Goal: Task Accomplishment & Management: Manage account settings

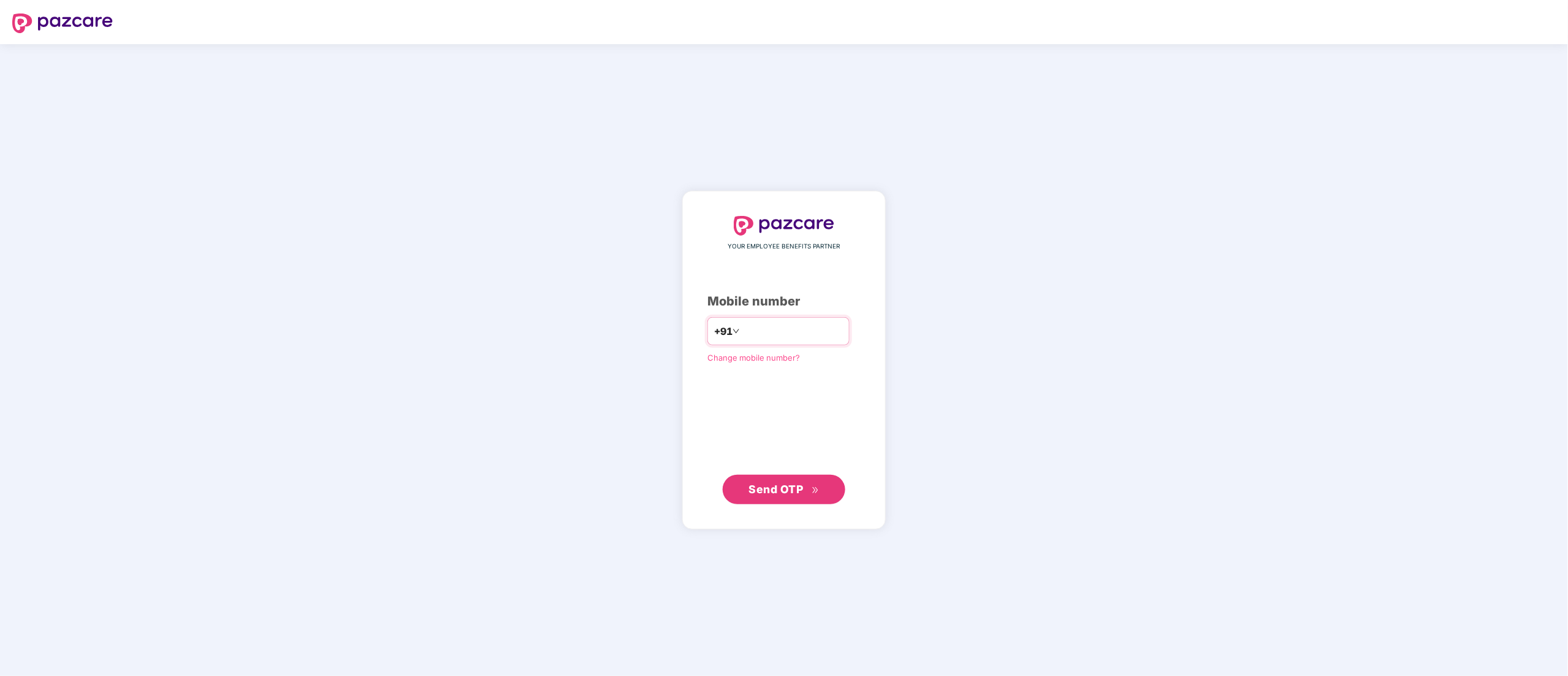
type input "**********"
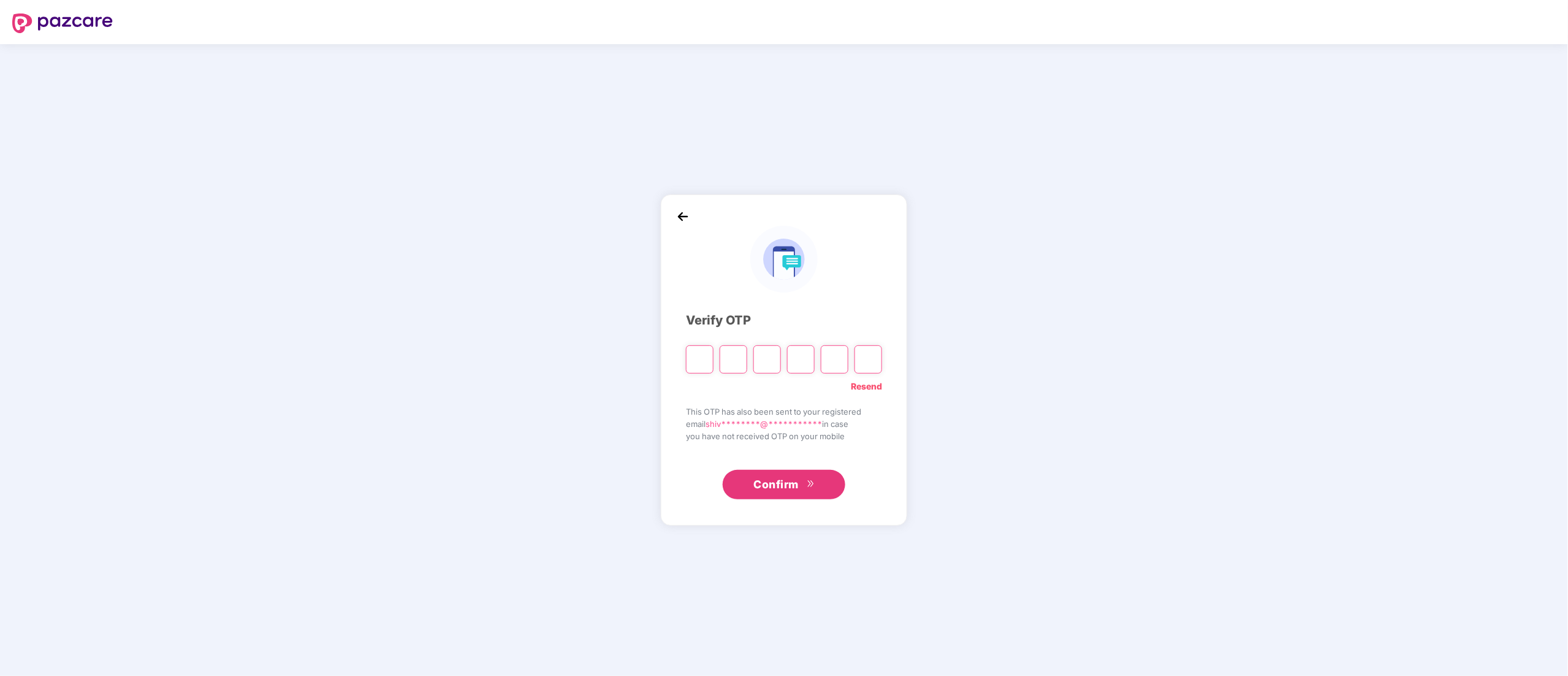
type input "*"
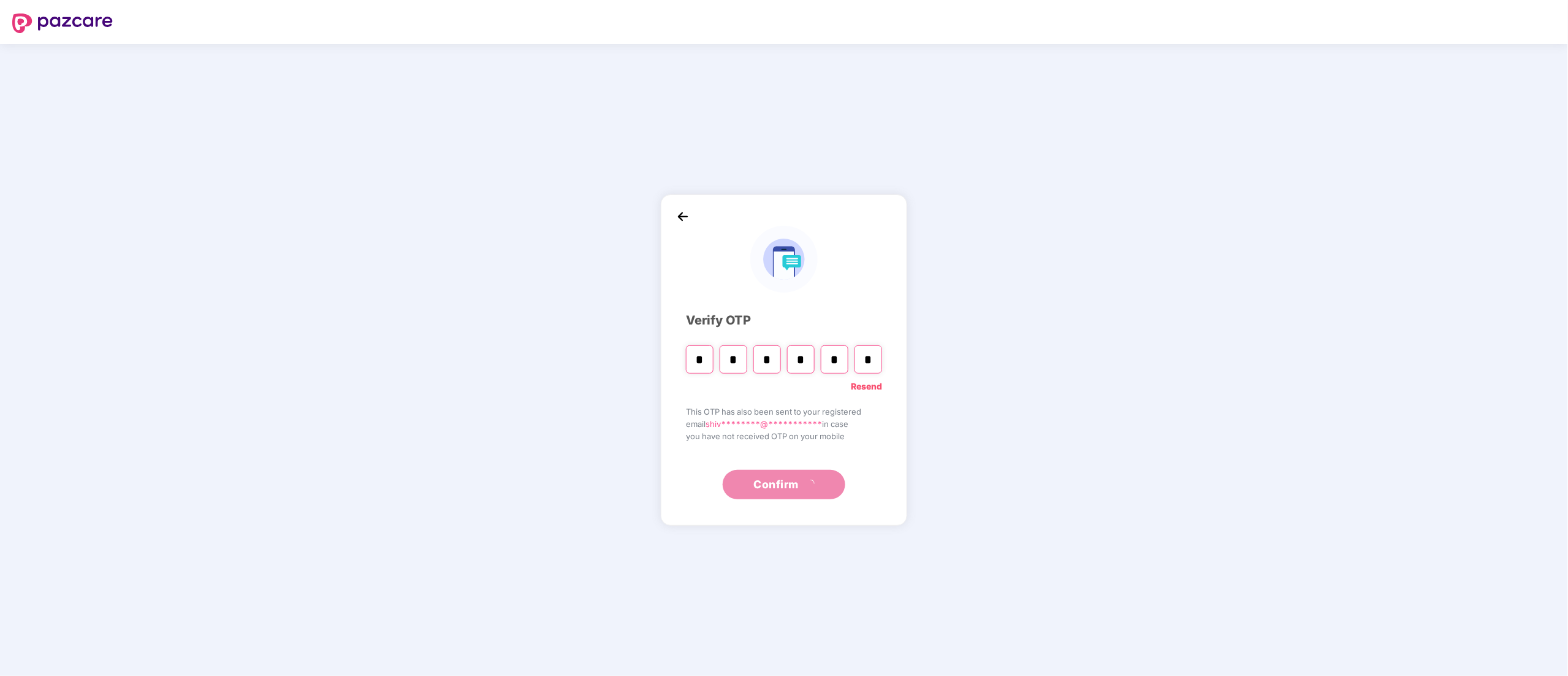
type input "*"
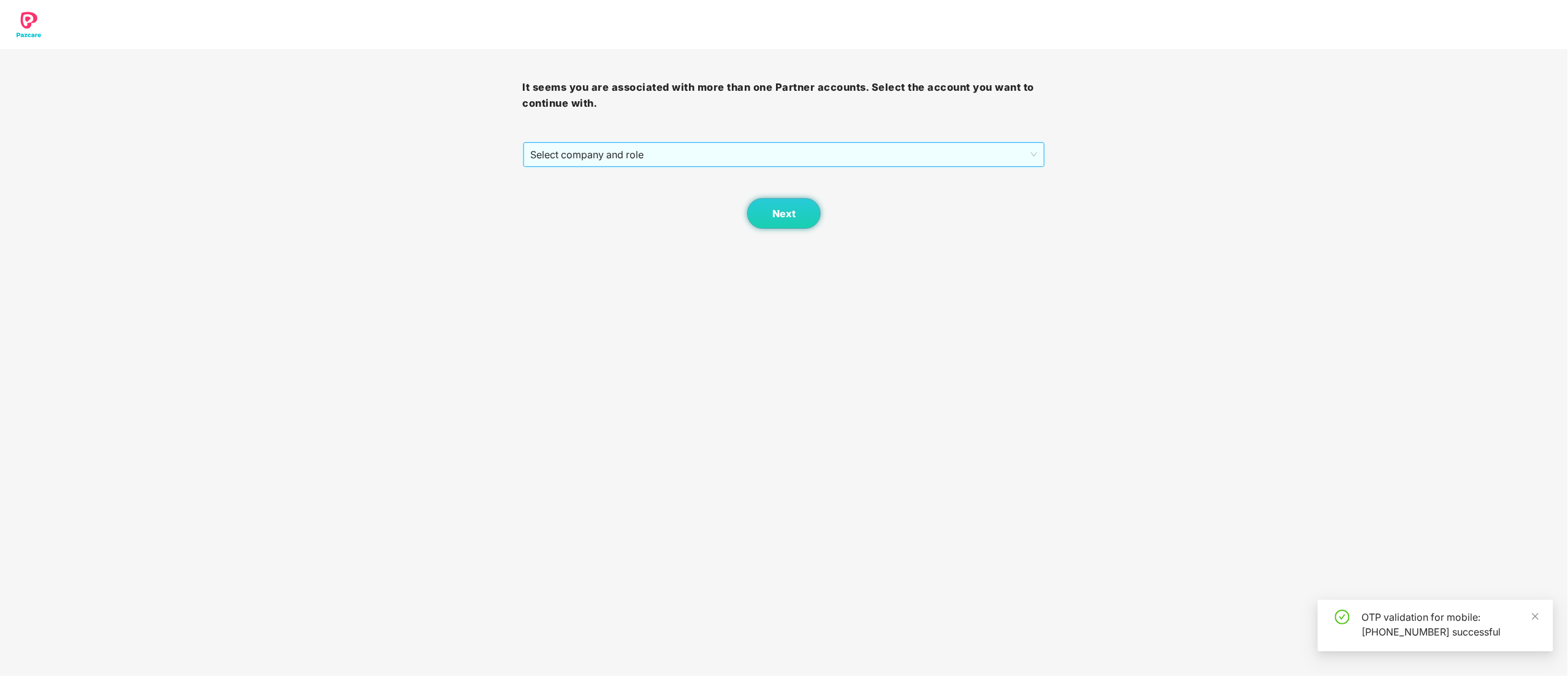
click at [608, 156] on span "Select company and role" at bounding box center [784, 154] width 507 height 23
click at [599, 193] on div "Pazcare - CUSTOMER_SUCCESS" at bounding box center [785, 199] width 508 height 14
click at [789, 223] on button "Next" at bounding box center [784, 213] width 74 height 31
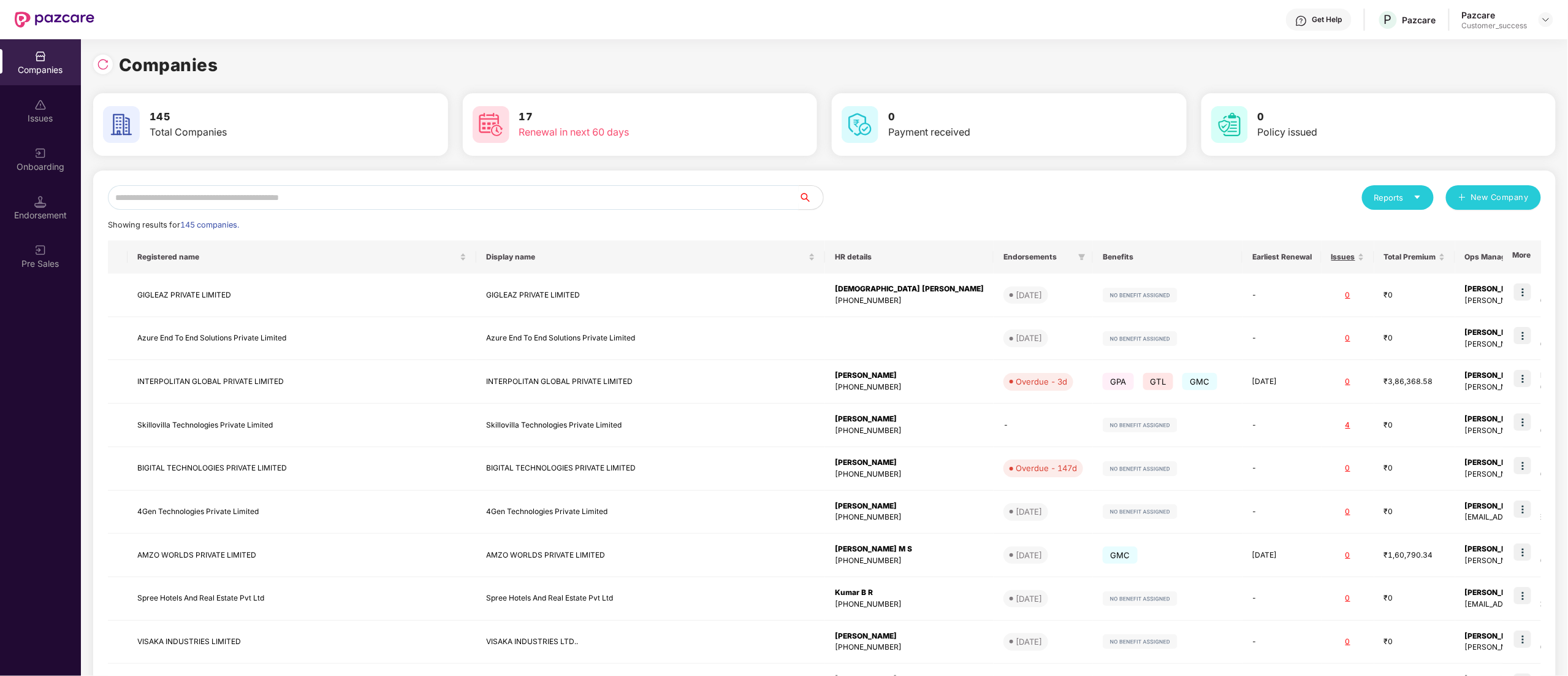
click at [170, 200] on input "text" at bounding box center [453, 197] width 691 height 25
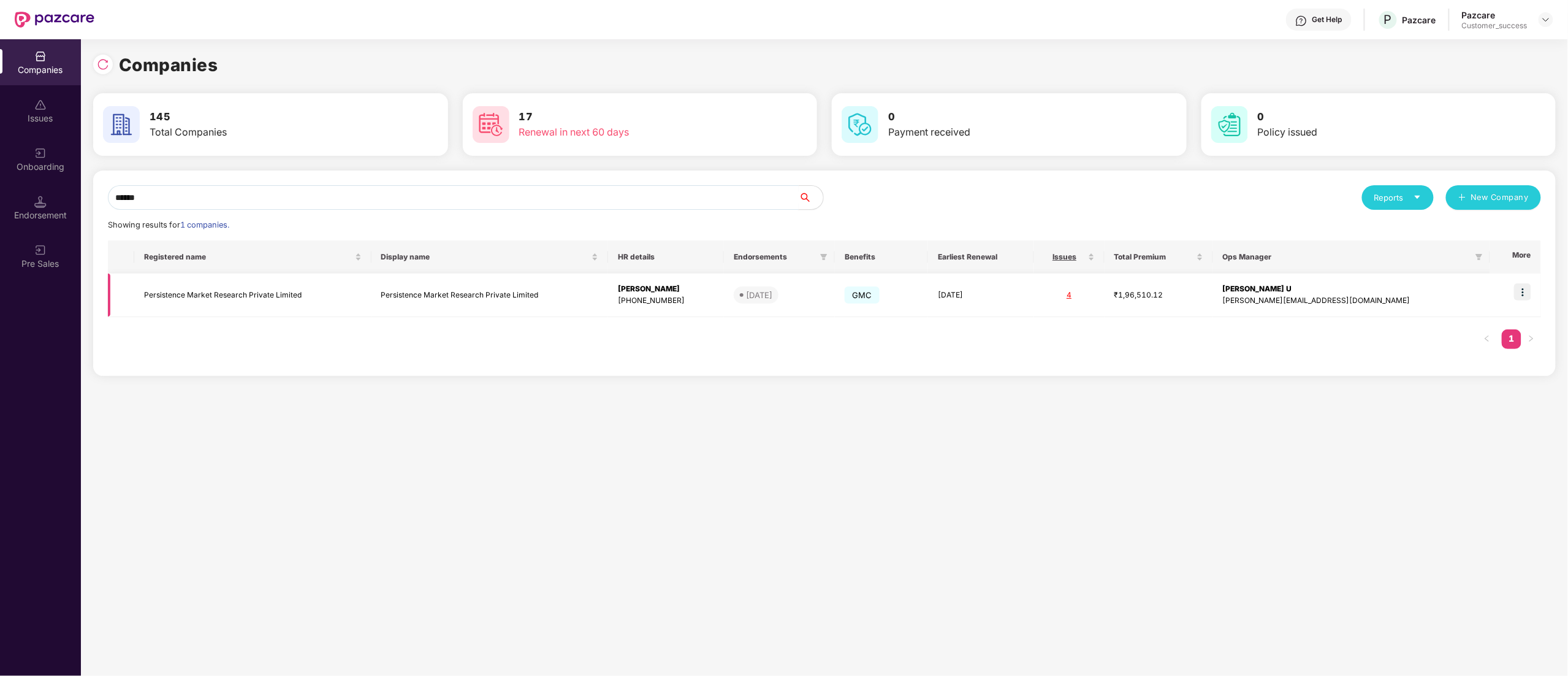
type input "******"
click at [1528, 299] on img at bounding box center [1523, 292] width 17 height 17
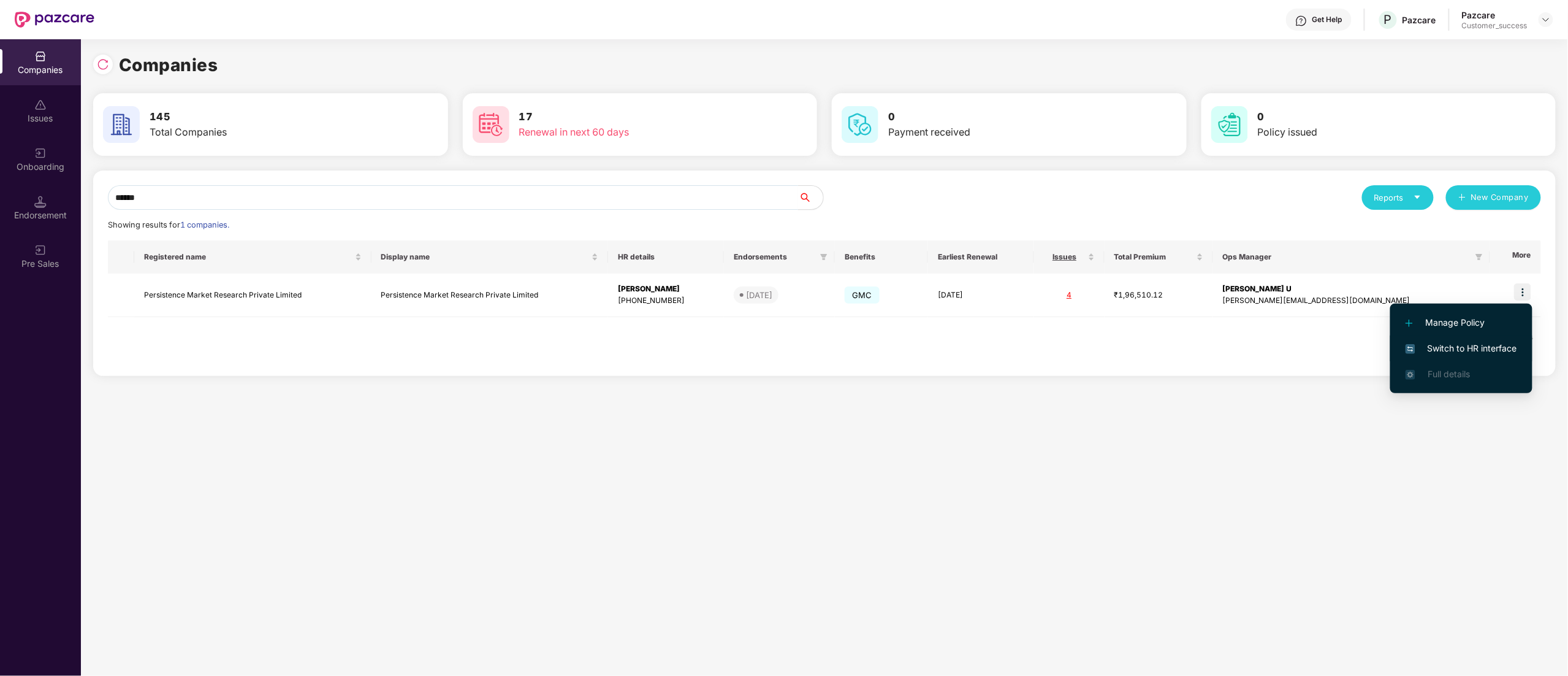
click at [1477, 348] on span "Switch to HR interface" at bounding box center [1461, 348] width 111 height 14
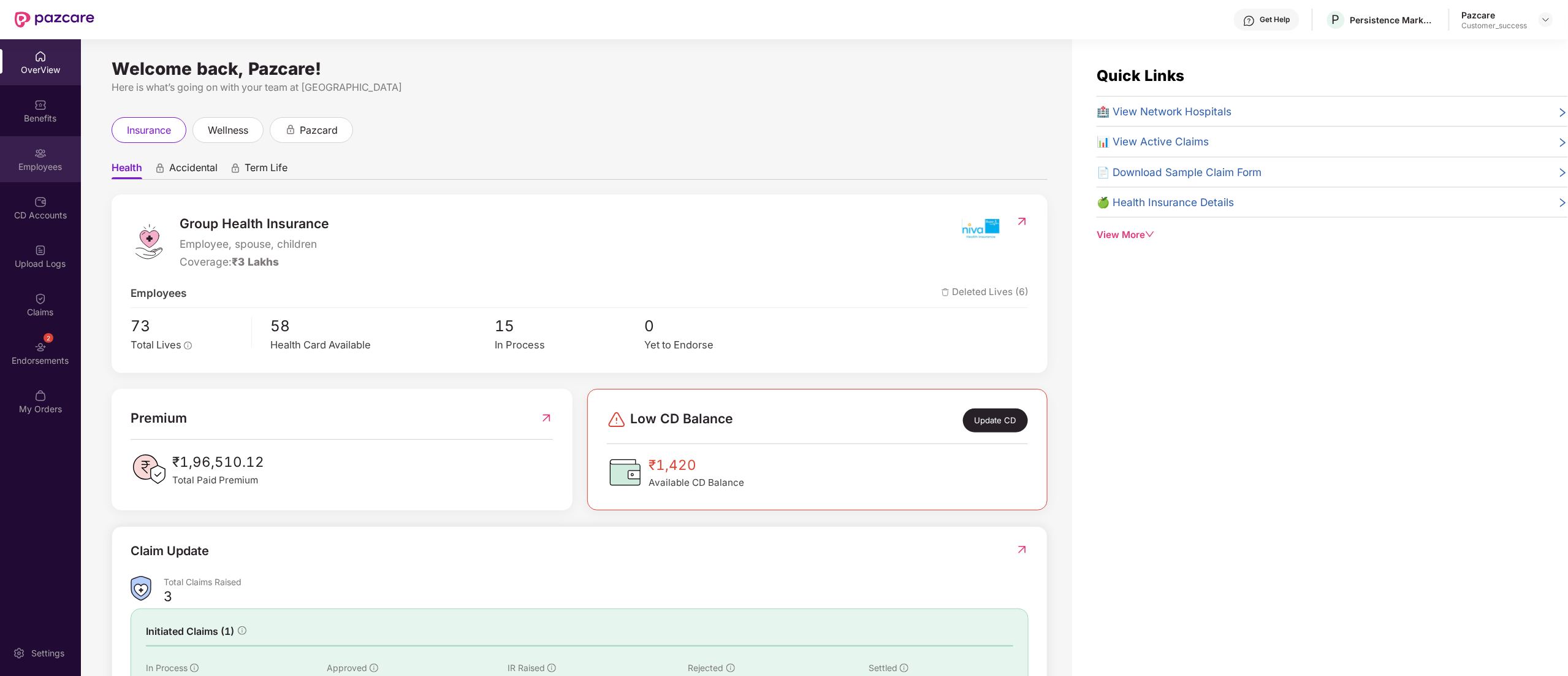
click at [32, 159] on div "Employees" at bounding box center [40, 159] width 81 height 46
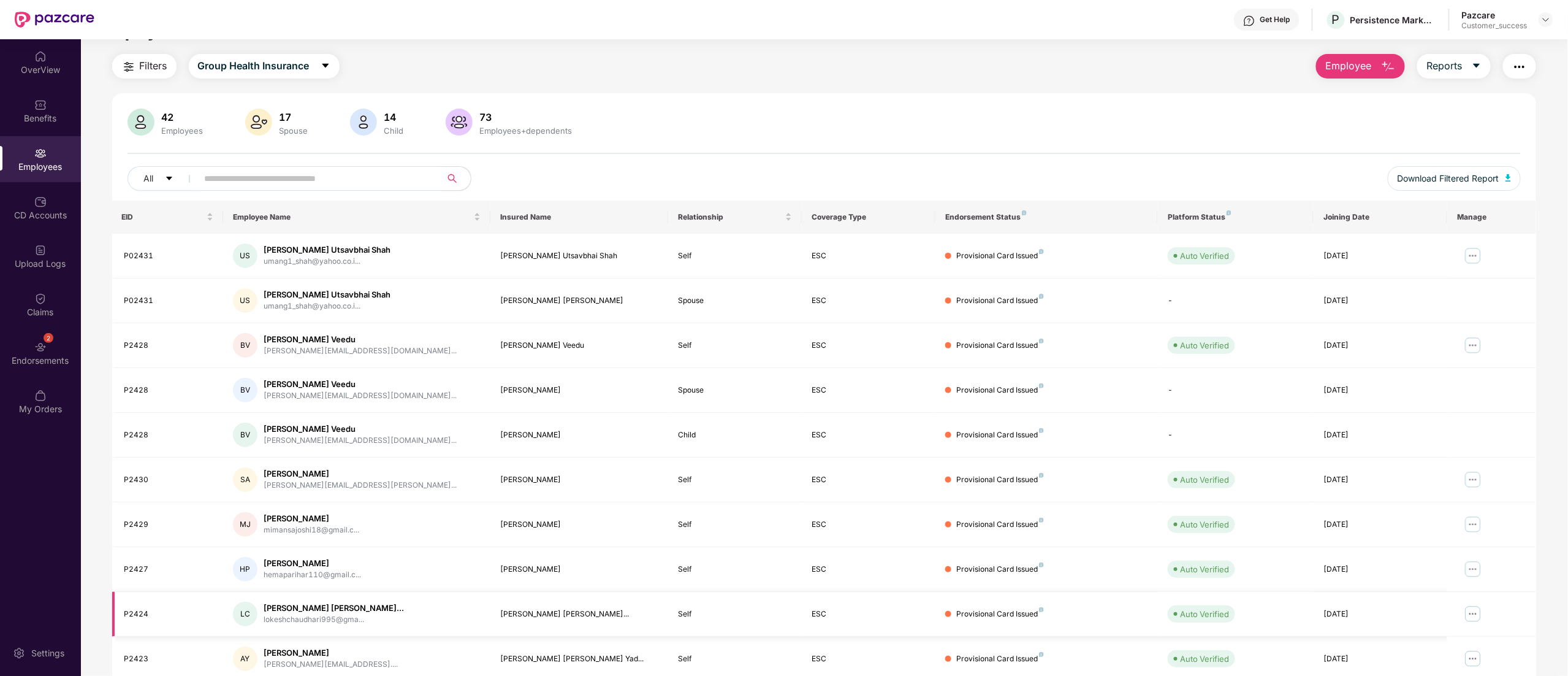
scroll to position [80, 0]
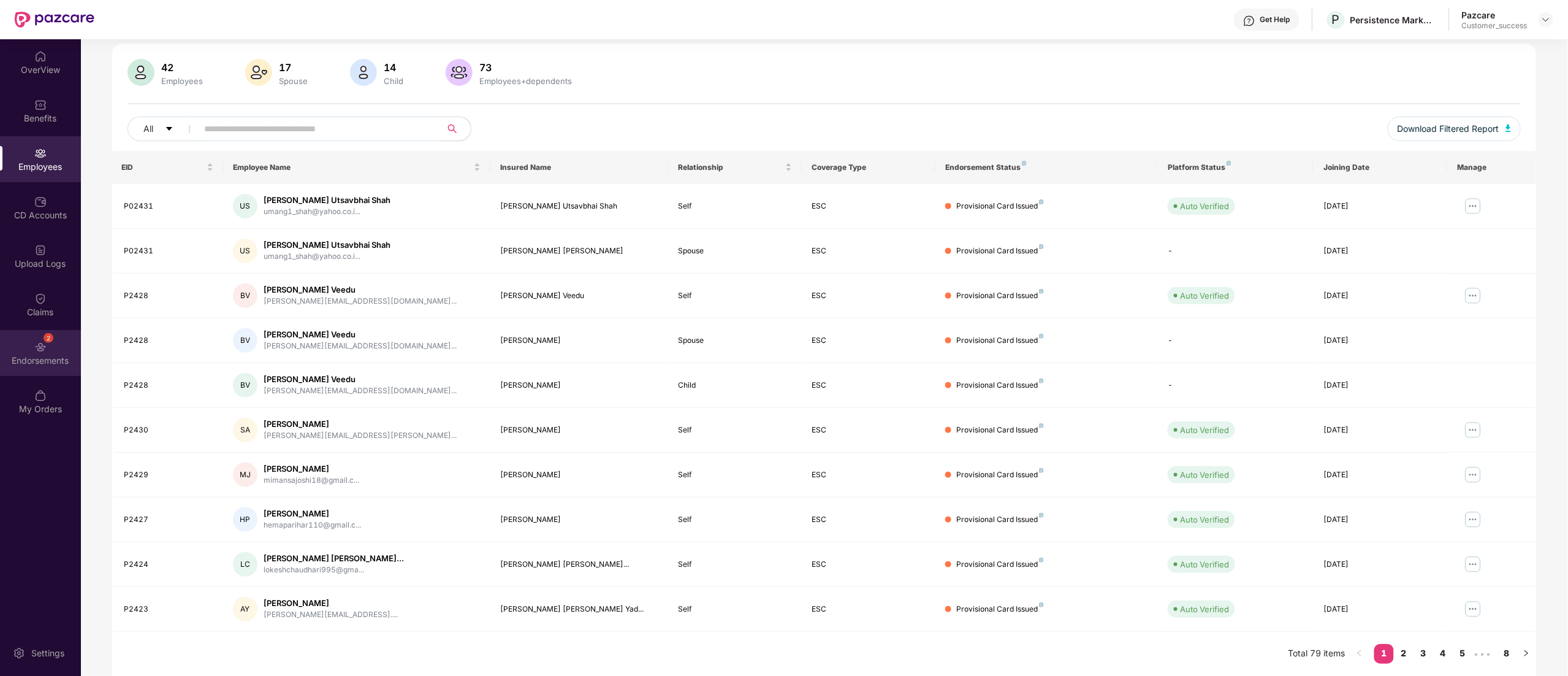
click at [38, 341] on img at bounding box center [41, 347] width 12 height 12
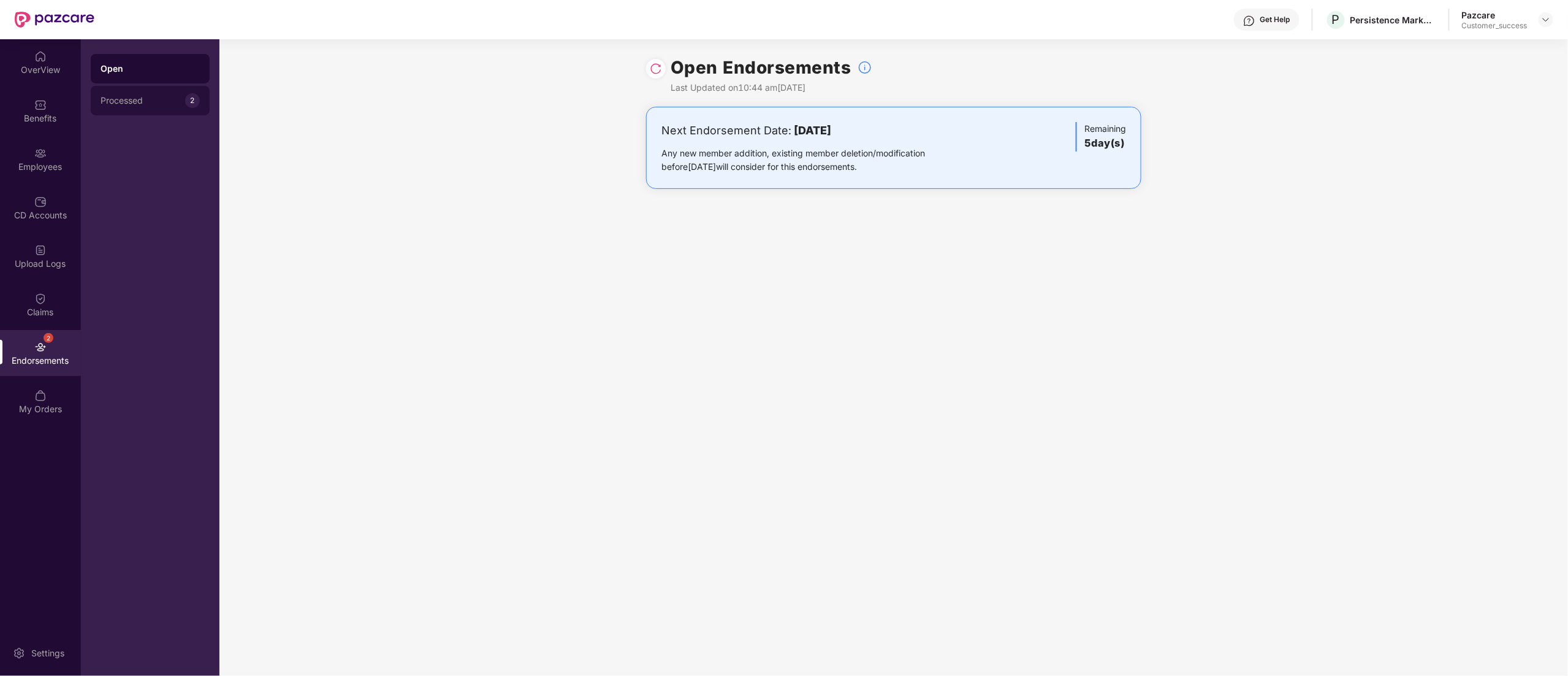
click at [180, 93] on div "Processed 2" at bounding box center [150, 101] width 119 height 29
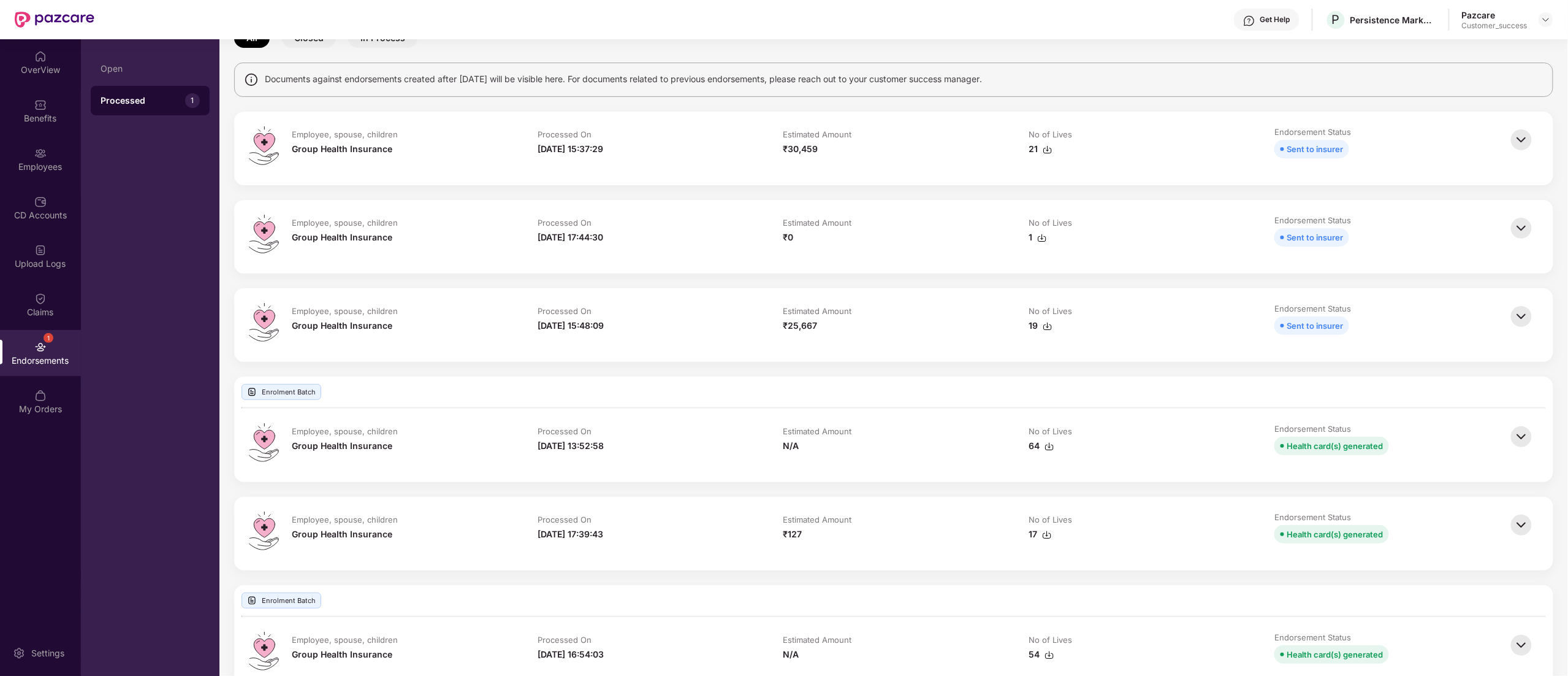
scroll to position [106, 0]
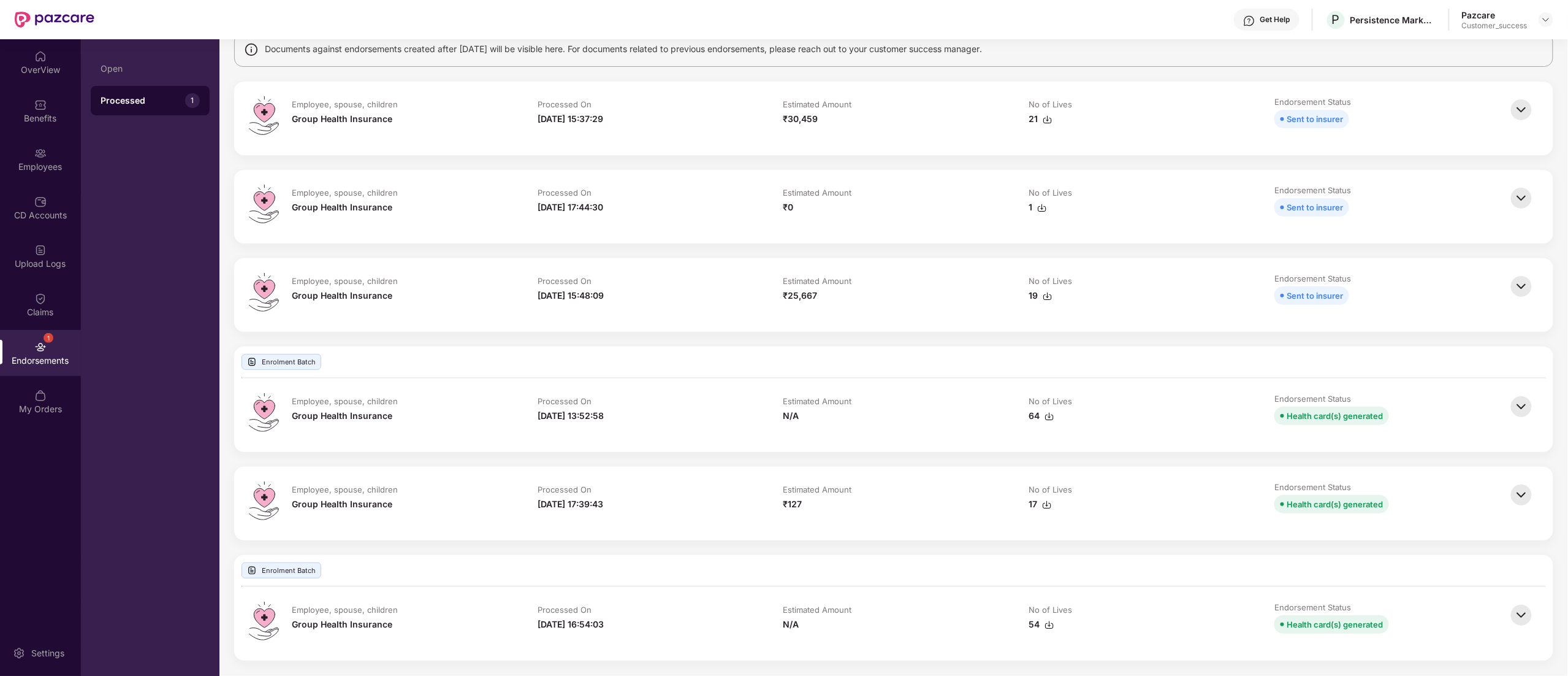
click at [1524, 407] on img at bounding box center [1521, 406] width 27 height 27
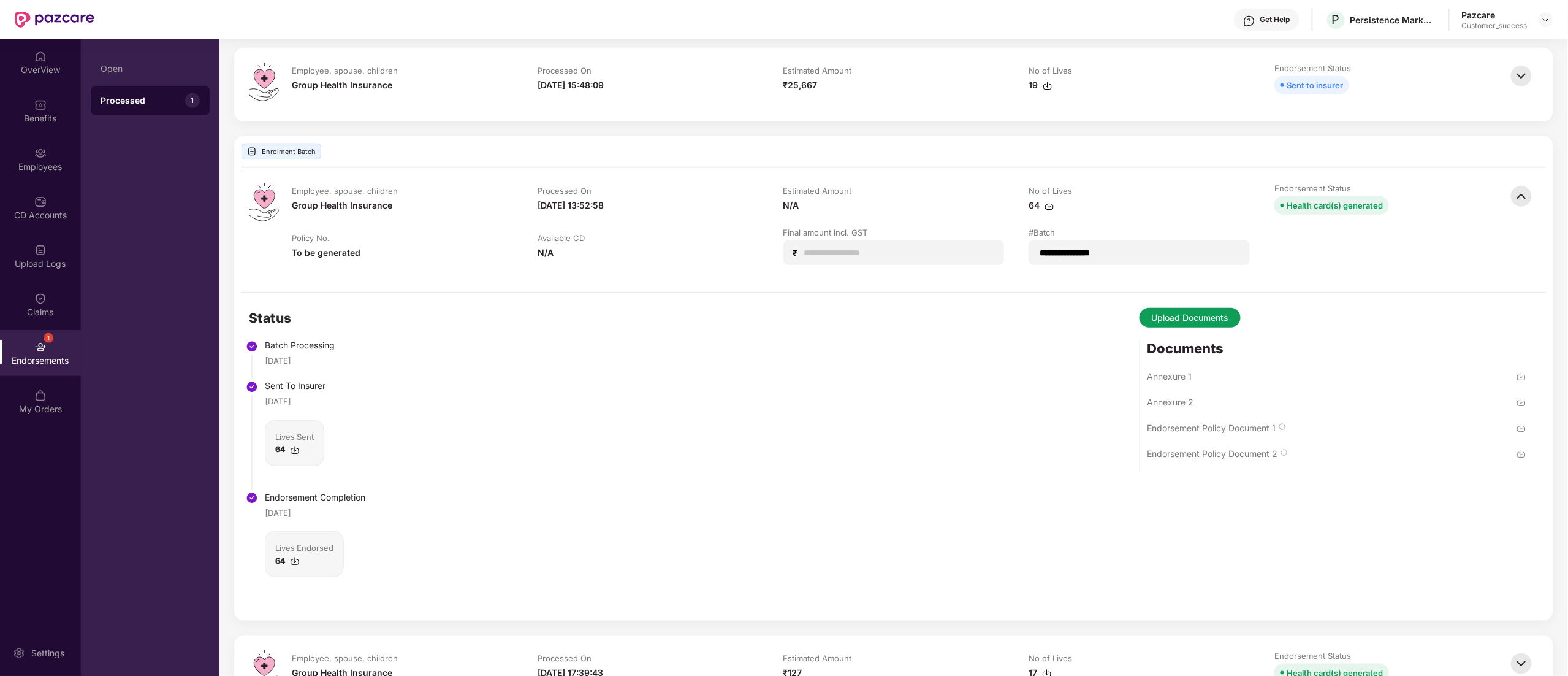
scroll to position [229, 0]
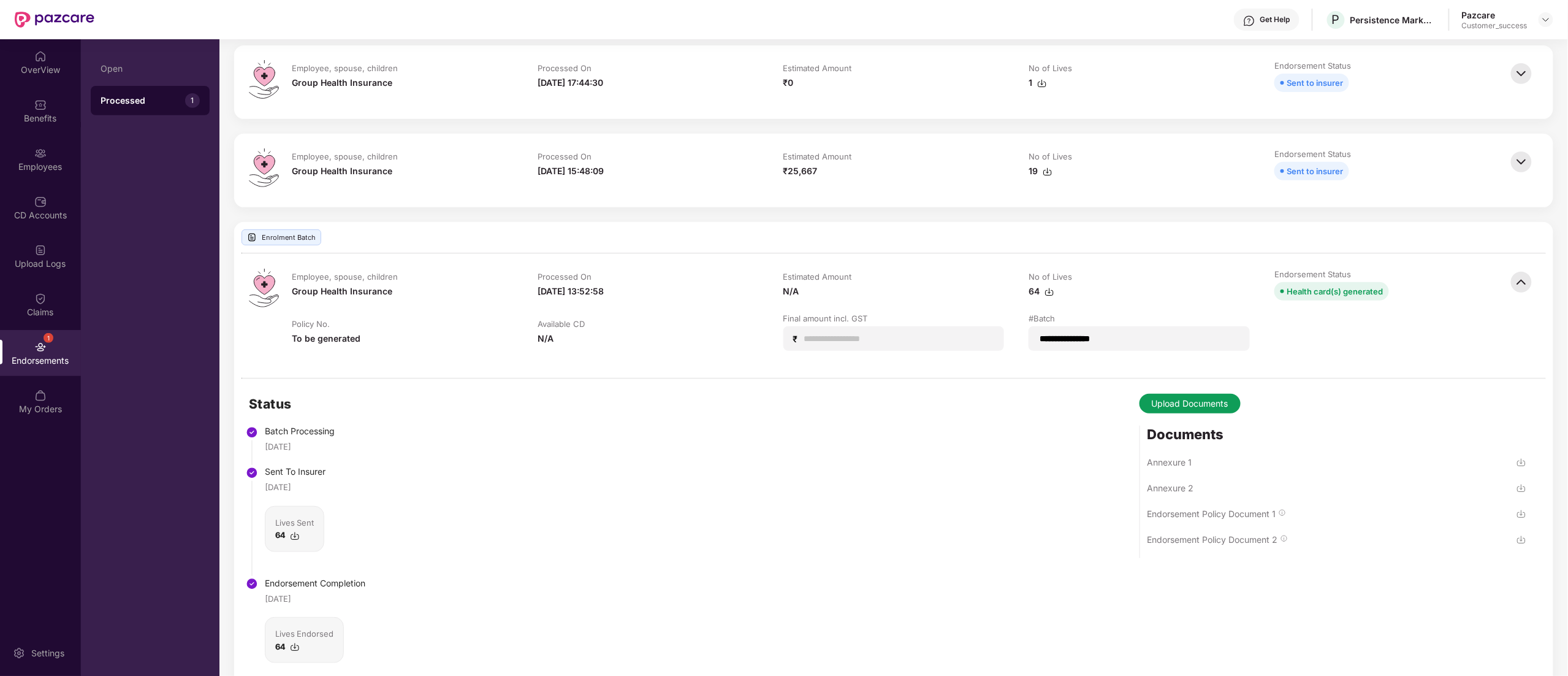
click at [656, 140] on div "Employee, spouse, children Group Health Insurance Processed On 26-Aug-2024 15:4…" at bounding box center [894, 170] width 1319 height 74
click at [1516, 160] on img at bounding box center [1521, 161] width 27 height 27
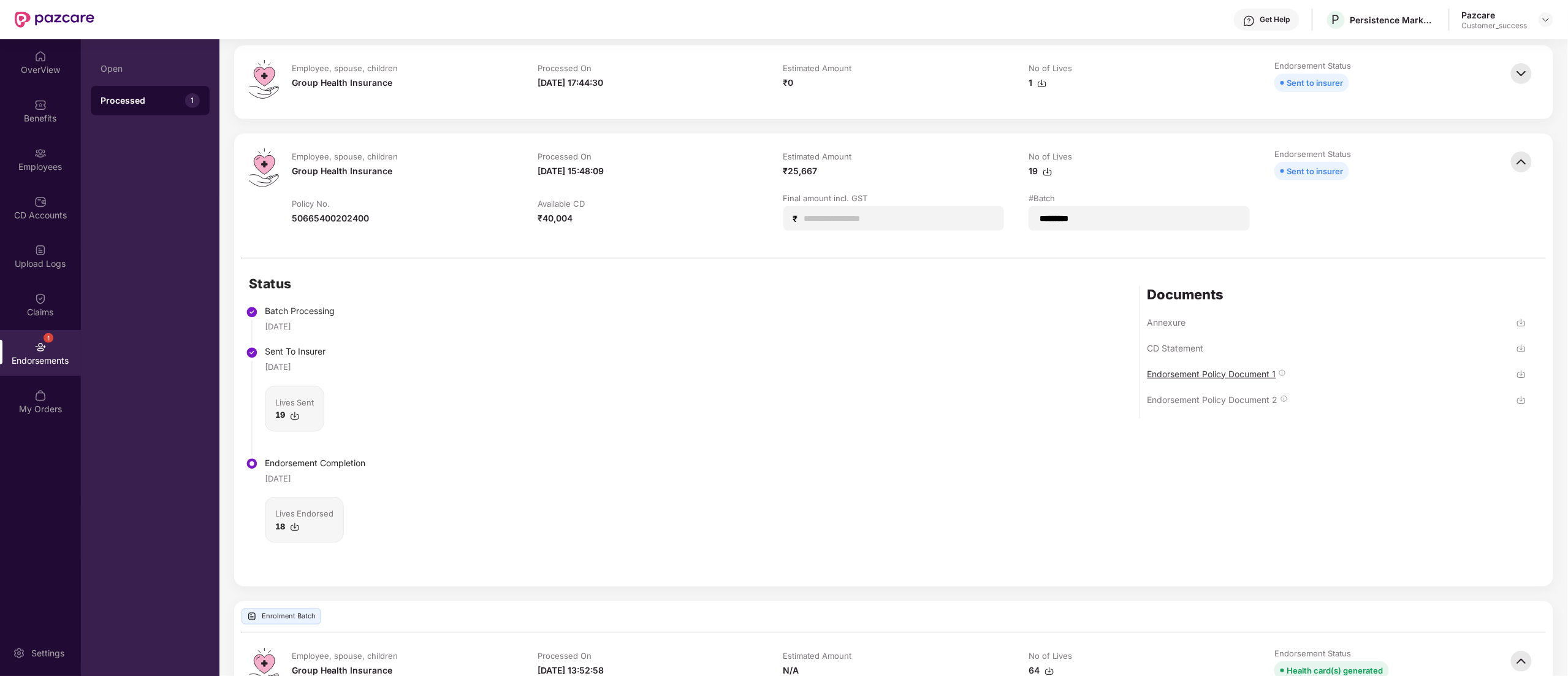
click at [1194, 370] on div "Endorsement Policy Document 1" at bounding box center [1212, 373] width 129 height 12
click at [1253, 398] on div "Endorsement Policy Document 2" at bounding box center [1213, 399] width 130 height 12
click at [1516, 163] on img at bounding box center [1521, 161] width 27 height 27
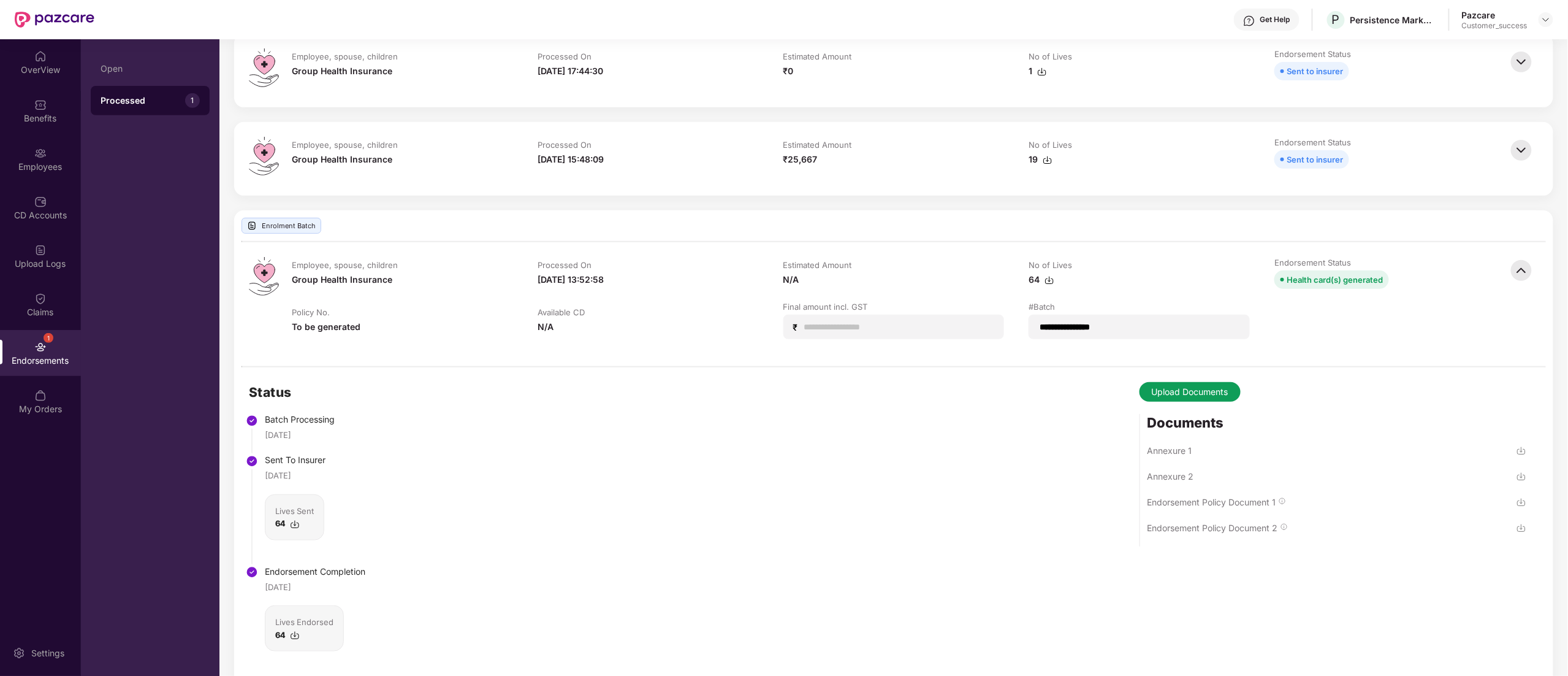
scroll to position [0, 0]
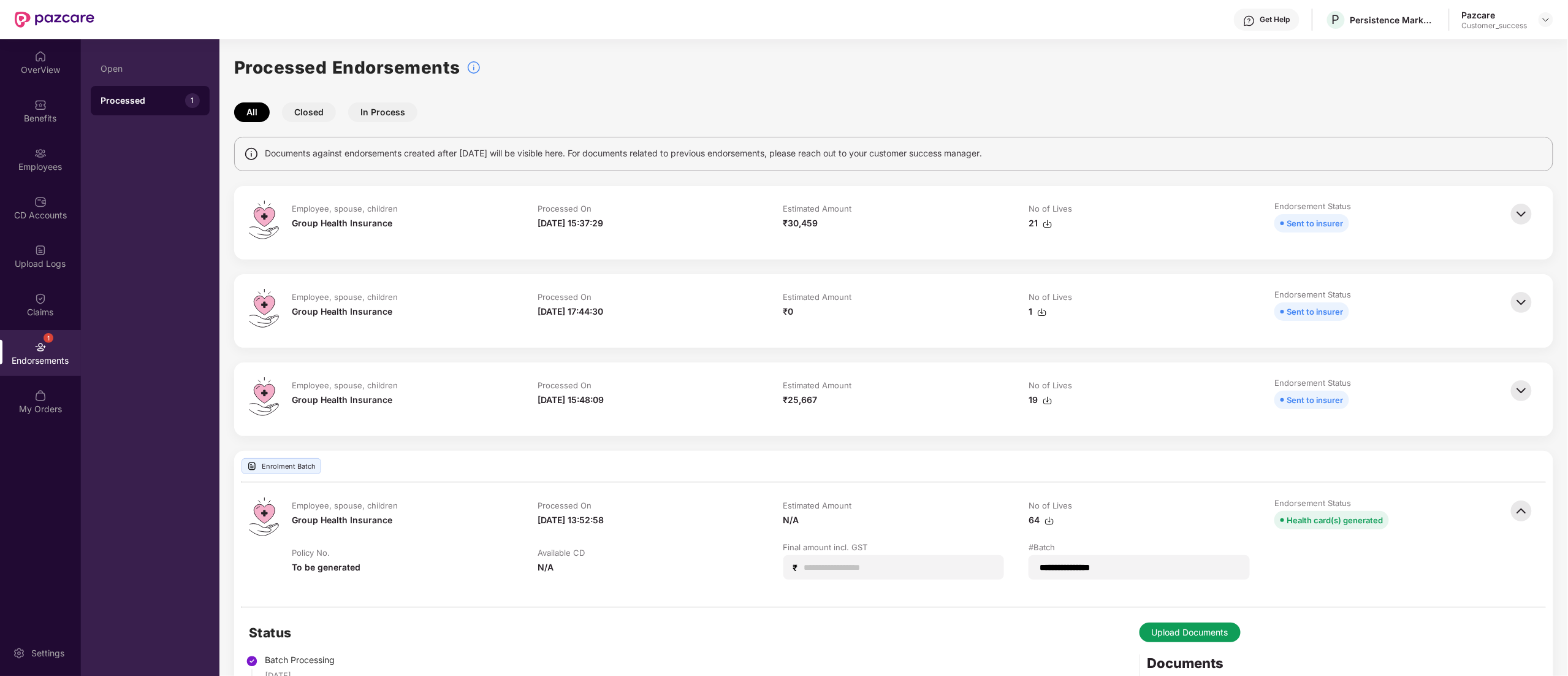
click at [677, 217] on div "23-Jul-2025 15:37:29" at bounding box center [648, 223] width 221 height 14
click at [1530, 213] on img at bounding box center [1521, 213] width 27 height 27
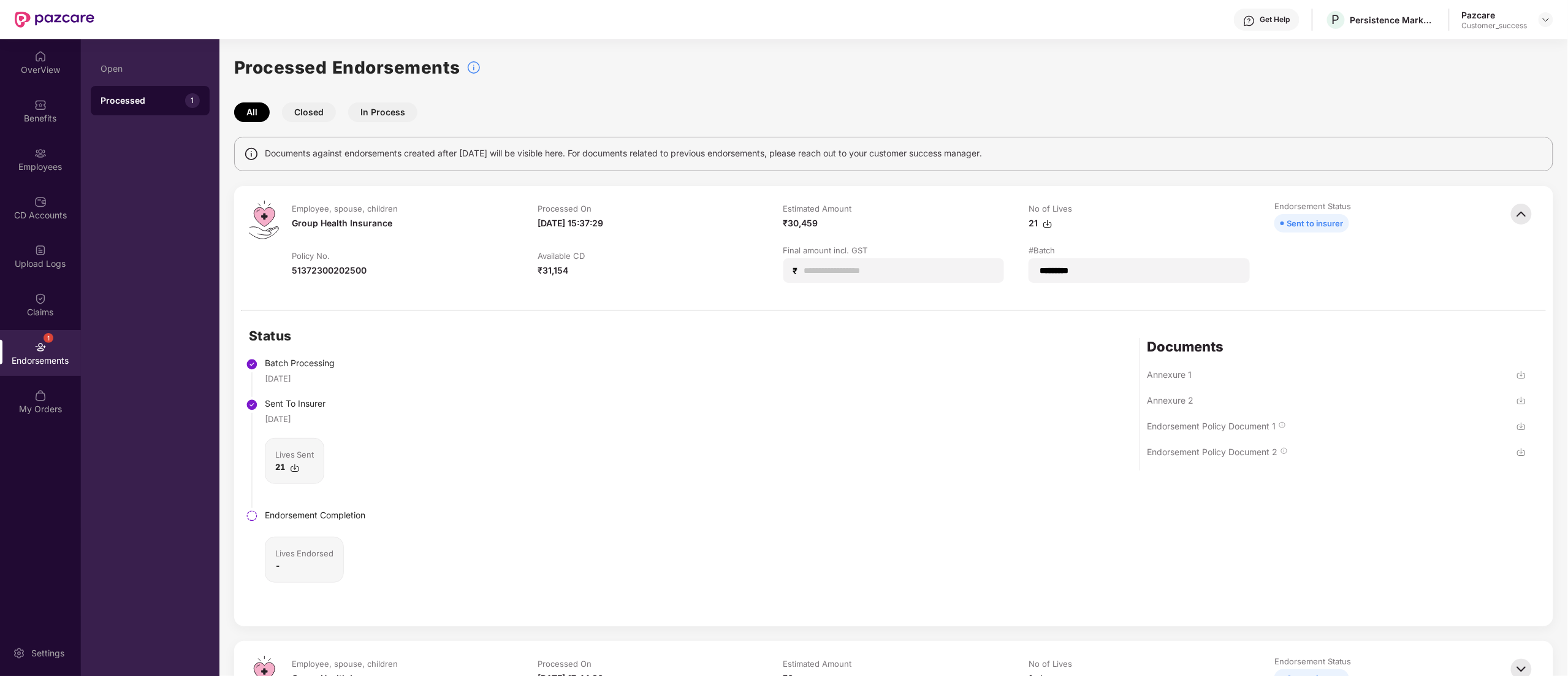
click at [1182, 368] on div "Annexure 1" at bounding box center [1337, 381] width 379 height 26
click at [1182, 375] on div "Annexure 1" at bounding box center [1170, 374] width 44 height 12
click at [1213, 430] on div "Endorsement Policy Document 1" at bounding box center [1212, 425] width 129 height 12
click at [1520, 404] on img at bounding box center [1521, 400] width 10 height 10
click at [1521, 453] on img at bounding box center [1521, 452] width 10 height 10
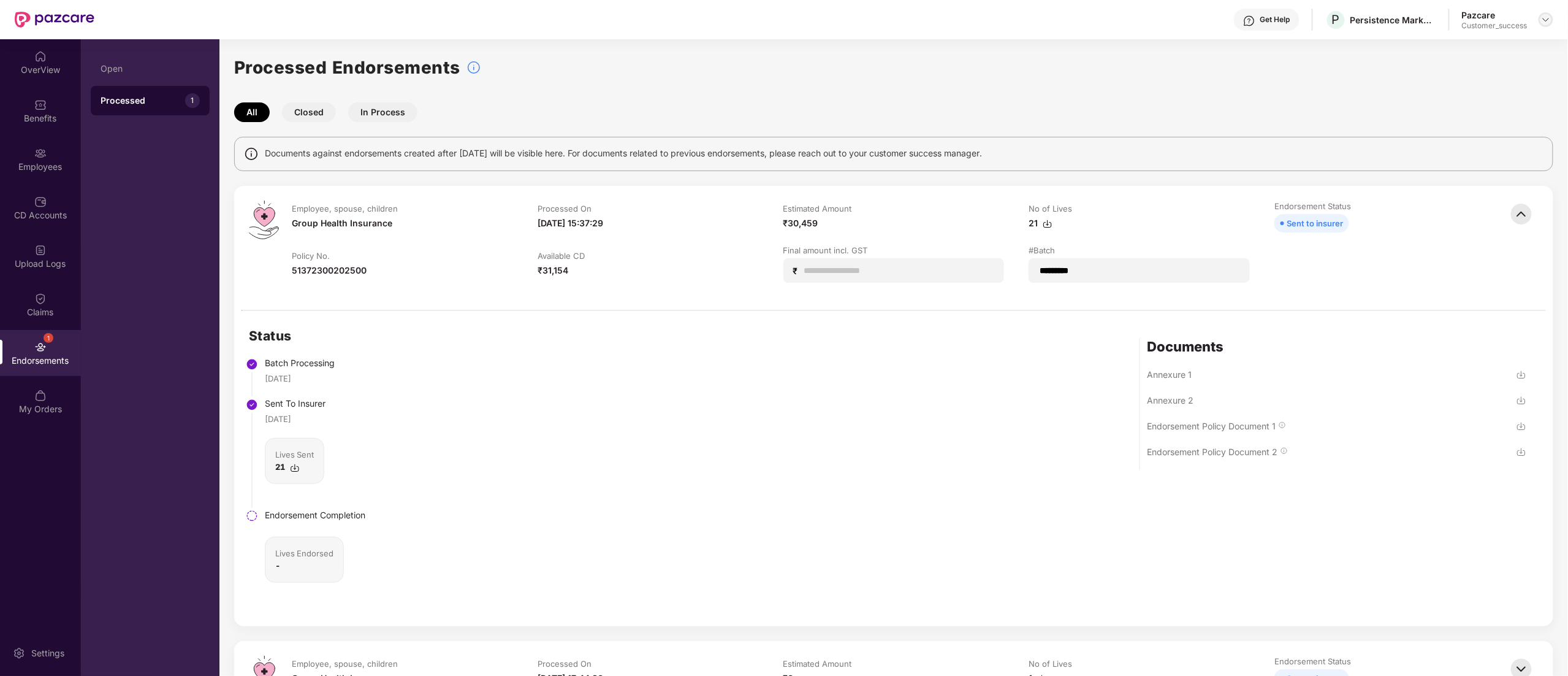
click at [1545, 17] on img at bounding box center [1546, 19] width 10 height 10
click at [1453, 45] on div "Switch to partner view" at bounding box center [1488, 48] width 160 height 24
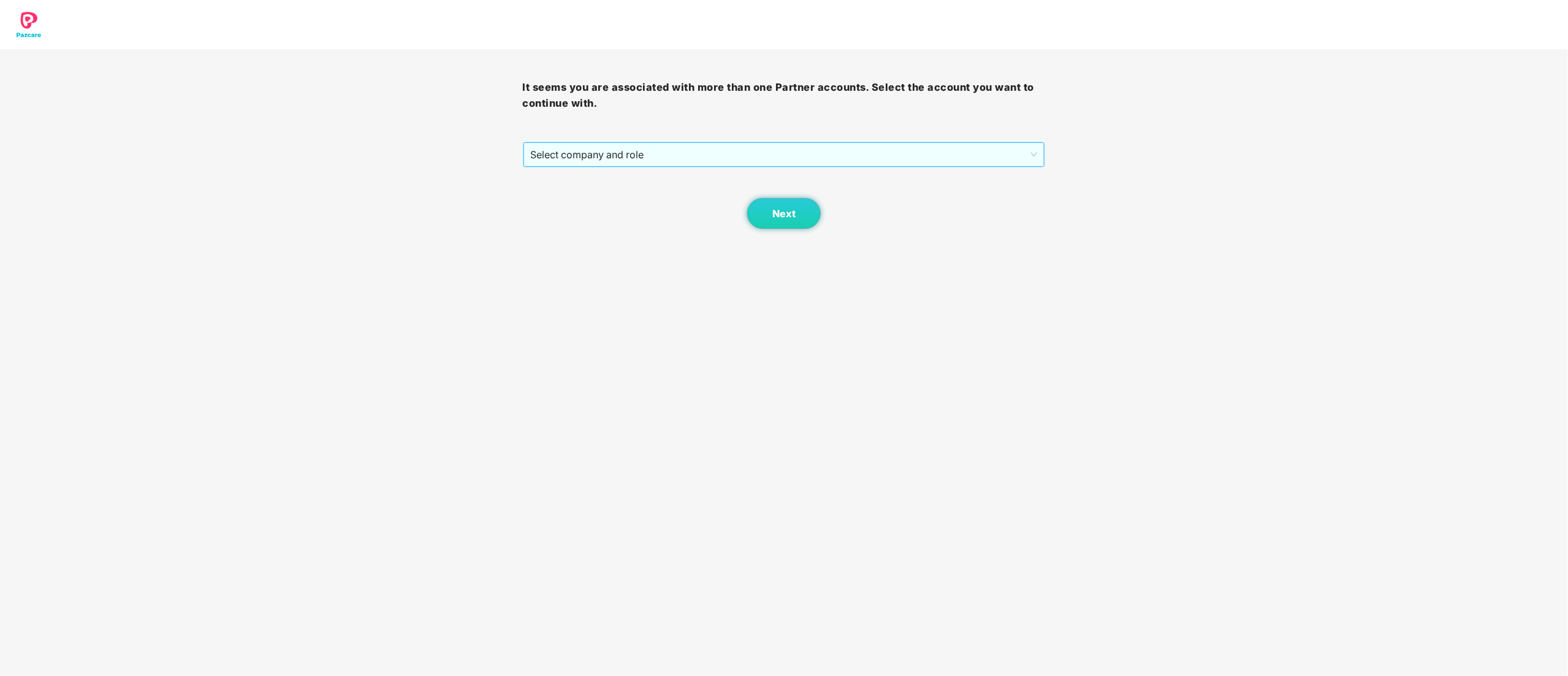
click at [577, 157] on span "Select company and role" at bounding box center [784, 154] width 507 height 23
click at [572, 205] on div "Pazcare - CUSTOMER_SUCCESS" at bounding box center [785, 199] width 508 height 14
click at [770, 220] on button "Next" at bounding box center [784, 213] width 74 height 31
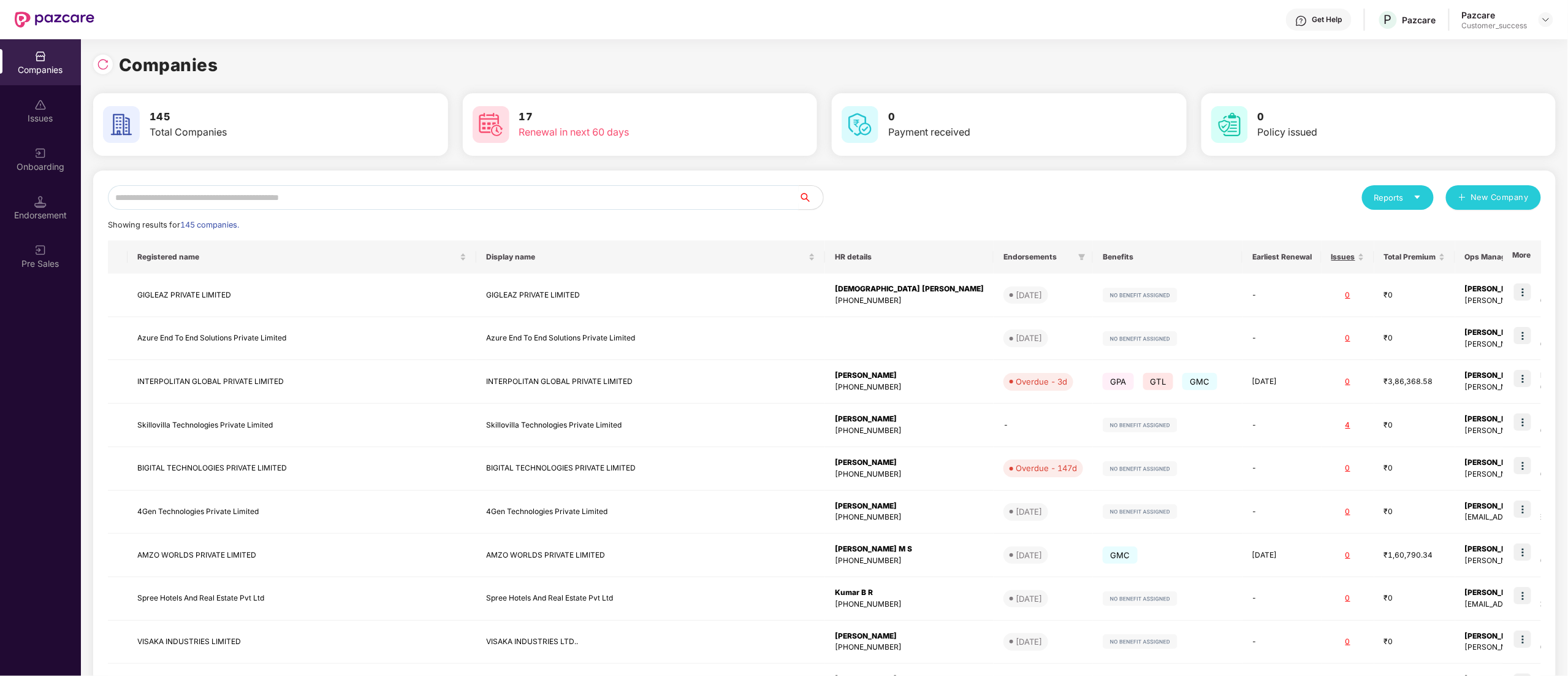
click at [242, 198] on input "text" at bounding box center [453, 197] width 691 height 25
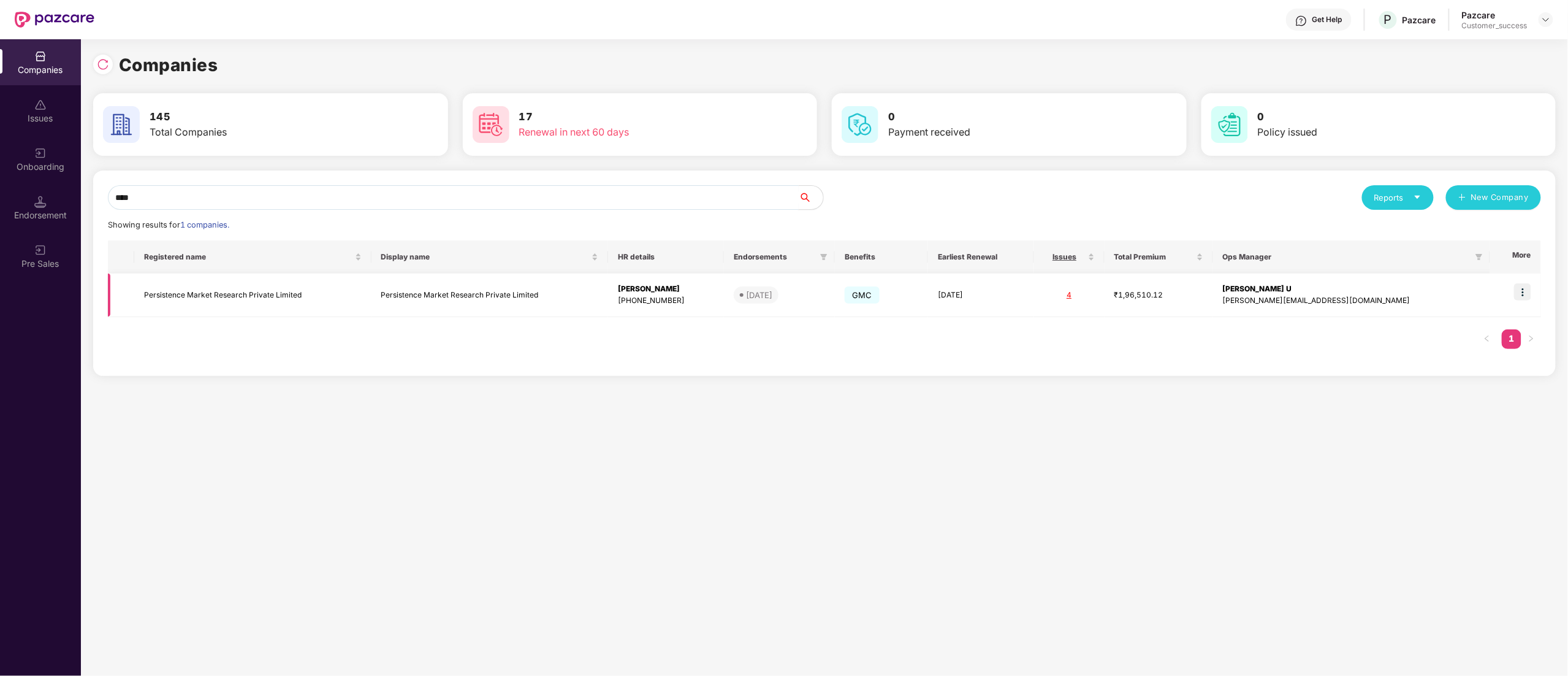
type input "****"
click at [209, 289] on td "Persistence Market Research Private Limited" at bounding box center [252, 295] width 237 height 44
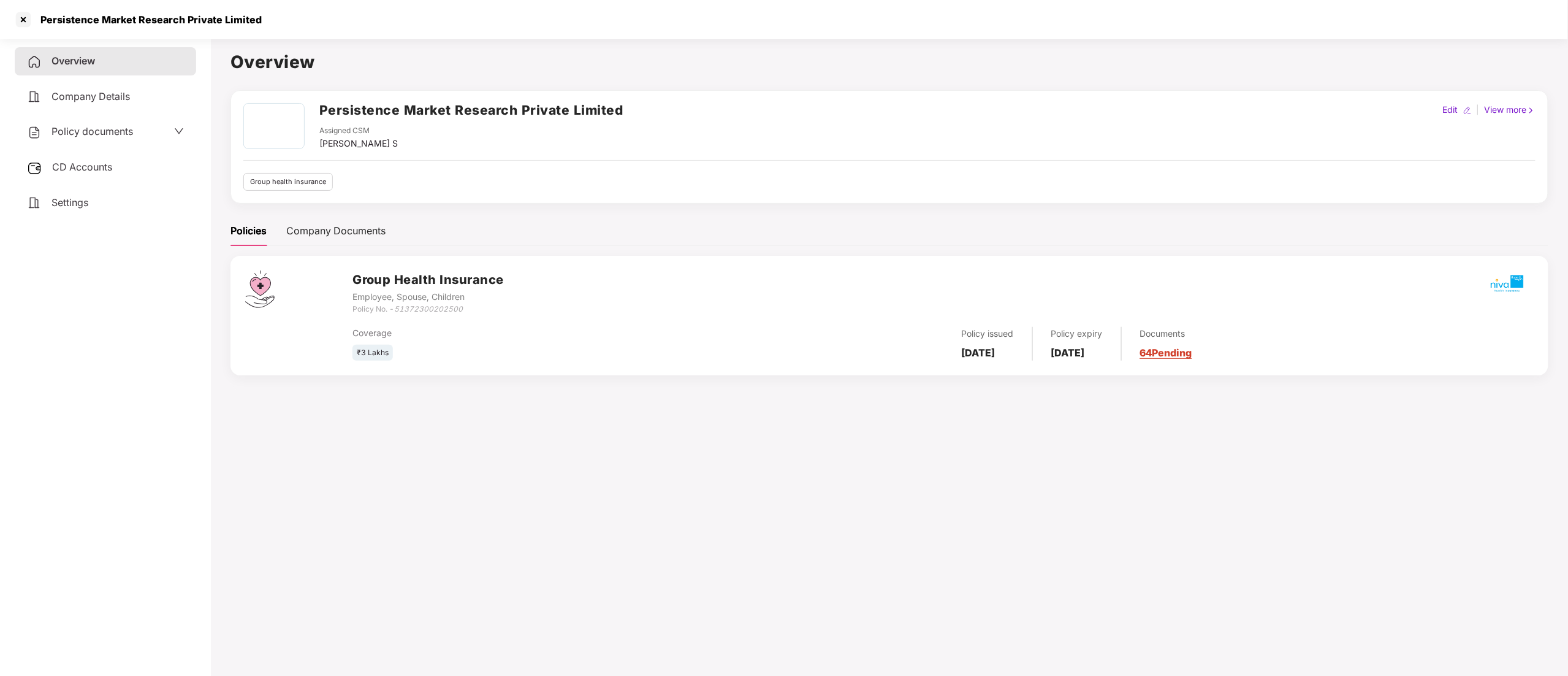
click at [74, 124] on div "Policy documents" at bounding box center [80, 131] width 106 height 16
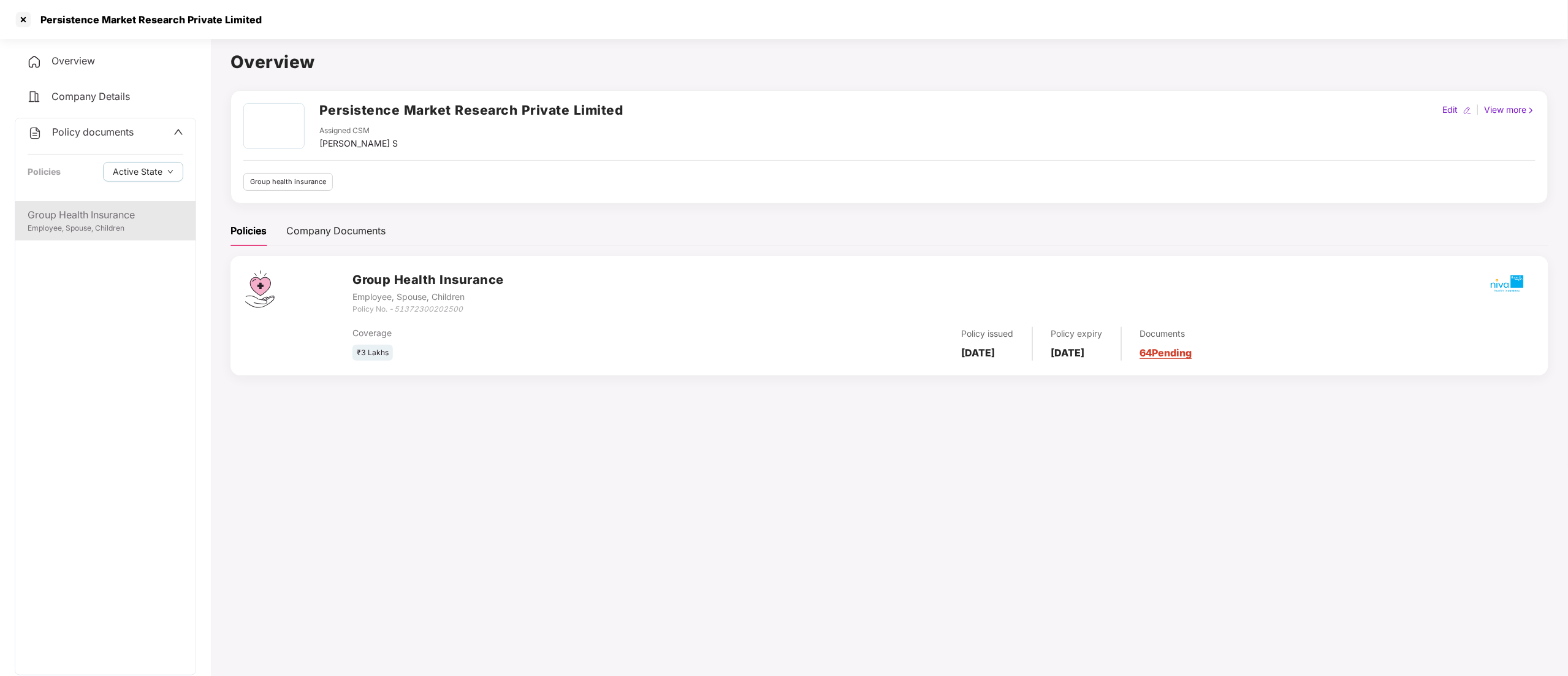
click at [68, 209] on div "Group Health Insurance" at bounding box center [105, 215] width 156 height 15
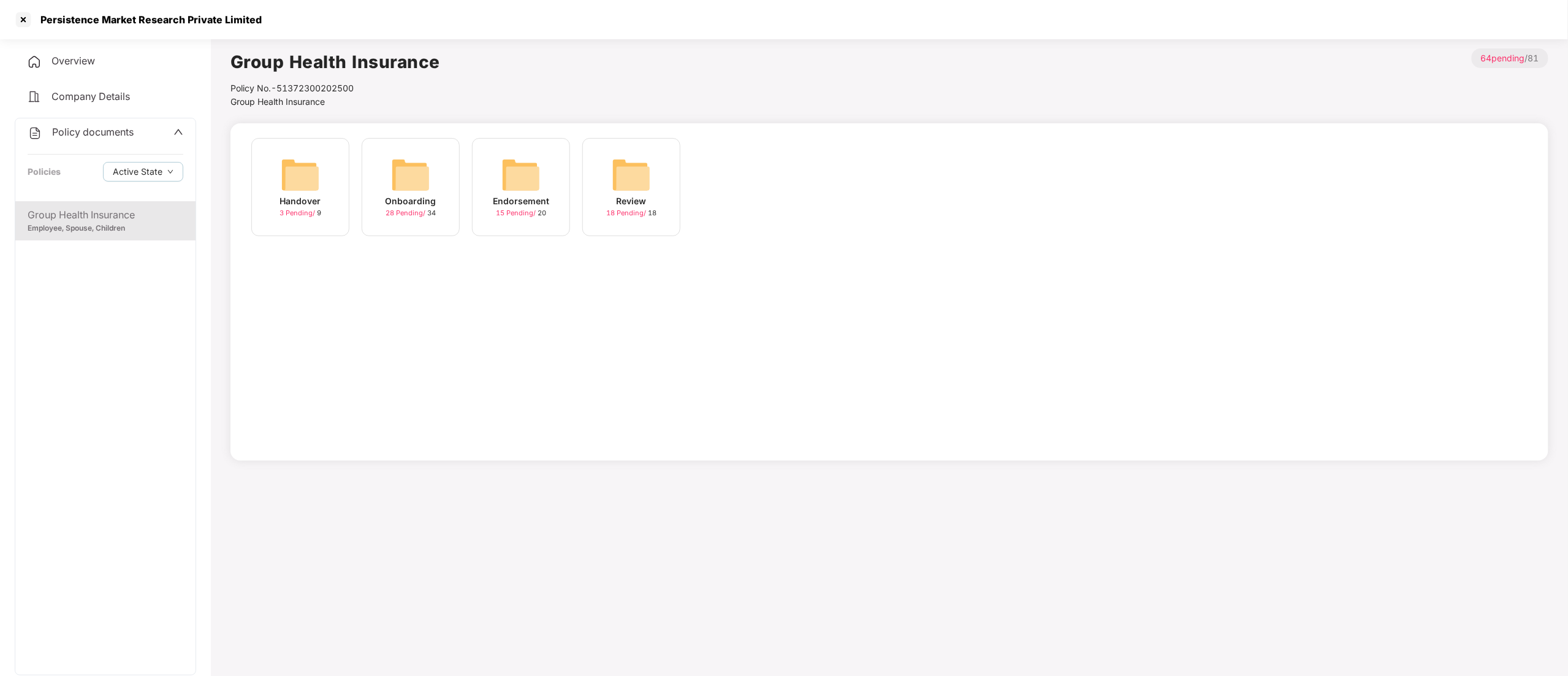
click at [531, 196] on div "Endorsement" at bounding box center [521, 201] width 57 height 14
click at [756, 207] on div "July-2025" at bounding box center [741, 201] width 45 height 14
click at [302, 160] on img at bounding box center [300, 174] width 39 height 39
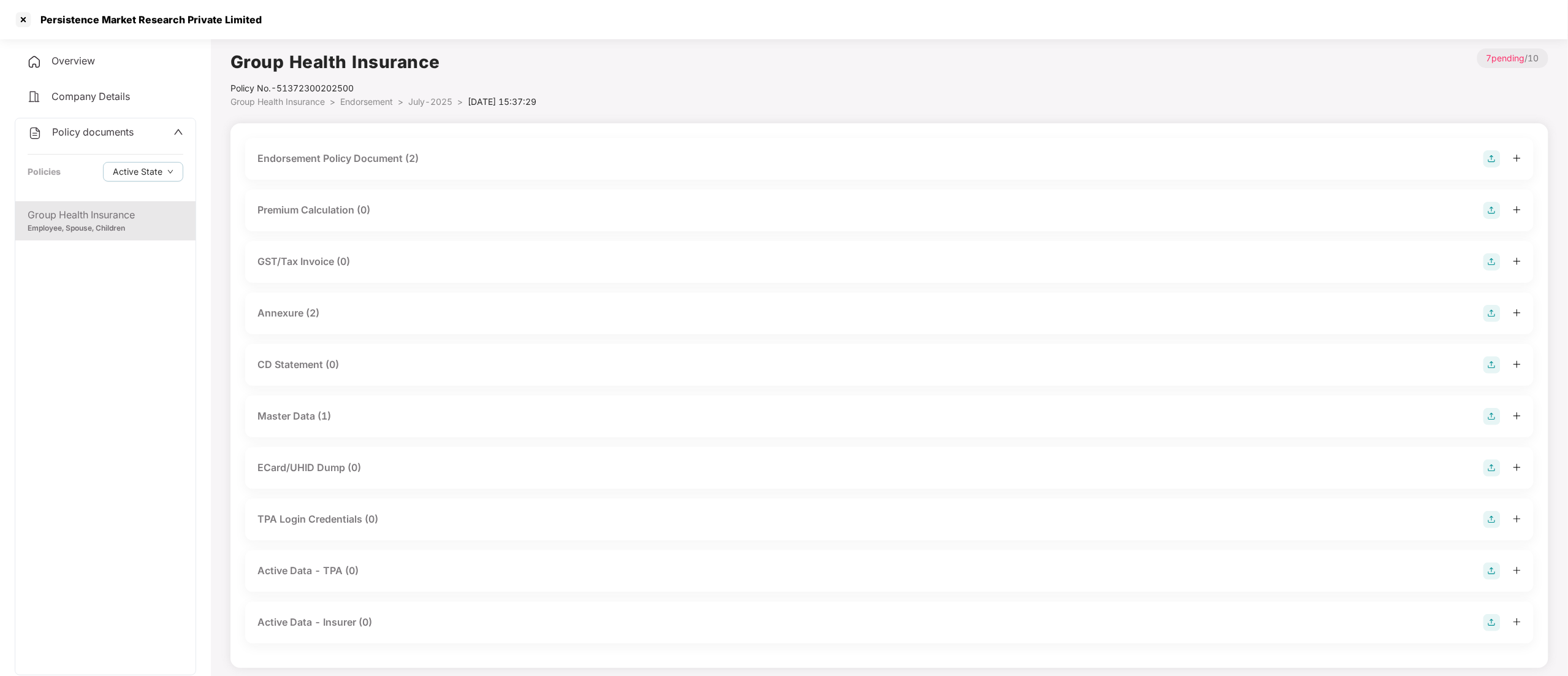
click at [307, 418] on div "Master Data (1)" at bounding box center [295, 416] width 74 height 15
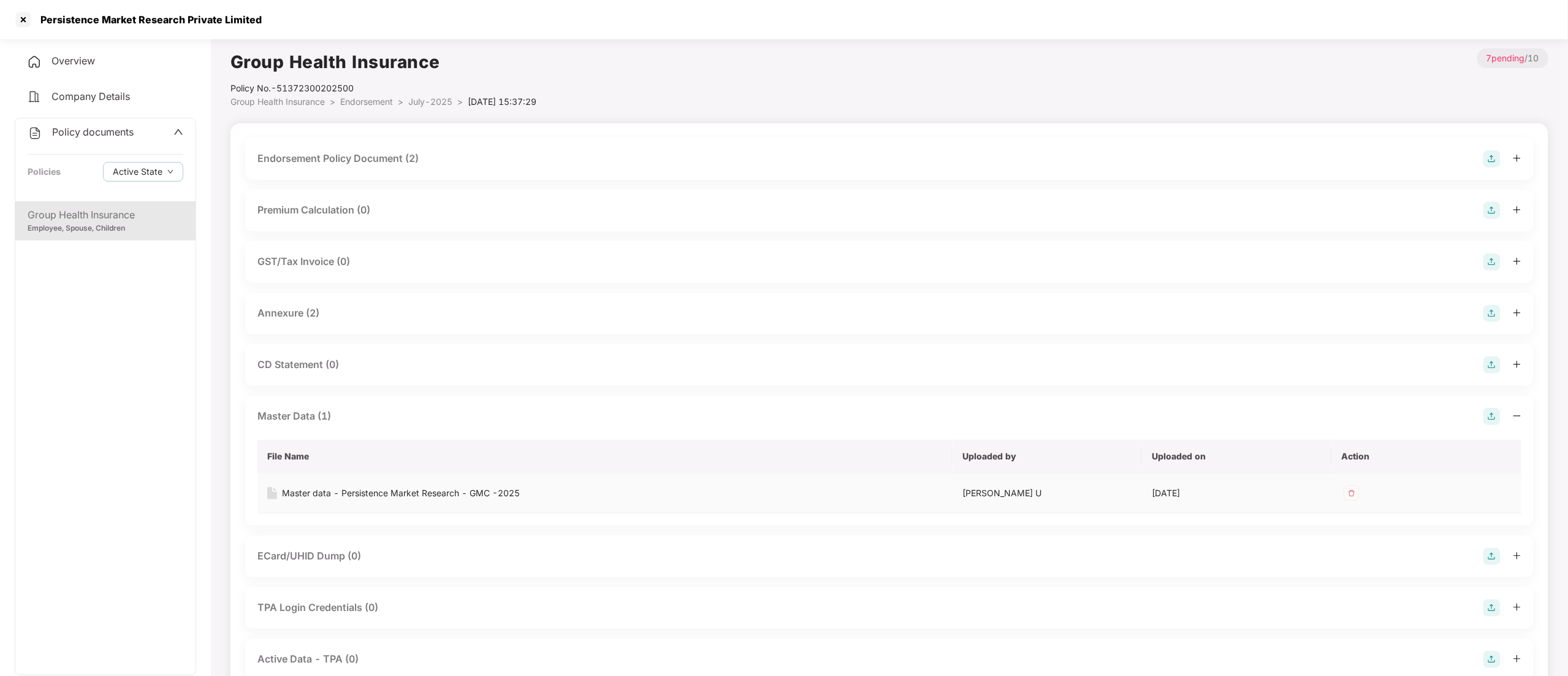
click at [341, 496] on div "Master data - Persistence Market Research - GMC -2025" at bounding box center [401, 493] width 238 height 14
click at [298, 308] on div "Annexure (2)" at bounding box center [288, 313] width 62 height 15
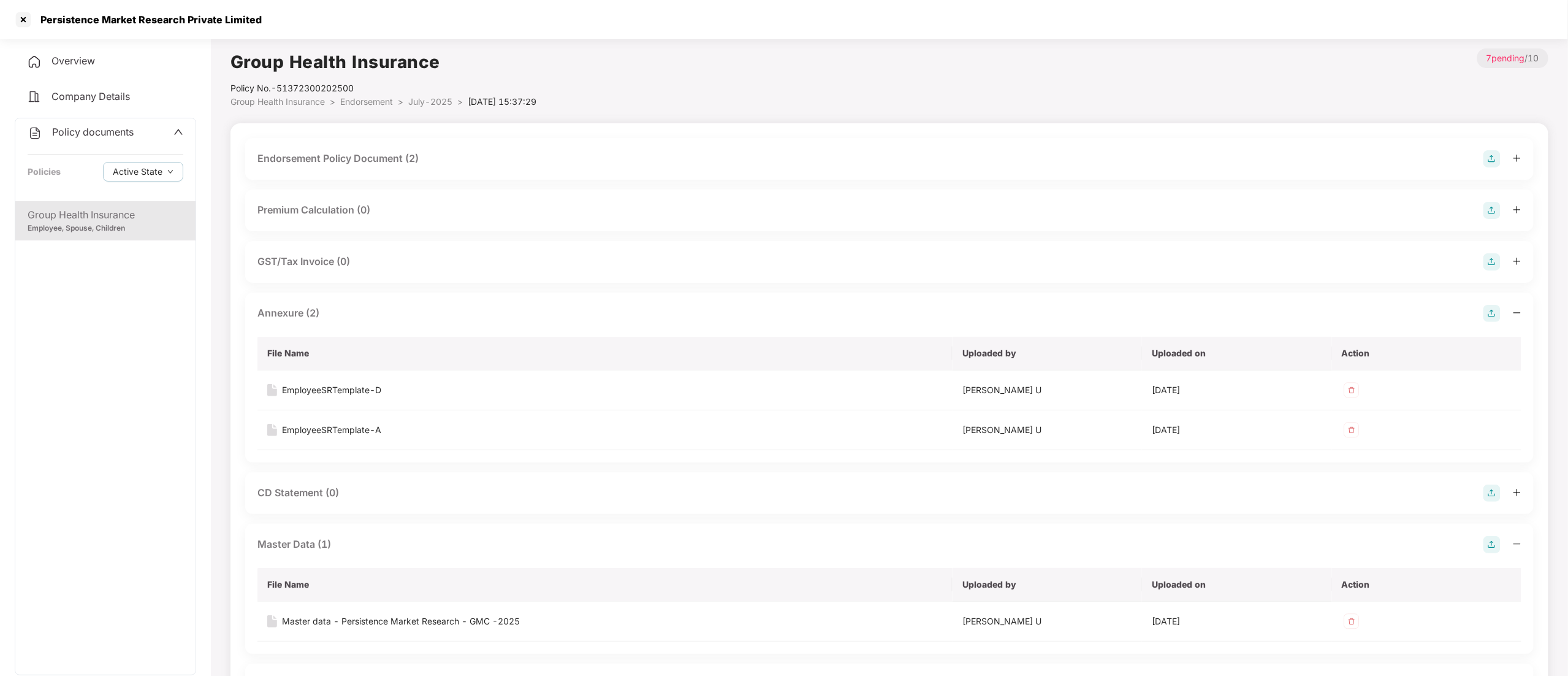
click at [367, 160] on div "Endorsement Policy Document (2)" at bounding box center [338, 159] width 161 height 15
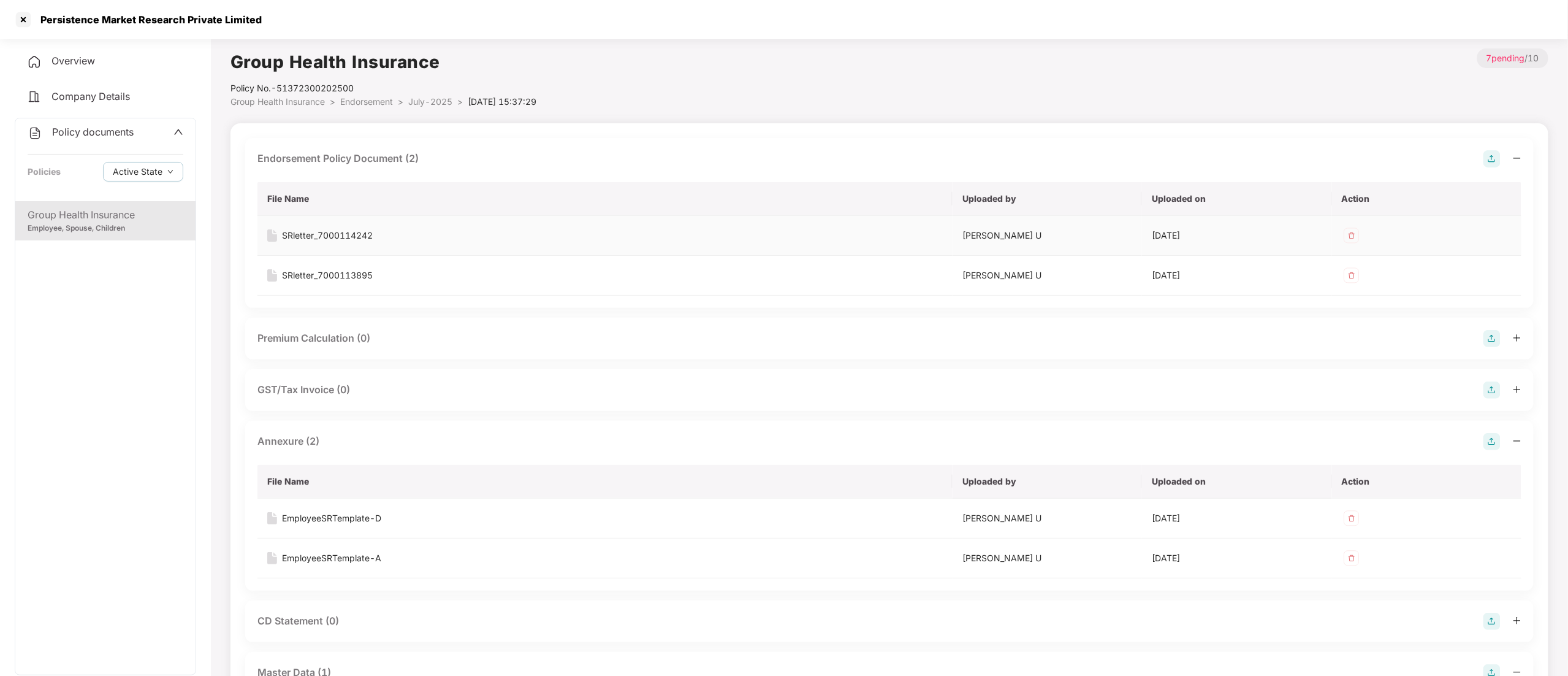
click at [356, 235] on div "SRletter_7000114242" at bounding box center [328, 236] width 91 height 14
click at [313, 272] on div "SRletter_7000113895" at bounding box center [328, 275] width 91 height 14
click at [25, 19] on div at bounding box center [24, 20] width 20 height 20
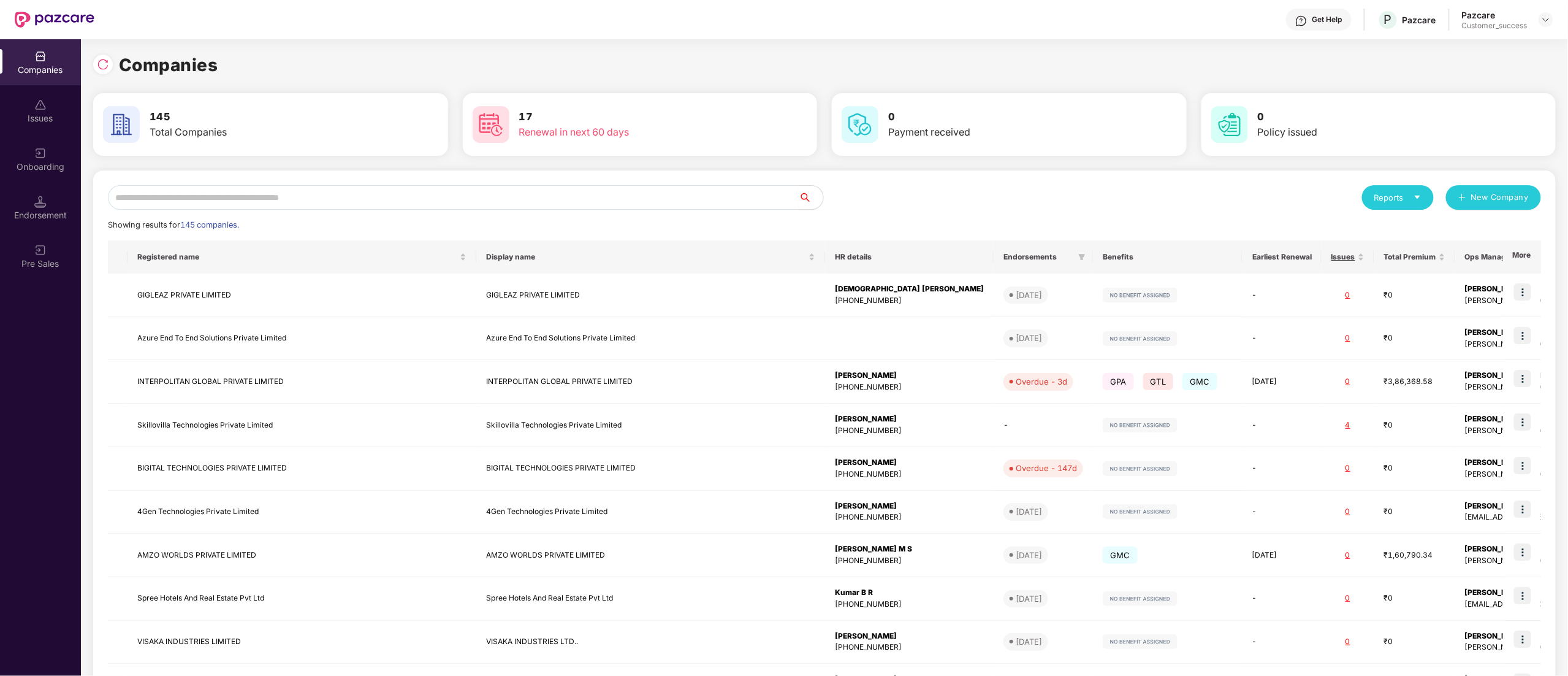
click at [227, 185] on input "text" at bounding box center [453, 197] width 691 height 25
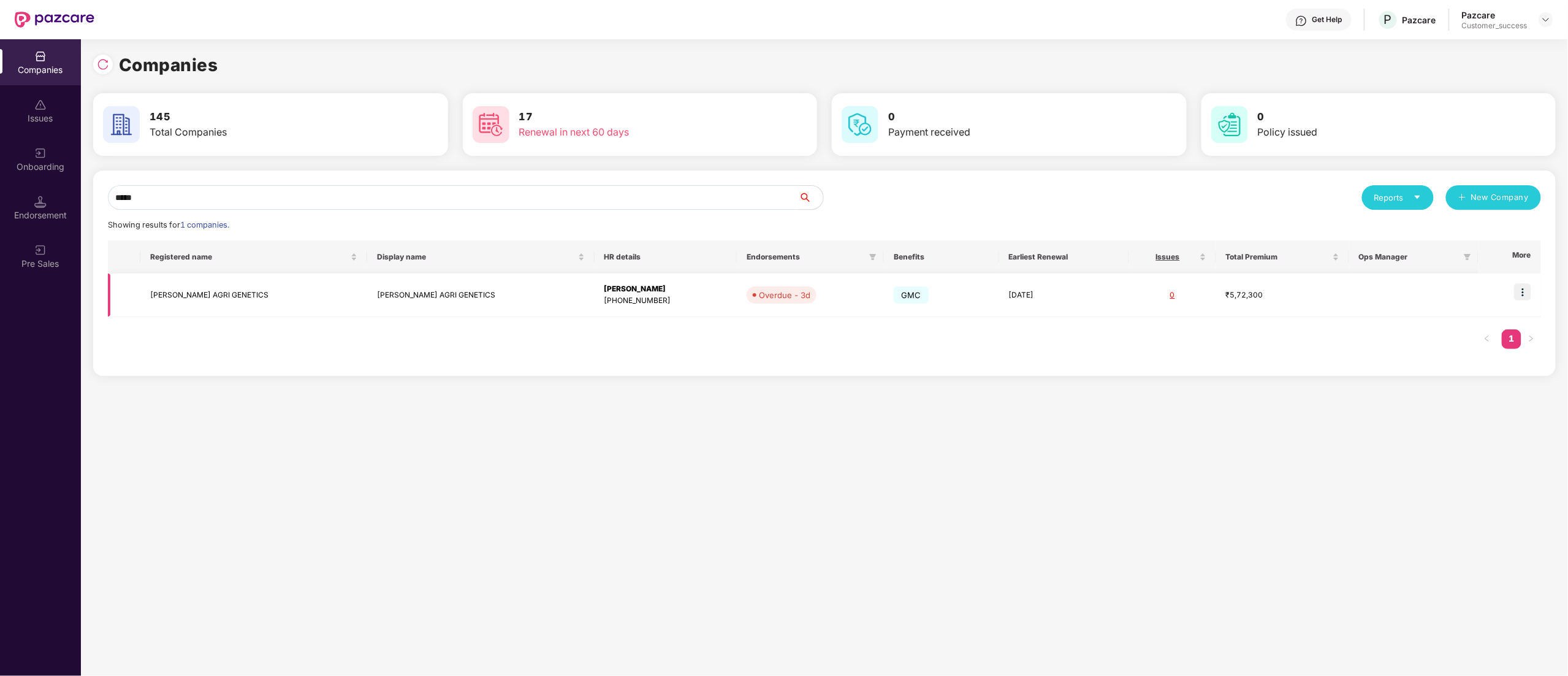
type input "*****"
click at [1519, 294] on img at bounding box center [1523, 292] width 17 height 17
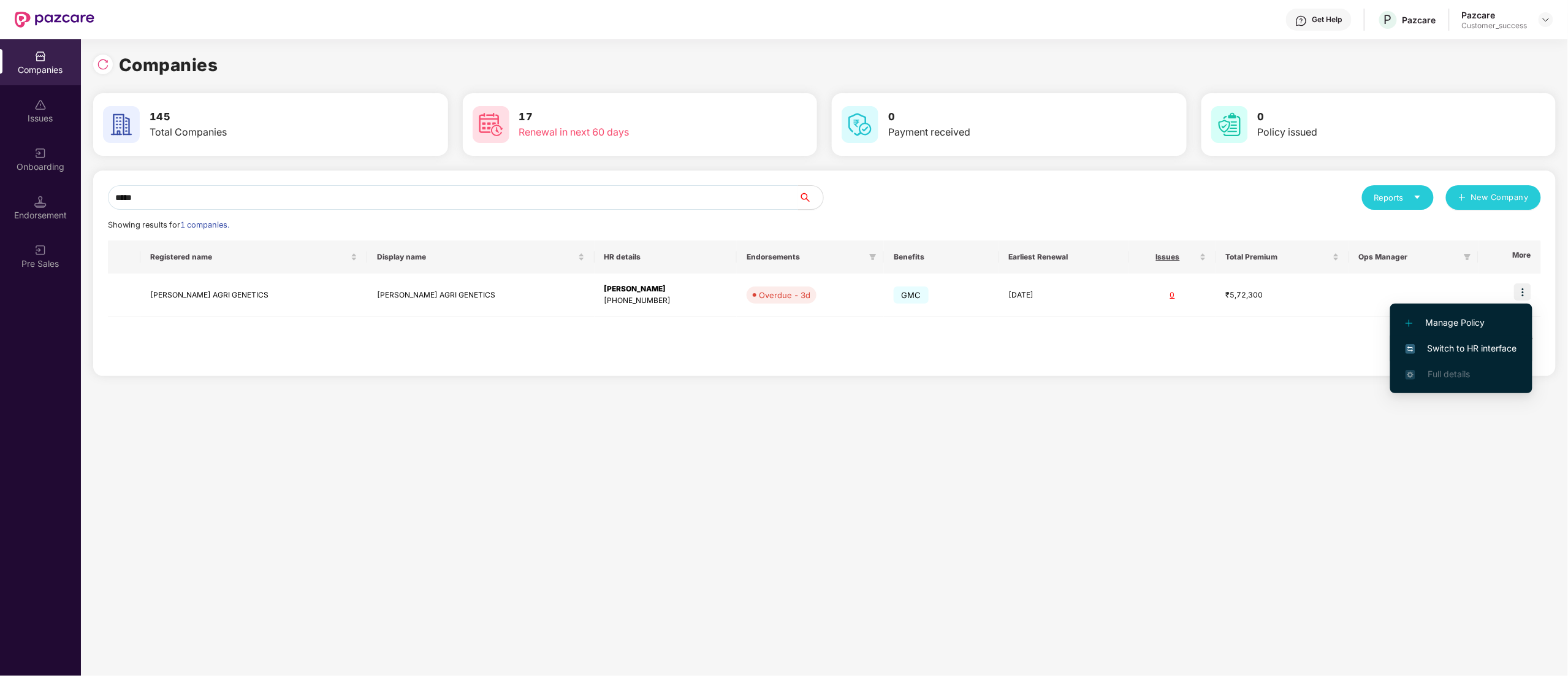
click at [1486, 346] on span "Switch to HR interface" at bounding box center [1461, 348] width 111 height 14
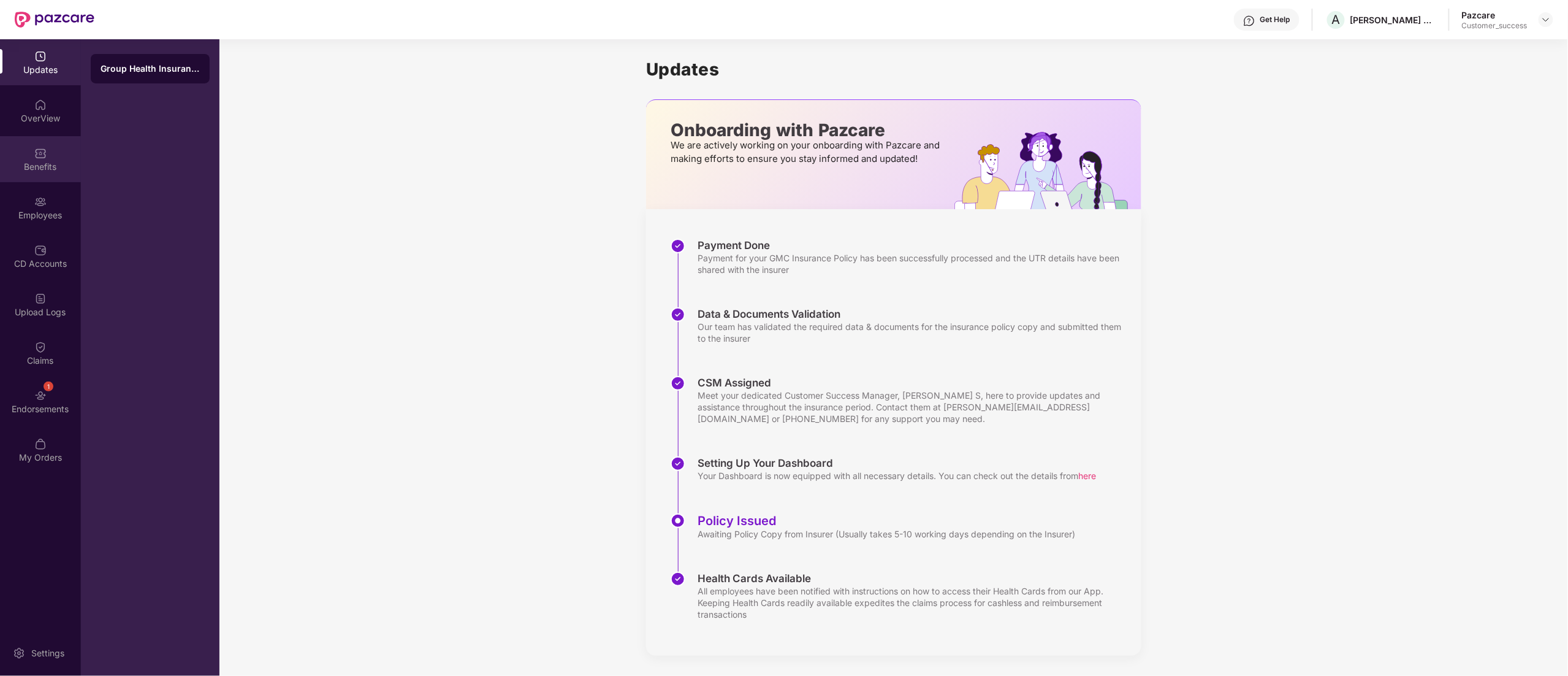
click at [51, 167] on div "Benefits" at bounding box center [40, 167] width 81 height 12
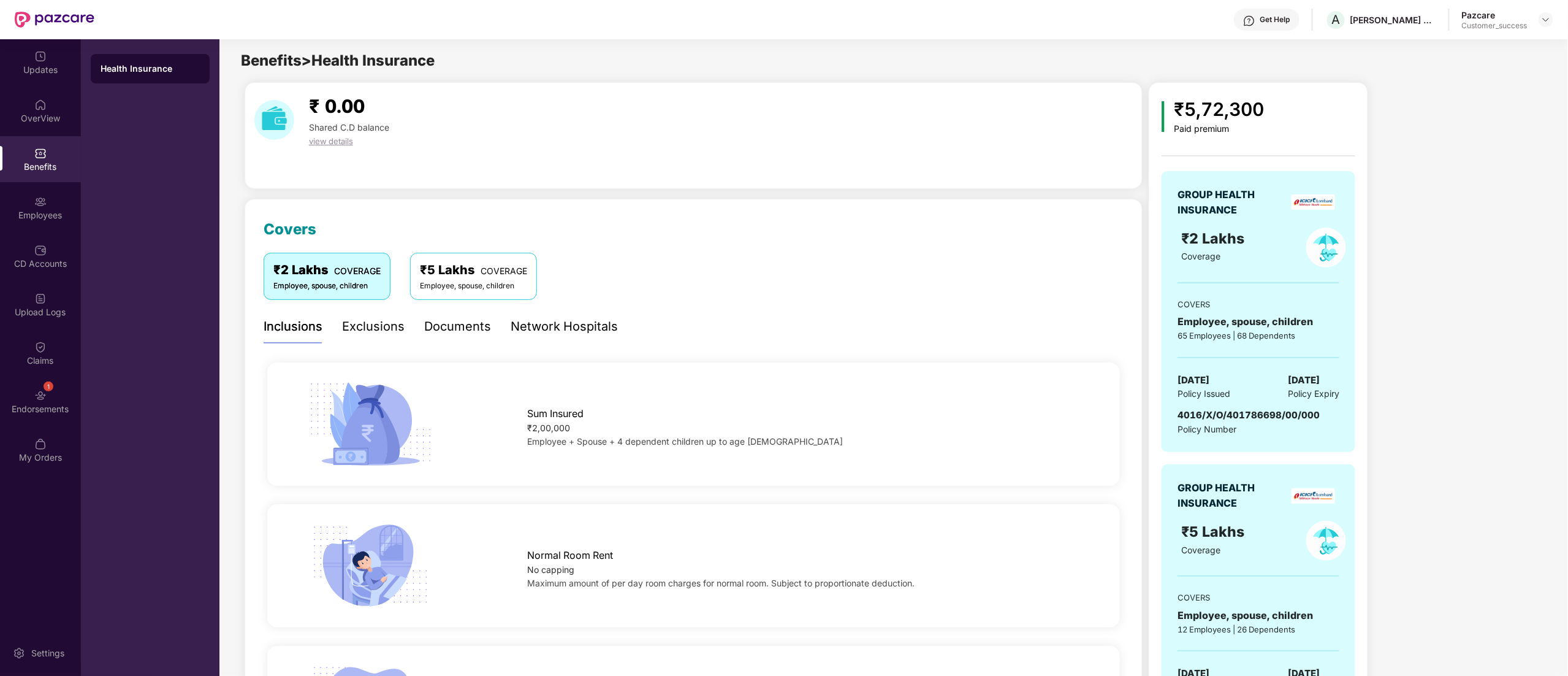
click at [1222, 414] on span "4016/X/O/401786698/00/000" at bounding box center [1248, 414] width 142 height 12
copy span "4016/X/O/401786698/00/000"
click at [1334, 45] on div "[PERSON_NAME] AGRI GENETICS" at bounding box center [1394, 44] width 139 height 20
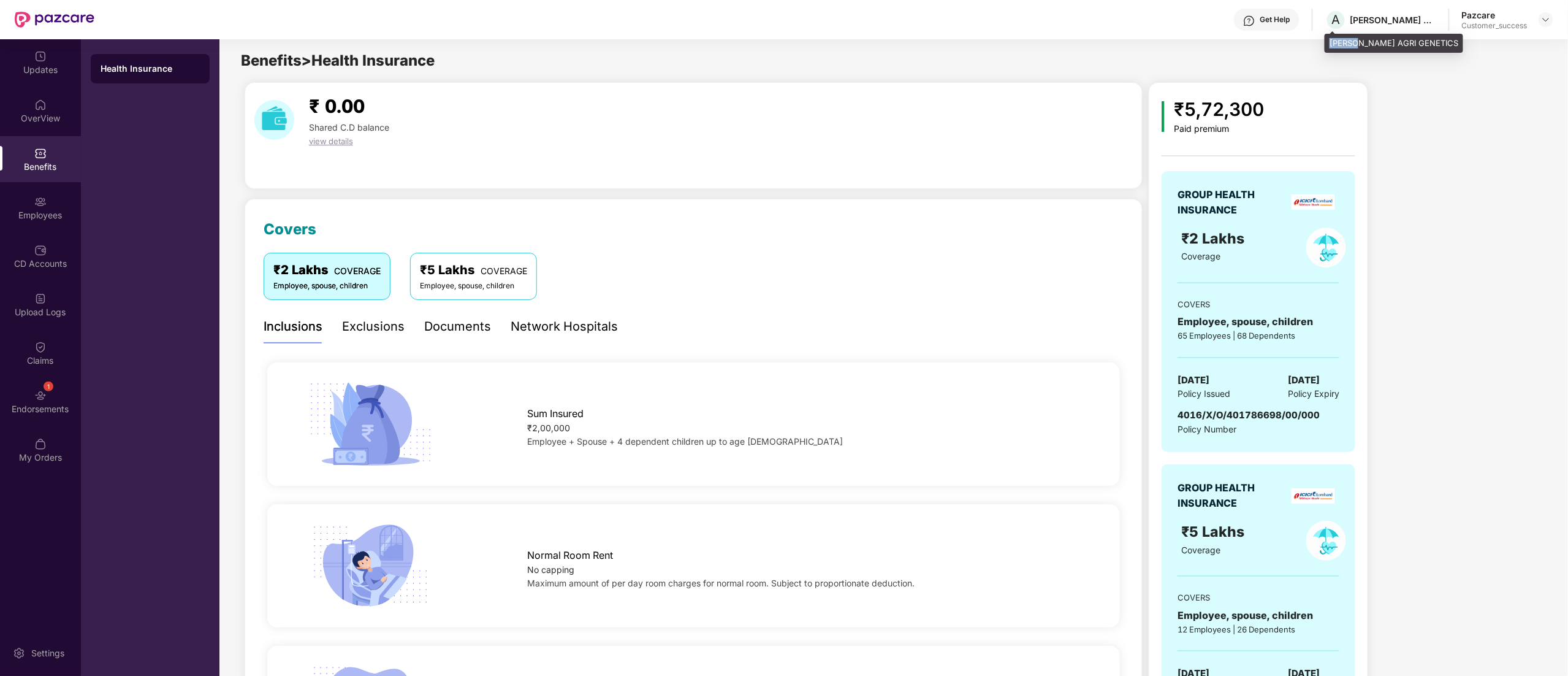
click at [1334, 45] on div "[PERSON_NAME] AGRI GENETICS" at bounding box center [1394, 44] width 139 height 20
copy div "[PERSON_NAME] AGRI GENETICS"
click at [30, 206] on div "Employees" at bounding box center [40, 208] width 81 height 46
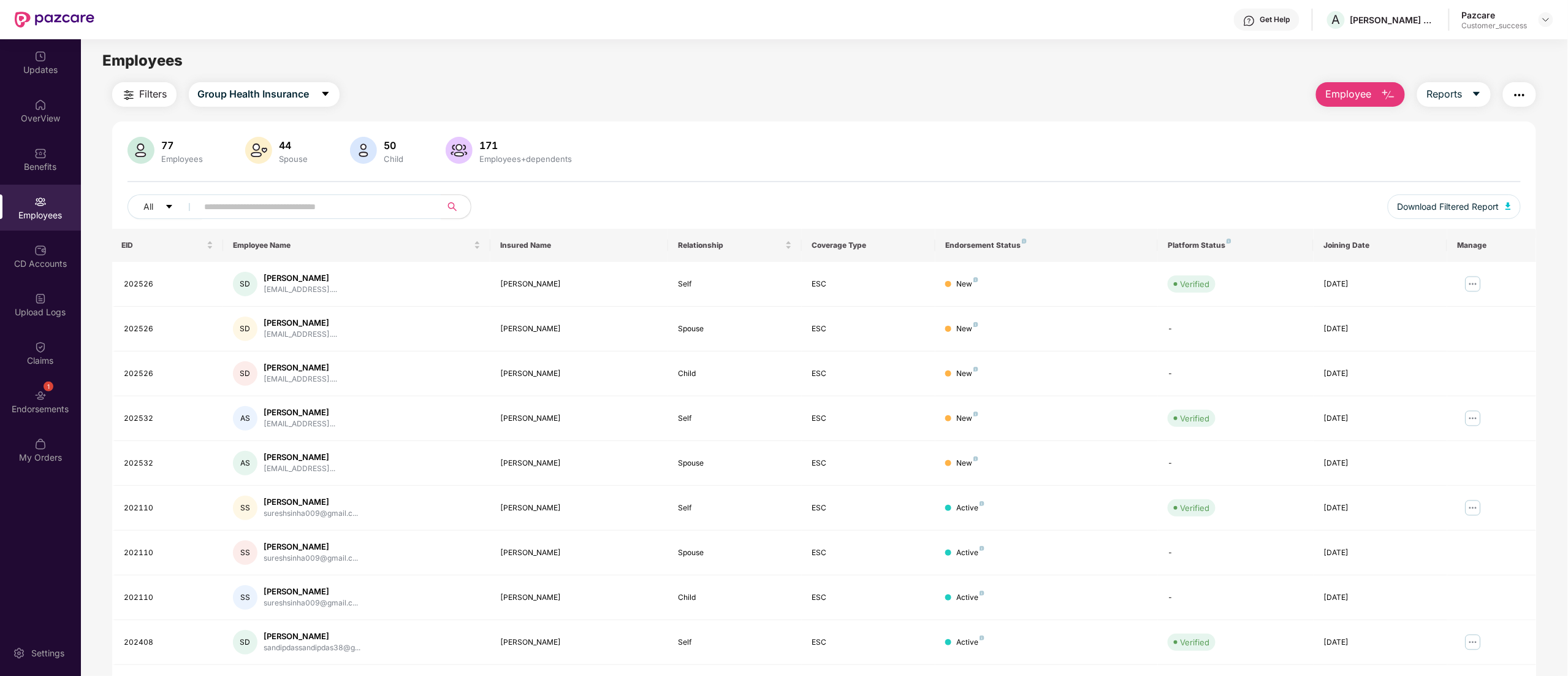
click at [1352, 90] on span "Employee" at bounding box center [1349, 94] width 46 height 15
click at [1350, 127] on div "Add Employee(s)" at bounding box center [1369, 127] width 69 height 15
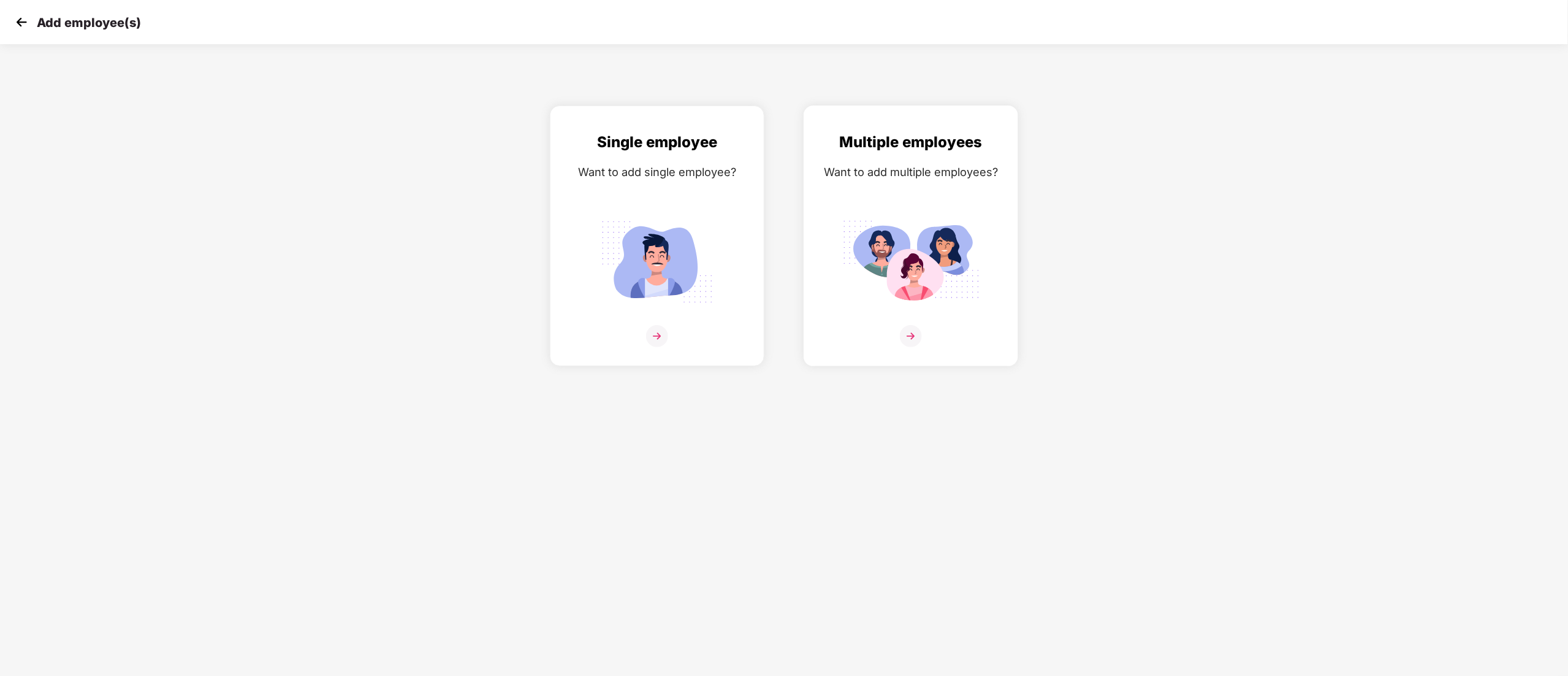
click at [879, 315] on div "Multiple employees Want to add multiple employees?" at bounding box center [911, 246] width 189 height 232
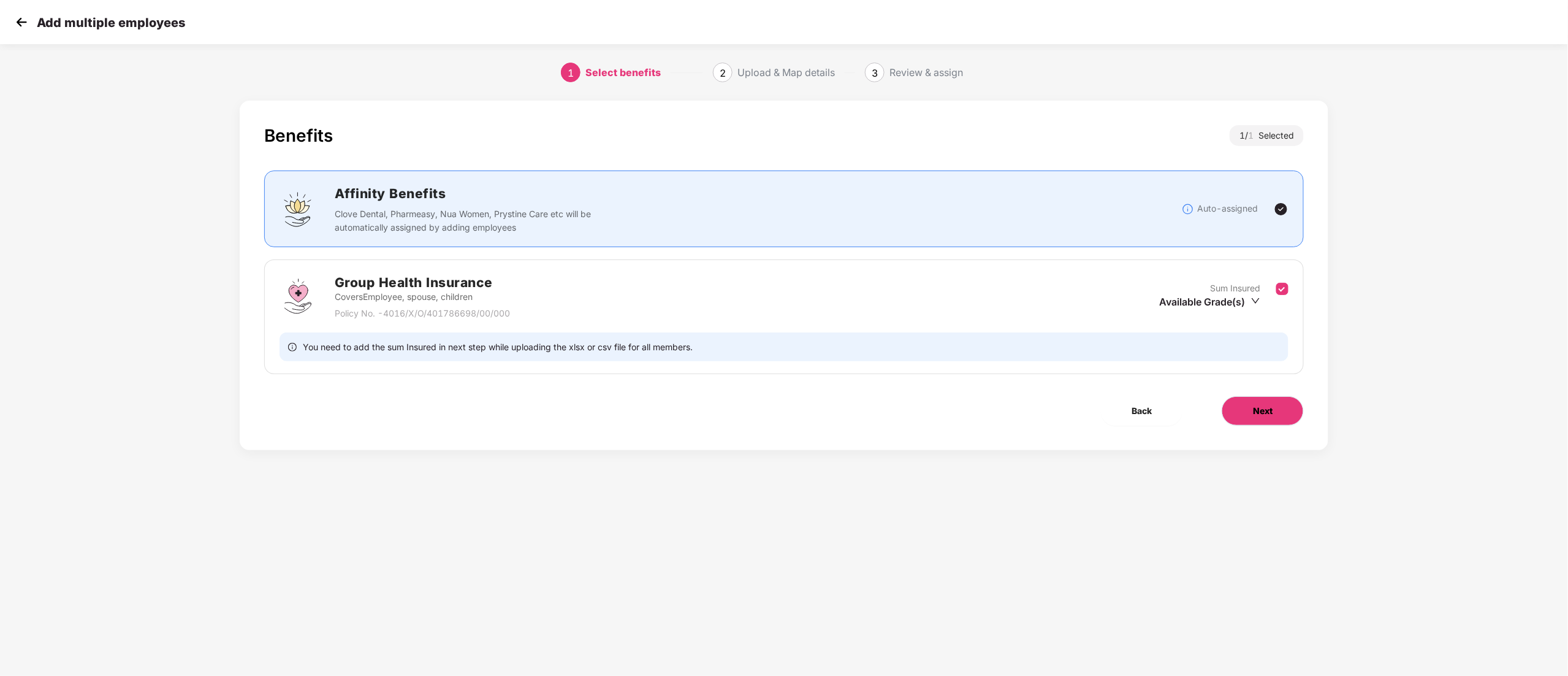
click at [1263, 424] on button "Next" at bounding box center [1263, 411] width 82 height 29
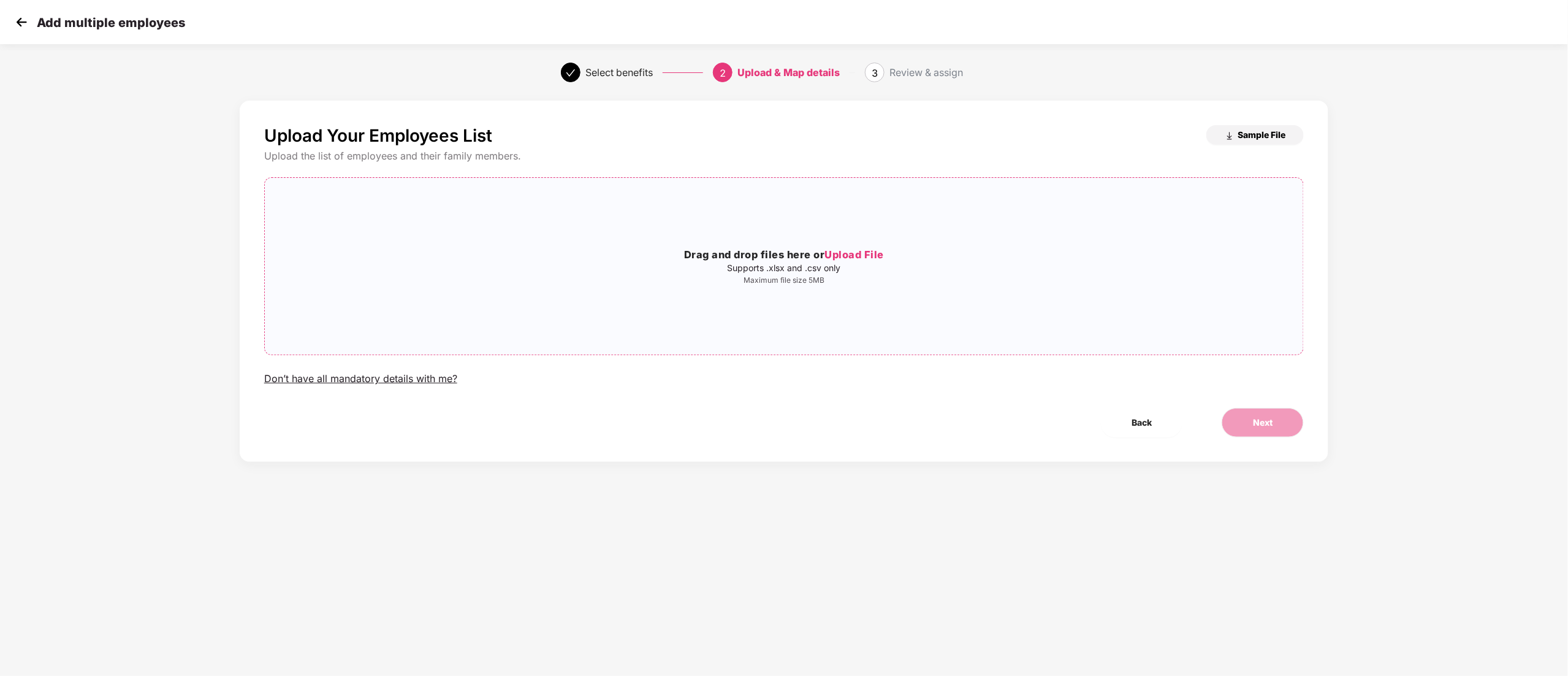
drag, startPoint x: 1240, startPoint y: 134, endPoint x: 1222, endPoint y: 200, distance: 68.4
click at [1240, 139] on span "Sample File" at bounding box center [1261, 134] width 48 height 12
click at [851, 249] on span "Upload File" at bounding box center [855, 255] width 60 height 12
click at [1278, 429] on button "Next" at bounding box center [1263, 422] width 82 height 29
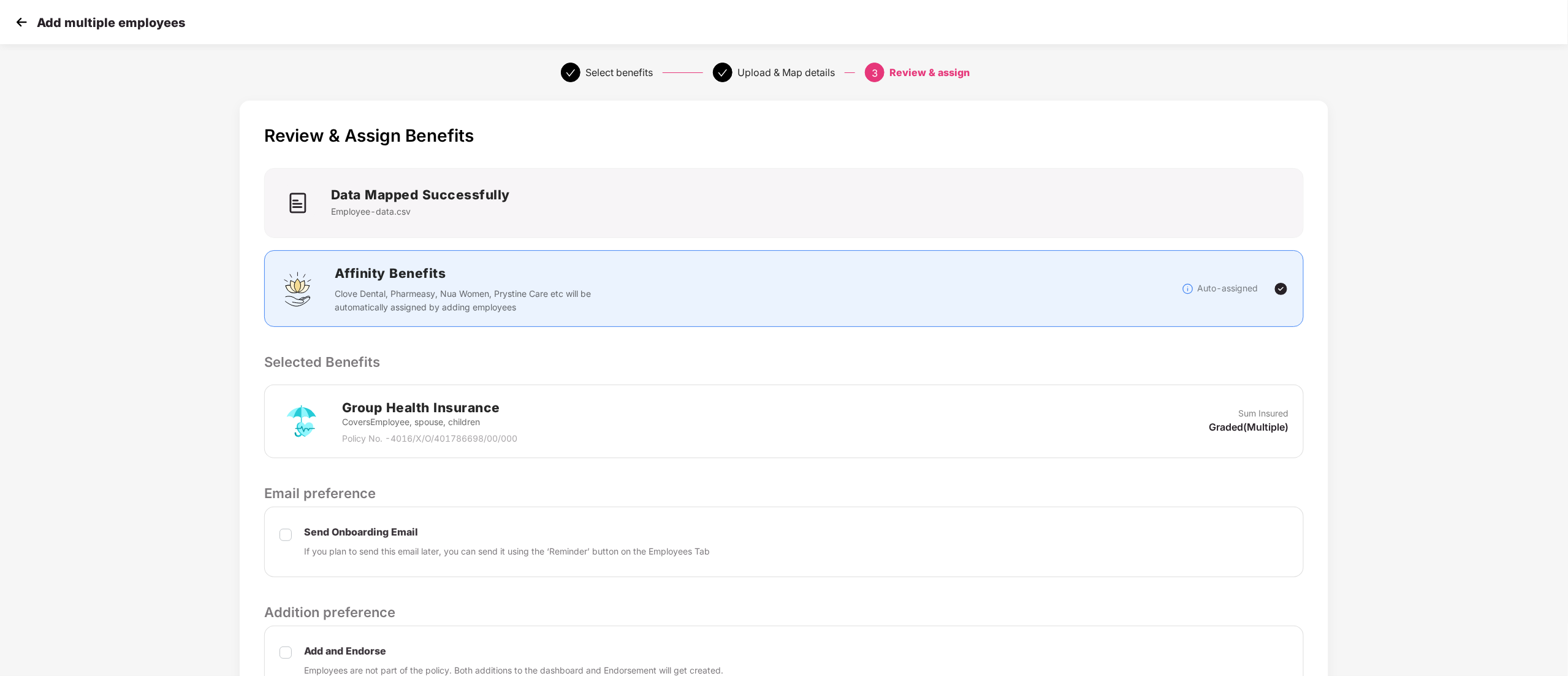
scroll to position [128, 0]
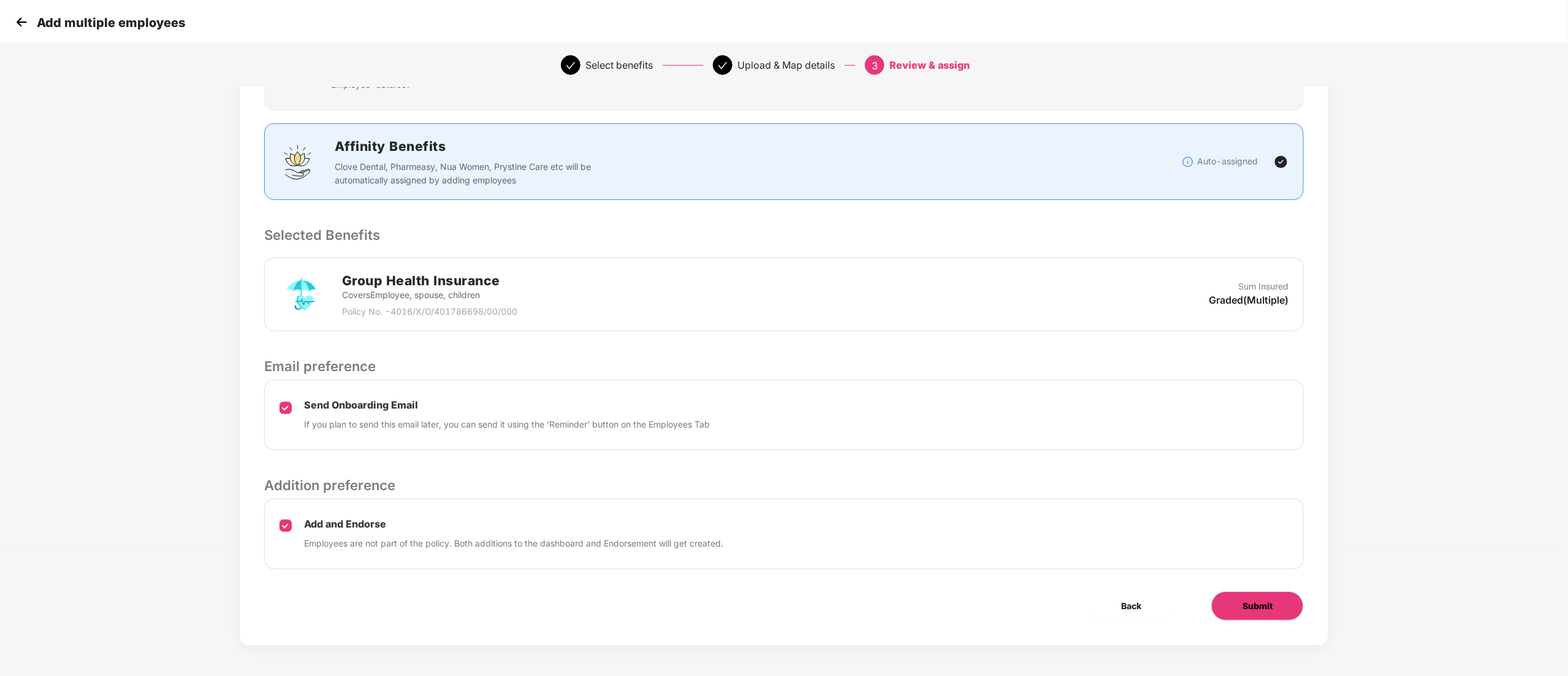
click at [1241, 603] on button "Submit" at bounding box center [1257, 605] width 93 height 29
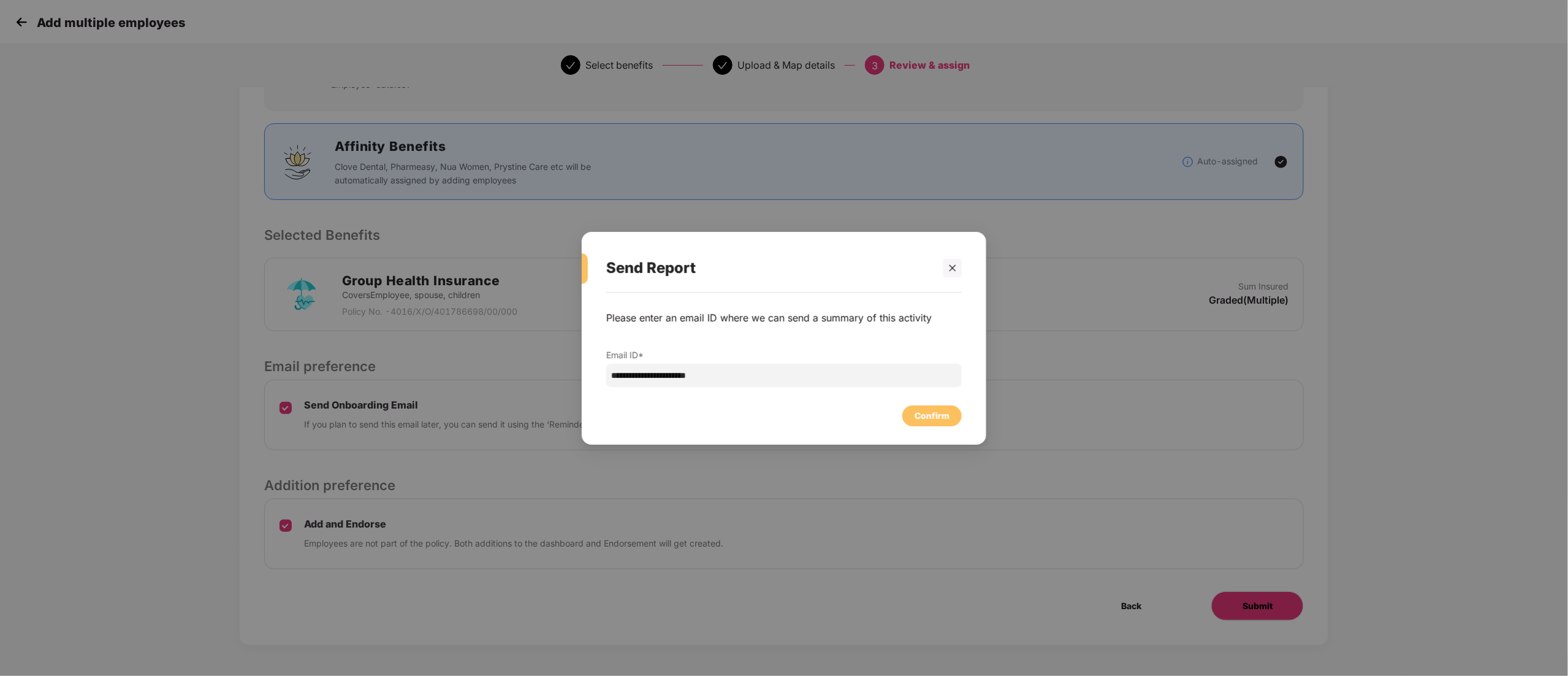
scroll to position [0, 0]
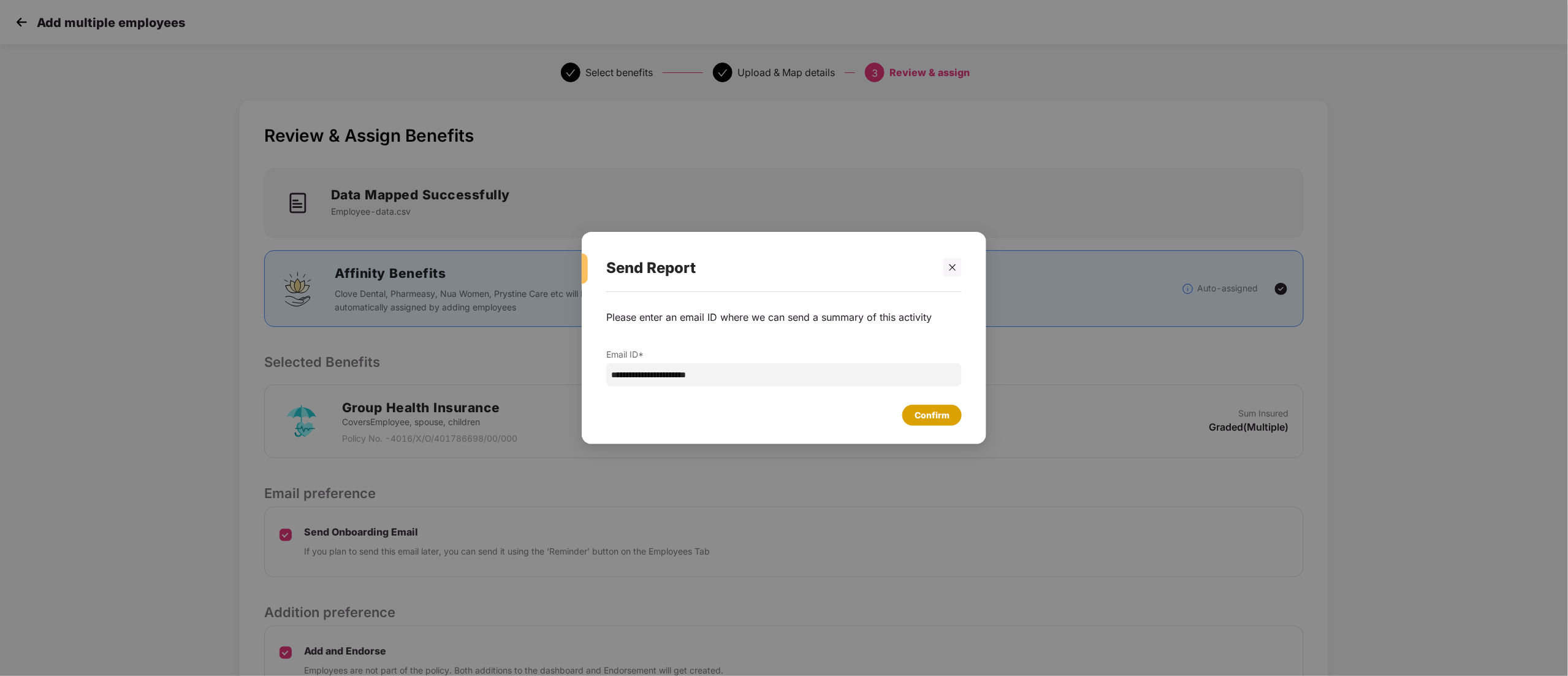
click at [932, 418] on div "Confirm" at bounding box center [932, 415] width 35 height 14
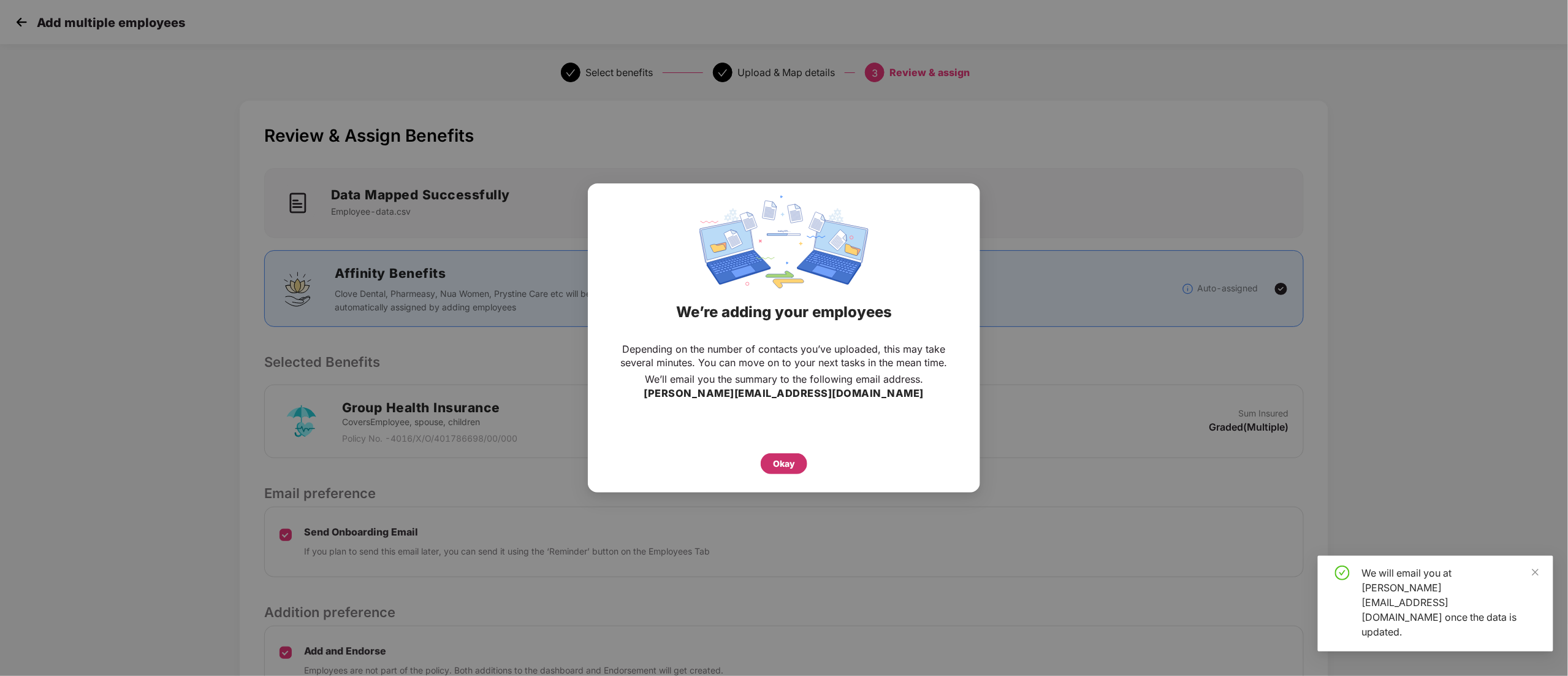
click at [783, 470] on div "Okay" at bounding box center [784, 463] width 22 height 14
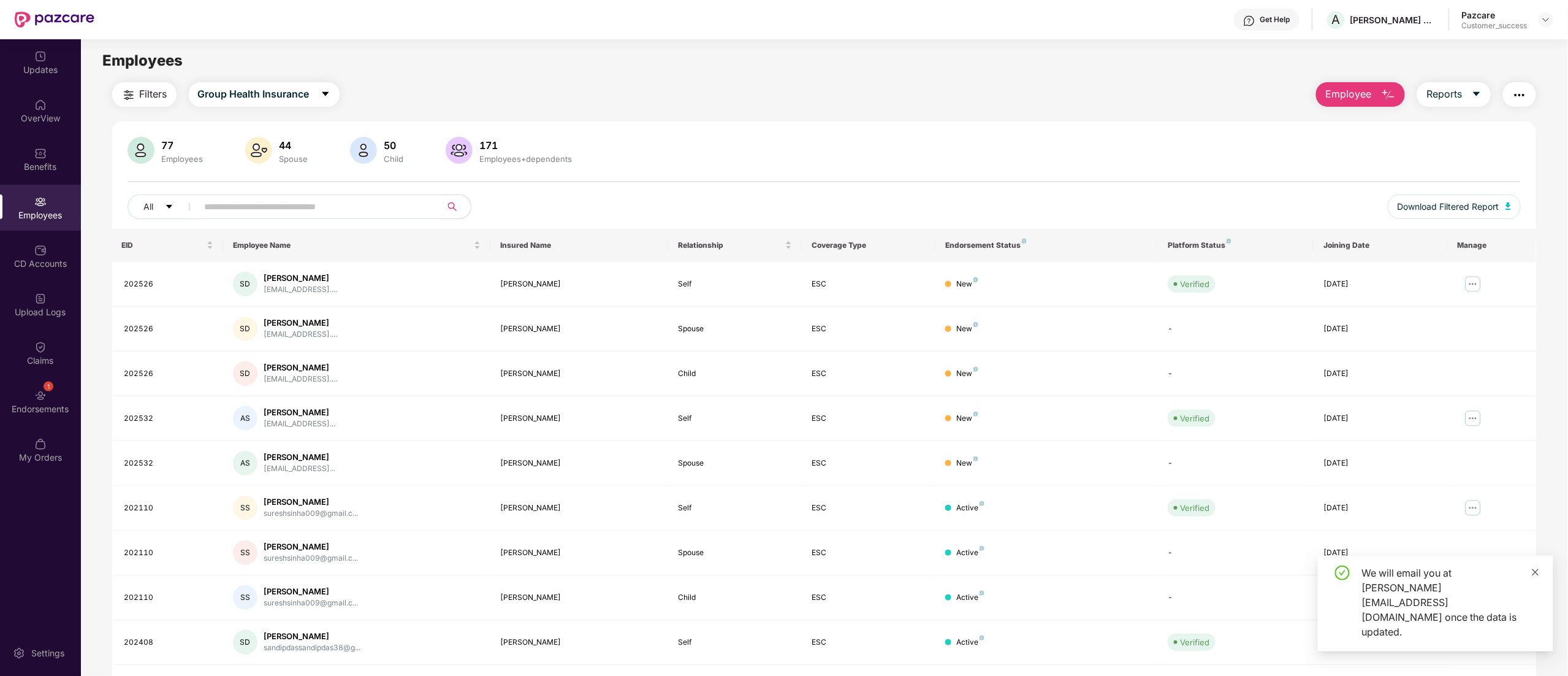
click at [1537, 575] on icon "close" at bounding box center [1536, 572] width 7 height 7
click at [35, 319] on div "Upload Logs" at bounding box center [40, 305] width 81 height 46
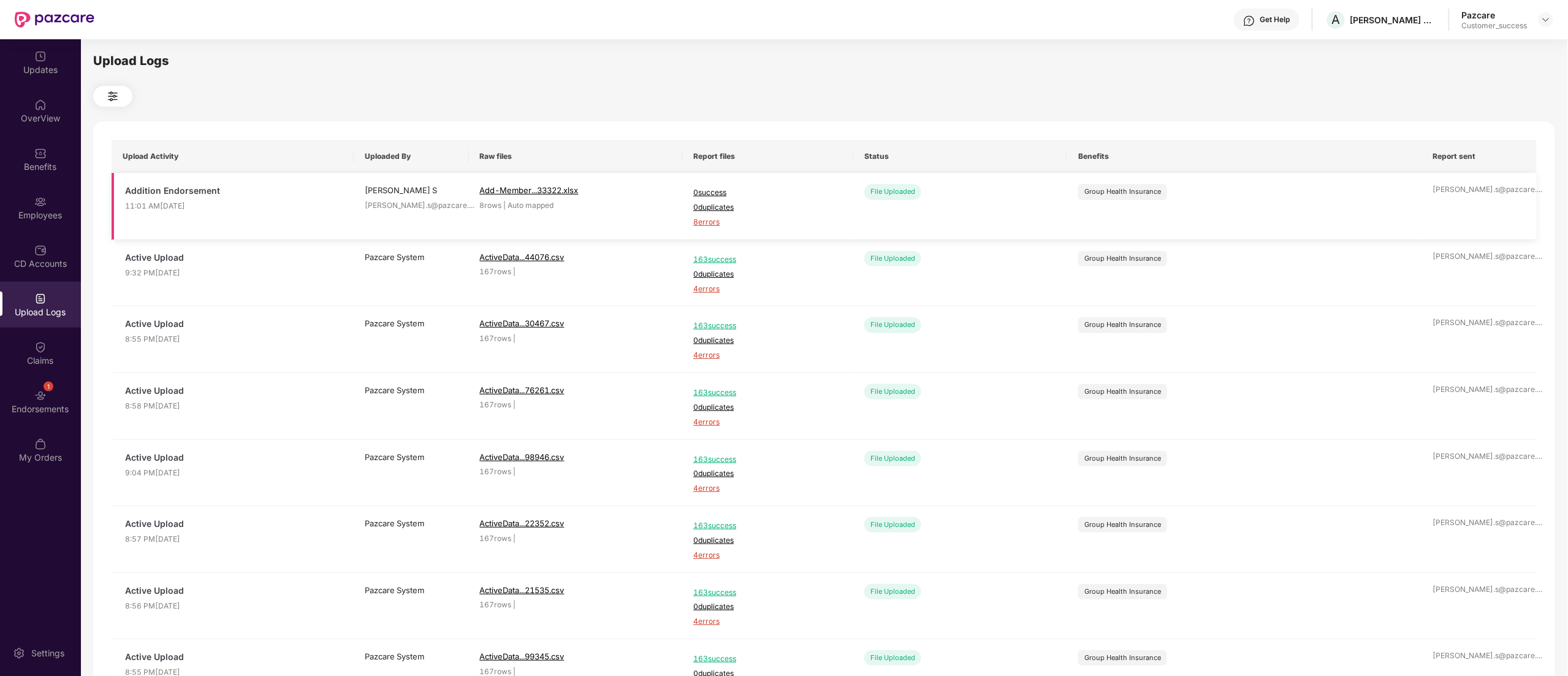
click at [715, 224] on span "8 errors" at bounding box center [768, 222] width 149 height 12
click at [31, 196] on div "Employees" at bounding box center [40, 208] width 81 height 46
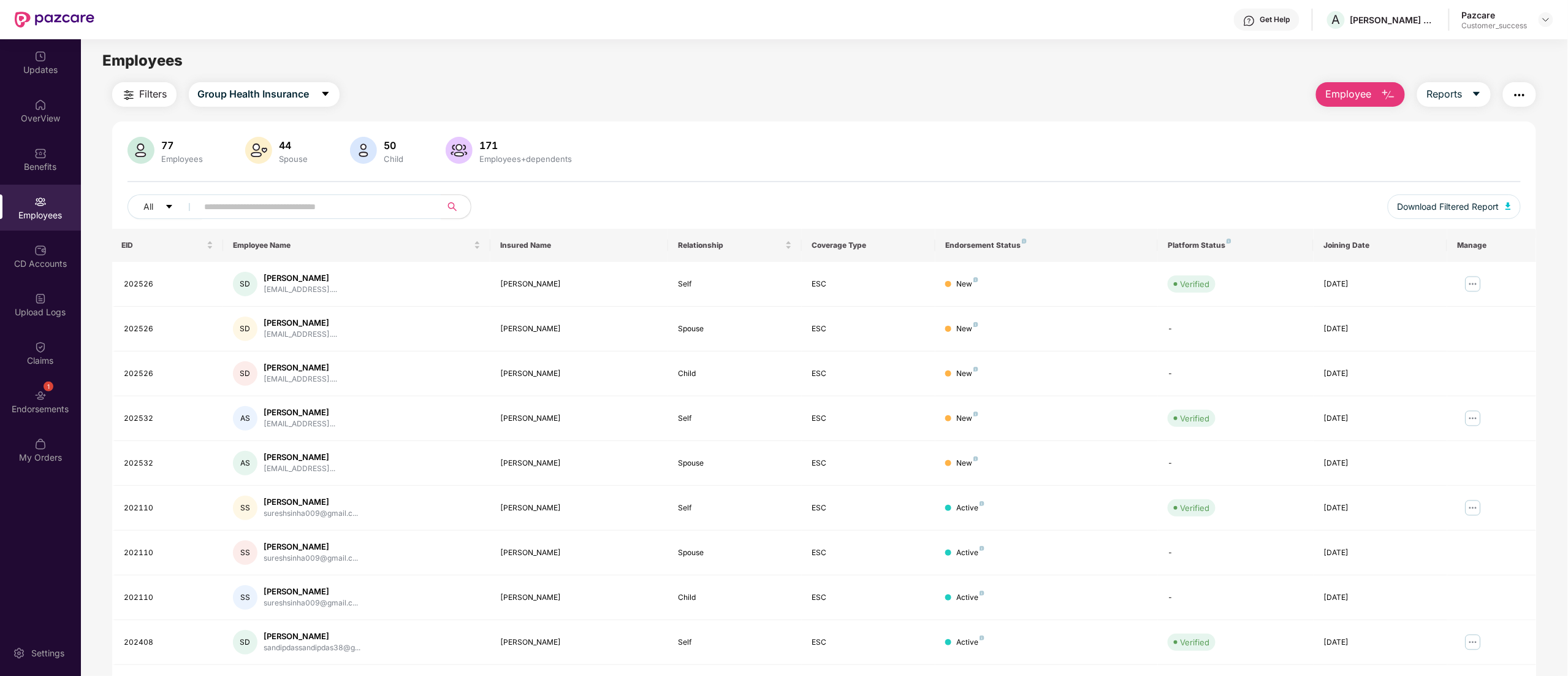
click at [1344, 82] on button "Employee" at bounding box center [1361, 94] width 89 height 25
click at [1349, 127] on div "Add Employee(s)" at bounding box center [1369, 127] width 69 height 15
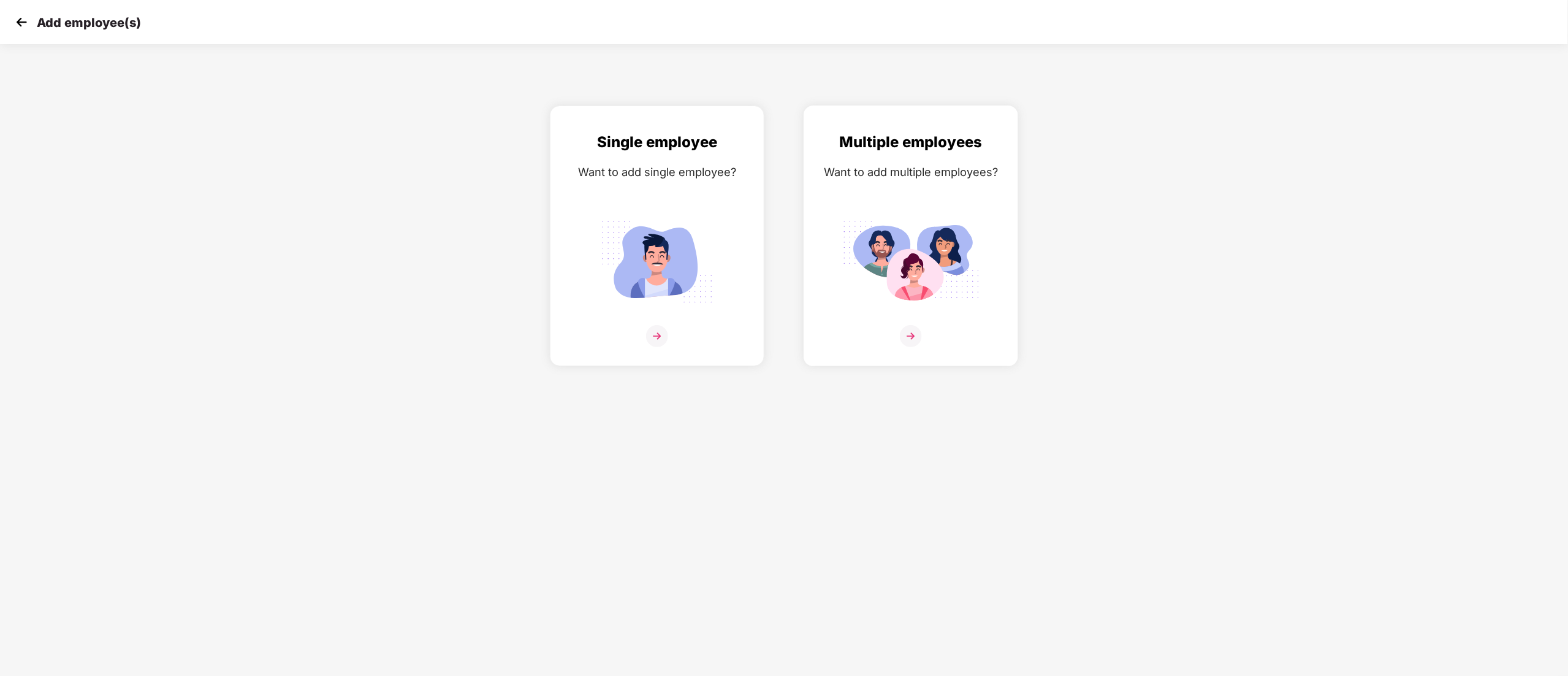
click at [945, 216] on img at bounding box center [911, 262] width 137 height 96
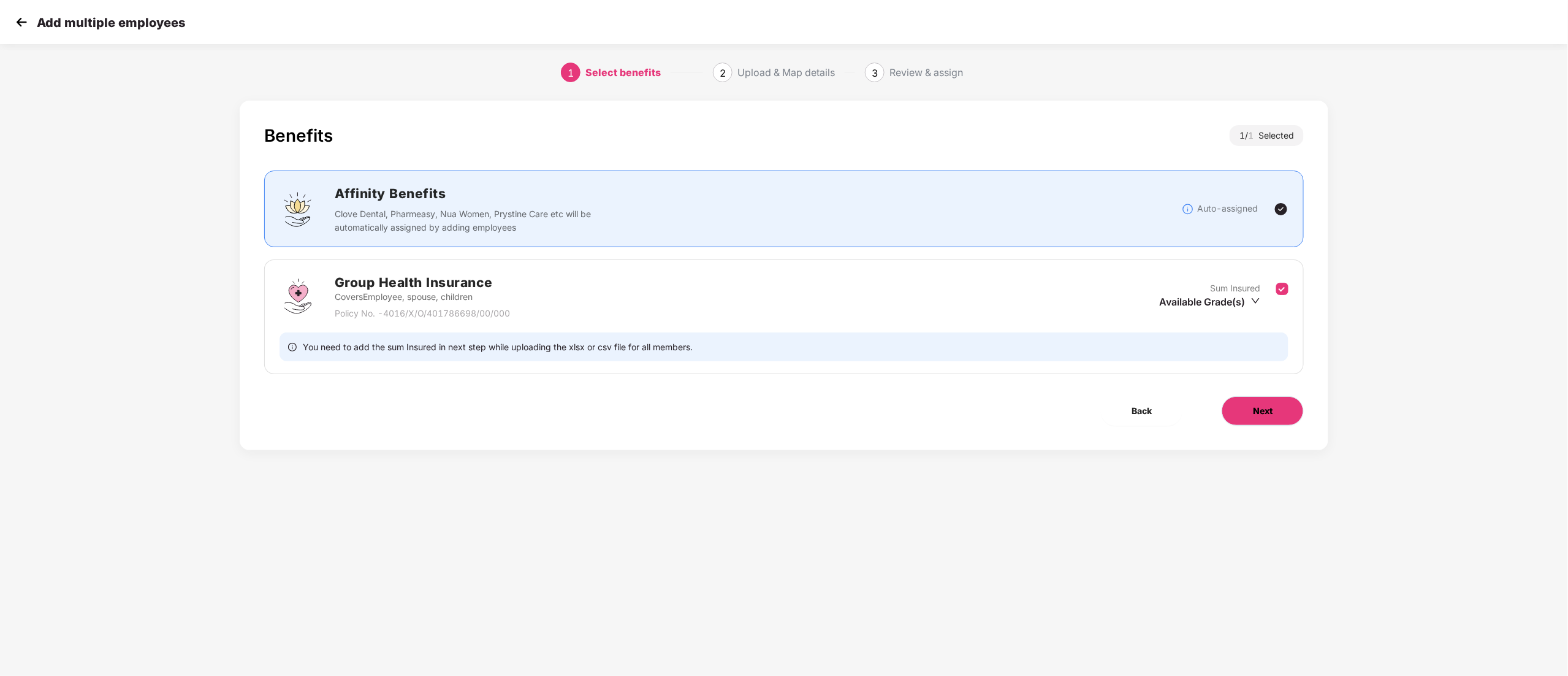
click at [1258, 417] on span "Next" at bounding box center [1263, 411] width 20 height 14
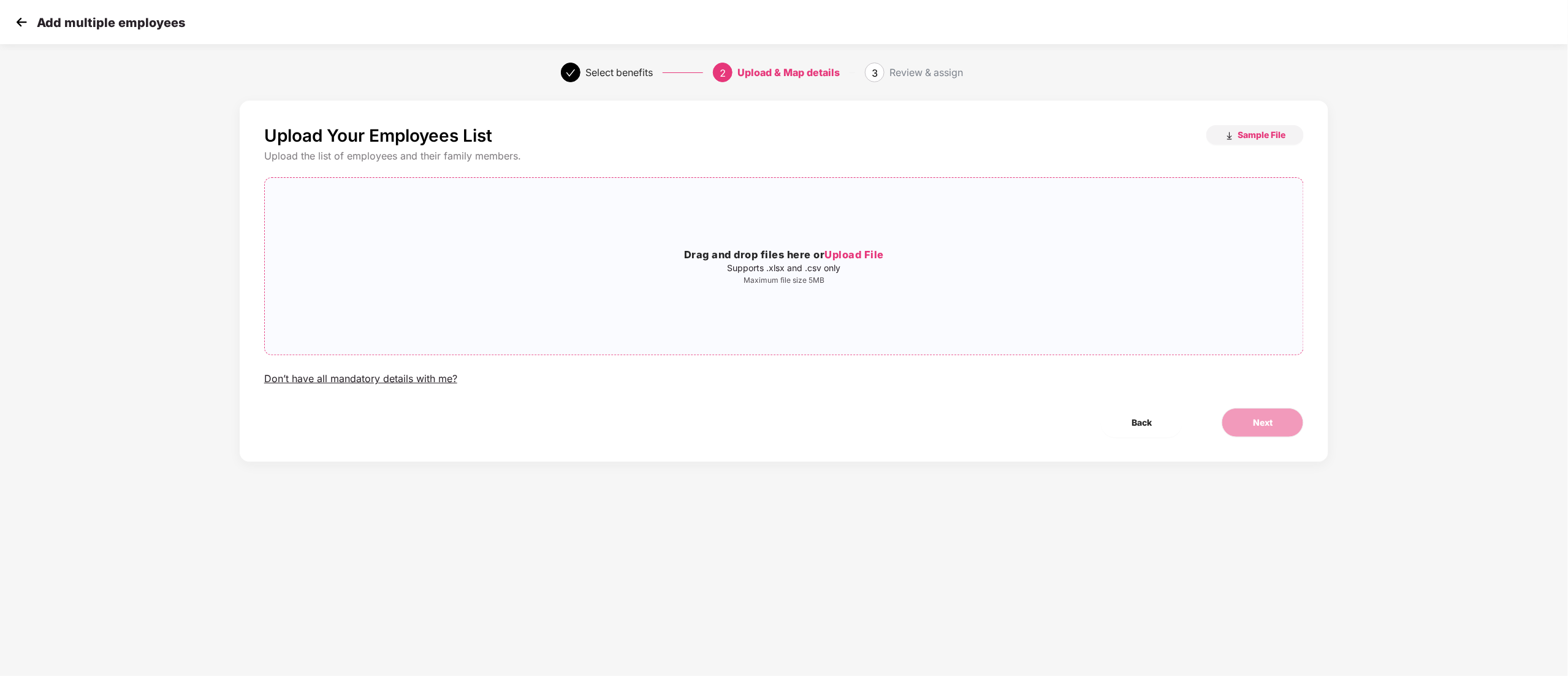
click at [867, 258] on span "Upload File" at bounding box center [855, 255] width 60 height 12
click at [1251, 409] on button "Next" at bounding box center [1263, 422] width 82 height 29
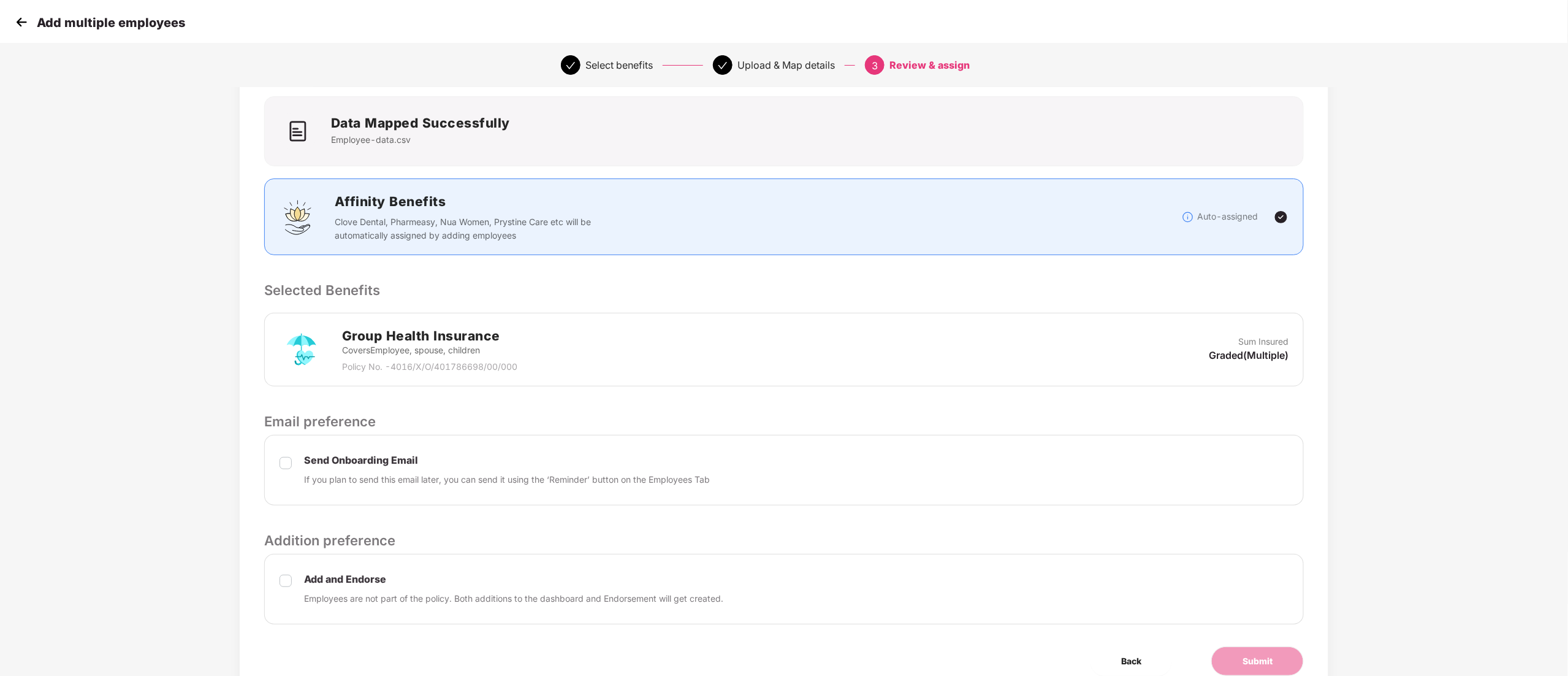
scroll to position [128, 0]
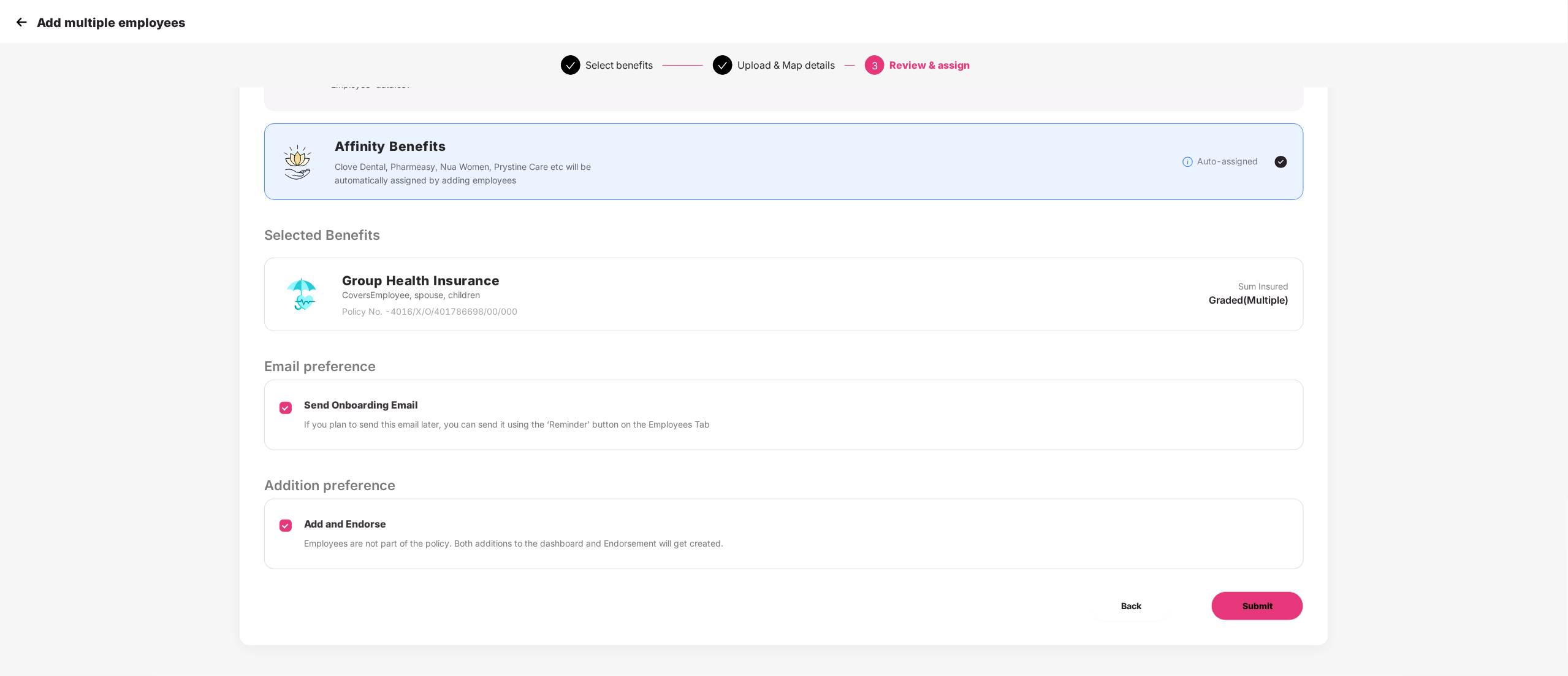
click at [1249, 608] on span "Submit" at bounding box center [1257, 606] width 30 height 14
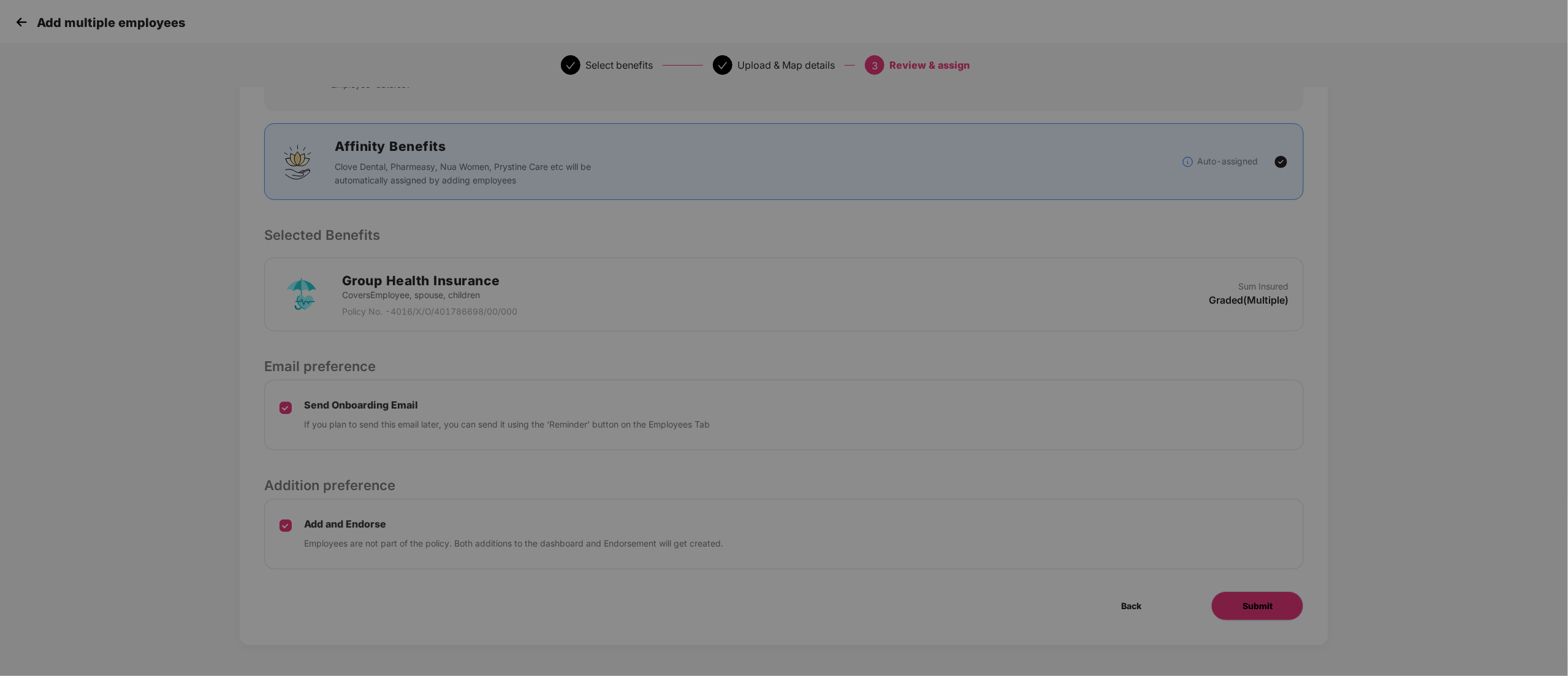
scroll to position [0, 0]
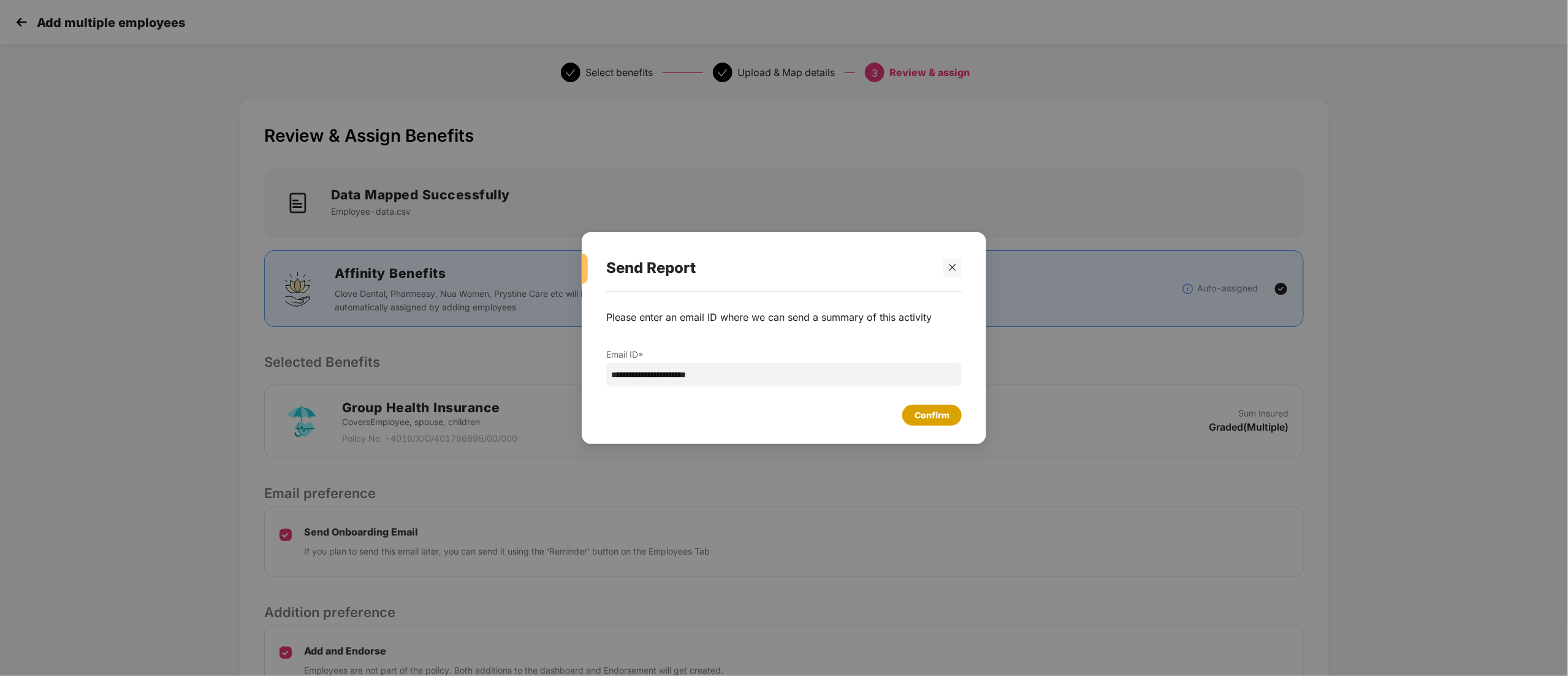
click at [942, 408] on div "Confirm" at bounding box center [932, 415] width 35 height 14
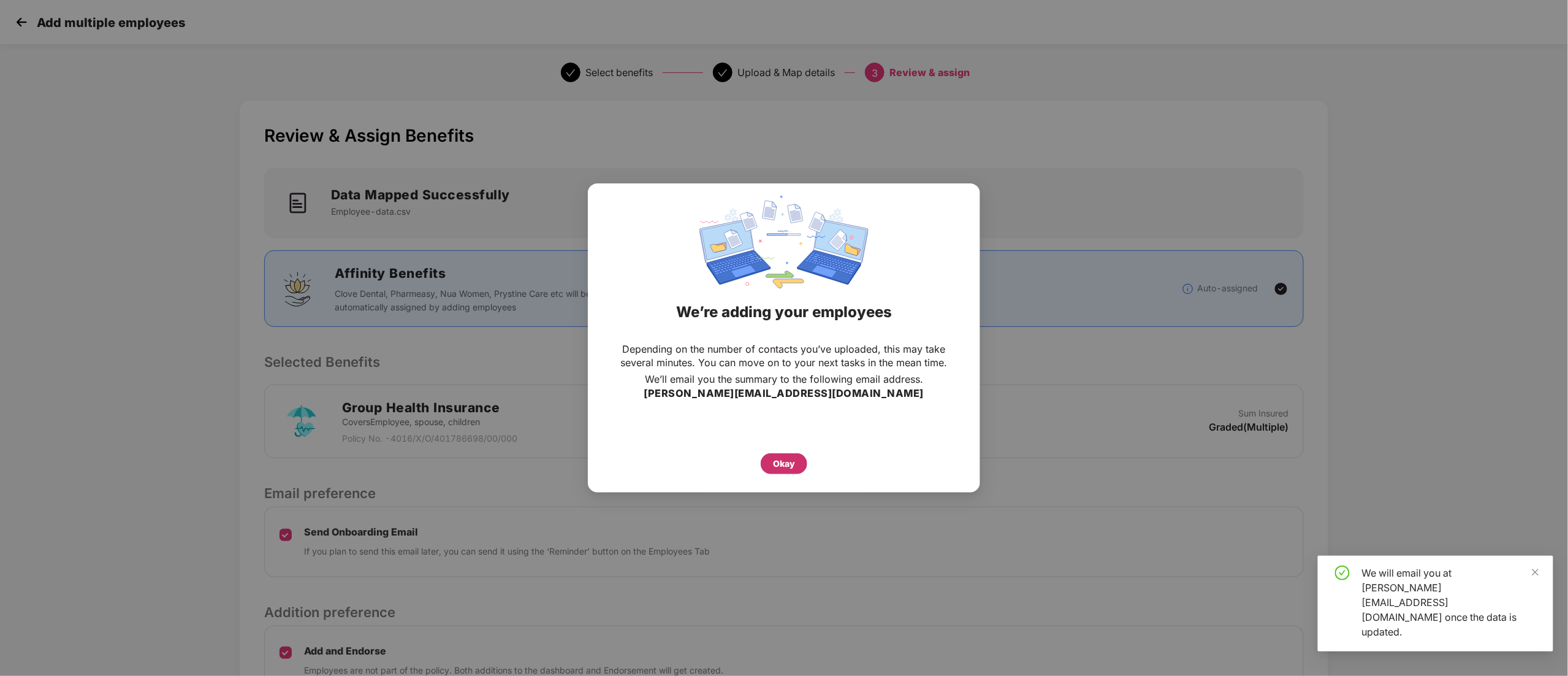
click at [789, 463] on div "Okay" at bounding box center [784, 463] width 22 height 14
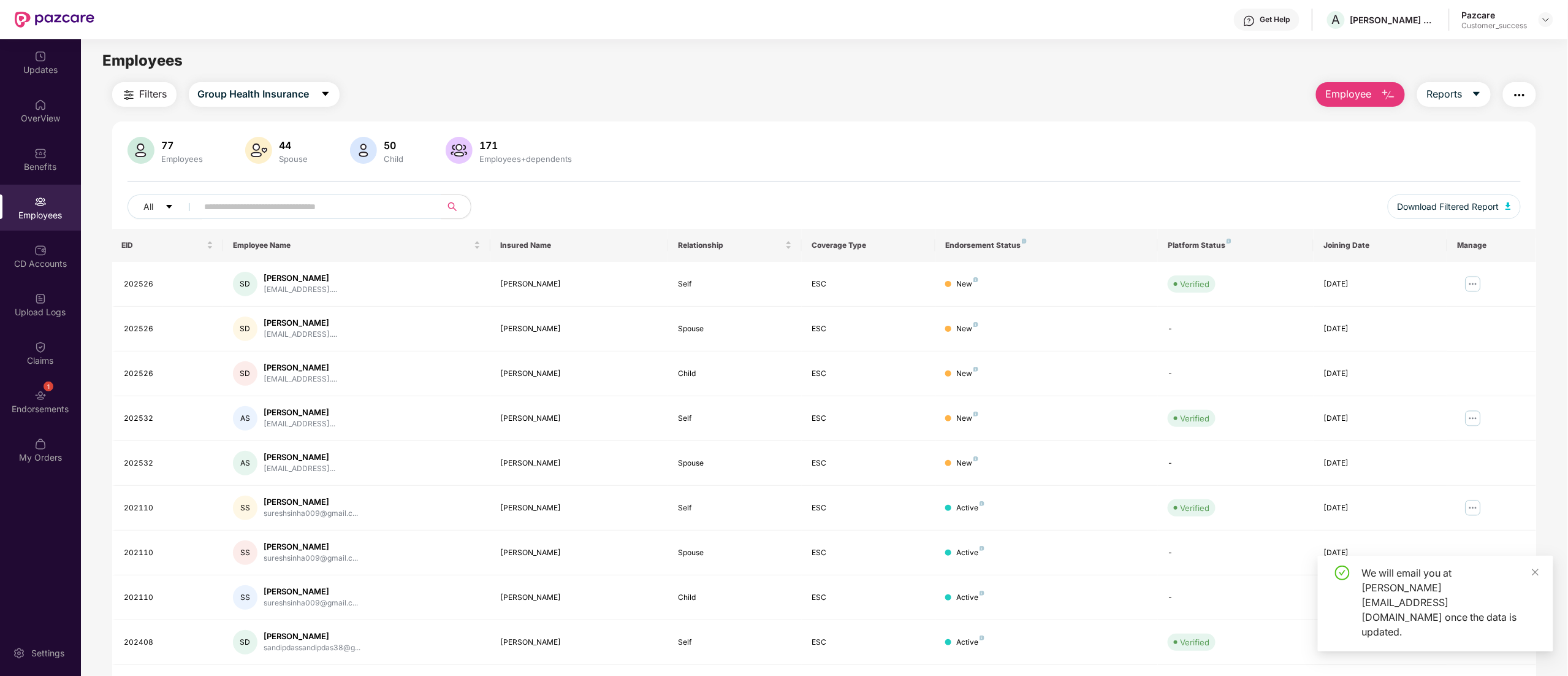
click at [1530, 599] on div "We will email you at shivakumar.s@pazcare.com once the data is updated." at bounding box center [1451, 602] width 176 height 74
drag, startPoint x: 1538, startPoint y: 596, endPoint x: 1541, endPoint y: 610, distance: 14.3
click at [1539, 576] on icon "close" at bounding box center [1535, 572] width 8 height 8
click at [32, 189] on div "Employees" at bounding box center [40, 208] width 81 height 46
click at [49, 292] on div "Upload Logs" at bounding box center [40, 305] width 81 height 46
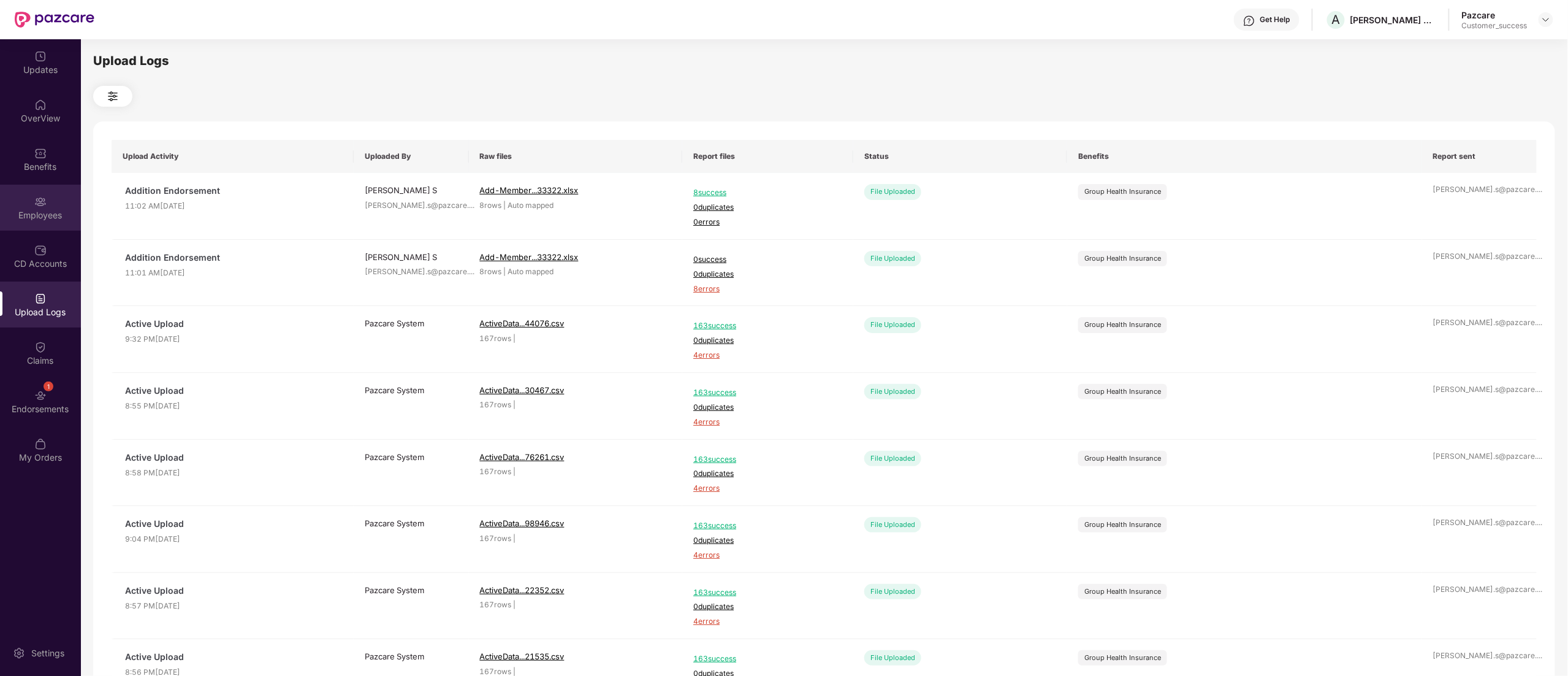
click at [20, 213] on div "Employees" at bounding box center [40, 215] width 81 height 12
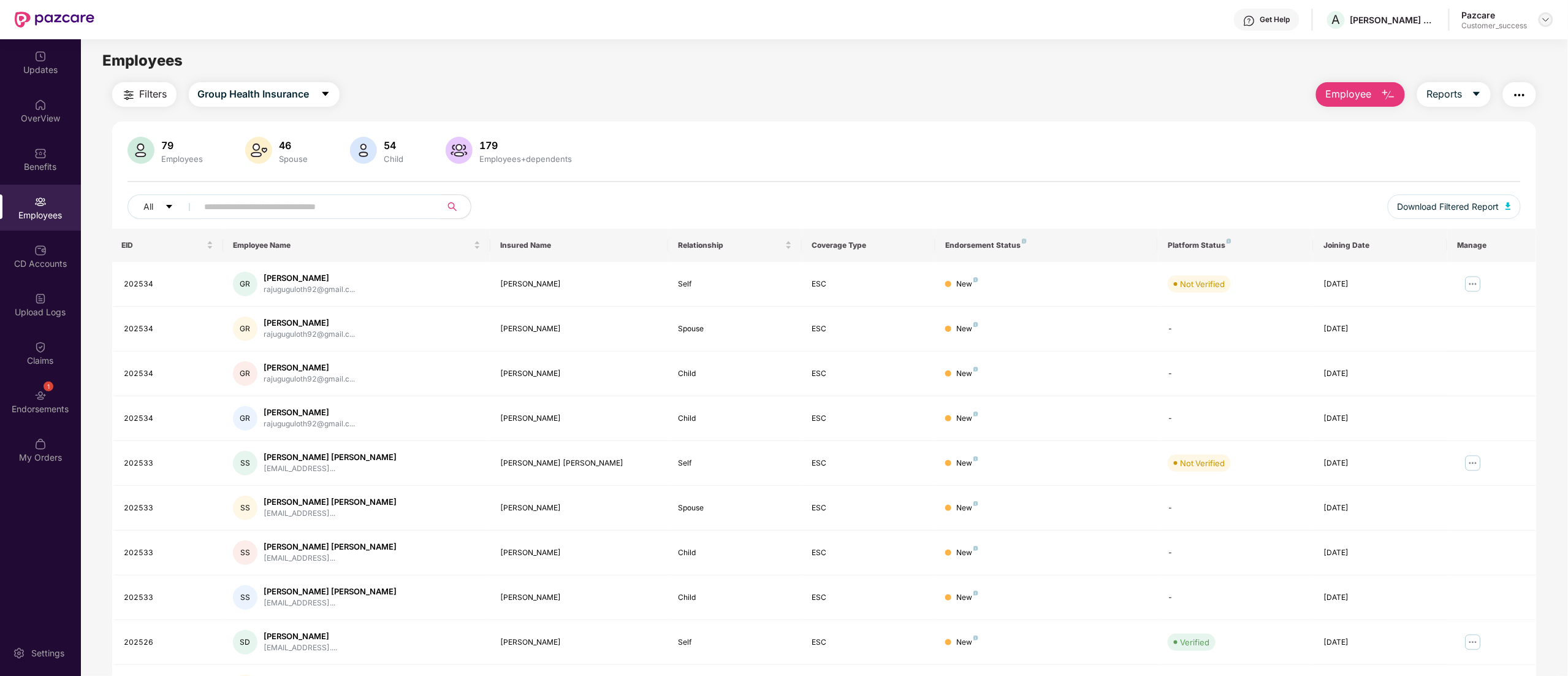
click at [1545, 17] on img at bounding box center [1546, 19] width 10 height 10
click at [1455, 45] on div "Switch to partner view" at bounding box center [1488, 48] width 160 height 24
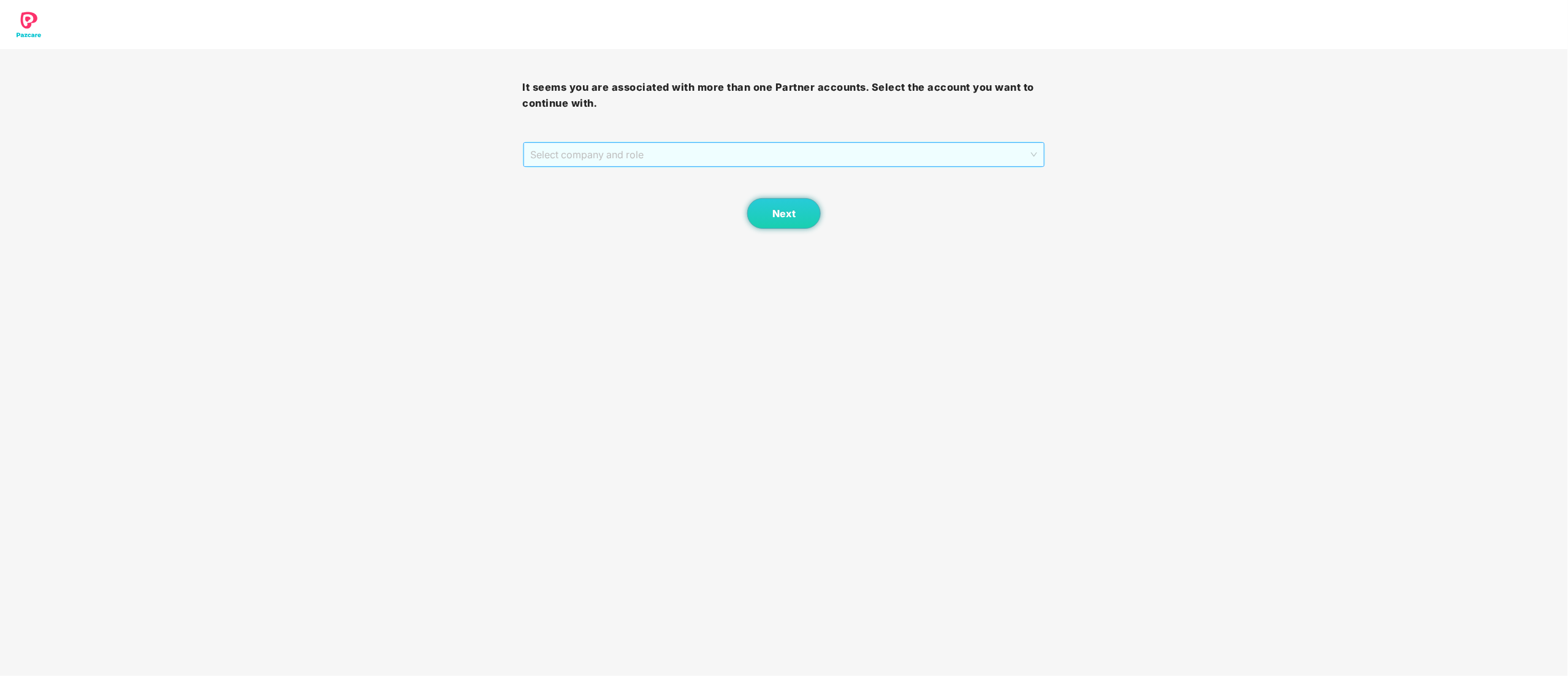
click at [555, 151] on span "Select company and role" at bounding box center [784, 154] width 507 height 23
click at [565, 186] on div "Pazcare - CUSTOMER_SUCCESS_TEAM_LEAD" at bounding box center [785, 180] width 523 height 20
click at [562, 162] on span "Pazcare - CUSTOMER_SUCCESS_TEAM_LEAD" at bounding box center [784, 154] width 507 height 23
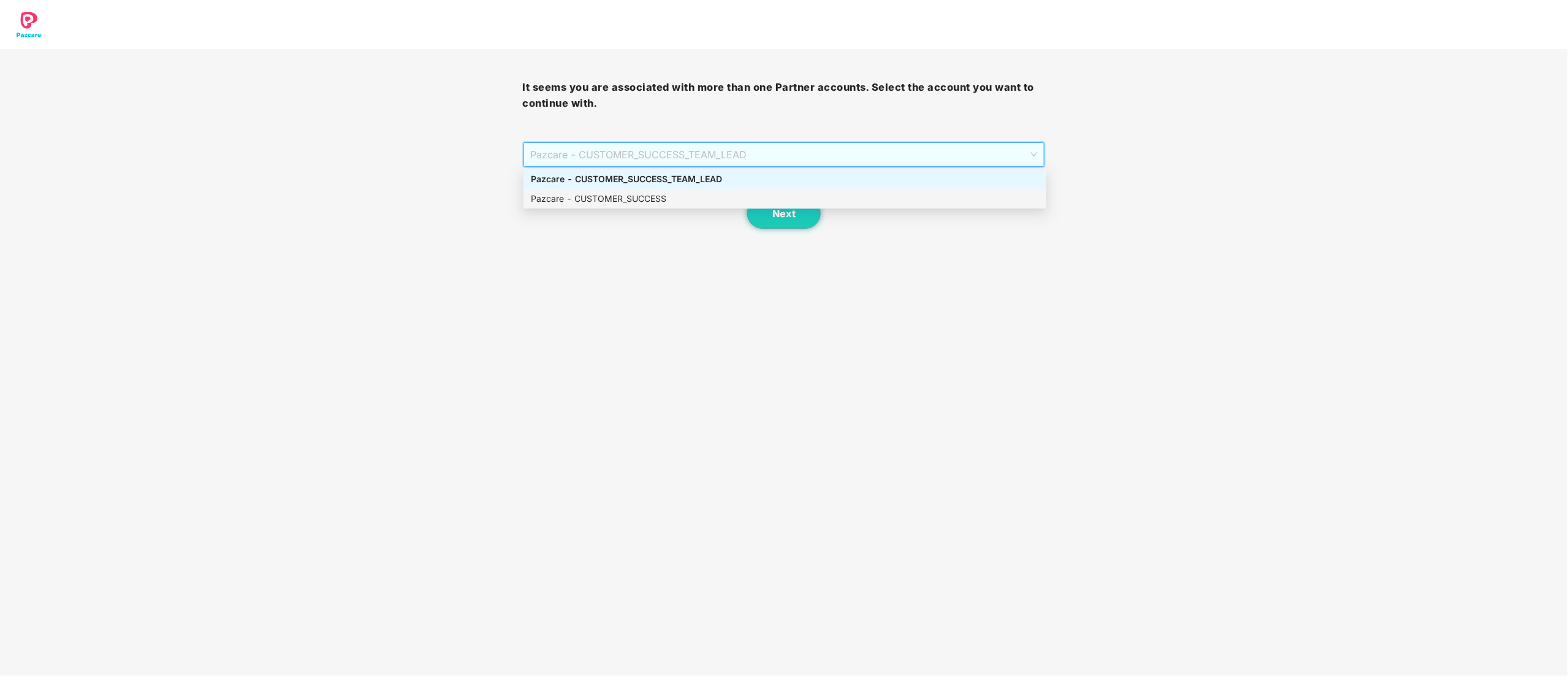
click at [563, 197] on div "Pazcare - CUSTOMER_SUCCESS" at bounding box center [785, 199] width 508 height 14
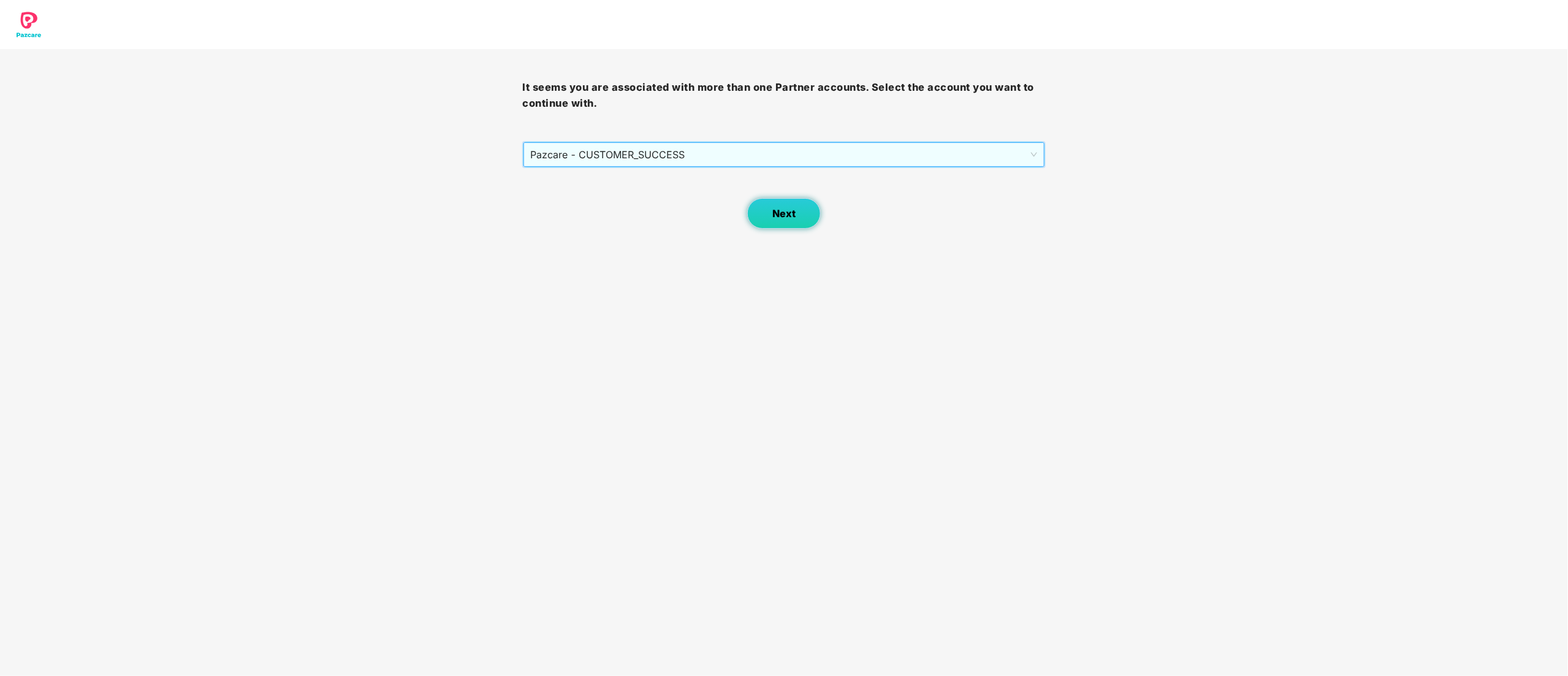
click at [796, 209] on button "Next" at bounding box center [784, 213] width 74 height 31
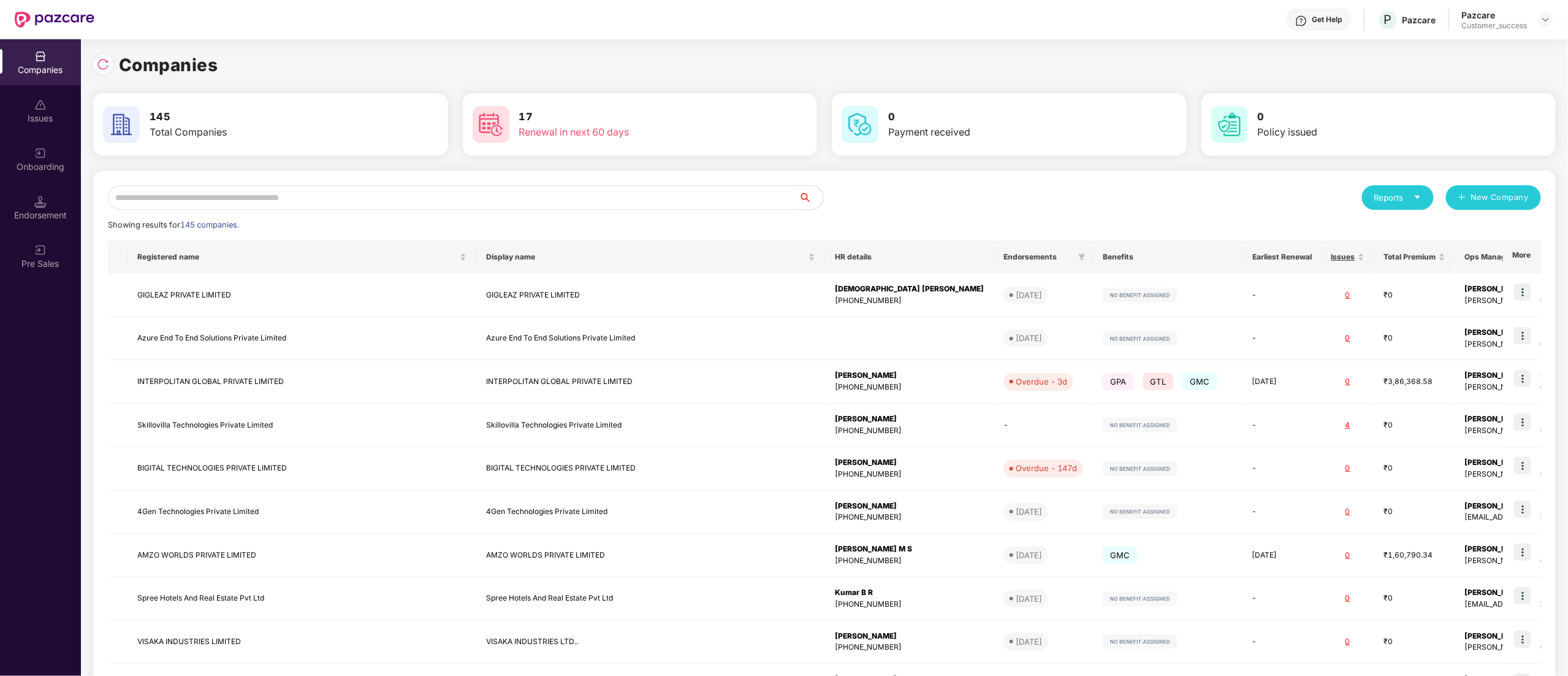
click at [223, 194] on input "text" at bounding box center [453, 197] width 691 height 25
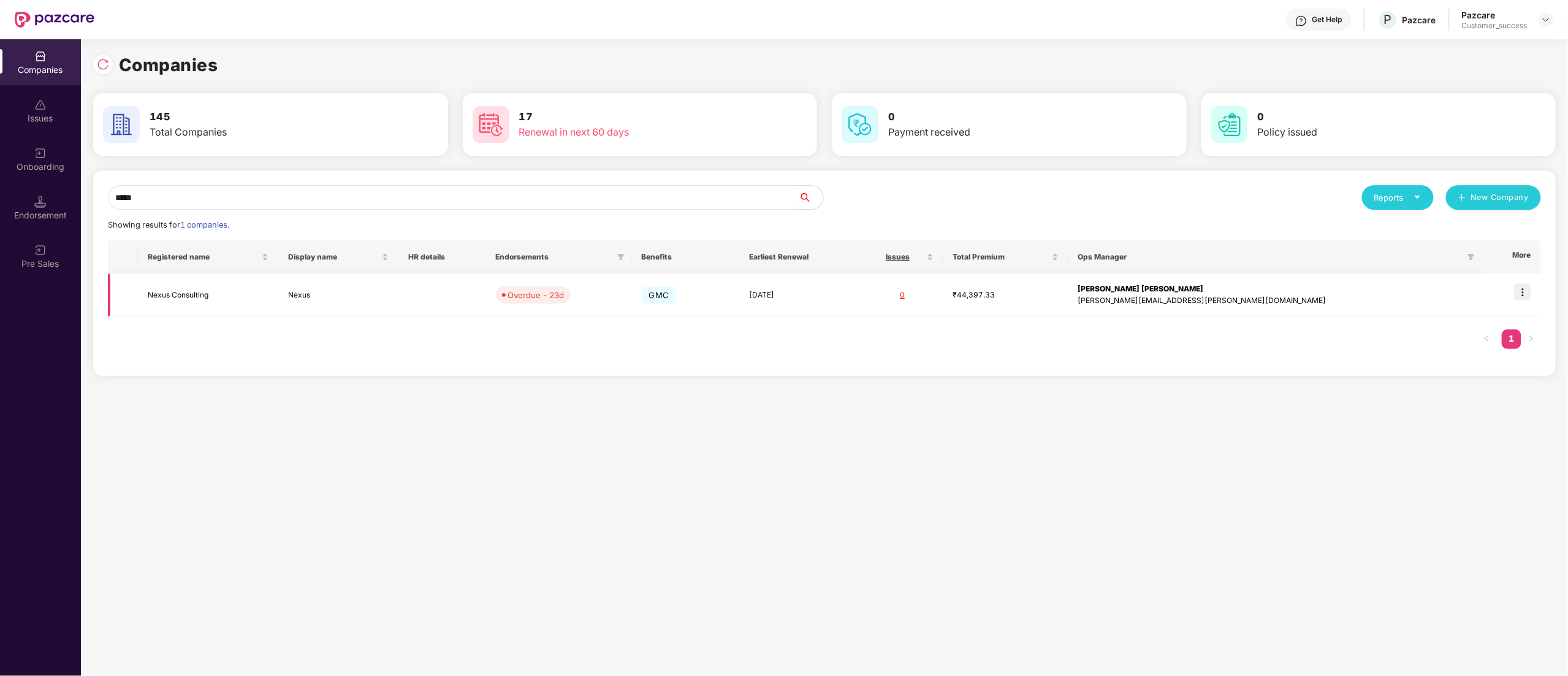
type input "*****"
click at [1524, 291] on img at bounding box center [1523, 292] width 17 height 17
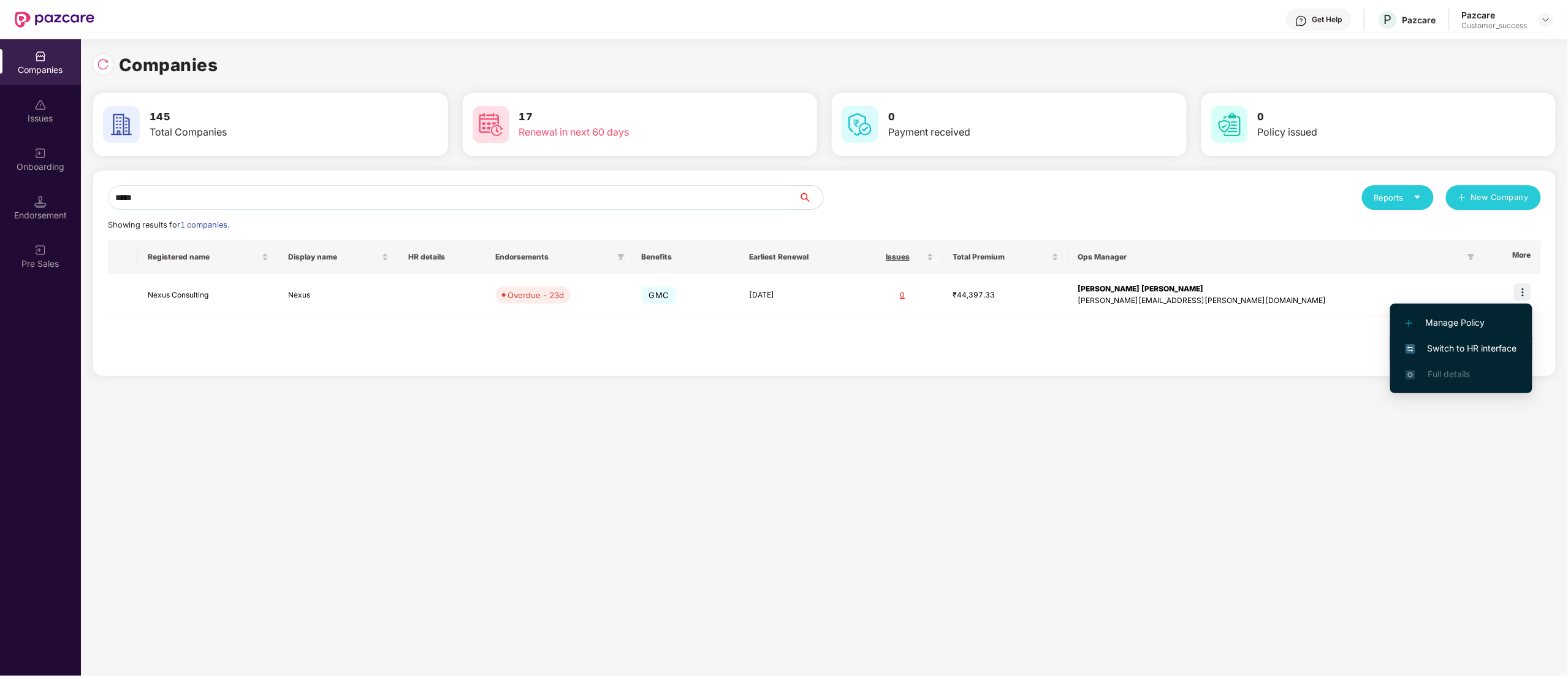
click at [1464, 341] on span "Switch to HR interface" at bounding box center [1461, 348] width 111 height 14
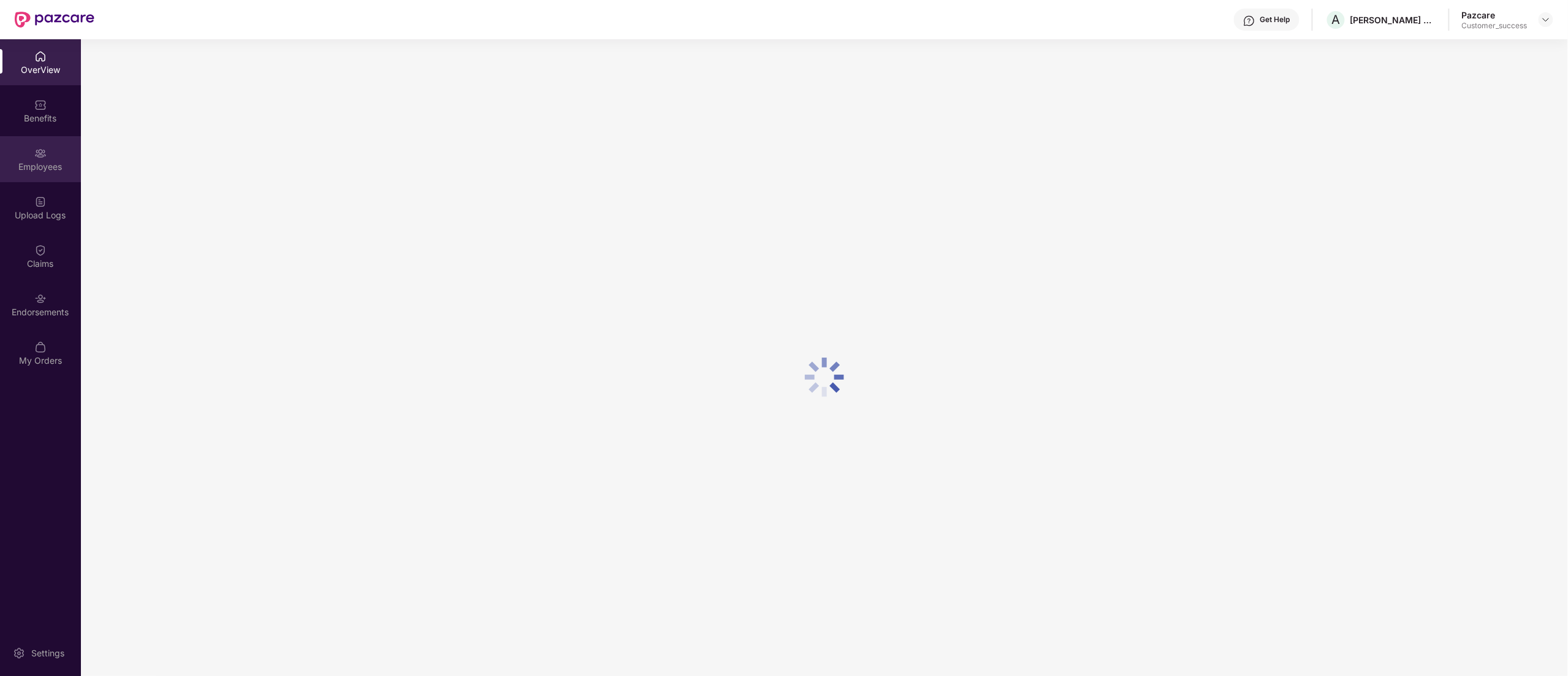
click at [44, 162] on div "Employees" at bounding box center [40, 167] width 81 height 12
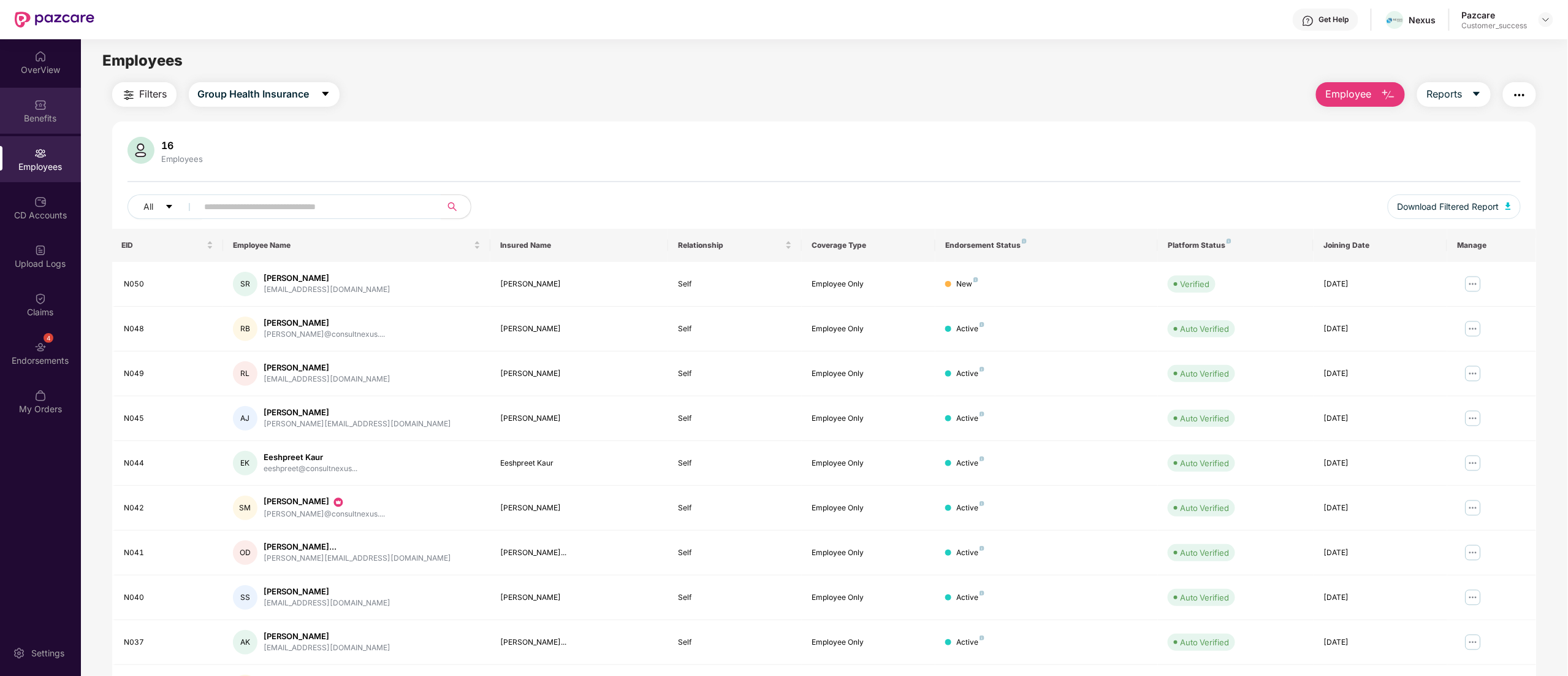
click at [30, 104] on div "Benefits" at bounding box center [40, 110] width 81 height 46
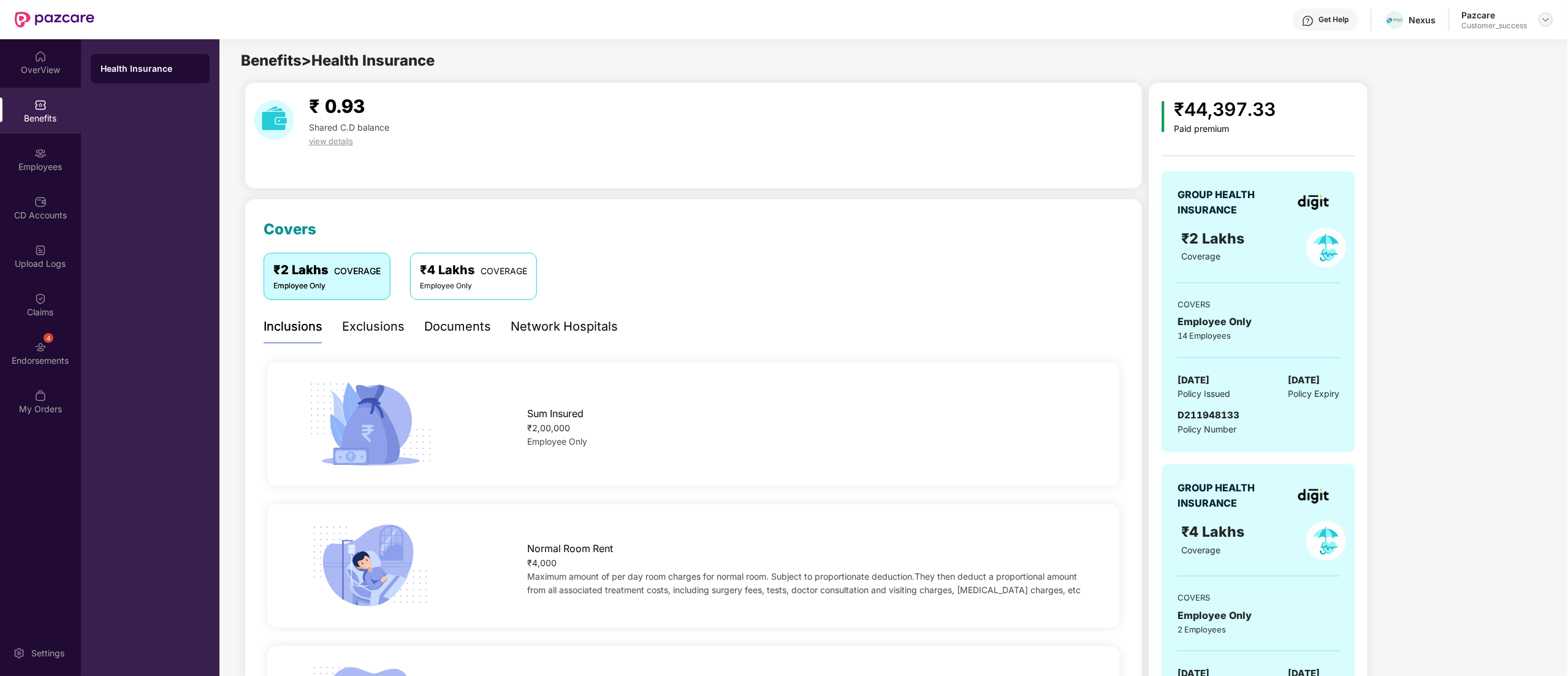
click at [1548, 15] on img at bounding box center [1546, 19] width 10 height 10
click at [1466, 51] on div "Switch to partner view" at bounding box center [1488, 48] width 160 height 24
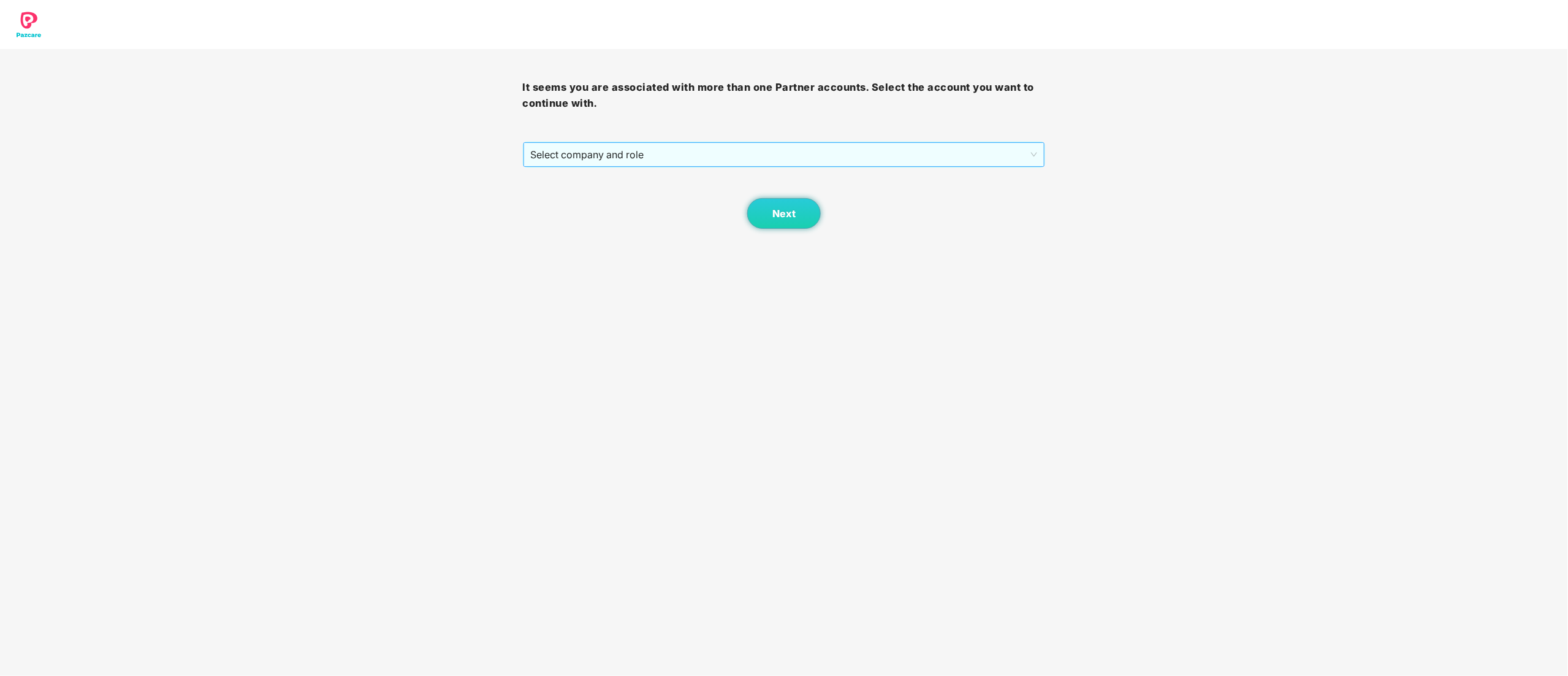
click at [682, 150] on span "Select company and role" at bounding box center [784, 154] width 507 height 23
click at [628, 195] on div "Pazcare - CUSTOMER_SUCCESS" at bounding box center [785, 199] width 508 height 14
click at [769, 213] on button "Next" at bounding box center [784, 213] width 74 height 31
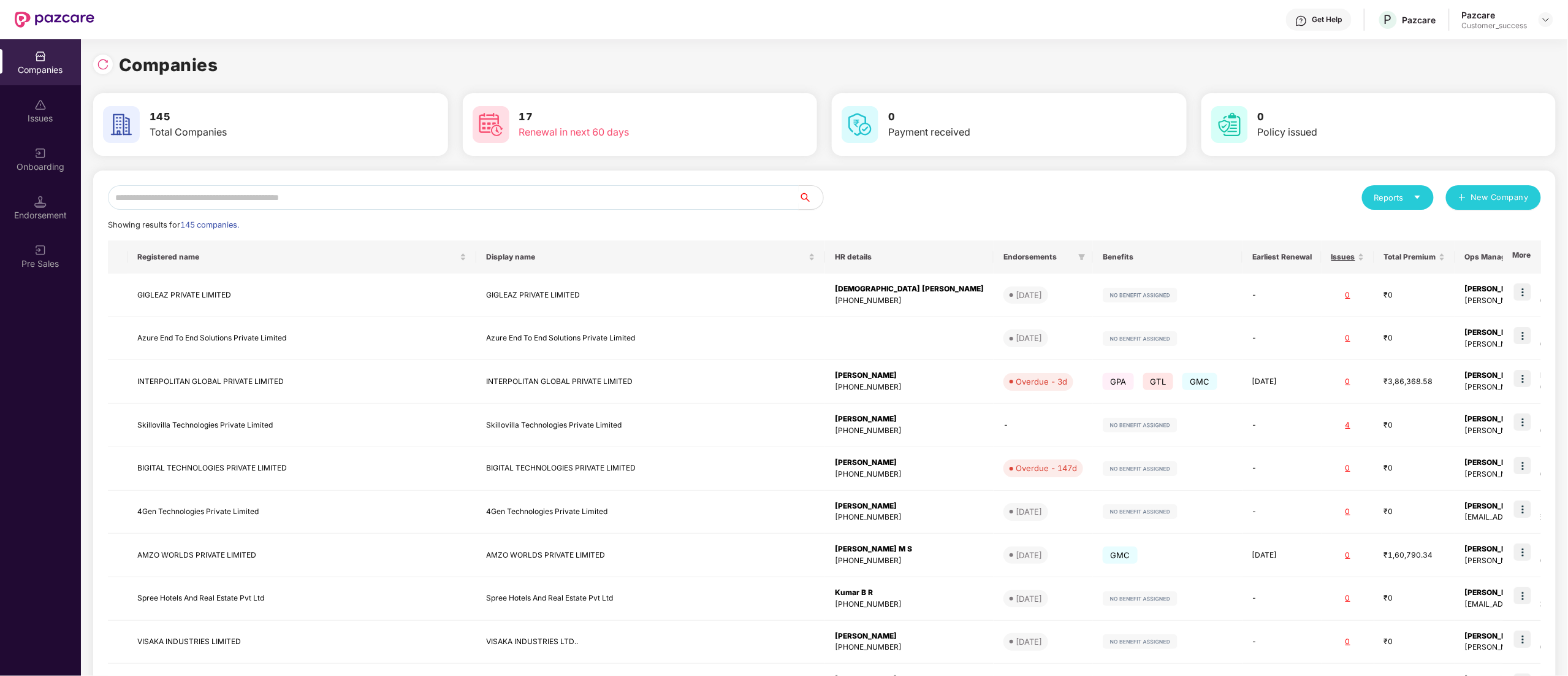
click at [295, 191] on input "text" at bounding box center [453, 197] width 691 height 25
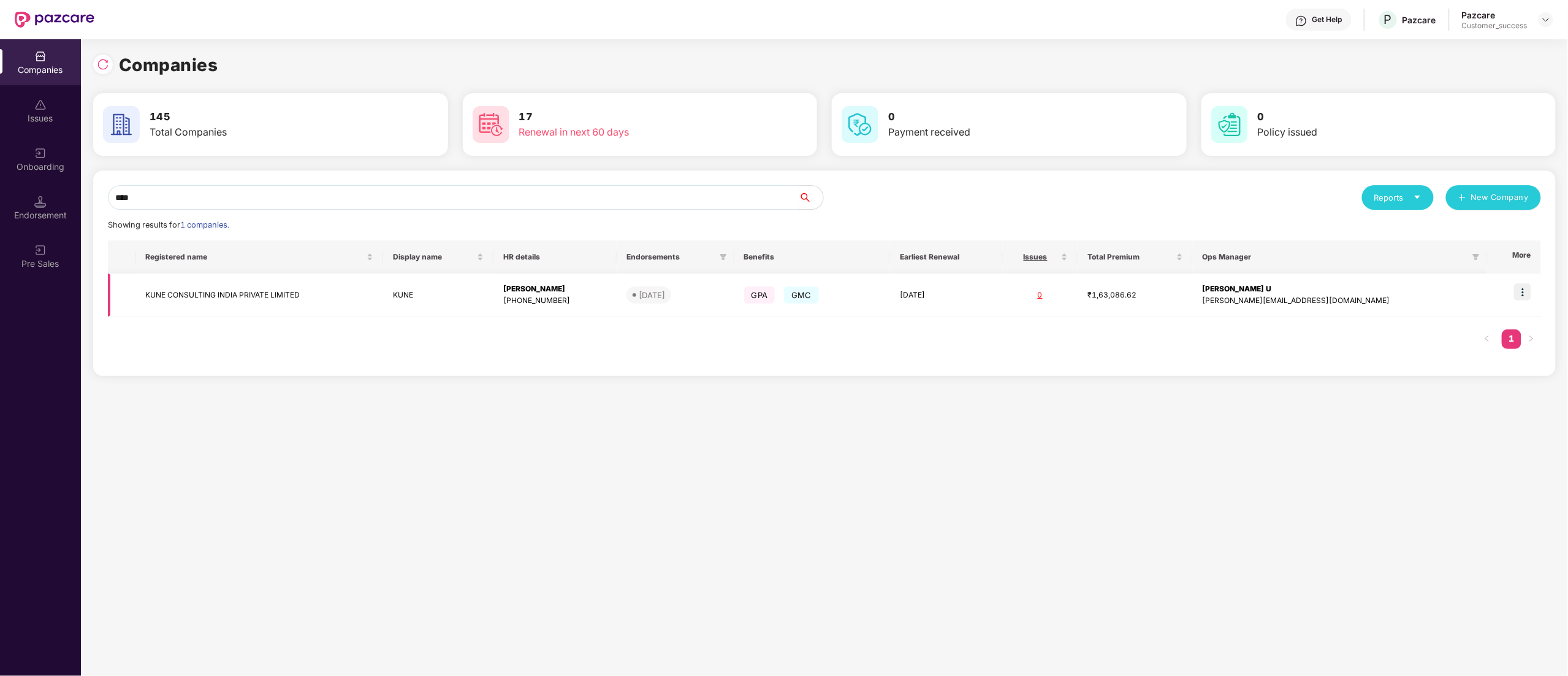
type input "****"
click at [1521, 303] on td at bounding box center [1514, 295] width 54 height 44
click at [1521, 294] on img at bounding box center [1523, 292] width 17 height 17
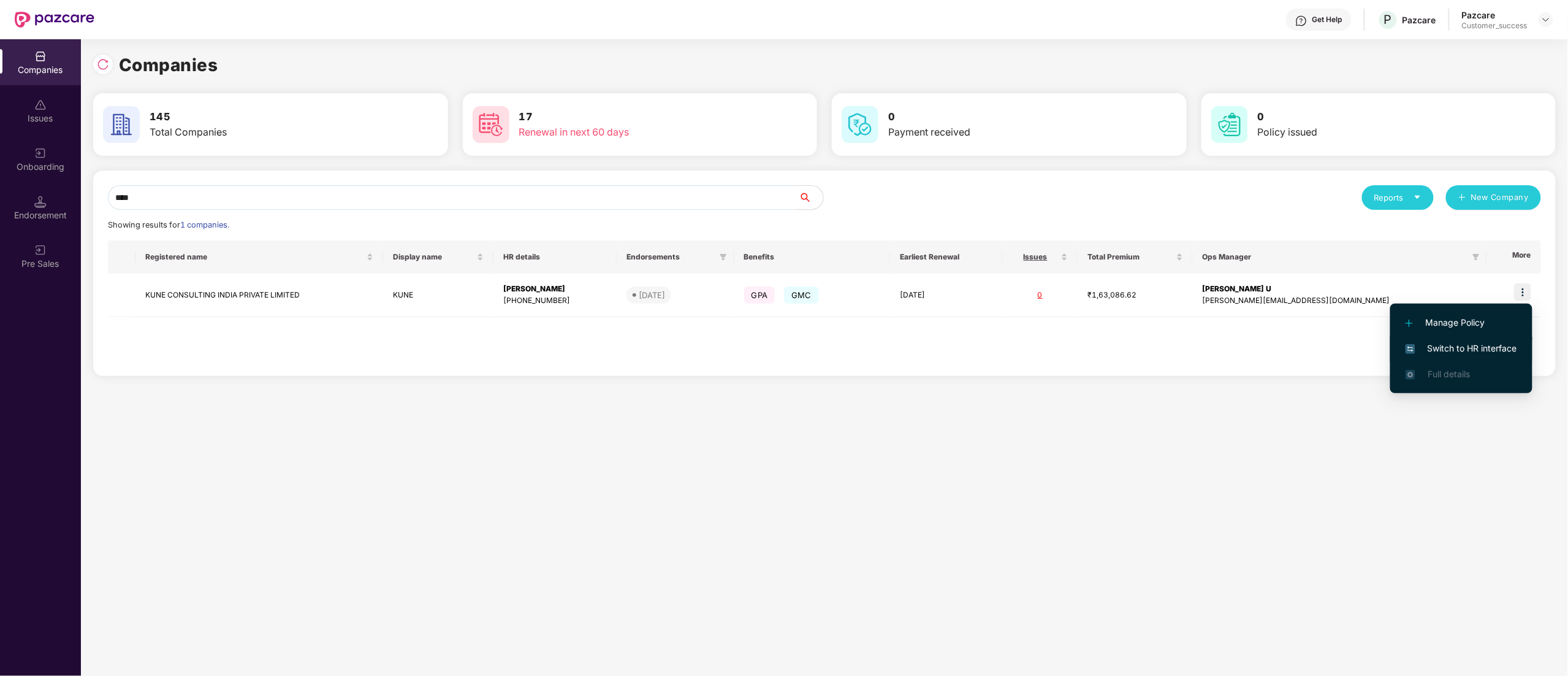
click at [1489, 338] on li "Switch to HR interface" at bounding box center [1461, 348] width 142 height 26
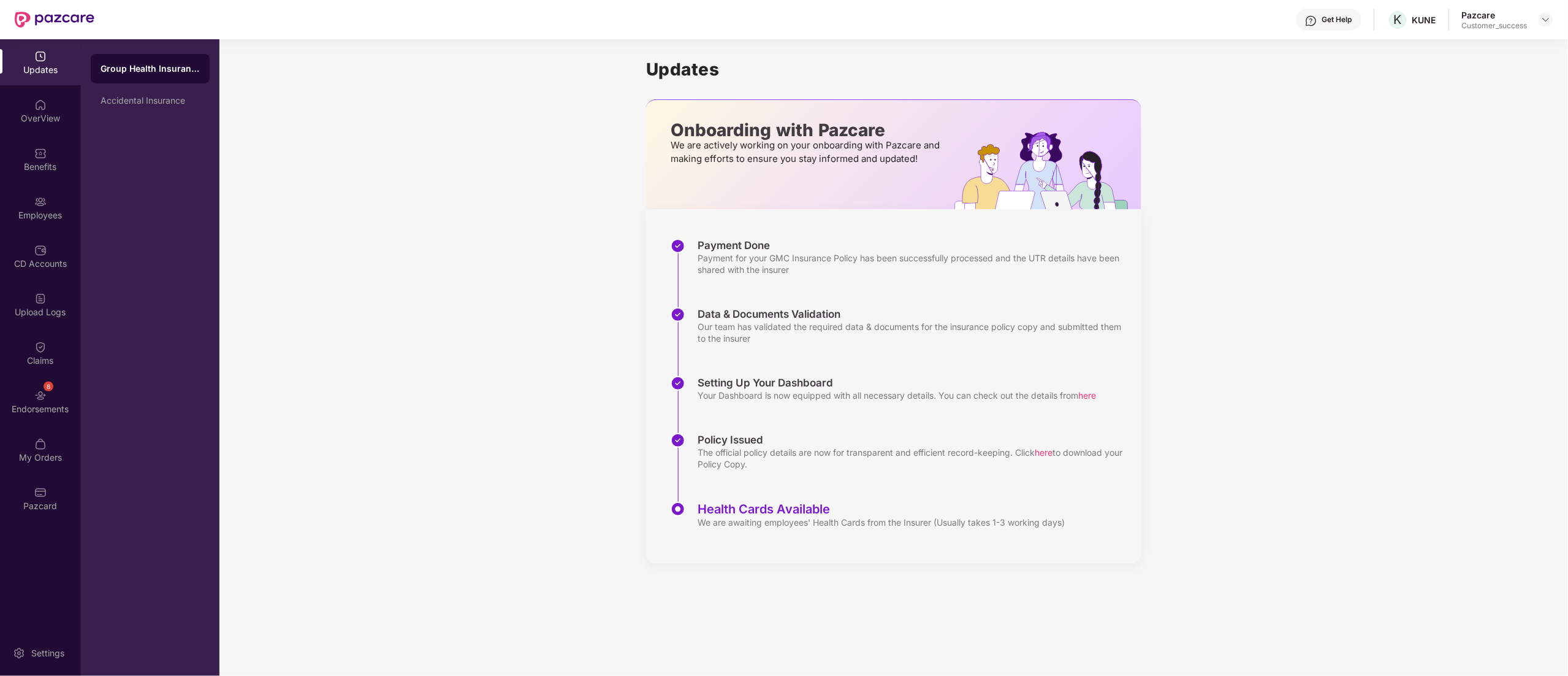
click at [28, 168] on div "Benefits" at bounding box center [40, 167] width 81 height 12
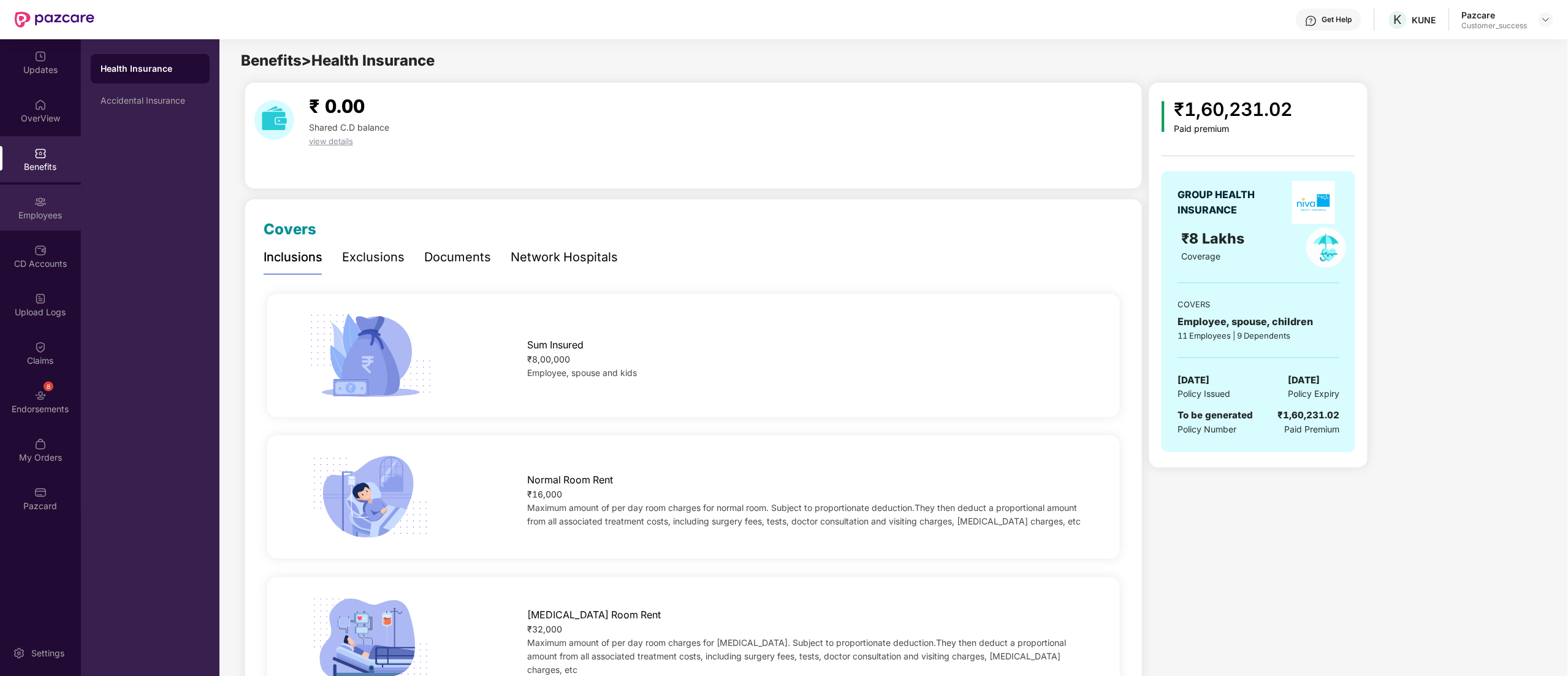
click at [32, 203] on div "Employees" at bounding box center [40, 208] width 81 height 46
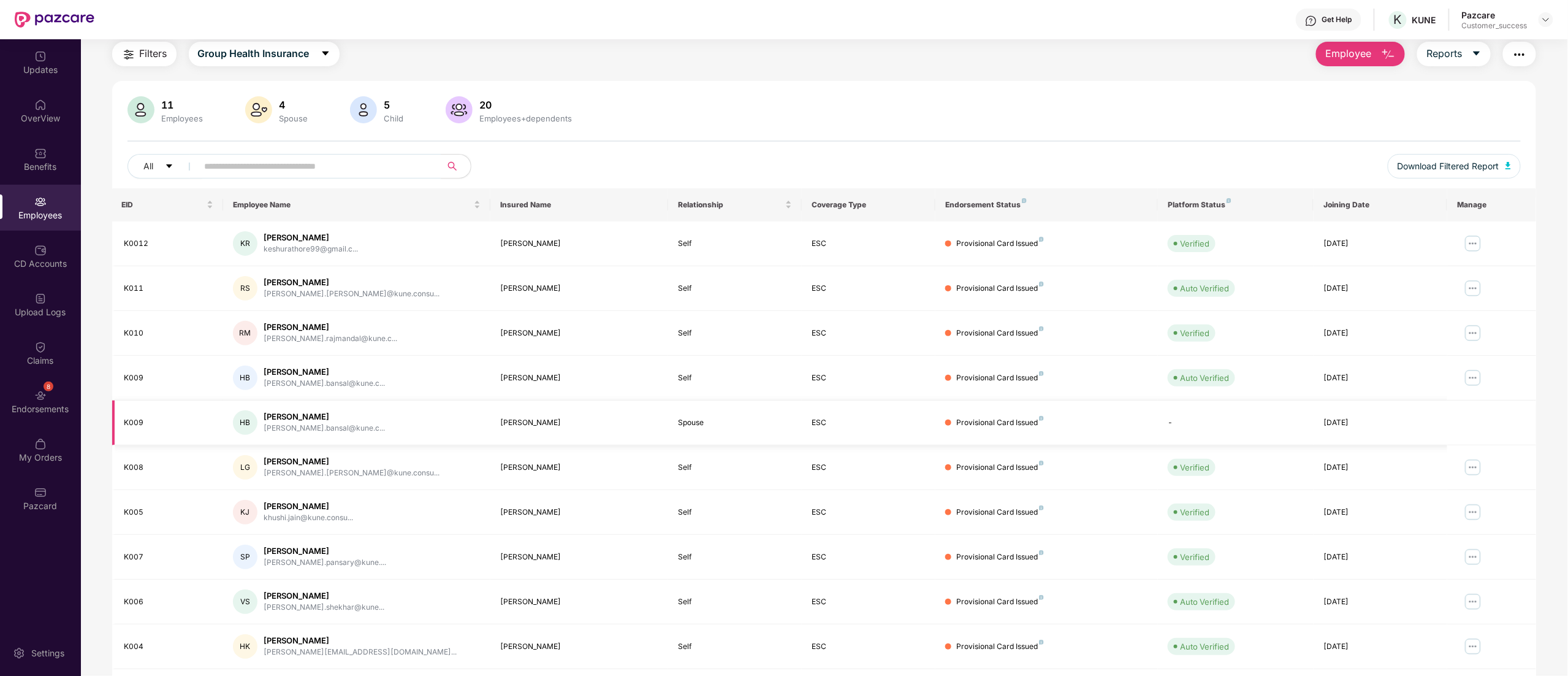
scroll to position [80, 0]
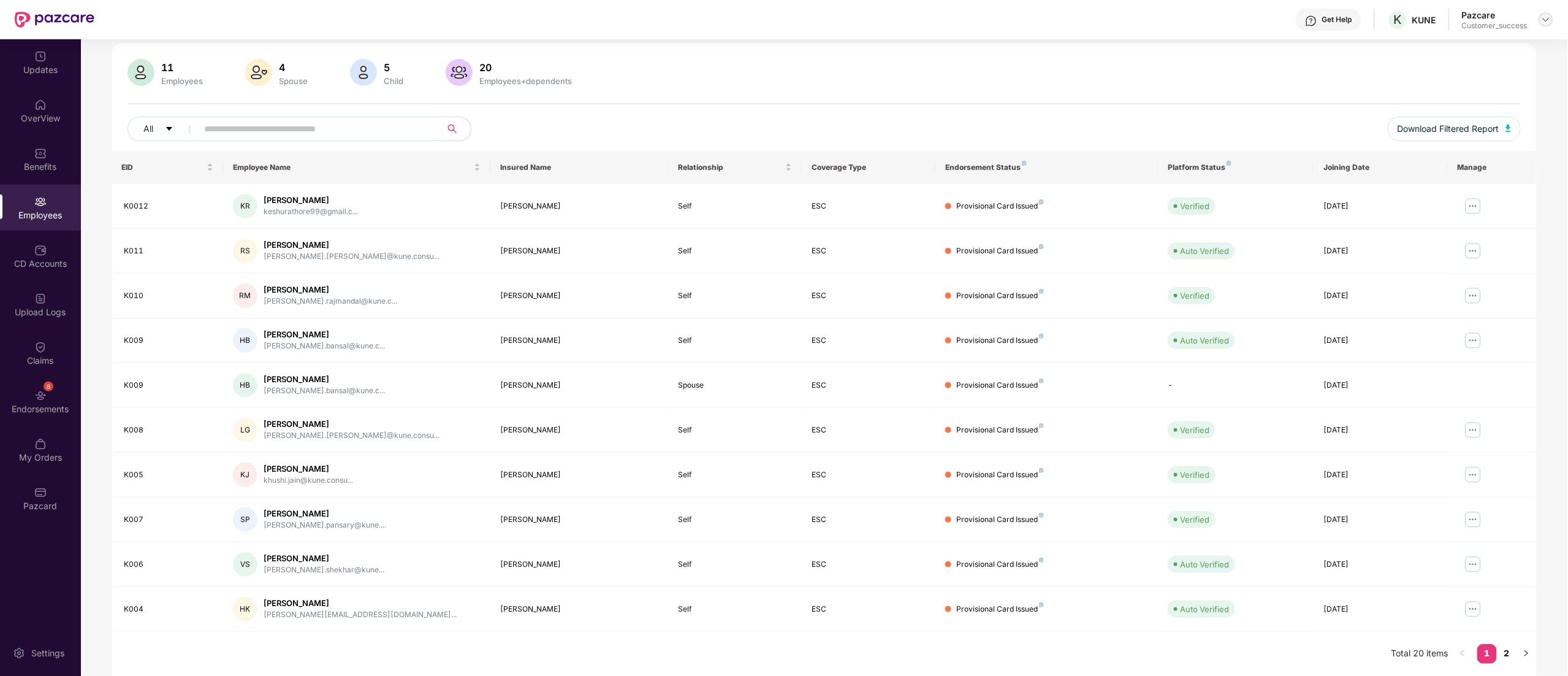
click at [1545, 14] on div at bounding box center [1546, 19] width 15 height 15
click at [1475, 45] on div "Switch to partner view" at bounding box center [1488, 48] width 160 height 24
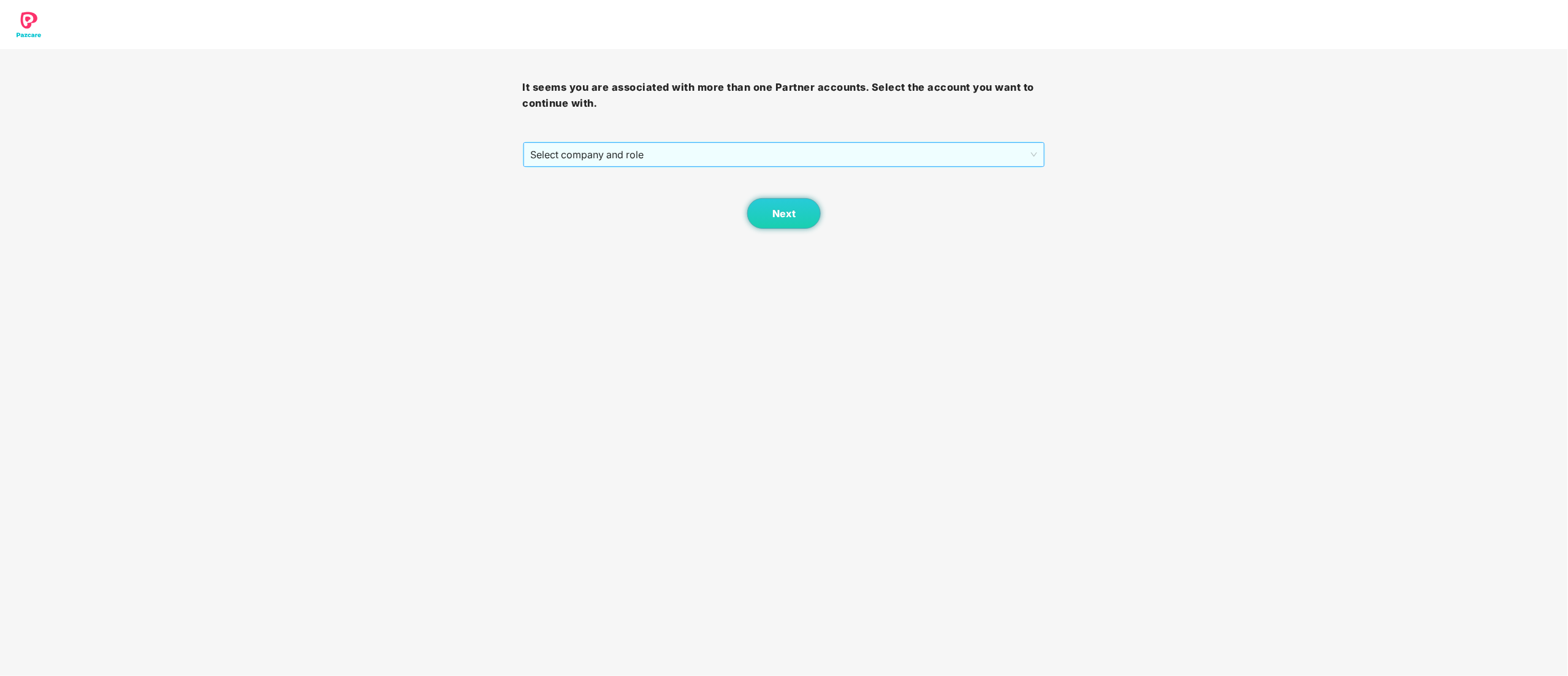
click at [559, 160] on span "Select company and role" at bounding box center [784, 154] width 507 height 23
click at [579, 197] on div "Pazcare - CUSTOMER_SUCCESS" at bounding box center [785, 199] width 508 height 14
click at [804, 216] on button "Next" at bounding box center [784, 213] width 74 height 31
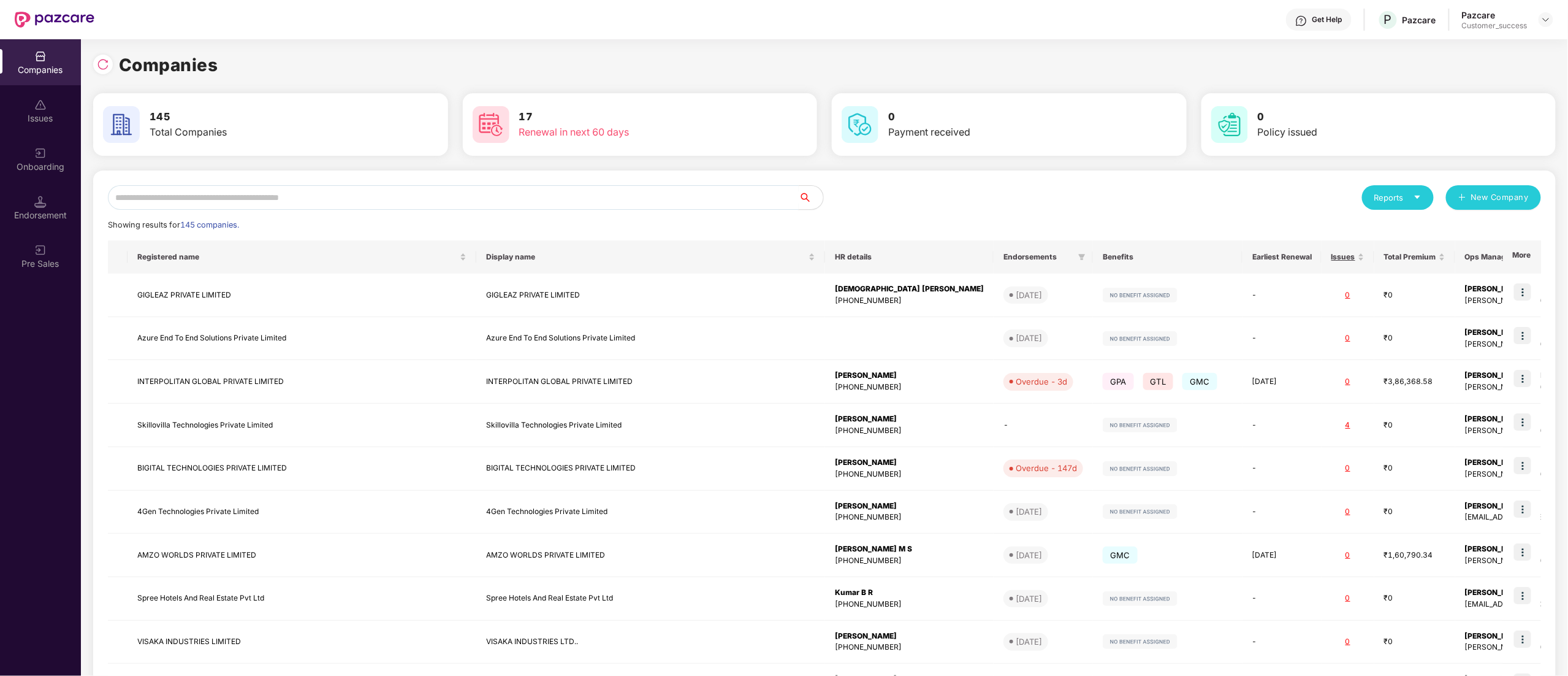
click at [141, 205] on input "text" at bounding box center [453, 197] width 691 height 25
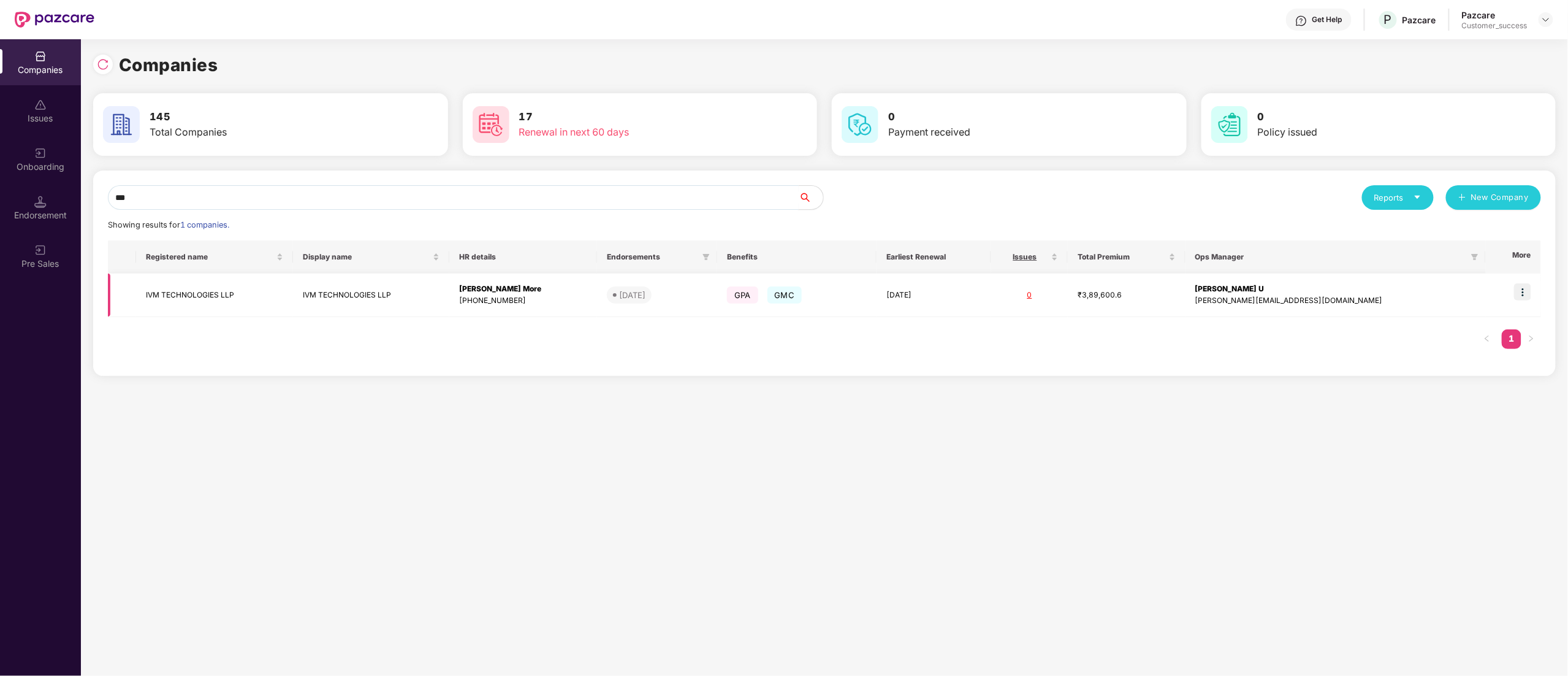
type input "***"
click at [1524, 292] on img at bounding box center [1523, 292] width 17 height 17
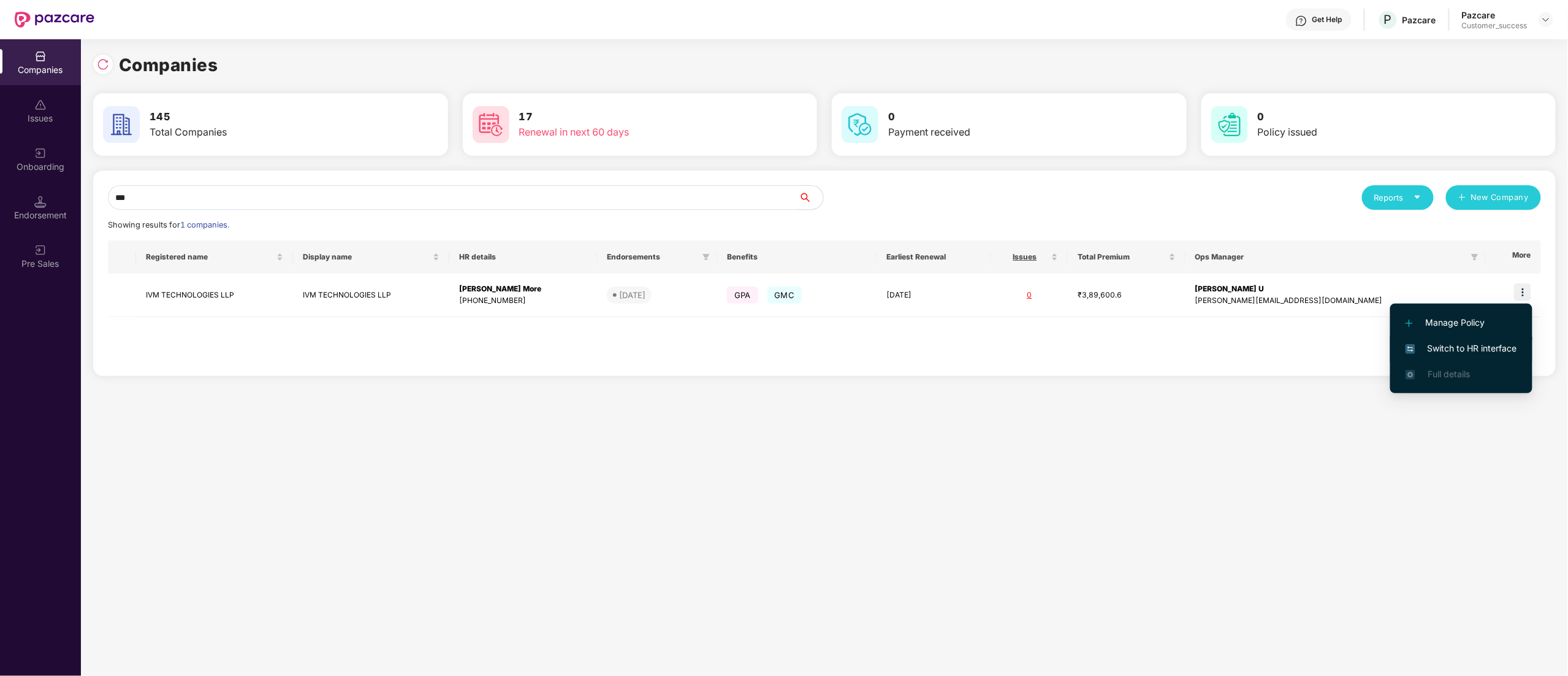
click at [1482, 335] on li "Switch to HR interface" at bounding box center [1461, 348] width 142 height 26
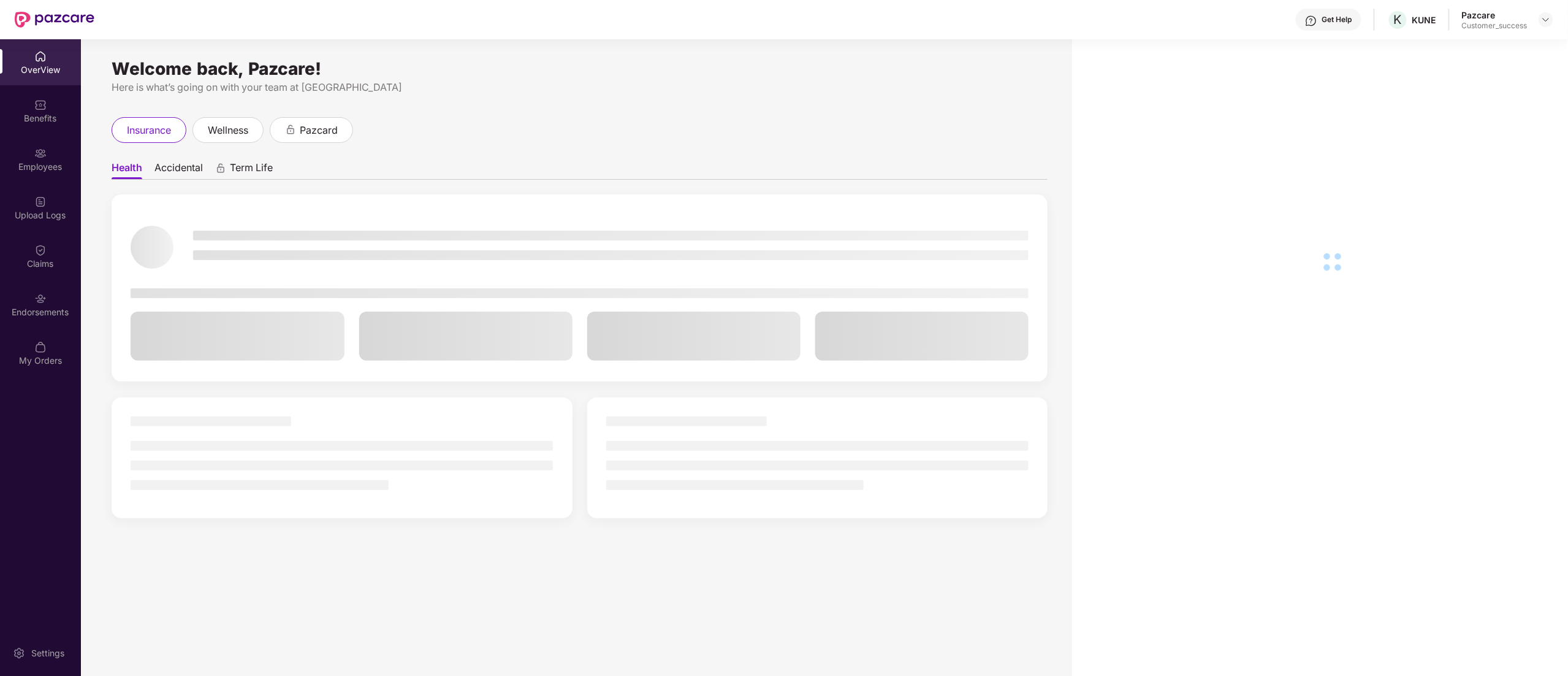
click at [33, 168] on div "Employees" at bounding box center [40, 167] width 81 height 12
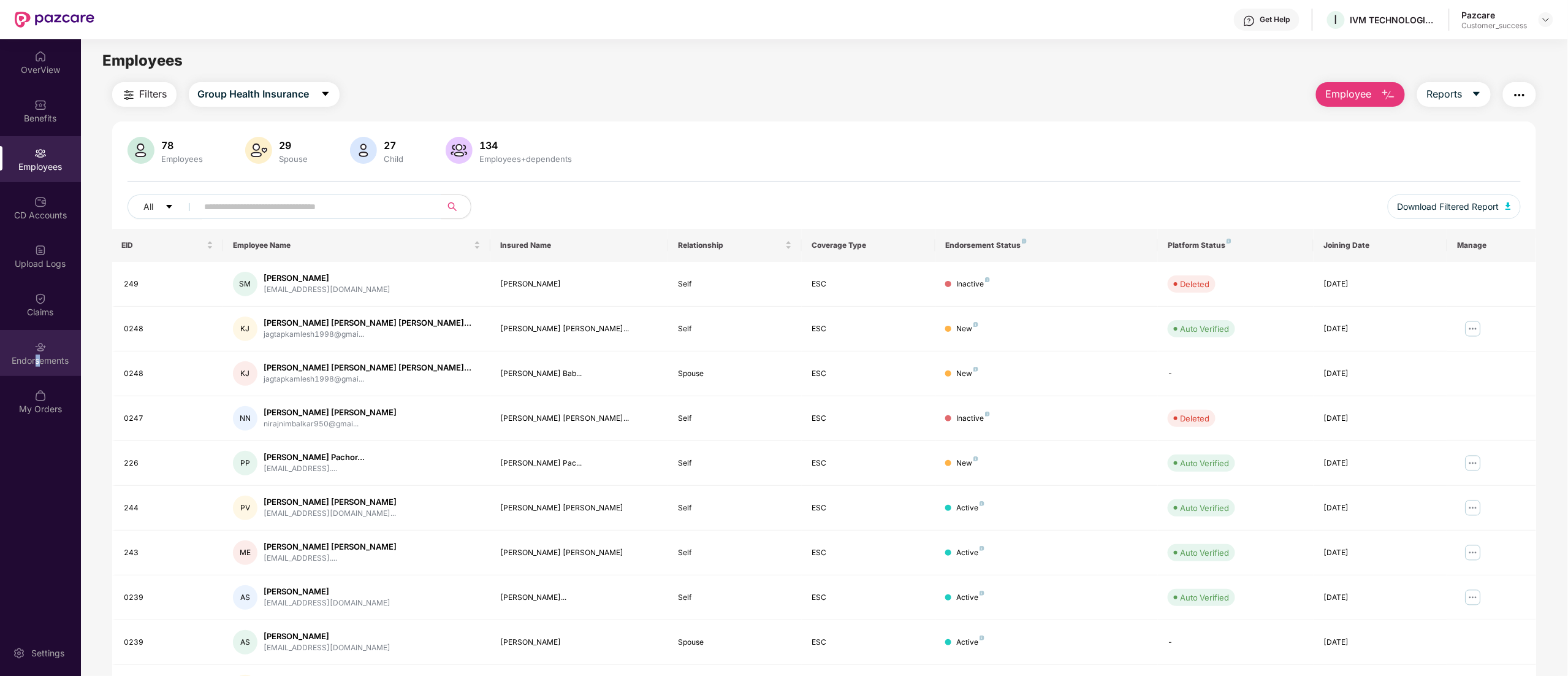
click at [37, 355] on div "Endorsements" at bounding box center [40, 361] width 81 height 12
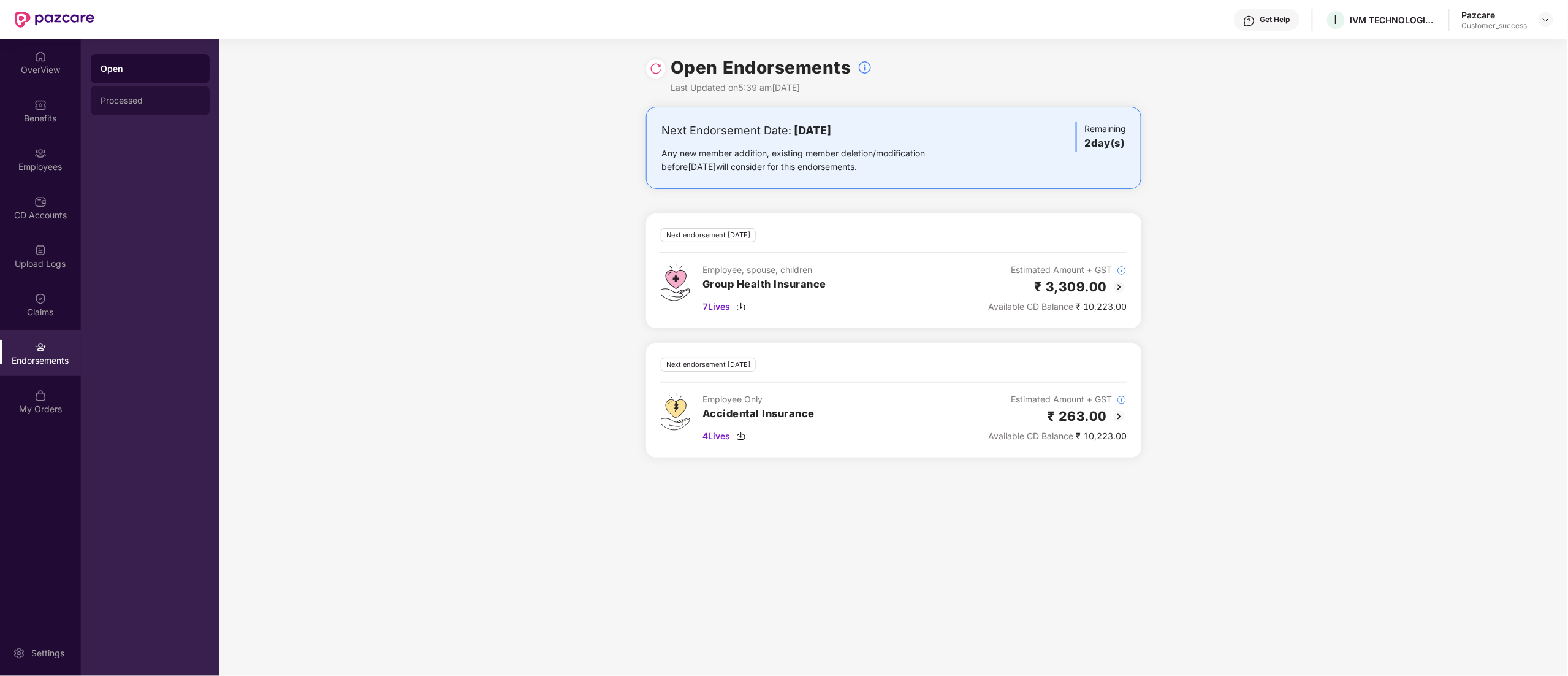
click at [104, 97] on div "Processed" at bounding box center [150, 101] width 99 height 10
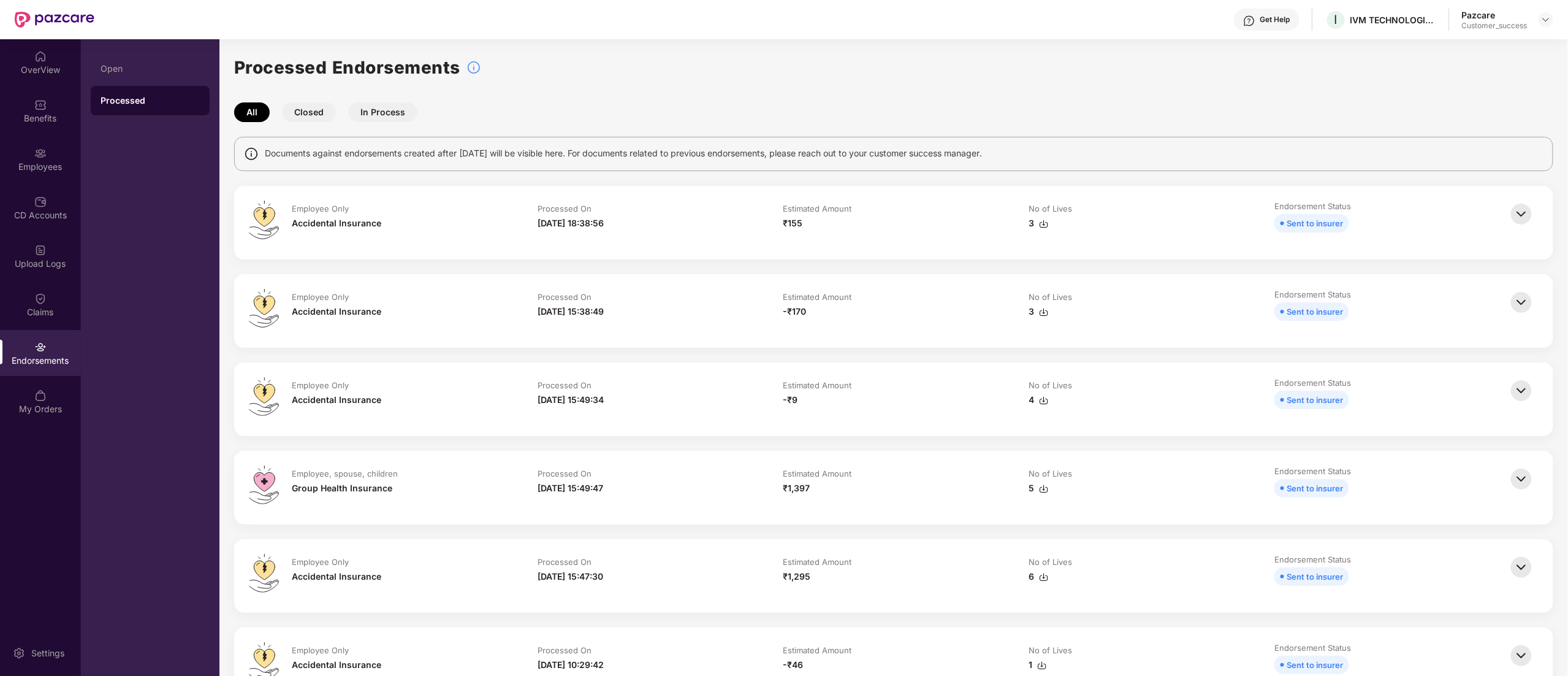
click at [1520, 213] on img at bounding box center [1521, 213] width 27 height 27
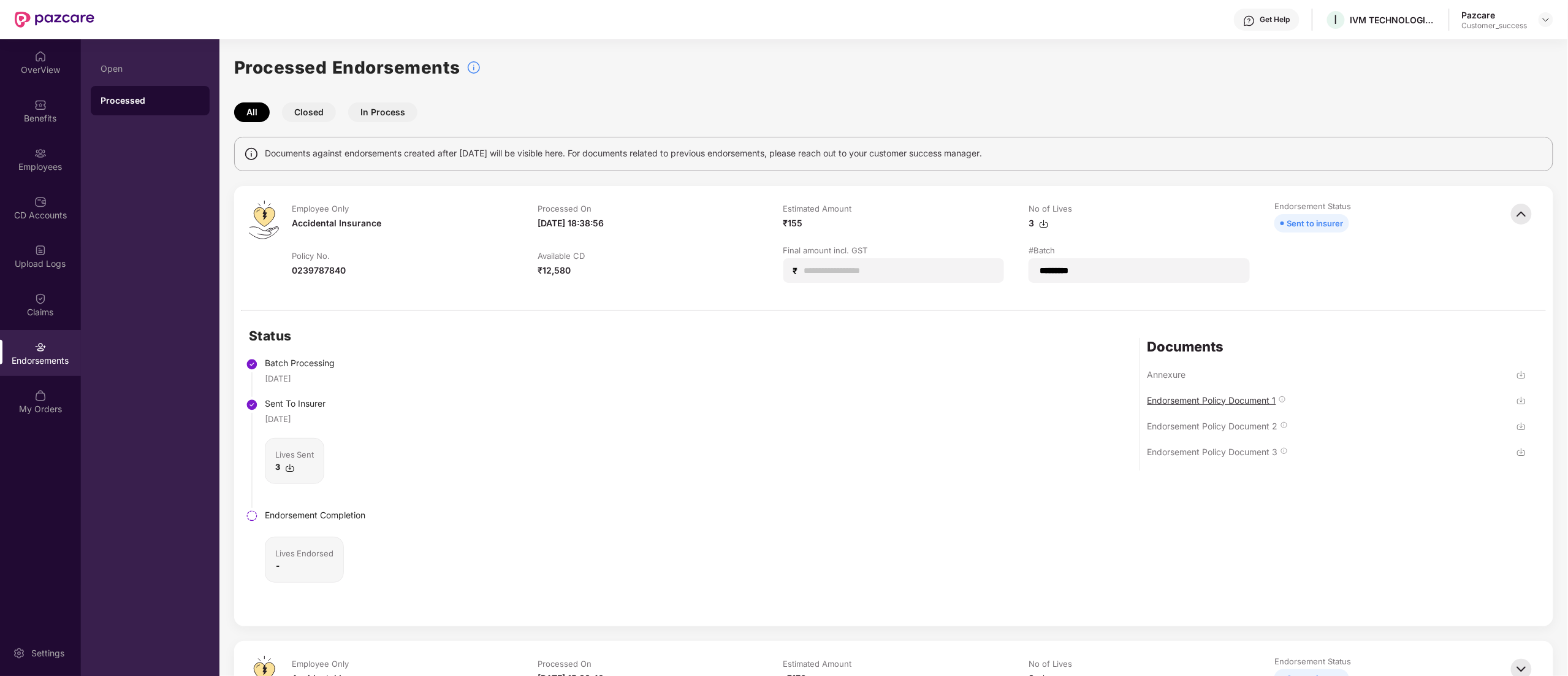
click at [1242, 397] on div "Endorsement Policy Document 1" at bounding box center [1212, 400] width 129 height 12
click at [1547, 15] on img at bounding box center [1546, 19] width 10 height 10
click at [40, 357] on div "Endorsements" at bounding box center [40, 361] width 81 height 12
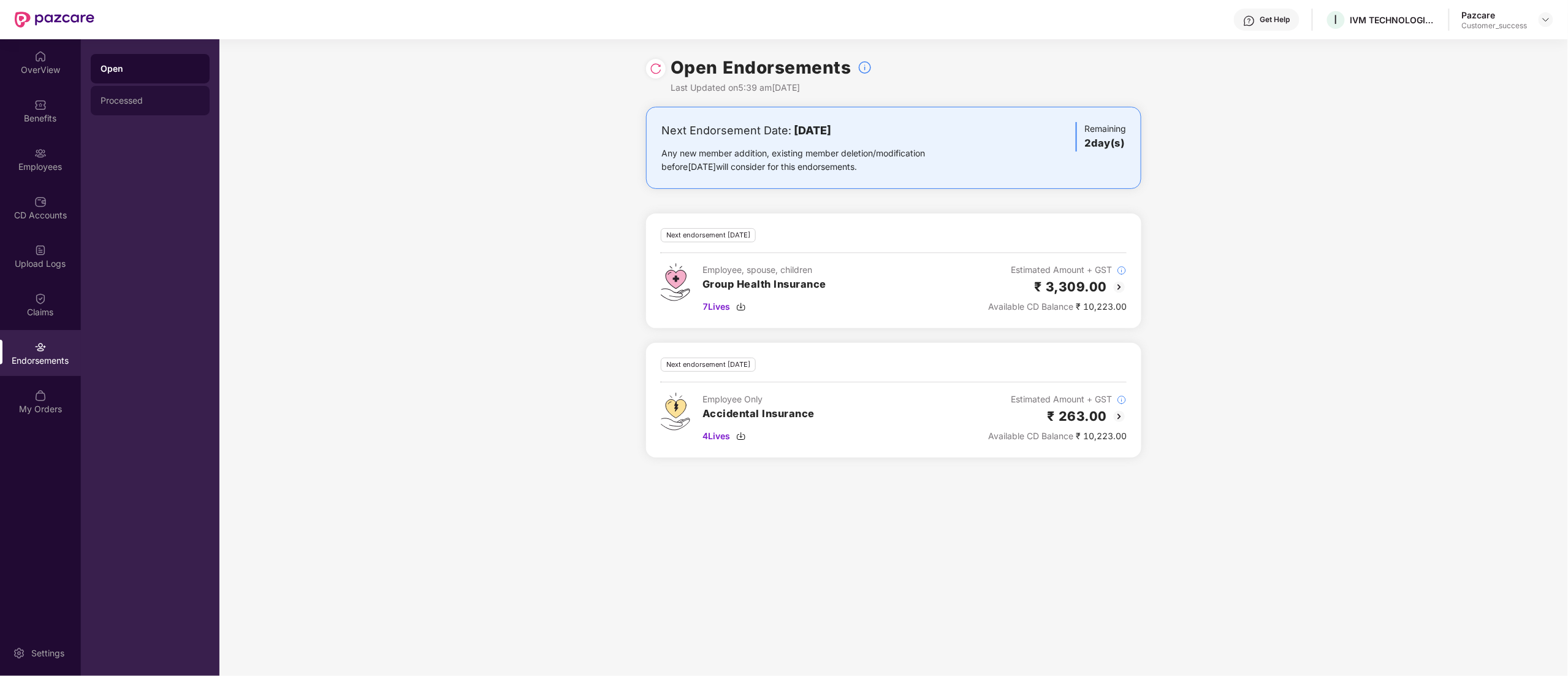
click at [107, 91] on div "Processed" at bounding box center [150, 101] width 119 height 29
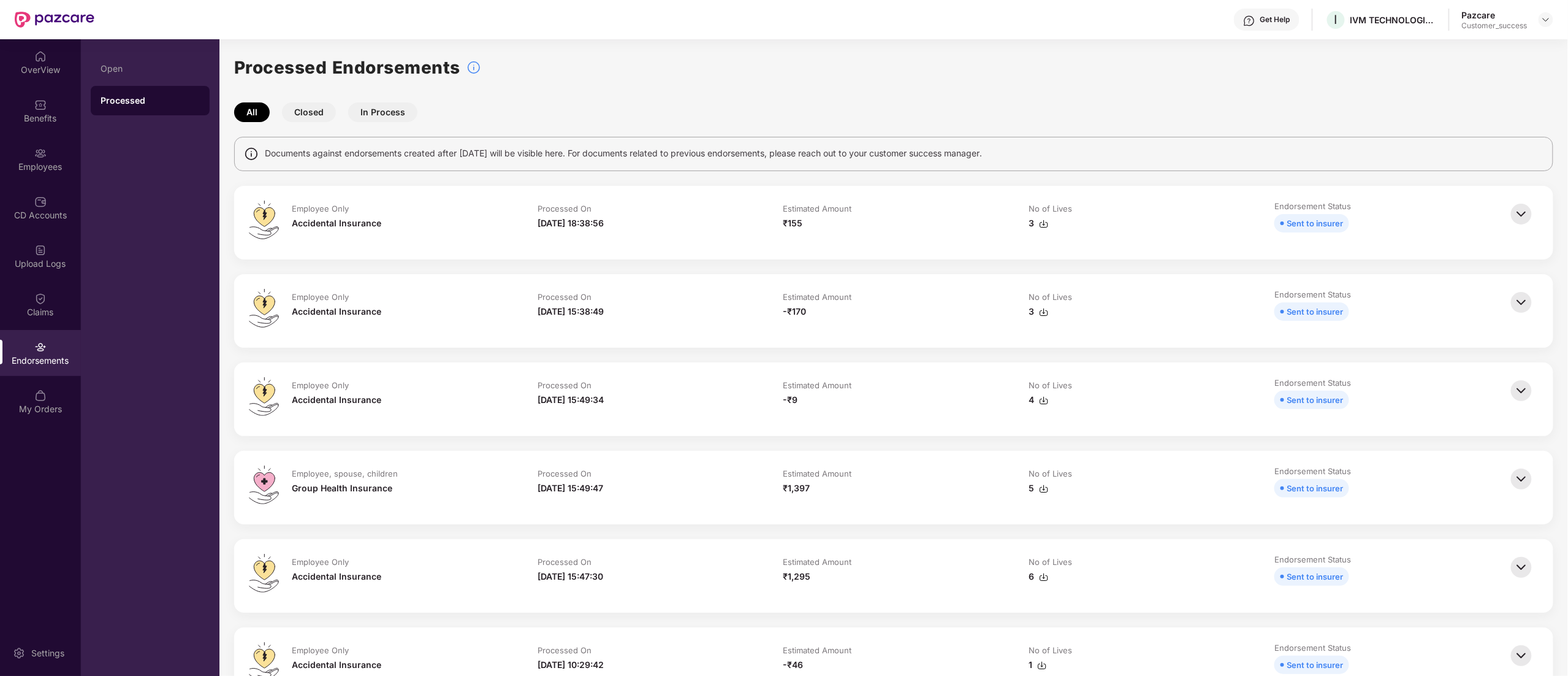
click at [1547, 16] on img at bounding box center [1546, 19] width 10 height 10
click at [1481, 45] on div "Switch to partner view" at bounding box center [1488, 48] width 160 height 24
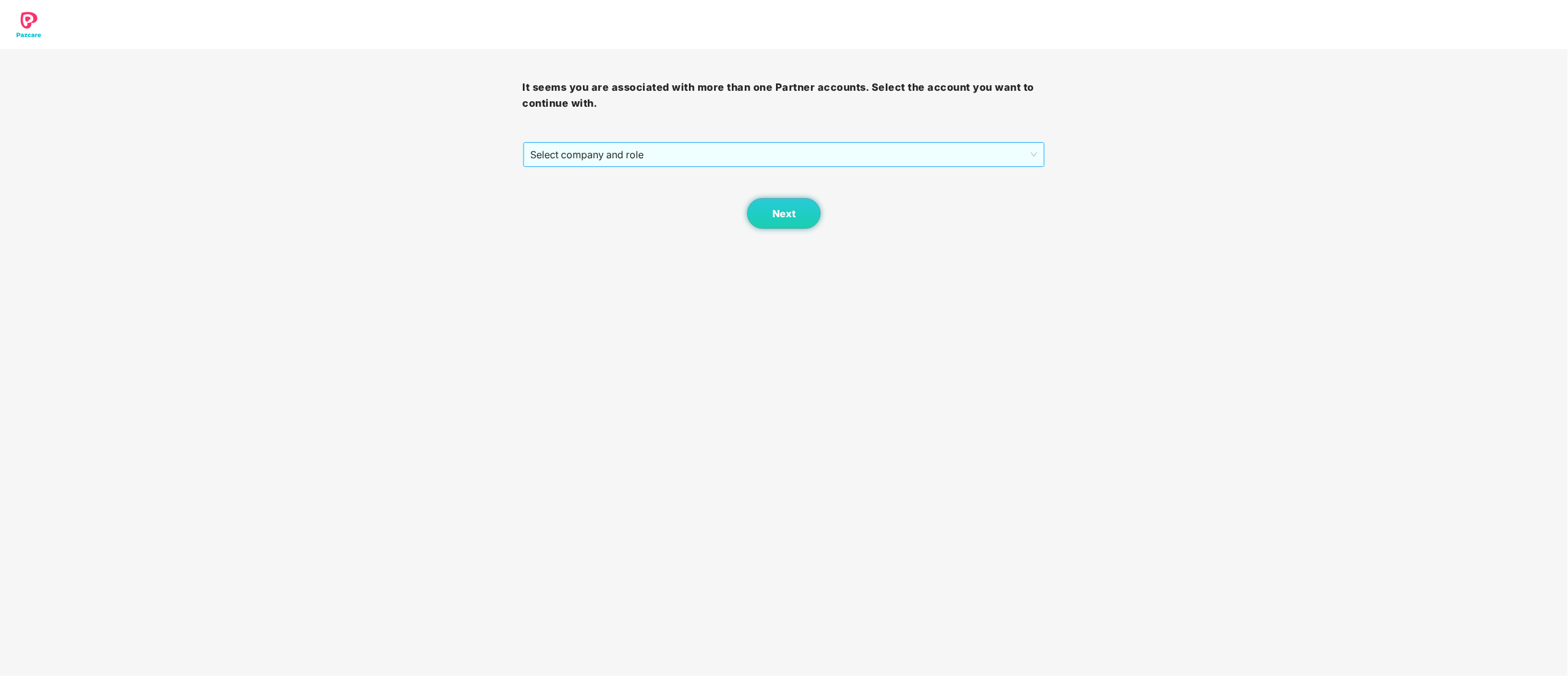
click at [590, 152] on span "Select company and role" at bounding box center [784, 154] width 507 height 23
click at [589, 199] on div "Pazcare - CUSTOMER_SUCCESS" at bounding box center [785, 199] width 508 height 14
click at [792, 211] on span "Next" at bounding box center [784, 213] width 23 height 12
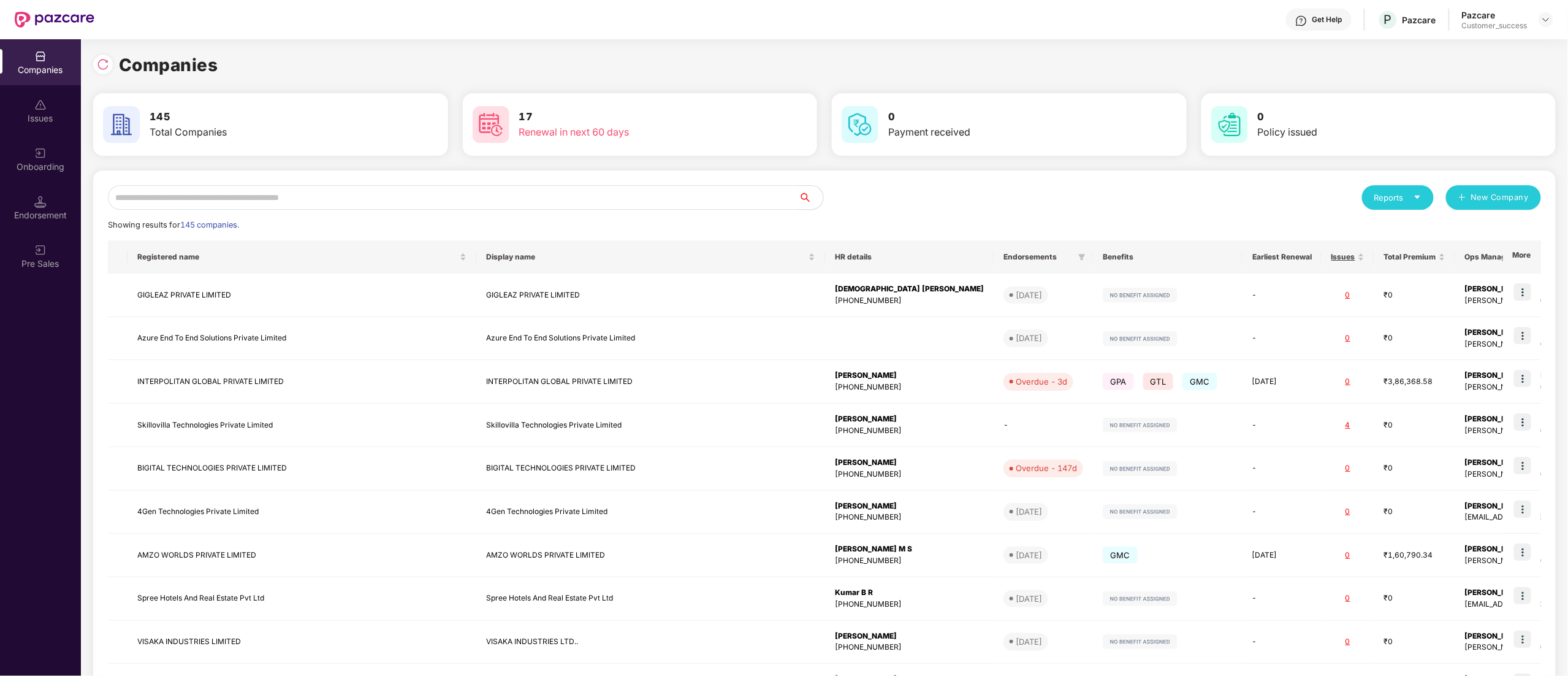
click at [188, 196] on input "text" at bounding box center [453, 197] width 691 height 25
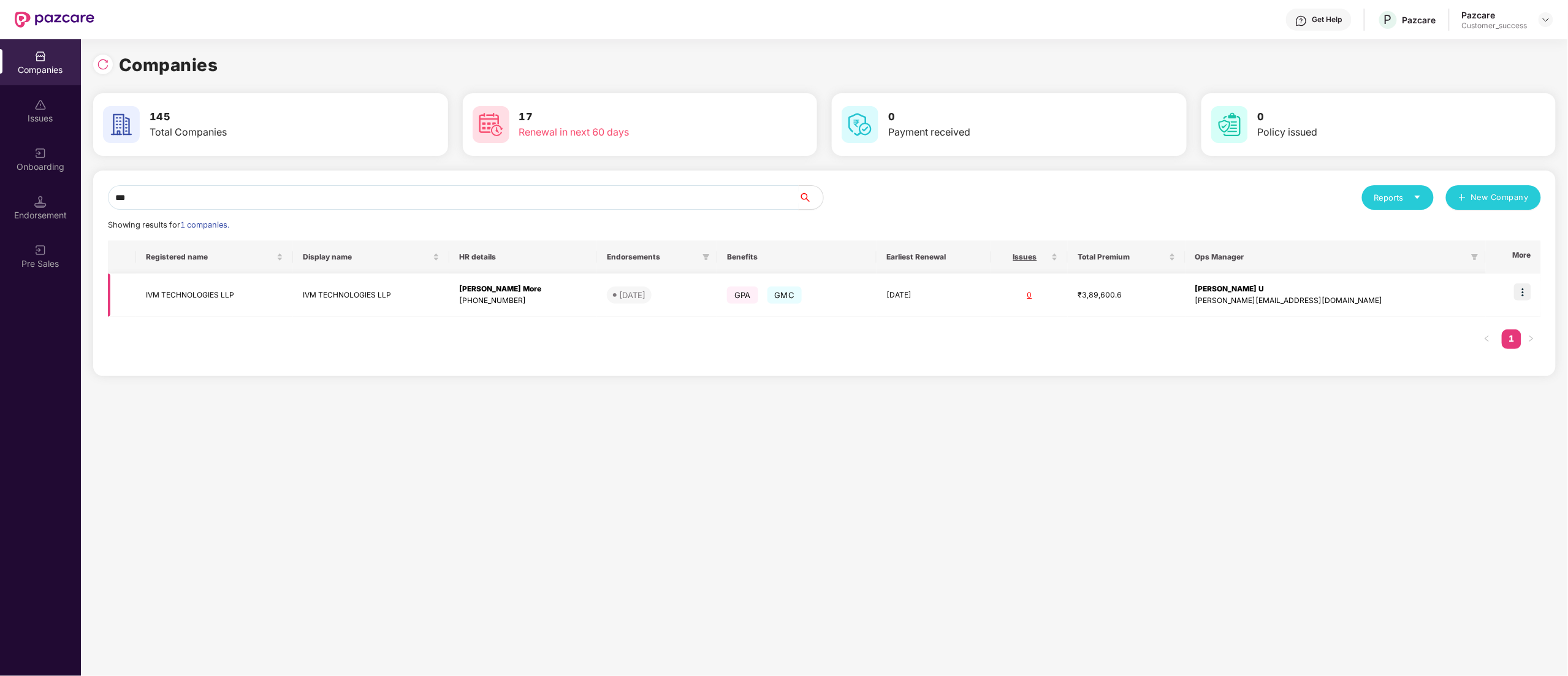
type input "***"
click at [204, 297] on td "IVM TECHNOLOGIES LLP" at bounding box center [214, 295] width 156 height 44
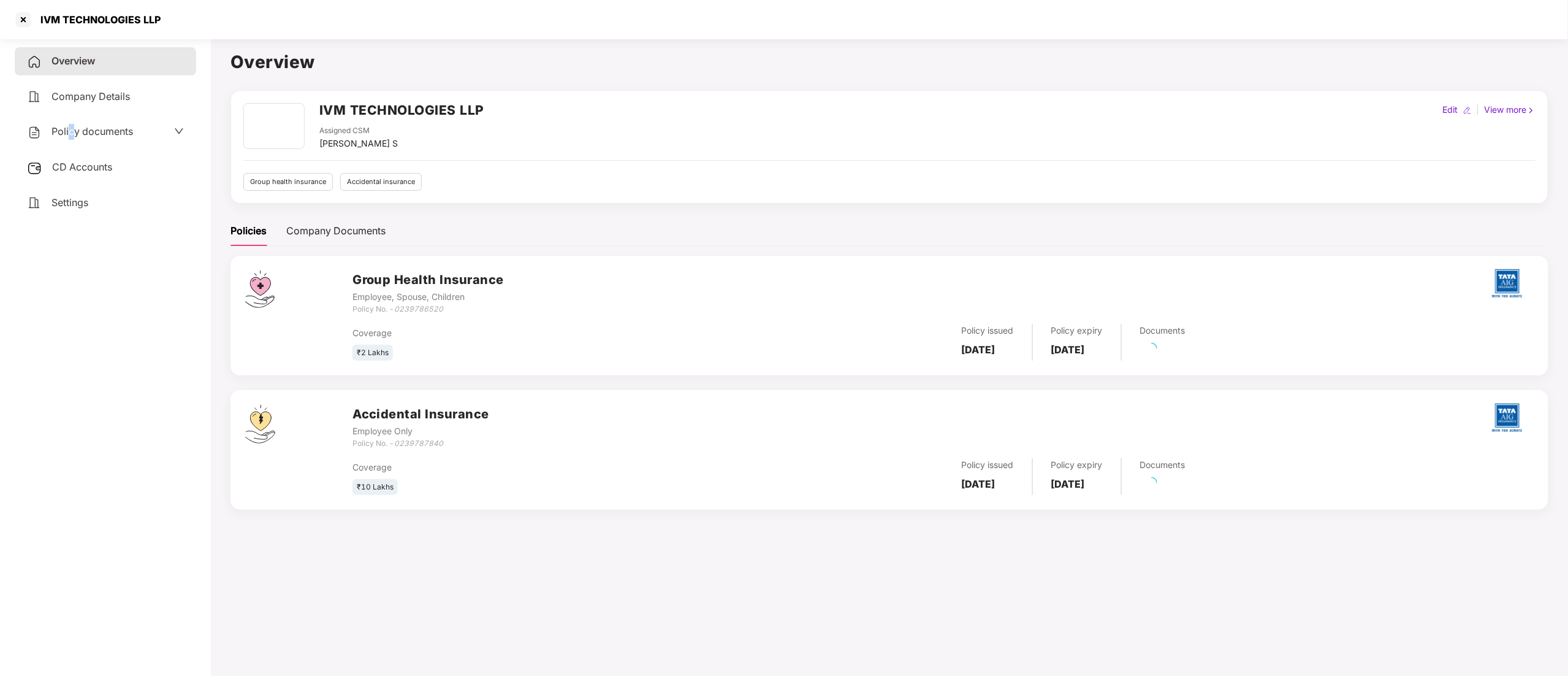
drag, startPoint x: 71, startPoint y: 130, endPoint x: 72, endPoint y: 142, distance: 12.0
click at [71, 130] on span "Policy documents" at bounding box center [92, 131] width 81 height 12
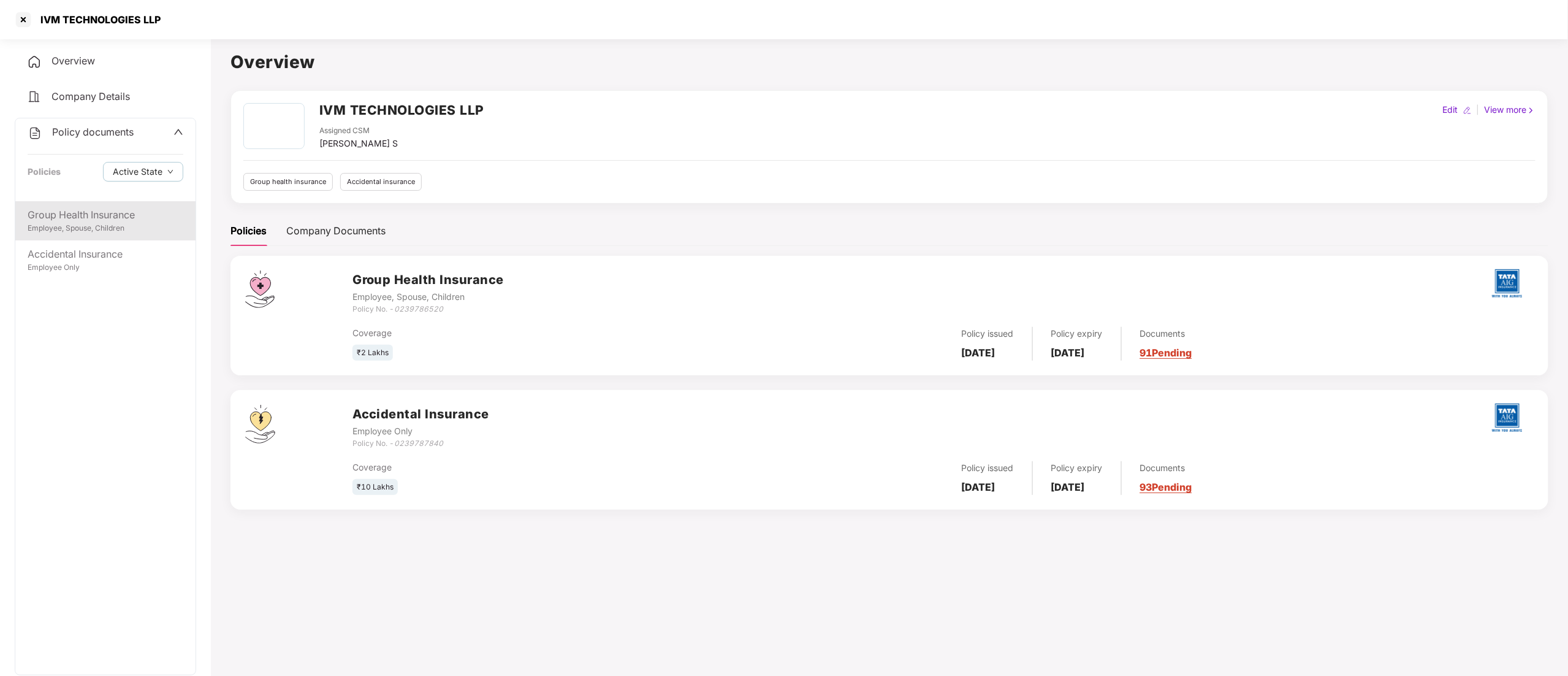
click at [81, 219] on div "Group Health Insurance" at bounding box center [105, 215] width 156 height 15
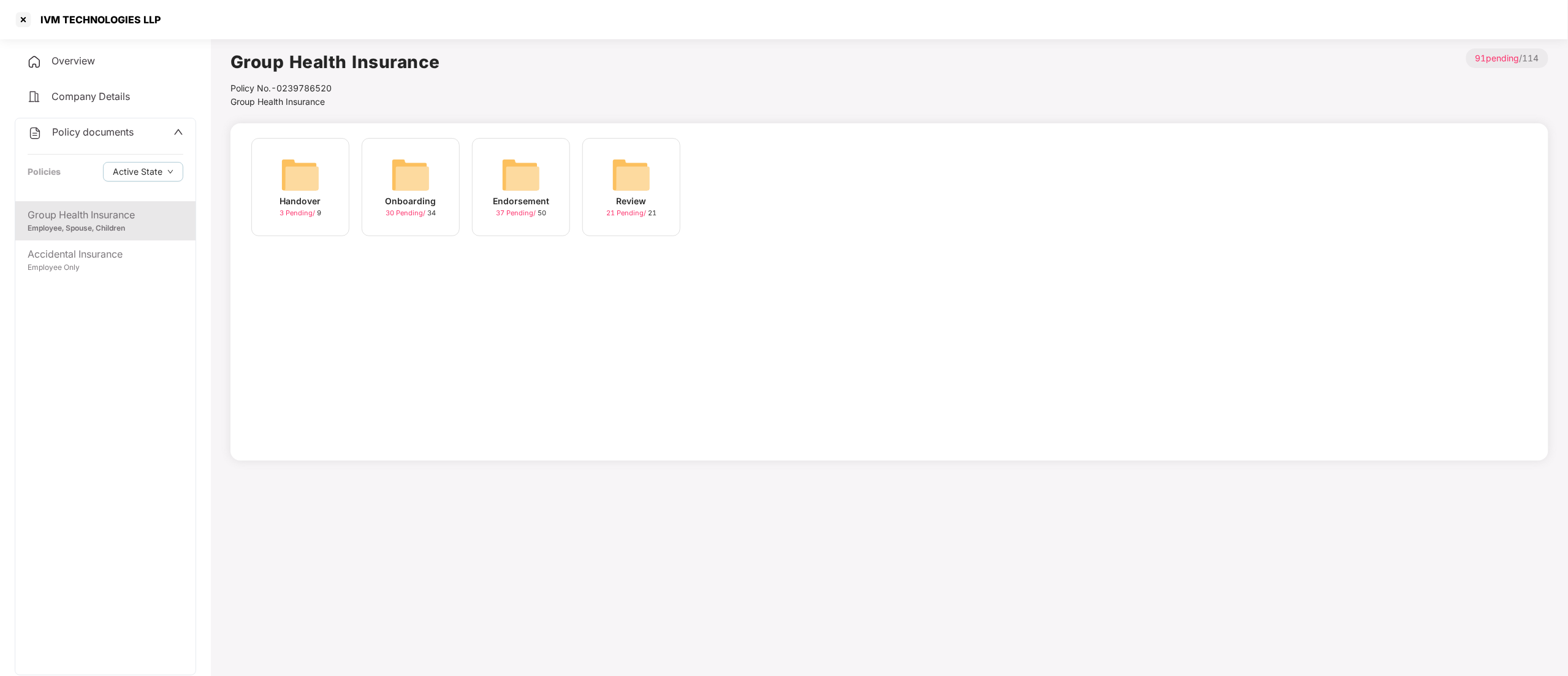
click at [532, 196] on div "Endorsement" at bounding box center [521, 201] width 57 height 14
click at [861, 194] on div "July-2025" at bounding box center [852, 201] width 45 height 14
click at [292, 194] on div "[DATE] 18:38:36" at bounding box center [301, 201] width 68 height 14
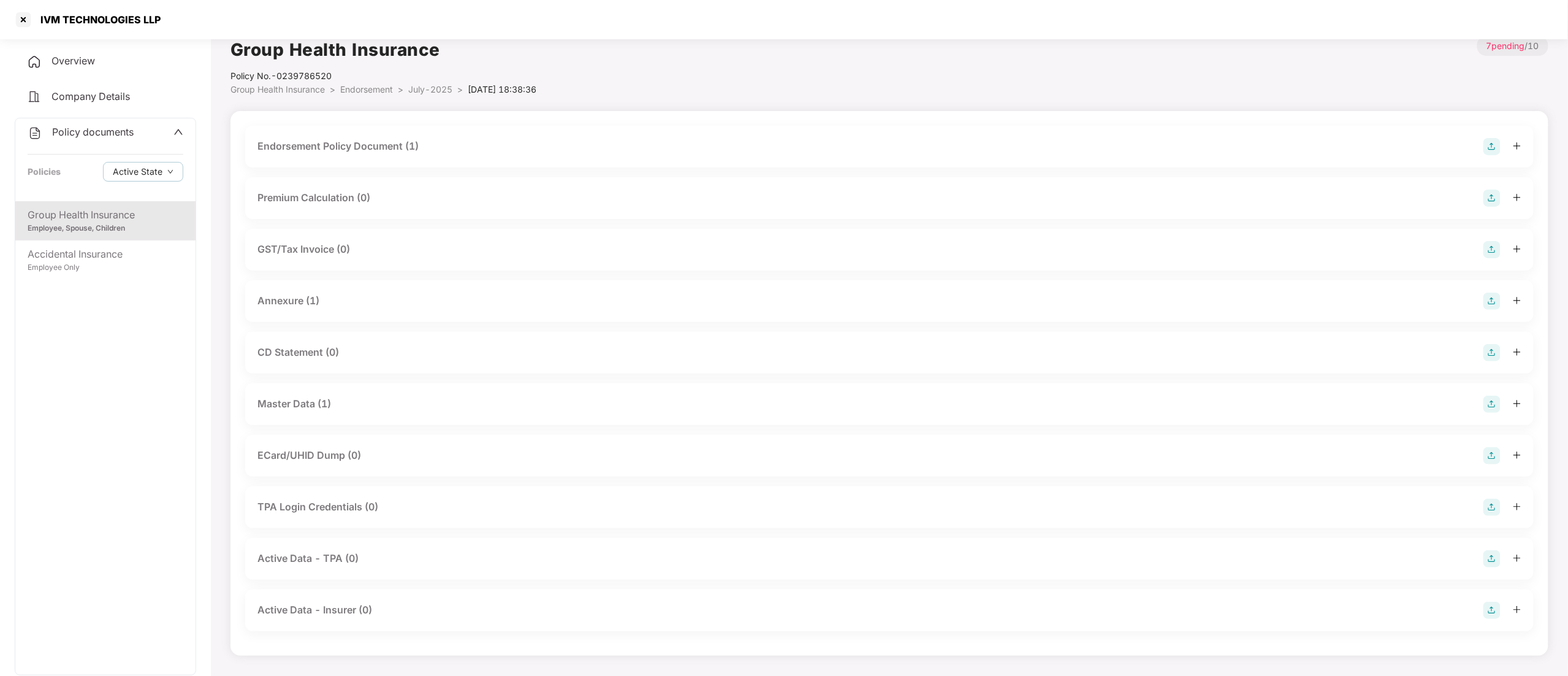
scroll to position [33, 0]
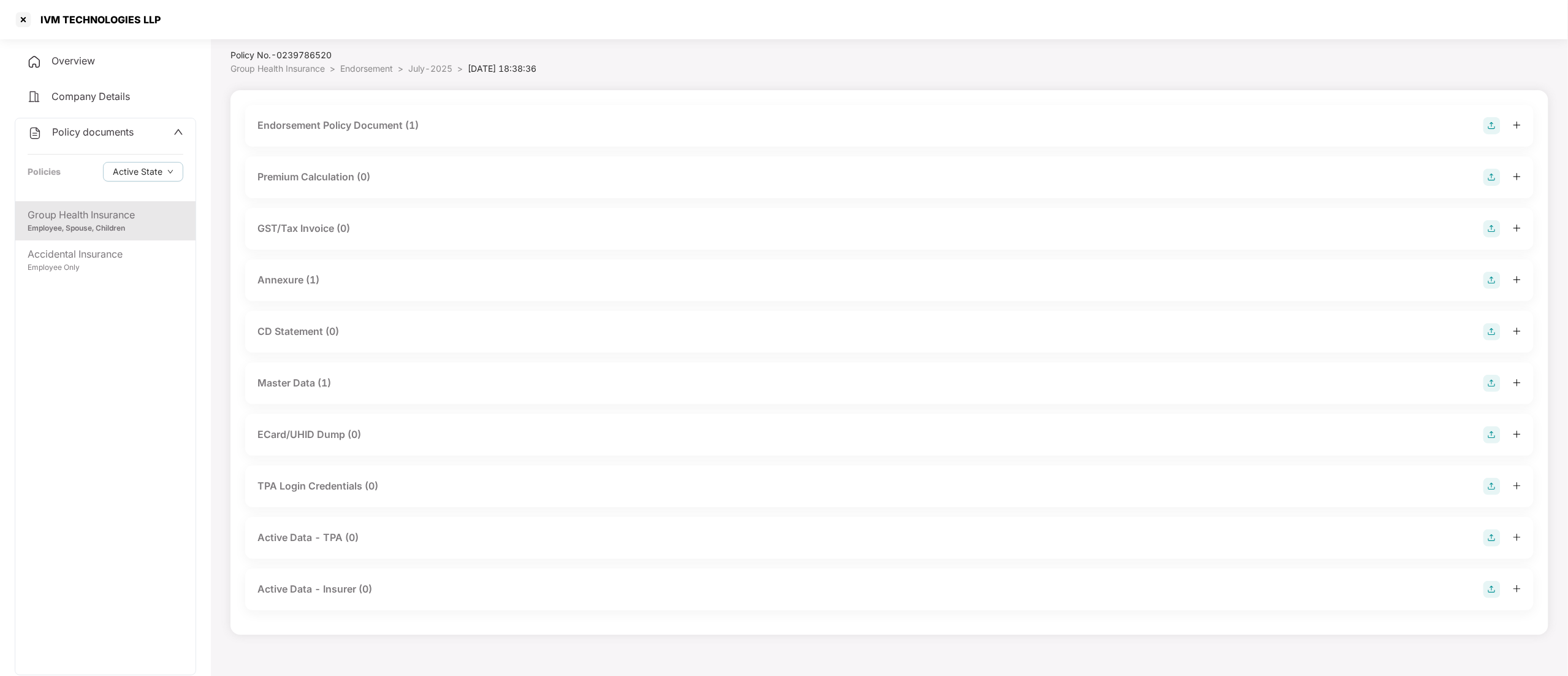
click at [320, 382] on div "Master Data (1)" at bounding box center [295, 383] width 74 height 15
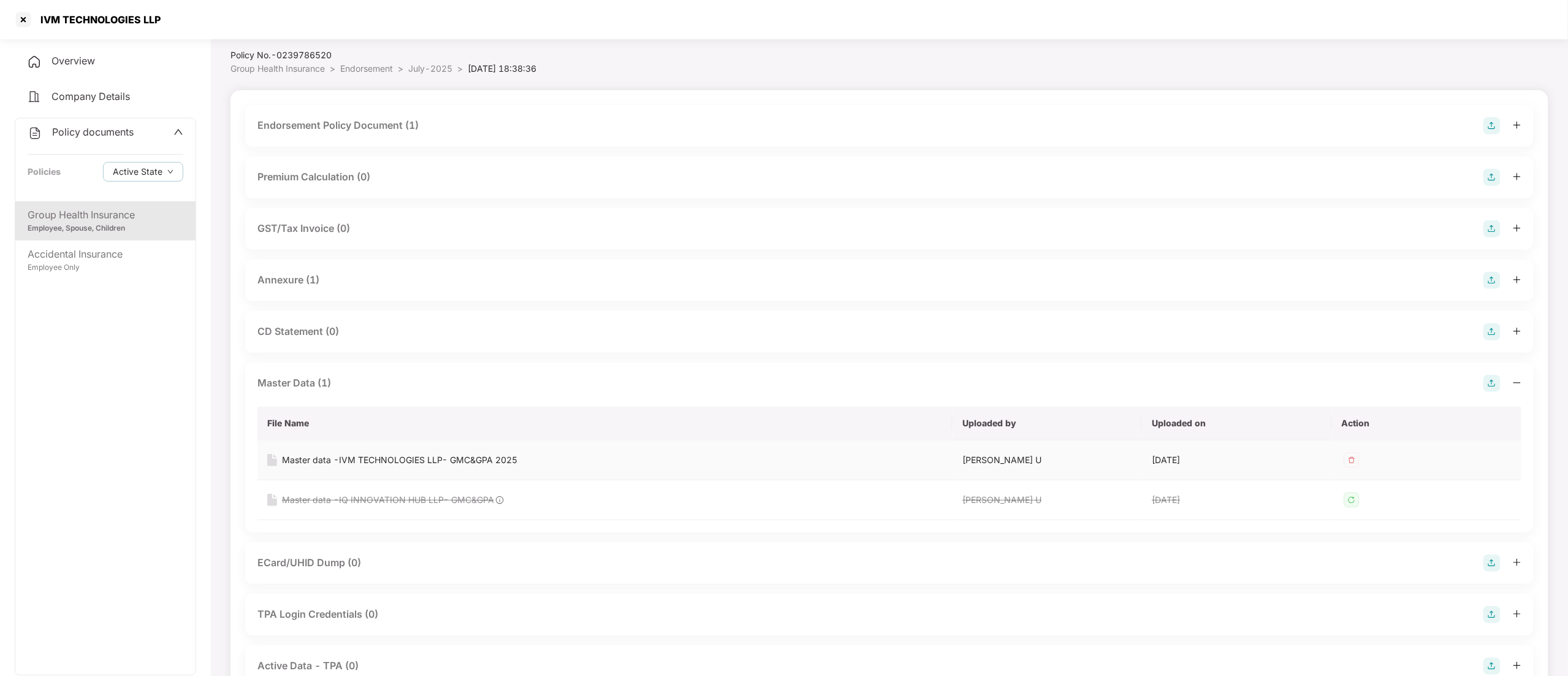
click at [338, 455] on div "Master data -IVM TECHNOLOGIES LLP- GMC&GPA 2025" at bounding box center [400, 460] width 236 height 14
click at [348, 124] on div "Endorsement Policy Document (1)" at bounding box center [338, 125] width 161 height 15
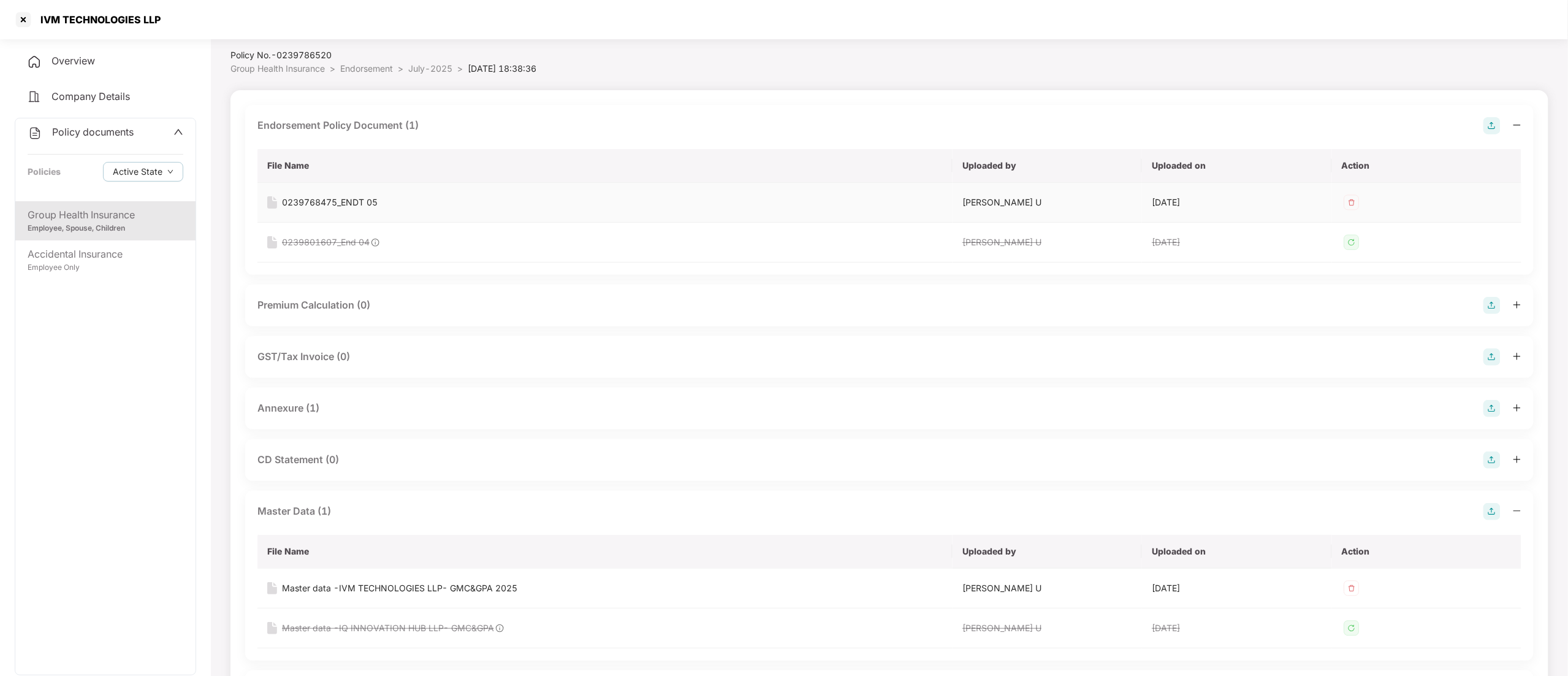
click at [354, 203] on div "0239768475_ENDT 05" at bounding box center [330, 203] width 96 height 14
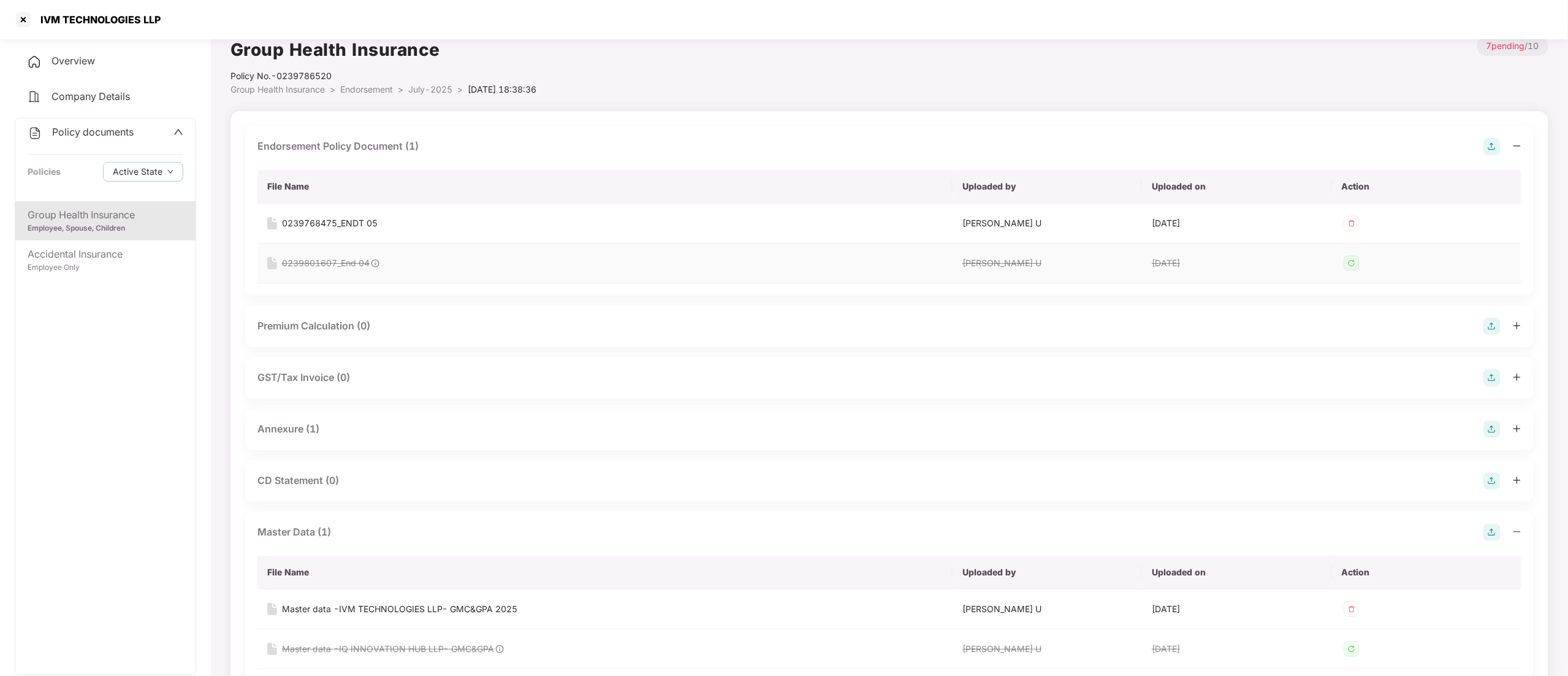
scroll to position [0, 0]
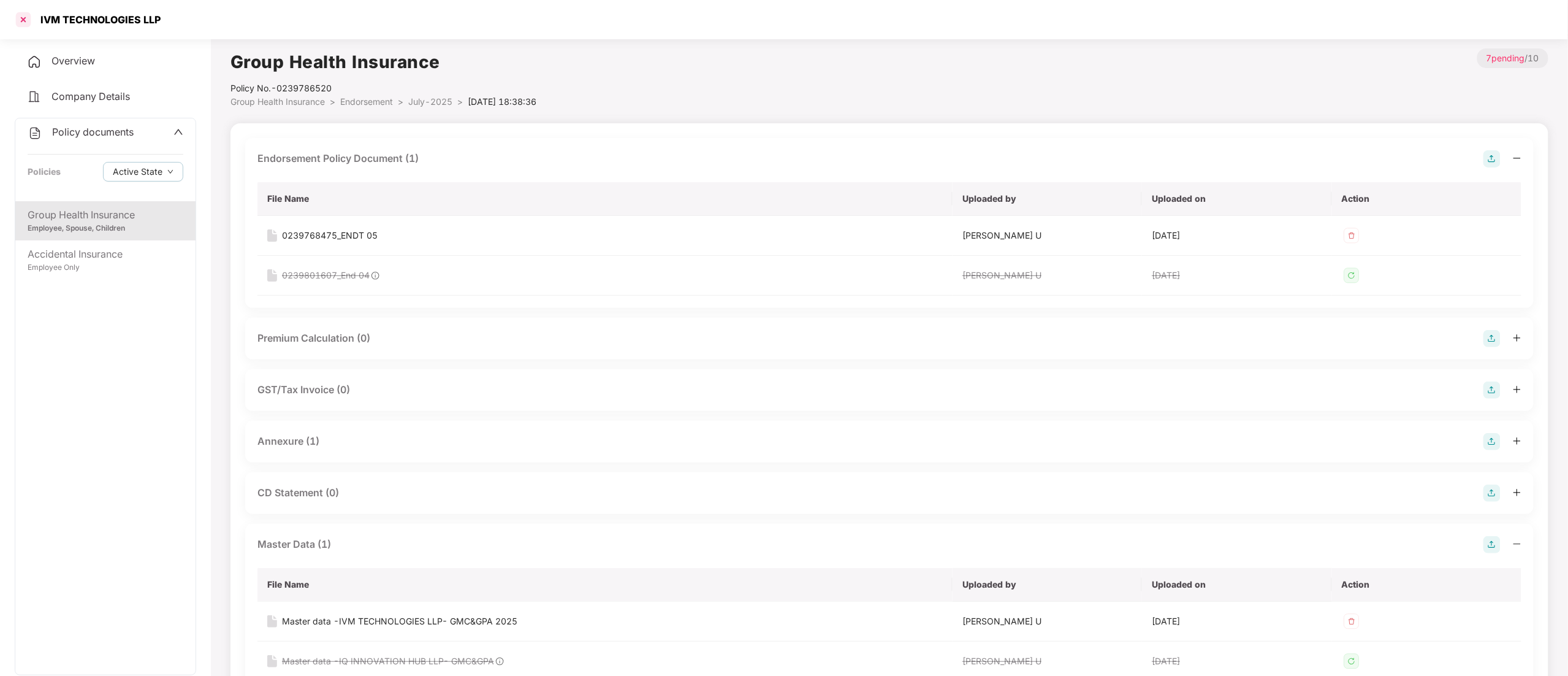
click at [21, 18] on div at bounding box center [24, 20] width 20 height 20
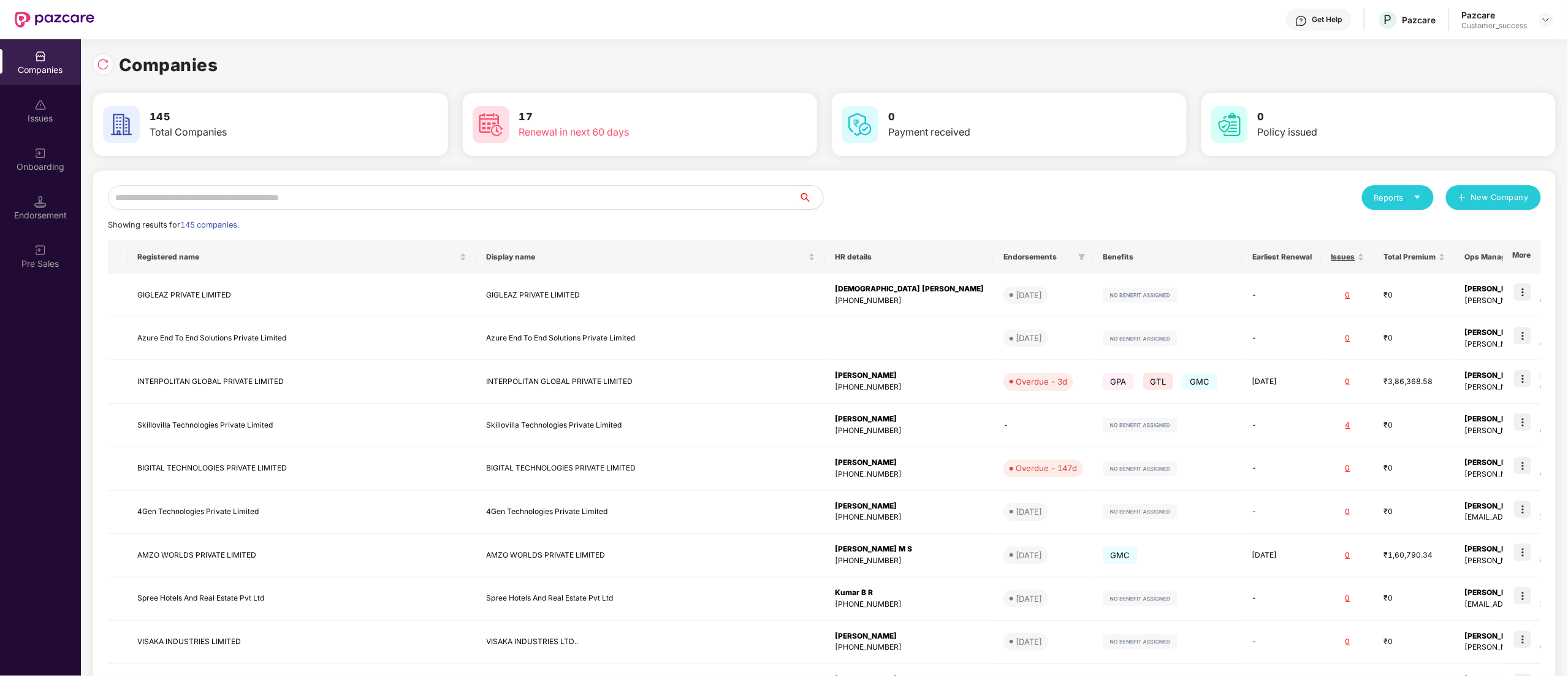
click at [199, 194] on input "text" at bounding box center [453, 197] width 691 height 25
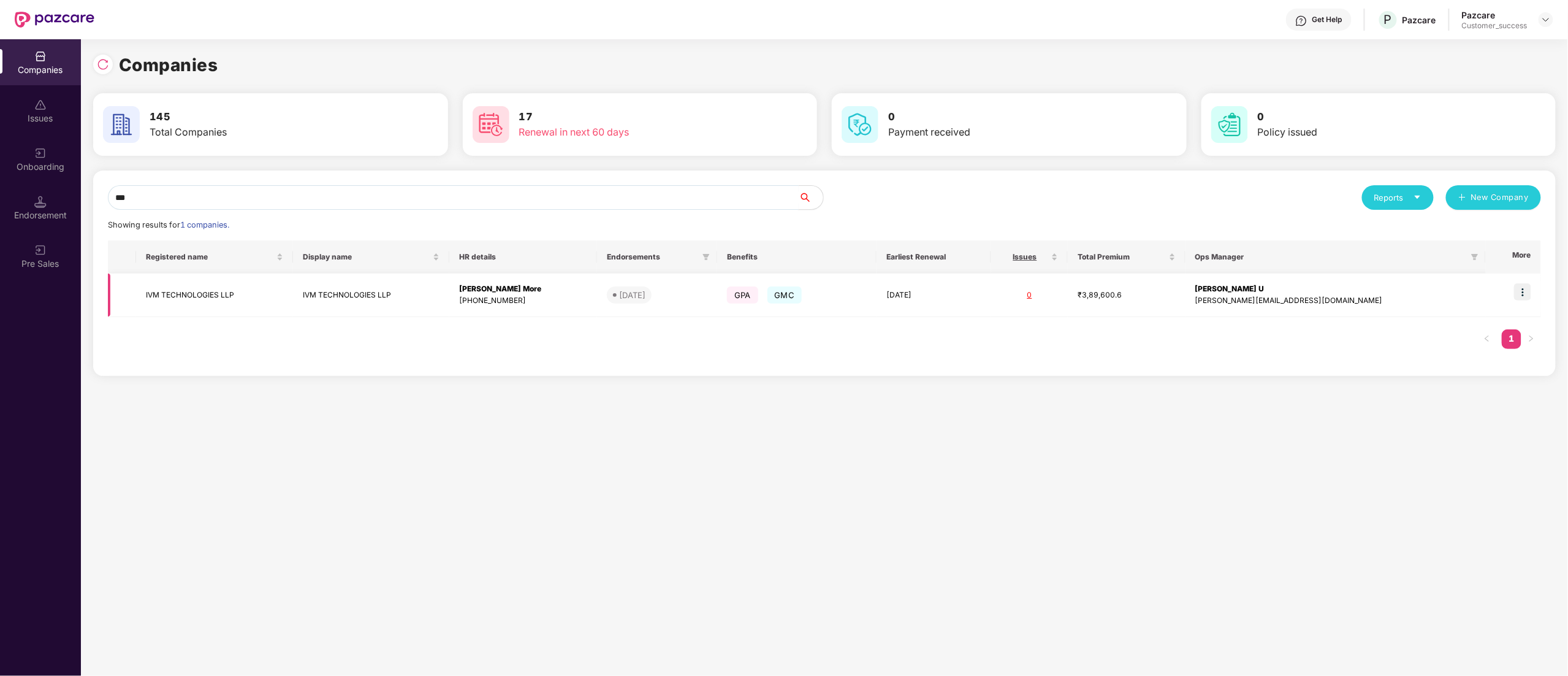
type input "***"
drag, startPoint x: 1527, startPoint y: 289, endPoint x: 1530, endPoint y: 321, distance: 32.1
click at [1526, 289] on img at bounding box center [1523, 292] width 17 height 17
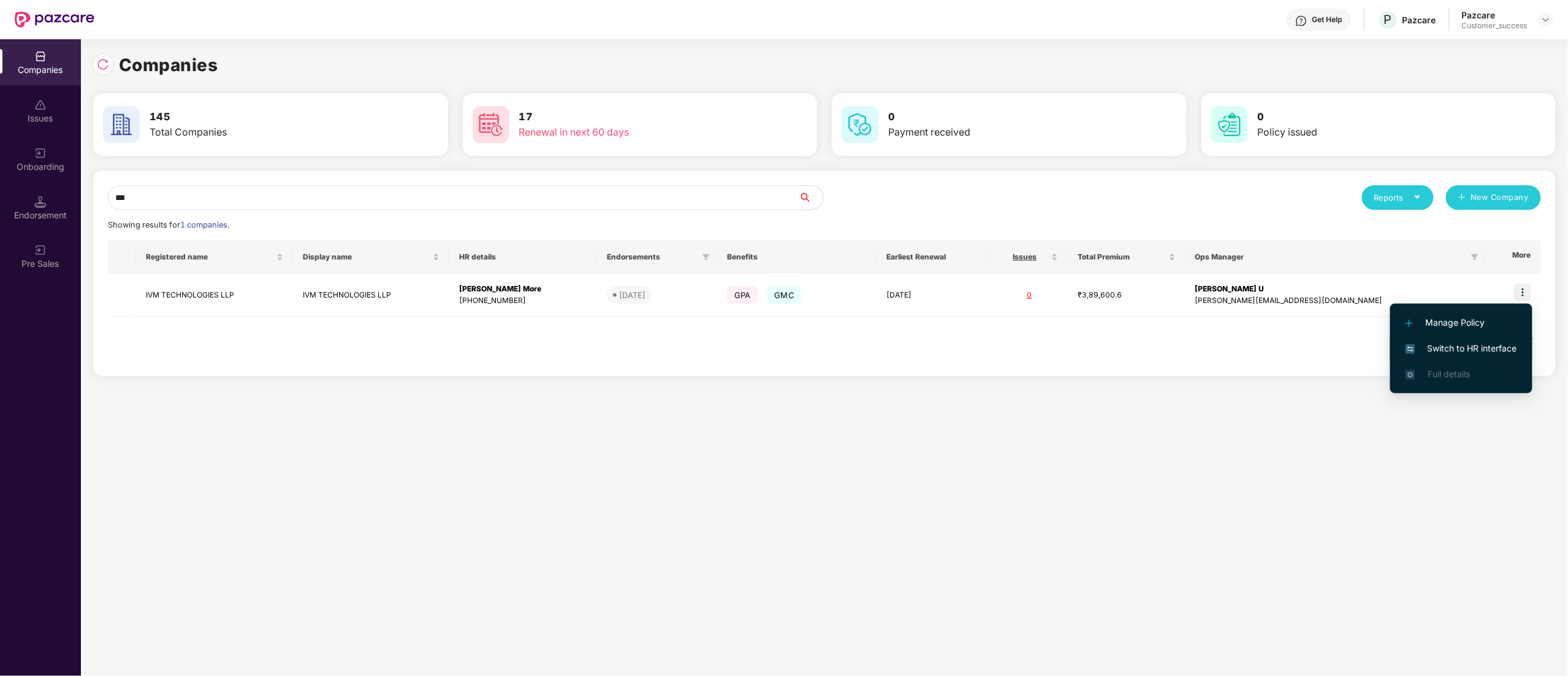
click at [1454, 352] on span "Switch to HR interface" at bounding box center [1461, 348] width 111 height 14
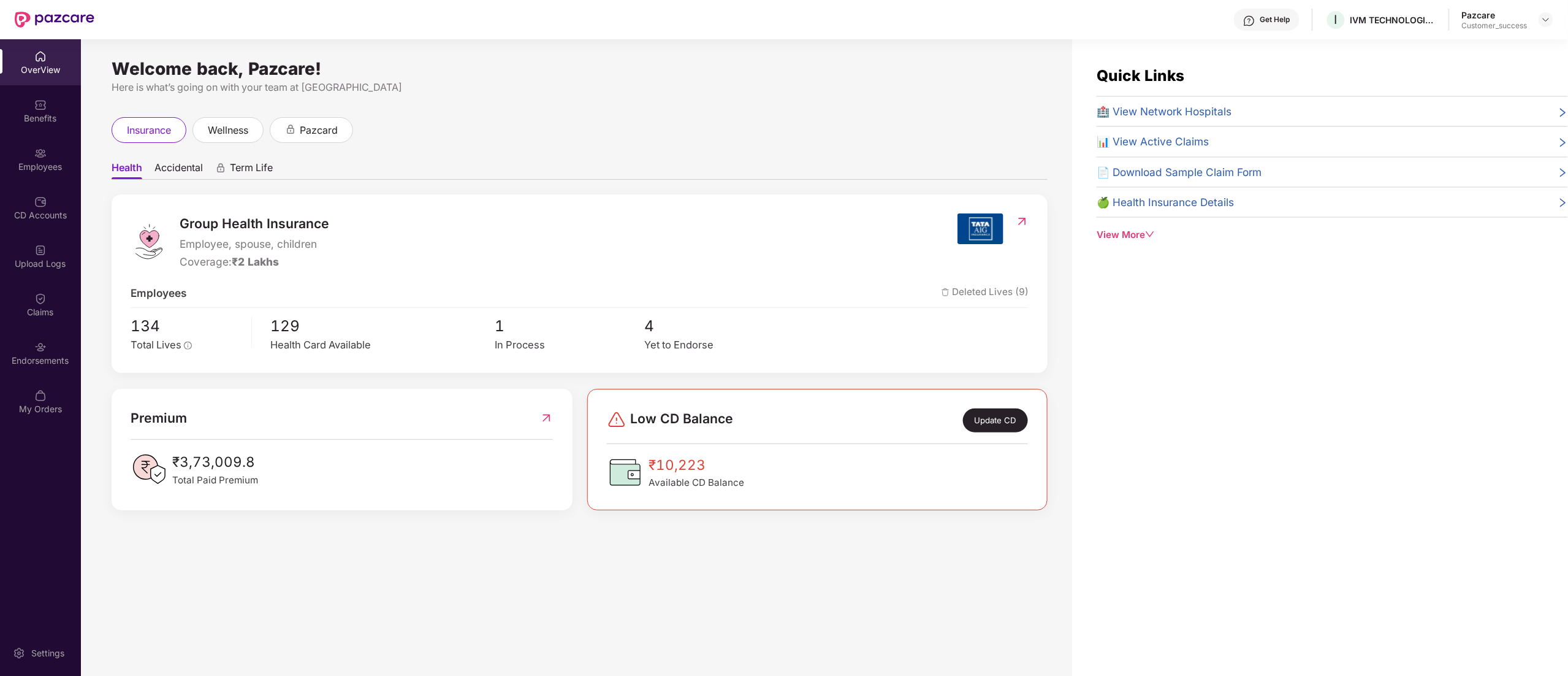
click at [49, 169] on div "Employees" at bounding box center [40, 167] width 81 height 12
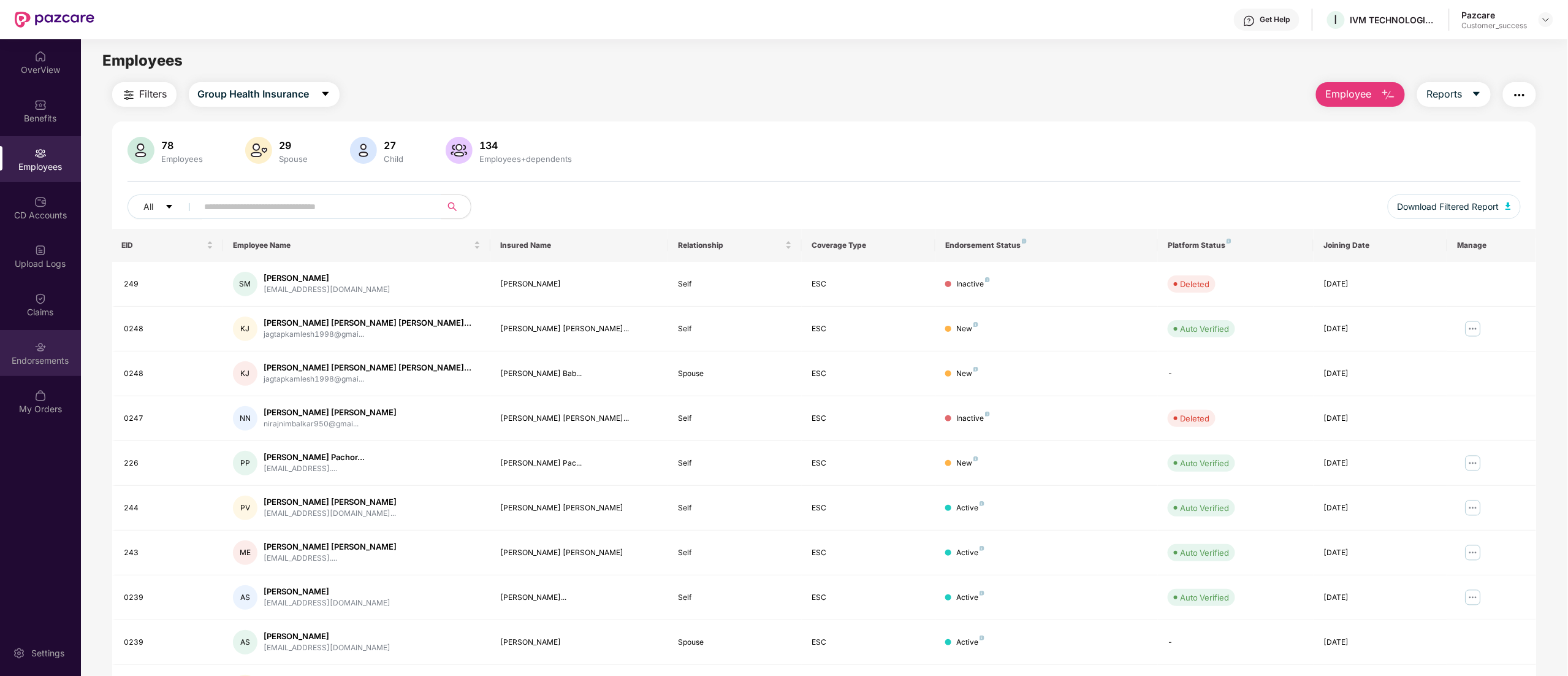
click at [44, 350] on img at bounding box center [41, 347] width 12 height 12
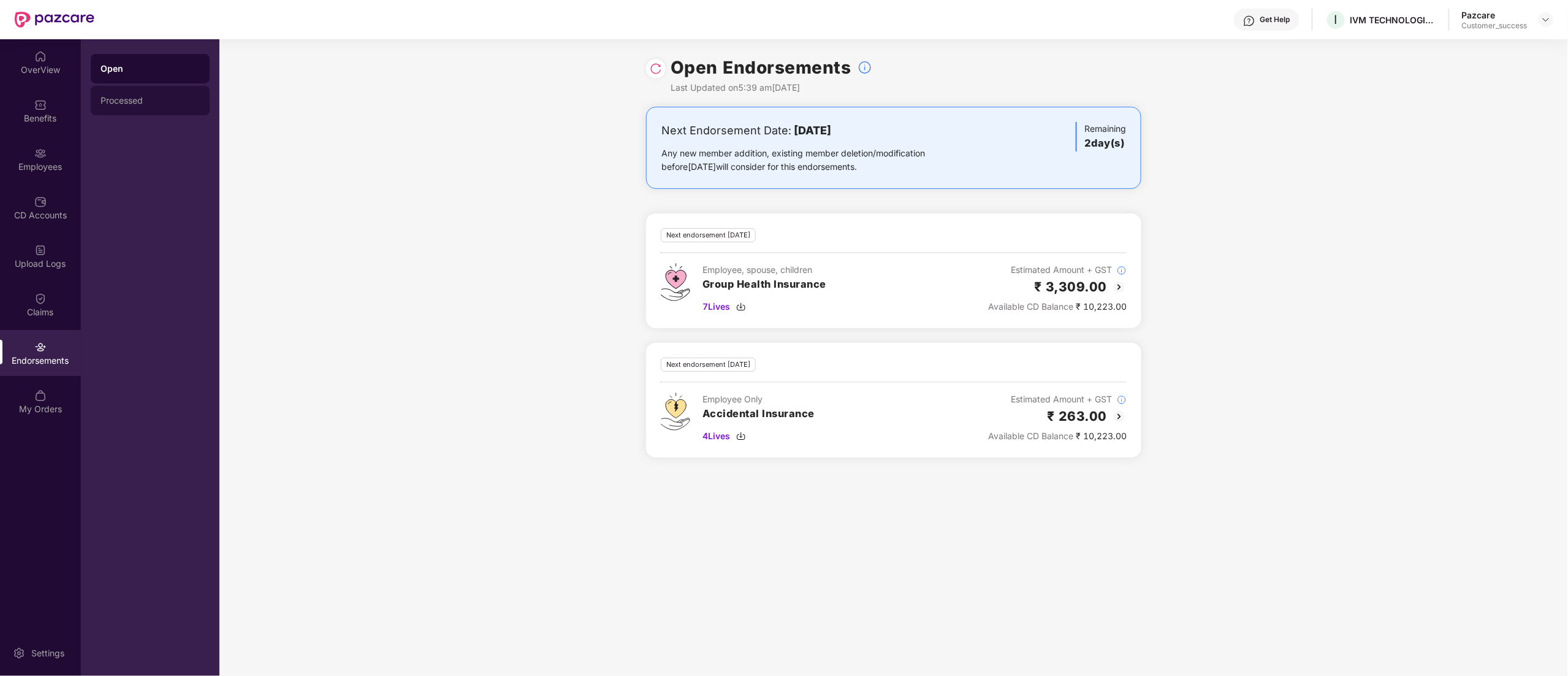
click at [94, 102] on div "Processed" at bounding box center [150, 101] width 119 height 29
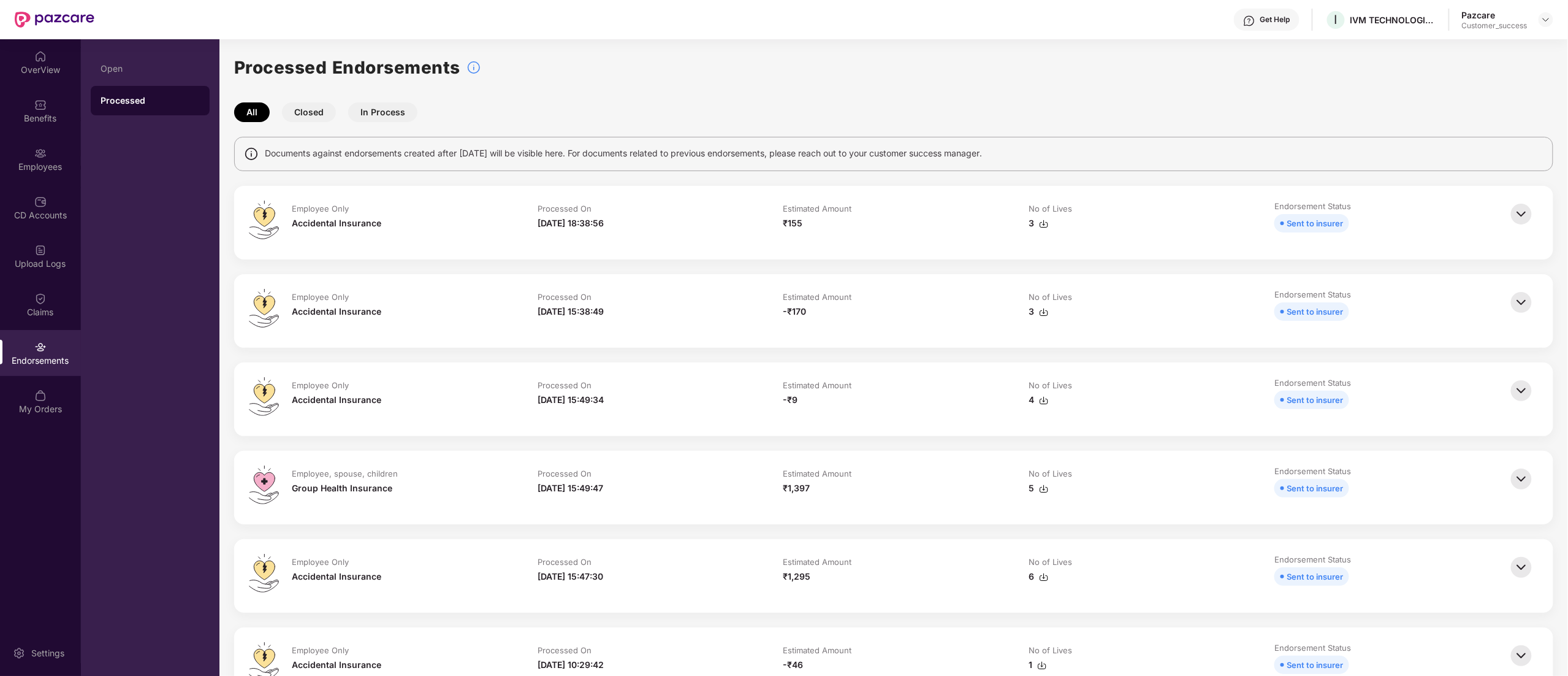
click at [1515, 210] on img at bounding box center [1521, 213] width 27 height 27
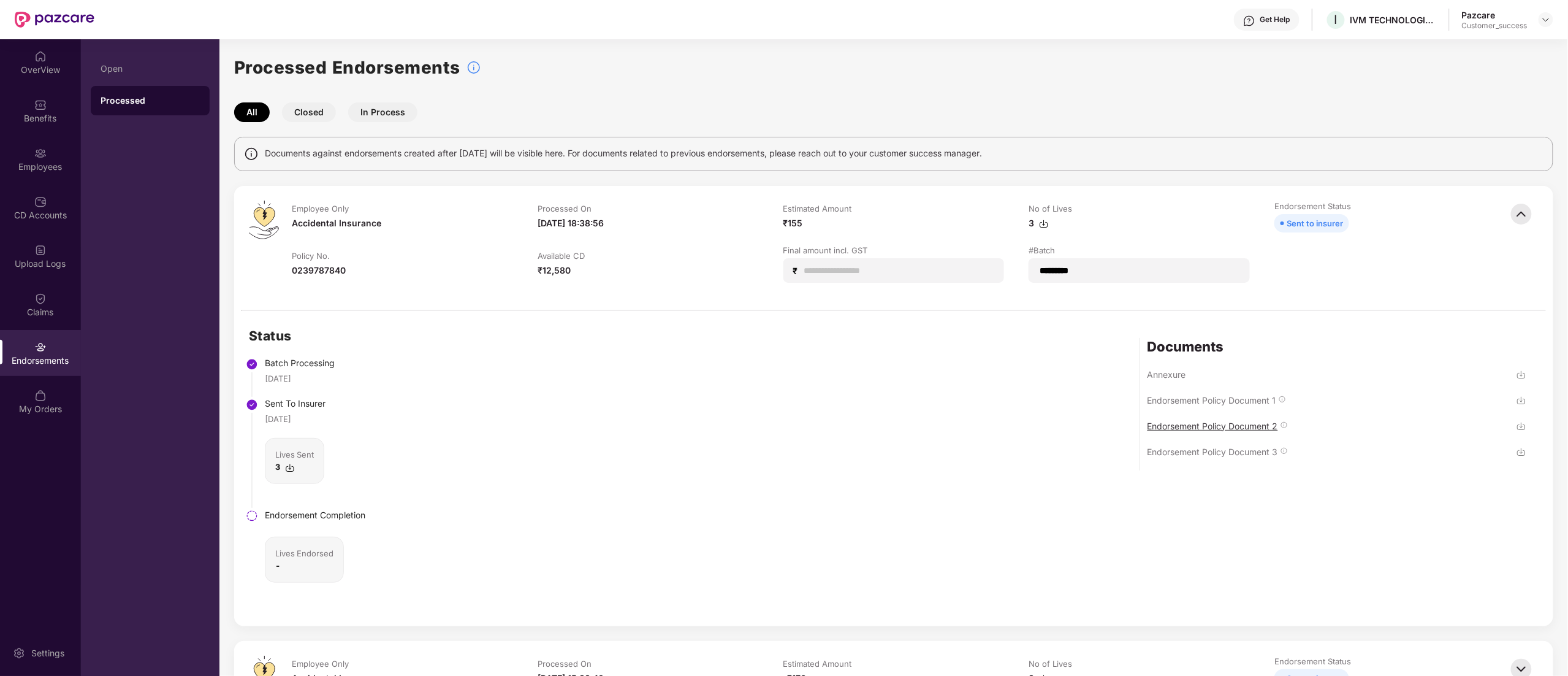
click at [1253, 429] on div "Endorsement Policy Document 2" at bounding box center [1213, 425] width 130 height 12
click at [1276, 449] on div "Endorsement Policy Document 3" at bounding box center [1213, 451] width 130 height 12
click at [1510, 213] on img at bounding box center [1521, 213] width 27 height 27
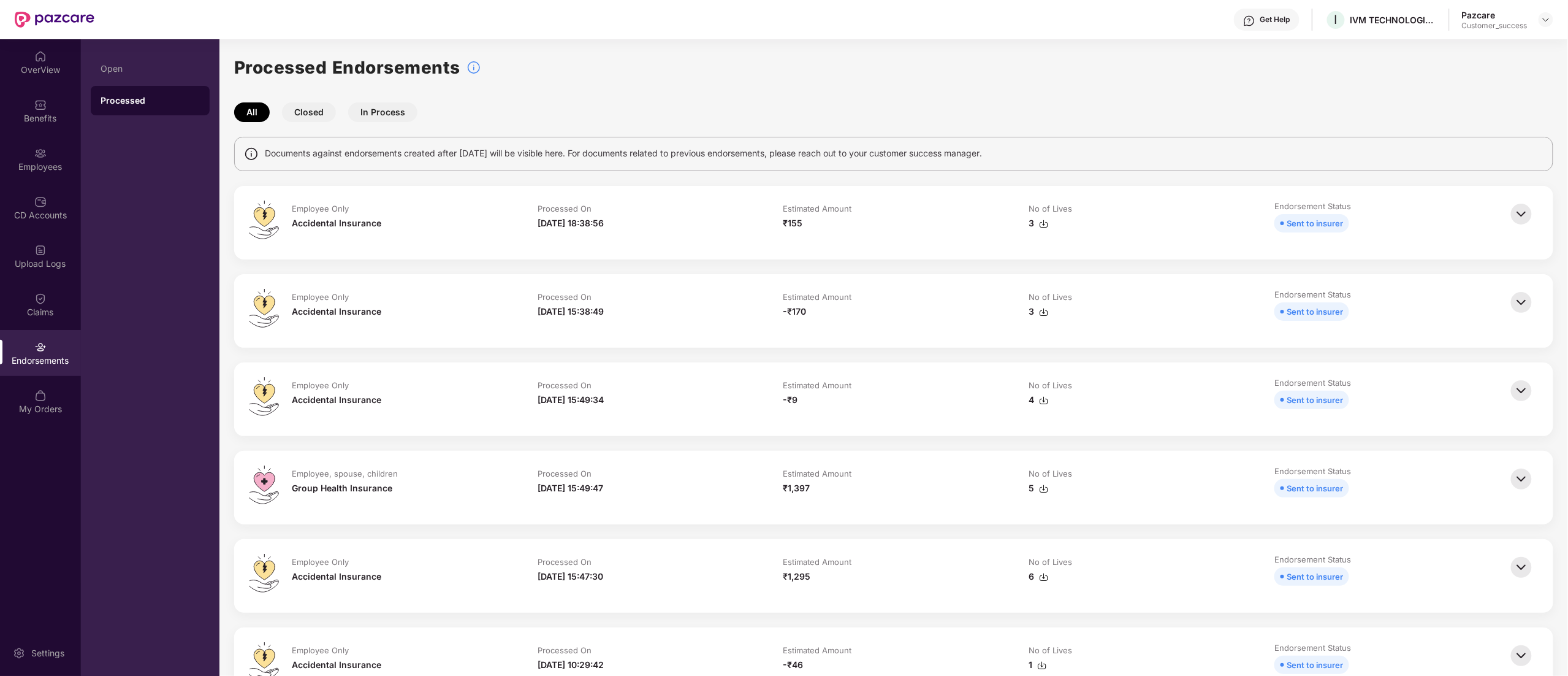
click at [437, 481] on div "Group Health Insurance" at bounding box center [402, 488] width 221 height 14
click at [450, 487] on div "Group Health Insurance" at bounding box center [402, 488] width 221 height 14
click at [1540, 19] on div at bounding box center [1546, 19] width 15 height 15
click at [1474, 46] on div "Switch to partner view" at bounding box center [1488, 48] width 160 height 24
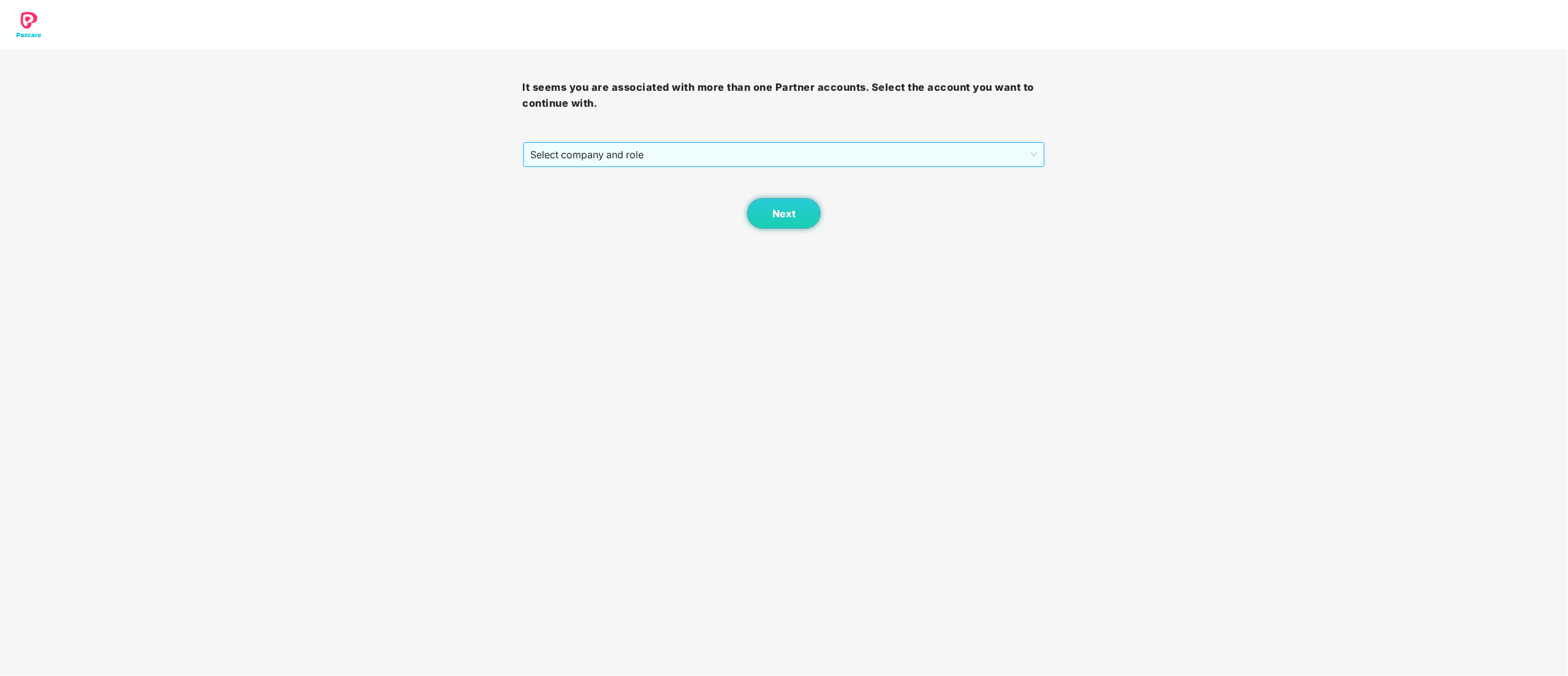
click at [587, 166] on span "Select company and role" at bounding box center [784, 154] width 507 height 23
click at [597, 203] on div "Pazcare - CUSTOMER_SUCCESS" at bounding box center [785, 199] width 508 height 14
click at [781, 212] on span "Next" at bounding box center [784, 213] width 23 height 12
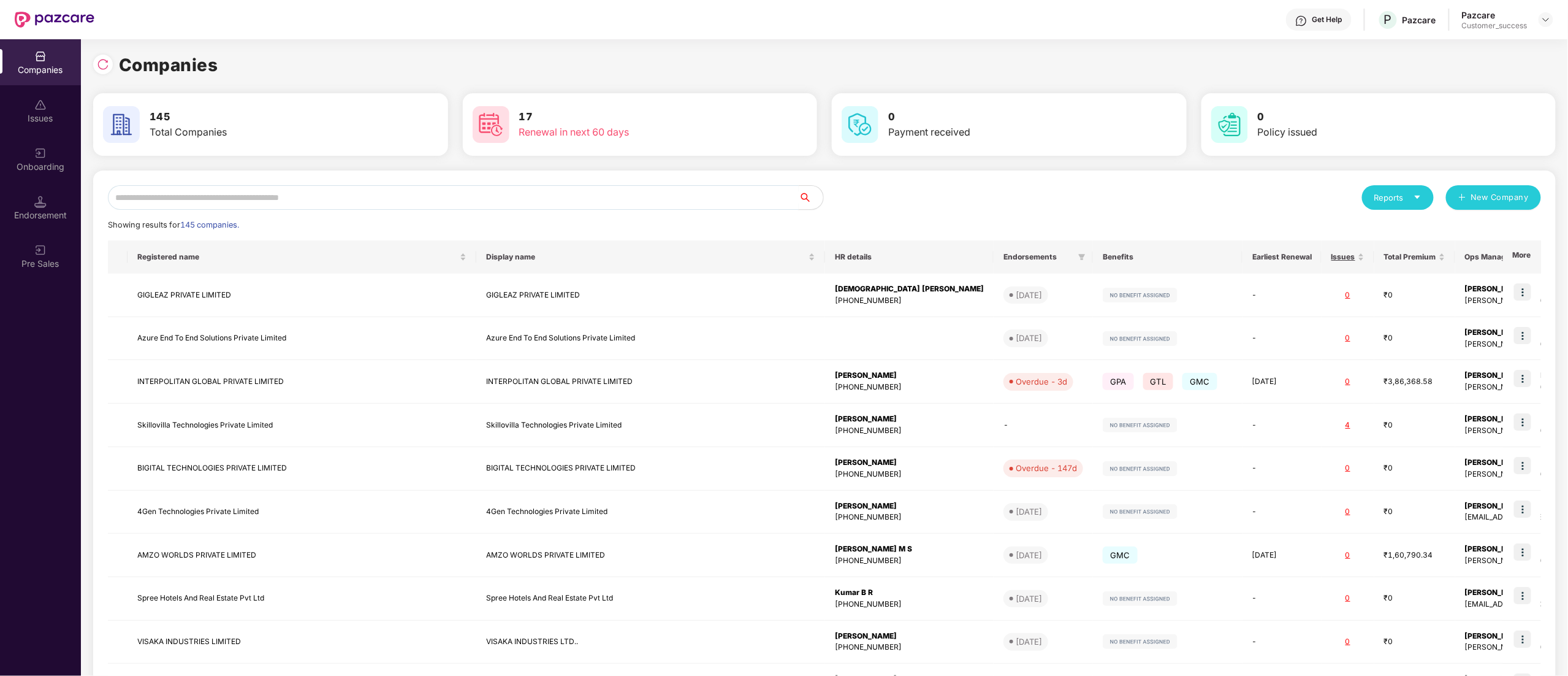
click at [270, 199] on input "text" at bounding box center [453, 197] width 691 height 25
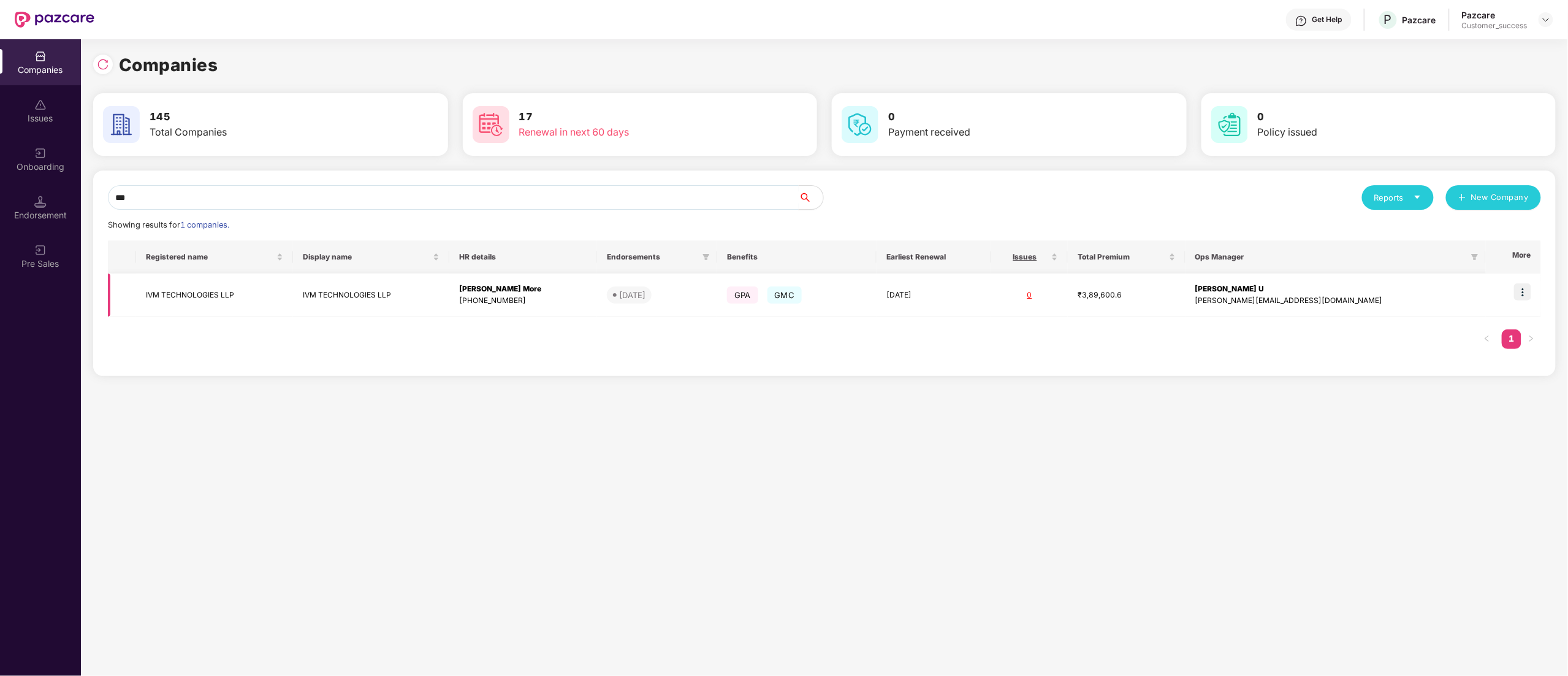
type input "***"
click at [203, 302] on td "IVM TECHNOLOGIES LLP" at bounding box center [214, 295] width 156 height 44
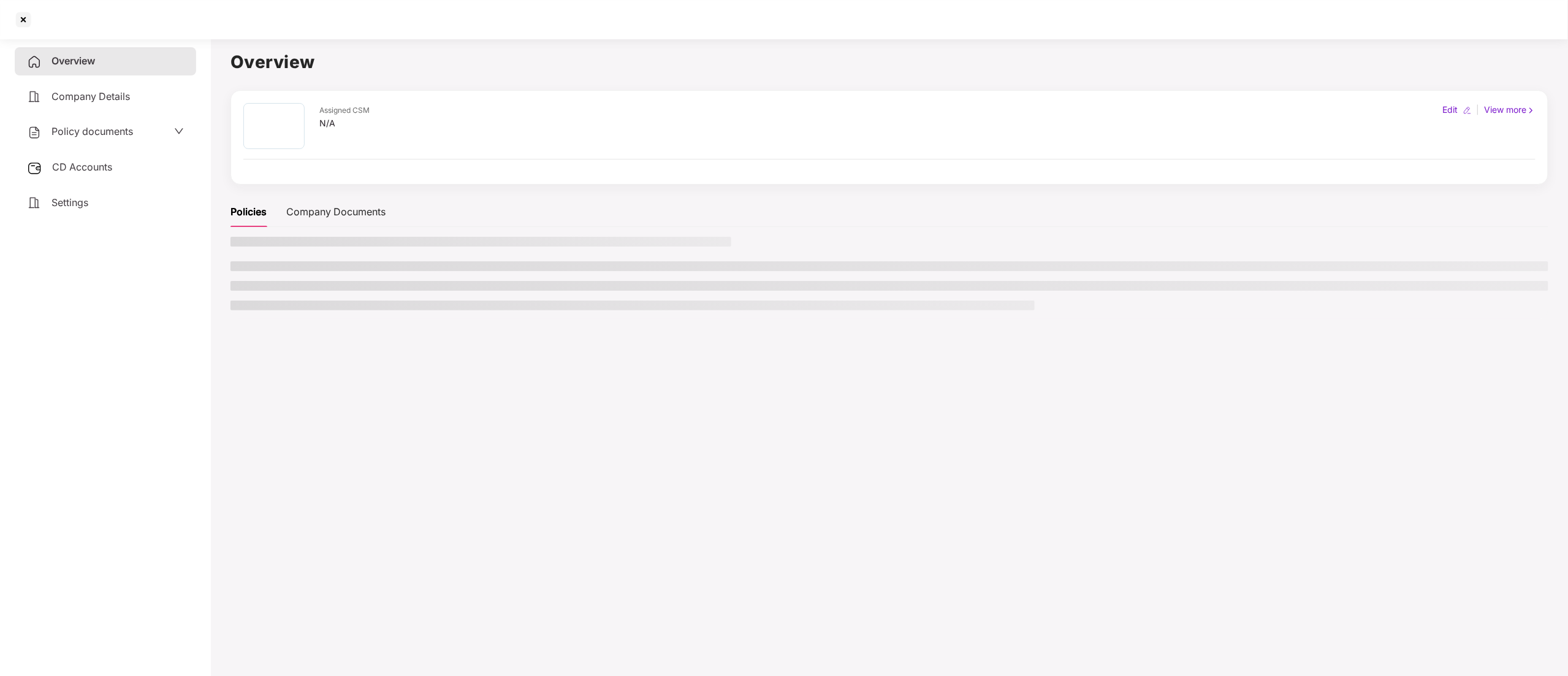
click at [96, 134] on span "Policy documents" at bounding box center [92, 131] width 81 height 12
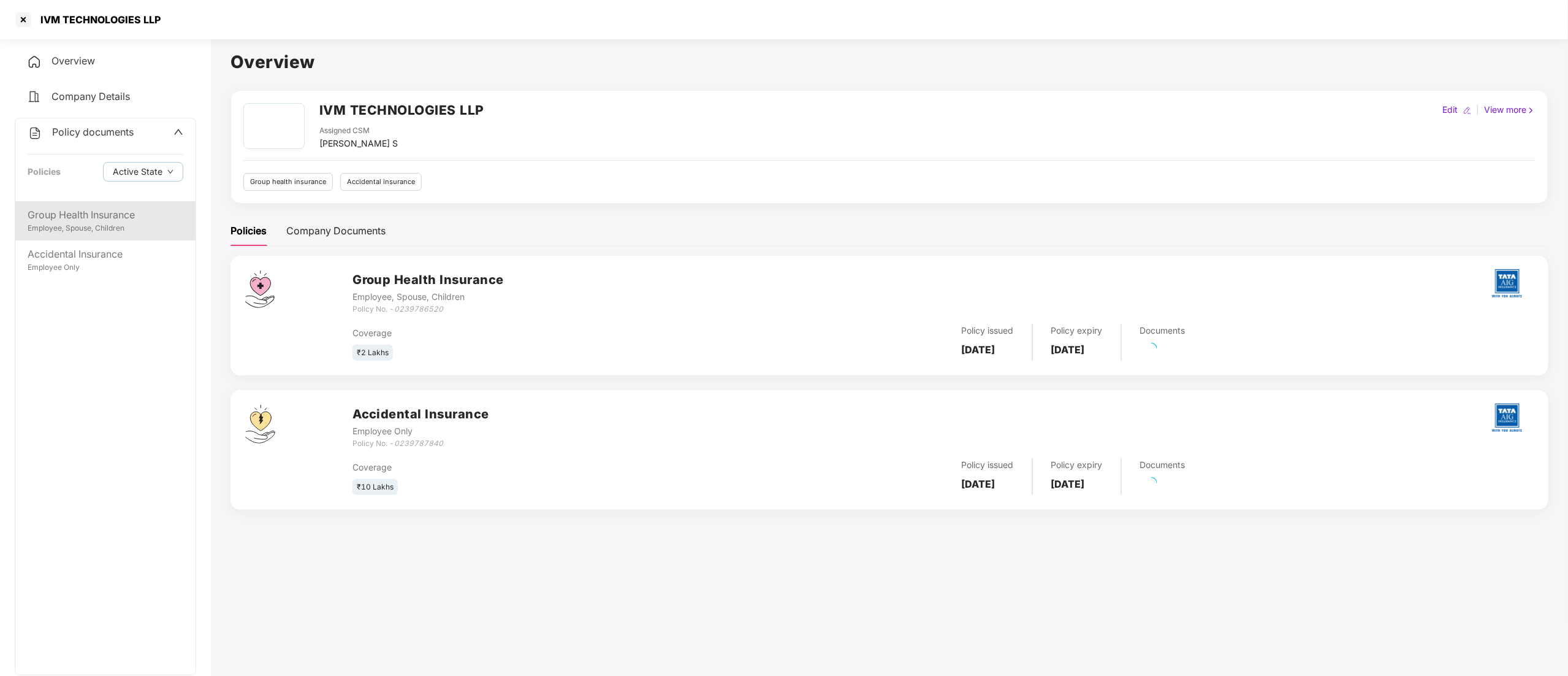
click at [100, 220] on div "Group Health Insurance" at bounding box center [105, 215] width 156 height 15
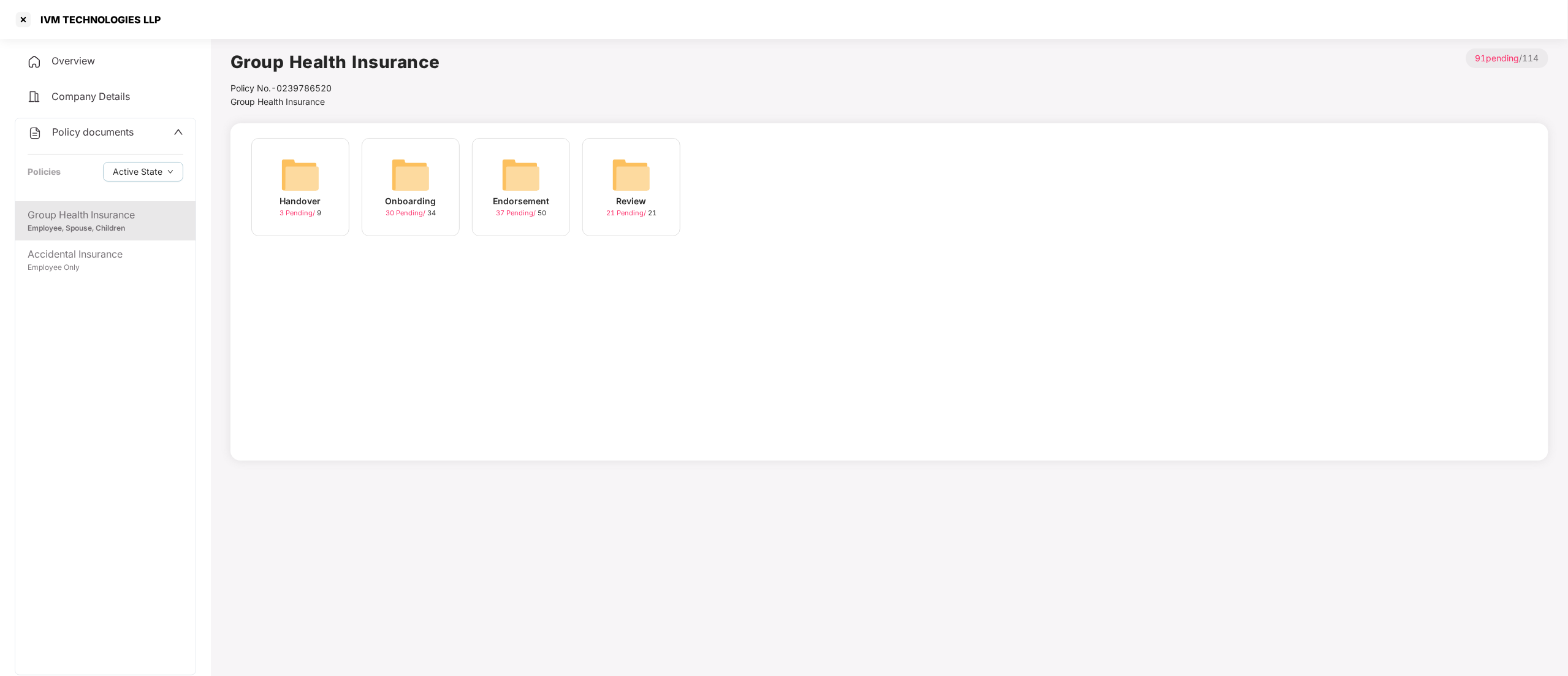
click at [511, 176] on img at bounding box center [521, 174] width 39 height 39
click at [842, 203] on div "July-2025" at bounding box center [852, 201] width 45 height 14
click at [305, 194] on div "[DATE] 18:38:36" at bounding box center [301, 201] width 68 height 14
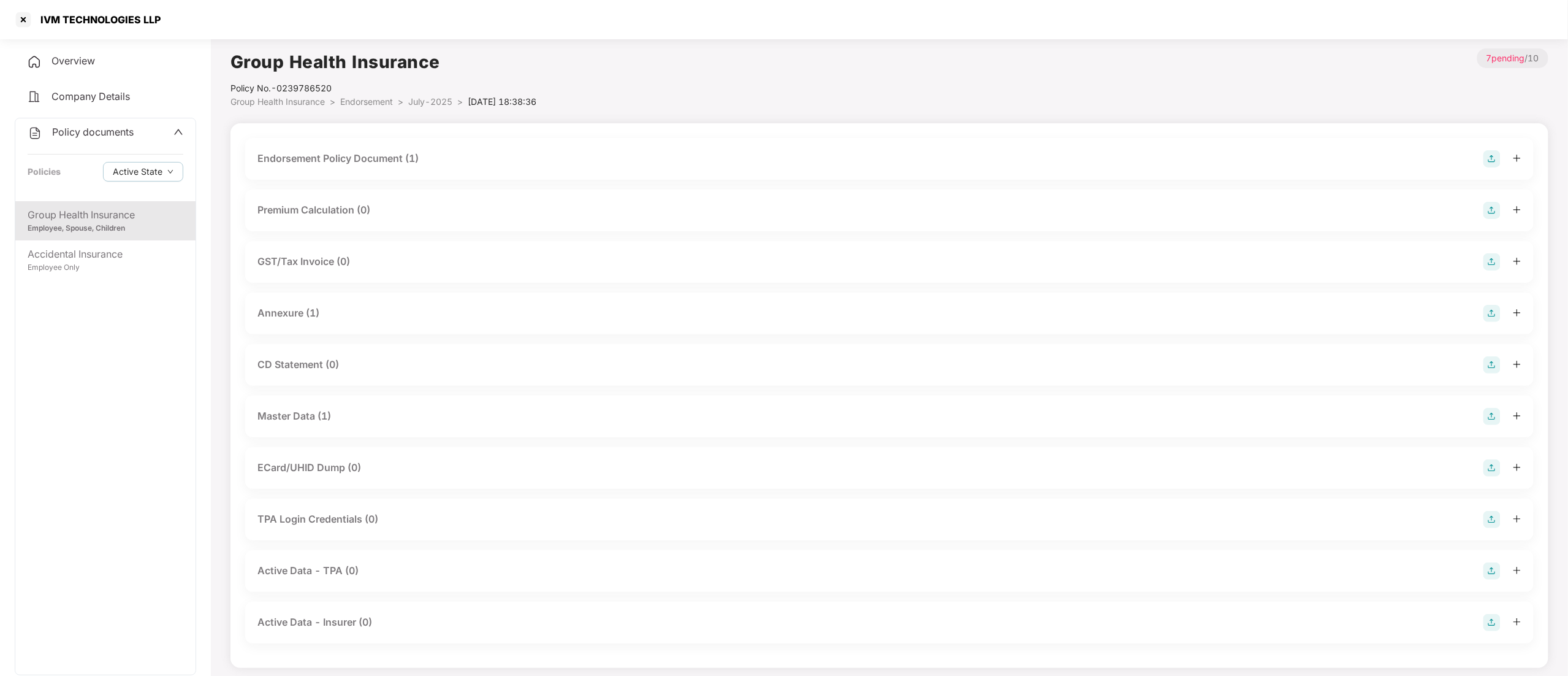
click at [310, 160] on div "Endorsement Policy Document (1)" at bounding box center [338, 159] width 161 height 15
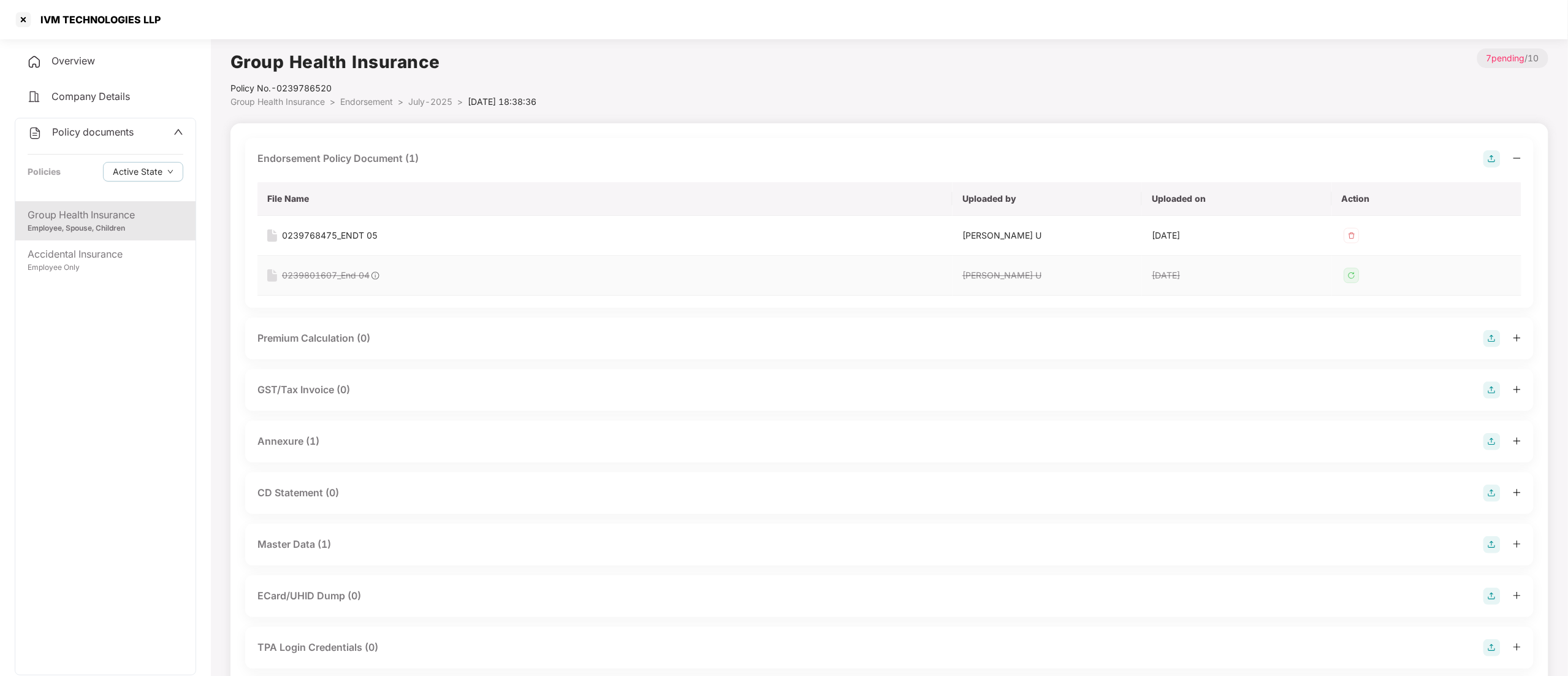
click at [315, 279] on div "0239801607_End 04" at bounding box center [326, 275] width 87 height 14
click at [22, 21] on div at bounding box center [24, 20] width 20 height 20
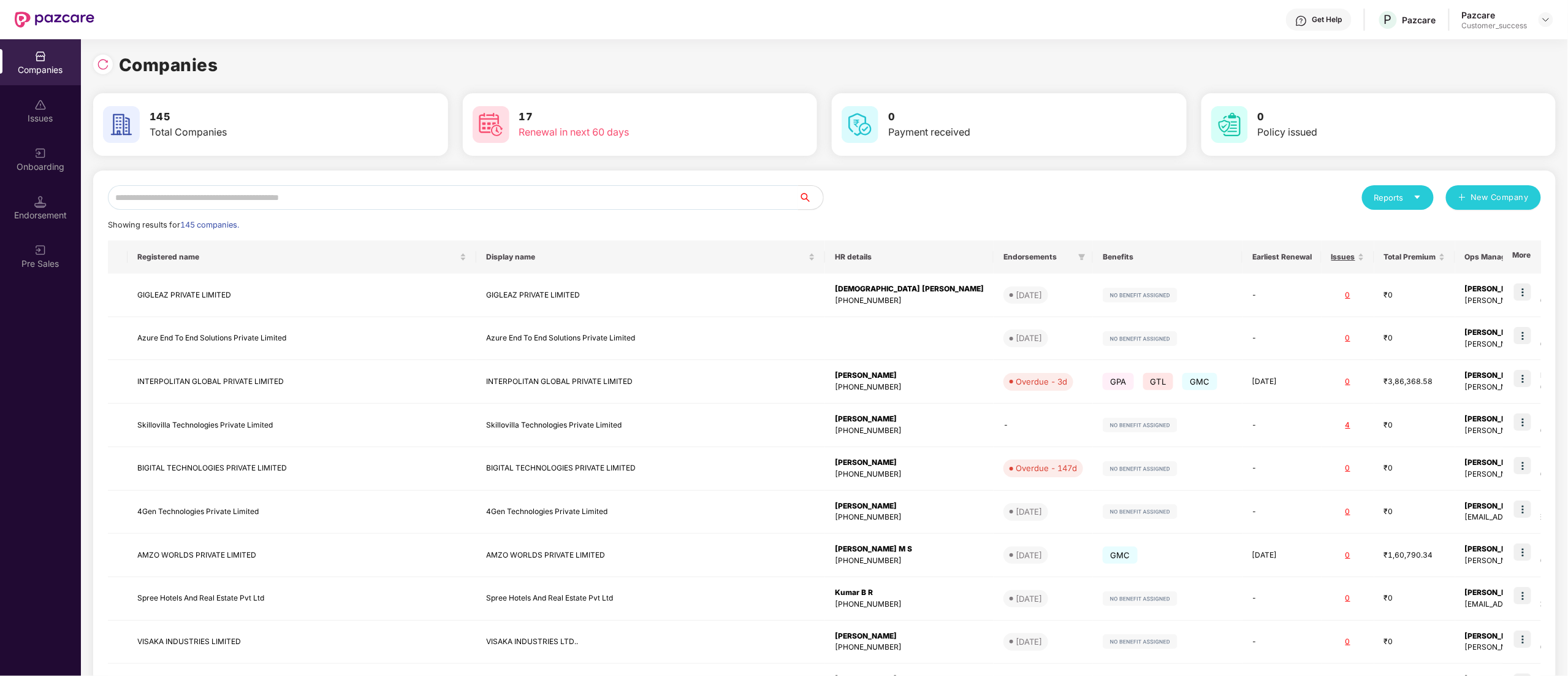
click at [218, 181] on div "Reports New Company Showing results for 145 companies. Registered name Display …" at bounding box center [824, 468] width 1463 height 595
click at [217, 191] on input "text" at bounding box center [453, 197] width 691 height 25
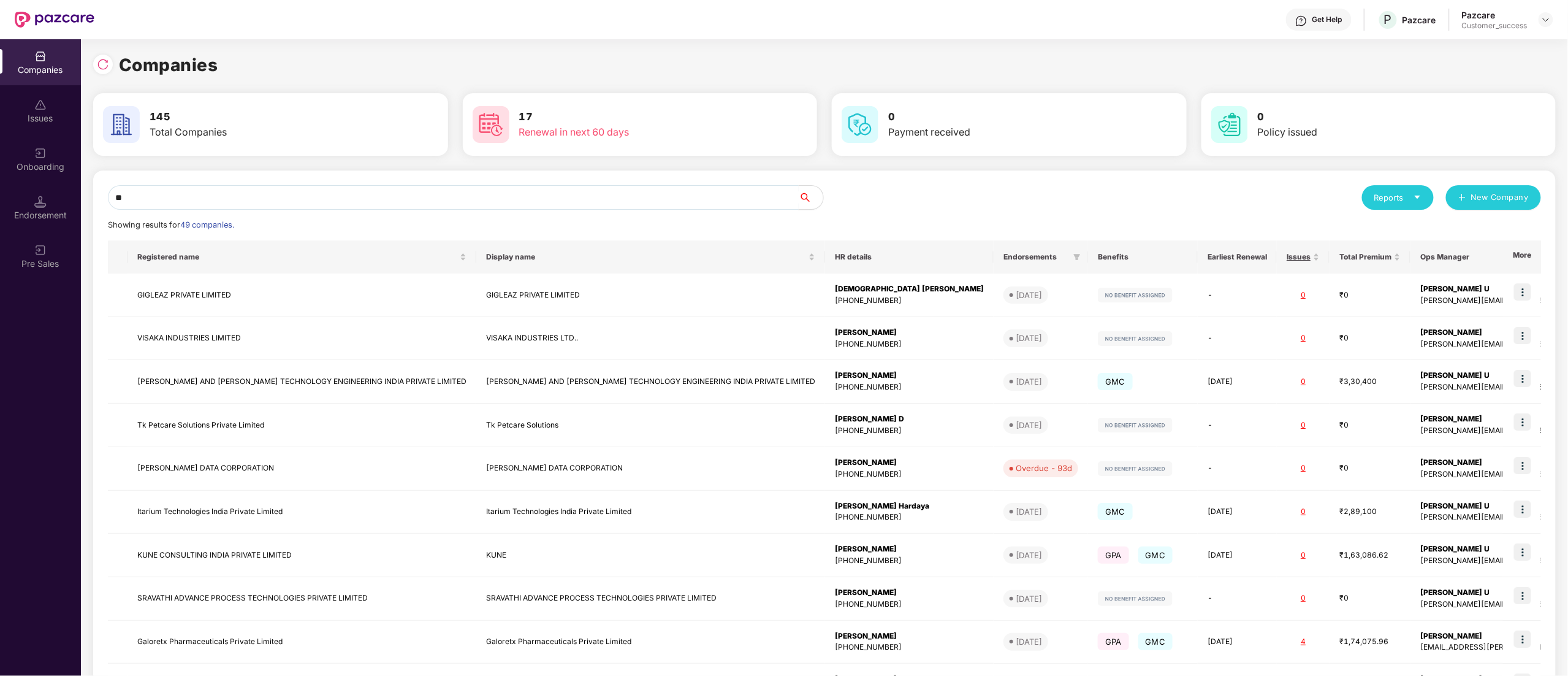
type input "*"
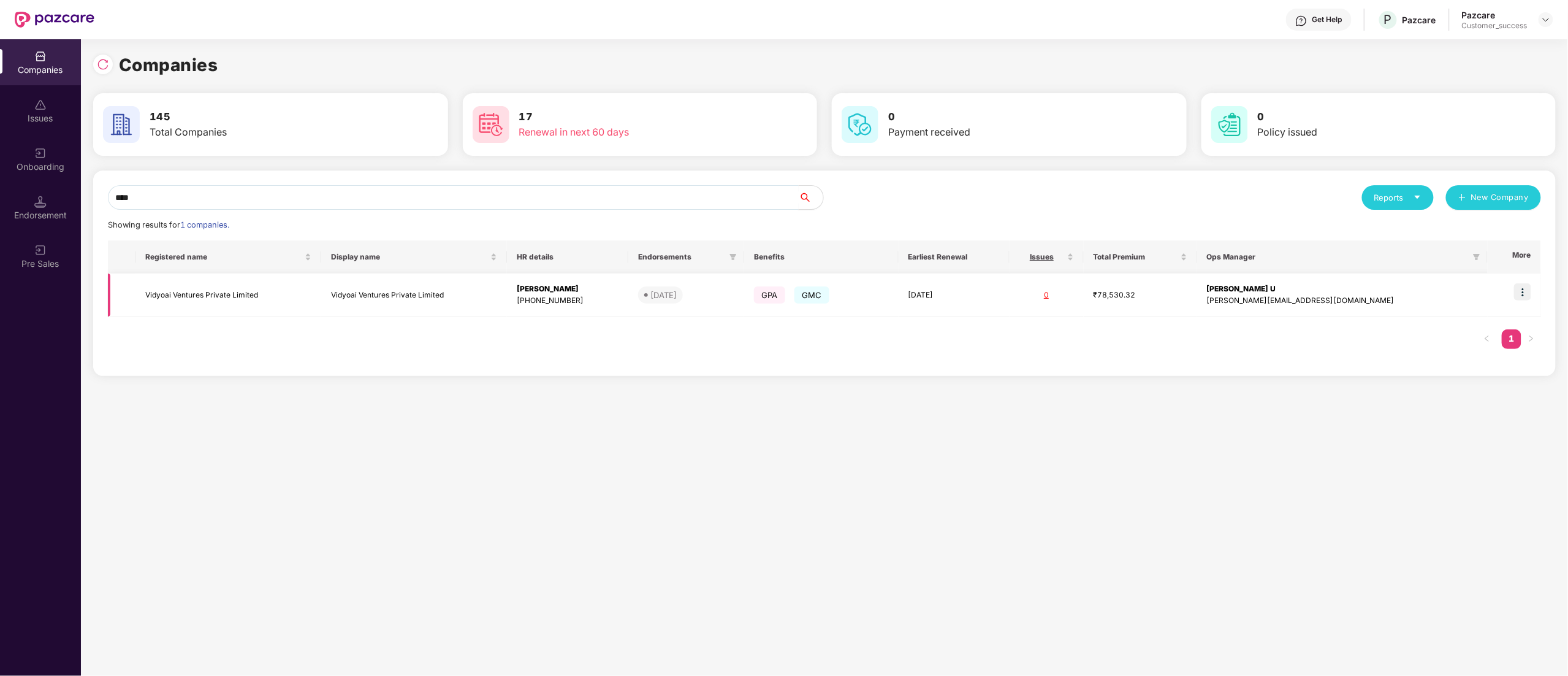
type input "****"
click at [1530, 297] on img at bounding box center [1523, 292] width 17 height 17
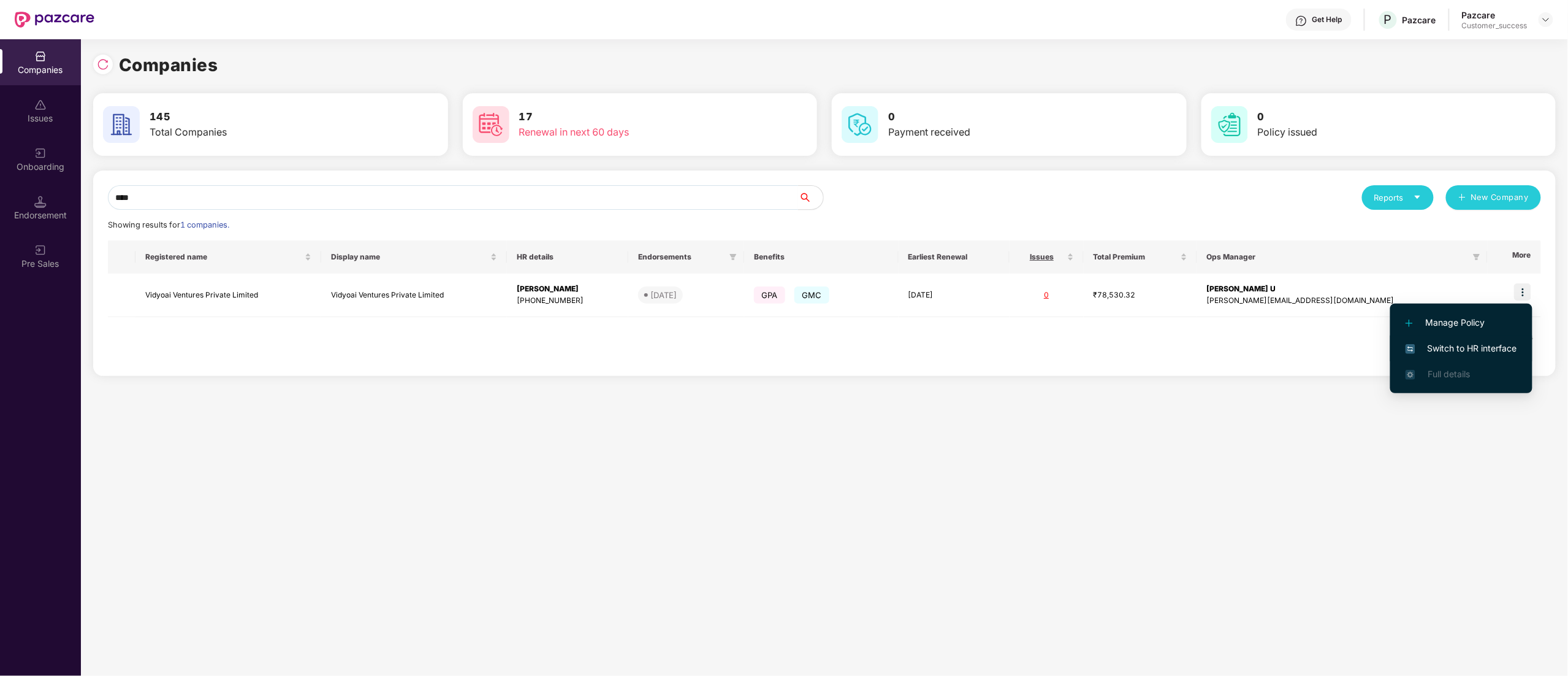
click at [1472, 346] on span "Switch to HR interface" at bounding box center [1461, 348] width 111 height 14
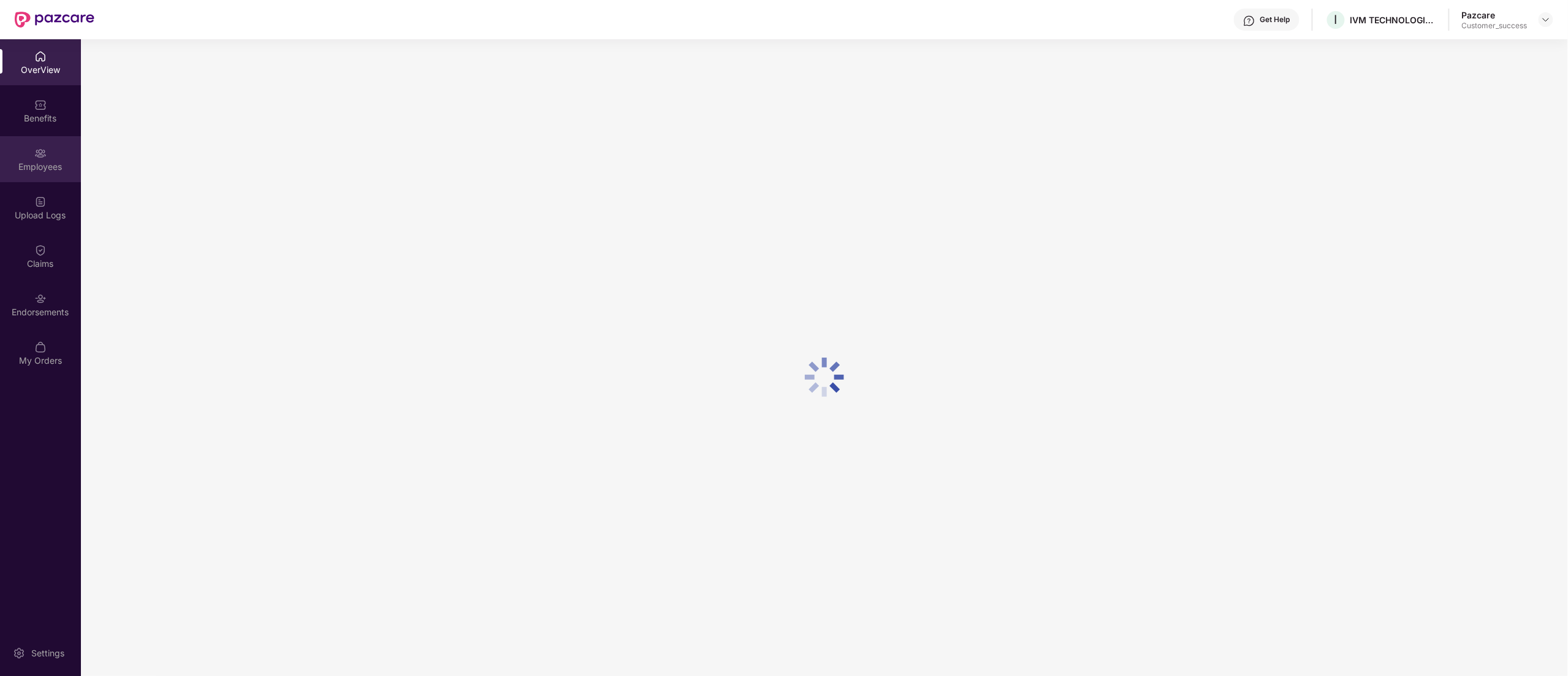
click at [44, 156] on img at bounding box center [41, 153] width 12 height 12
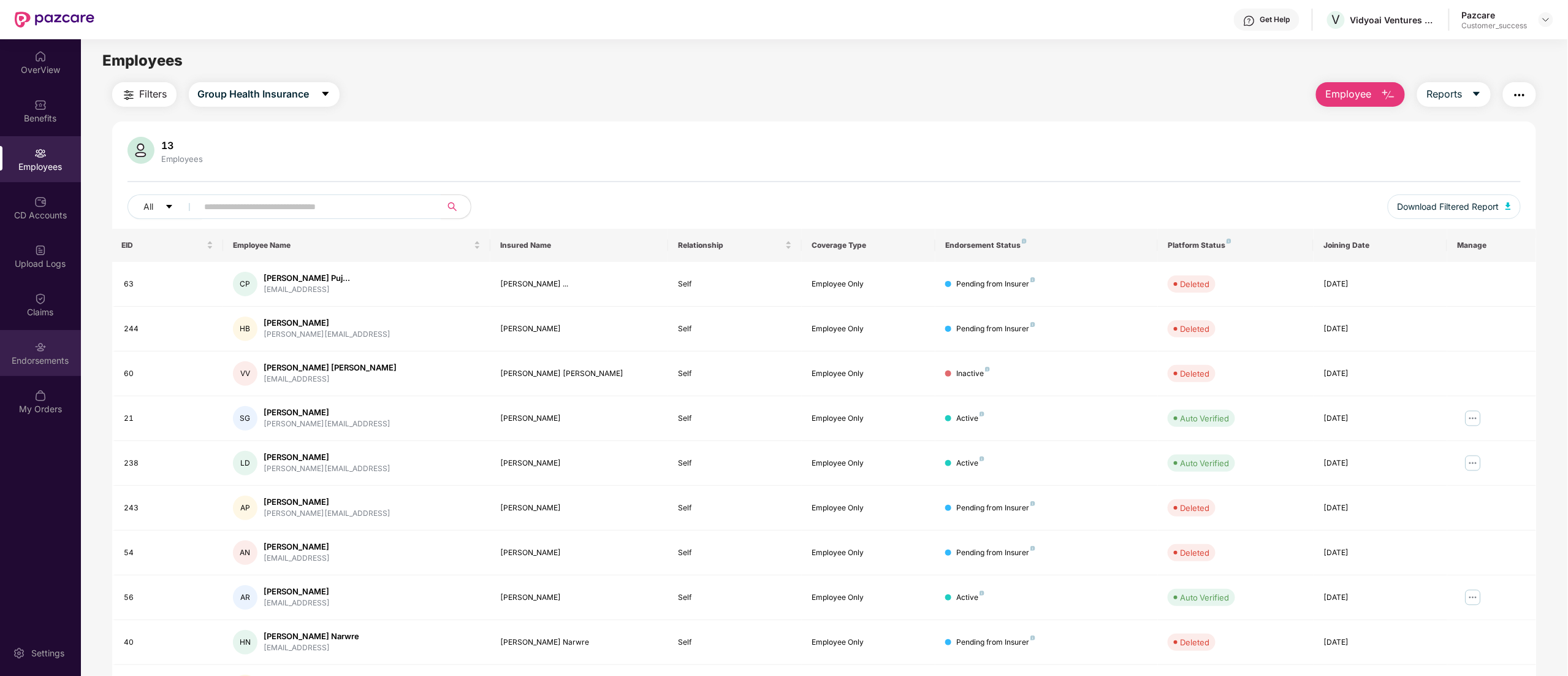
click at [50, 357] on div "Endorsements" at bounding box center [40, 361] width 81 height 12
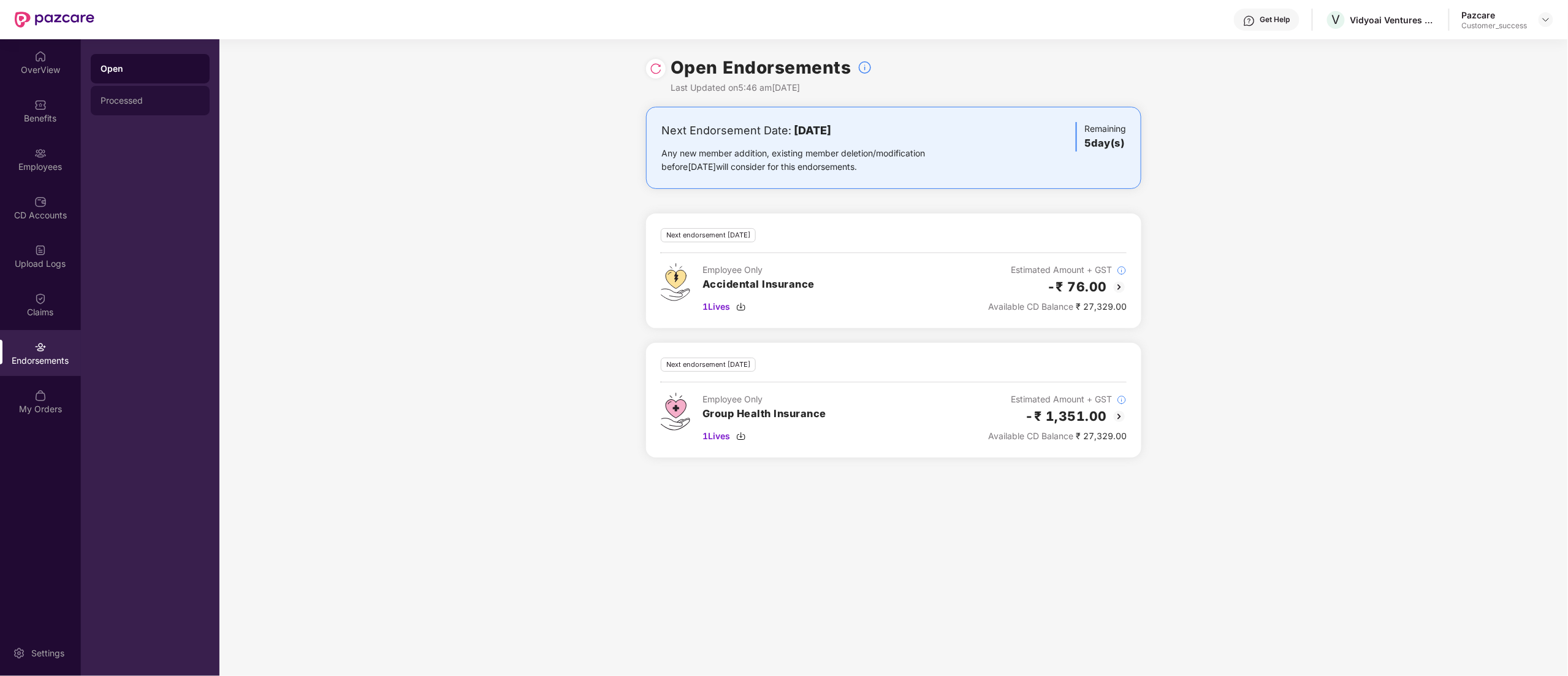
click at [133, 97] on div "Processed" at bounding box center [150, 101] width 99 height 10
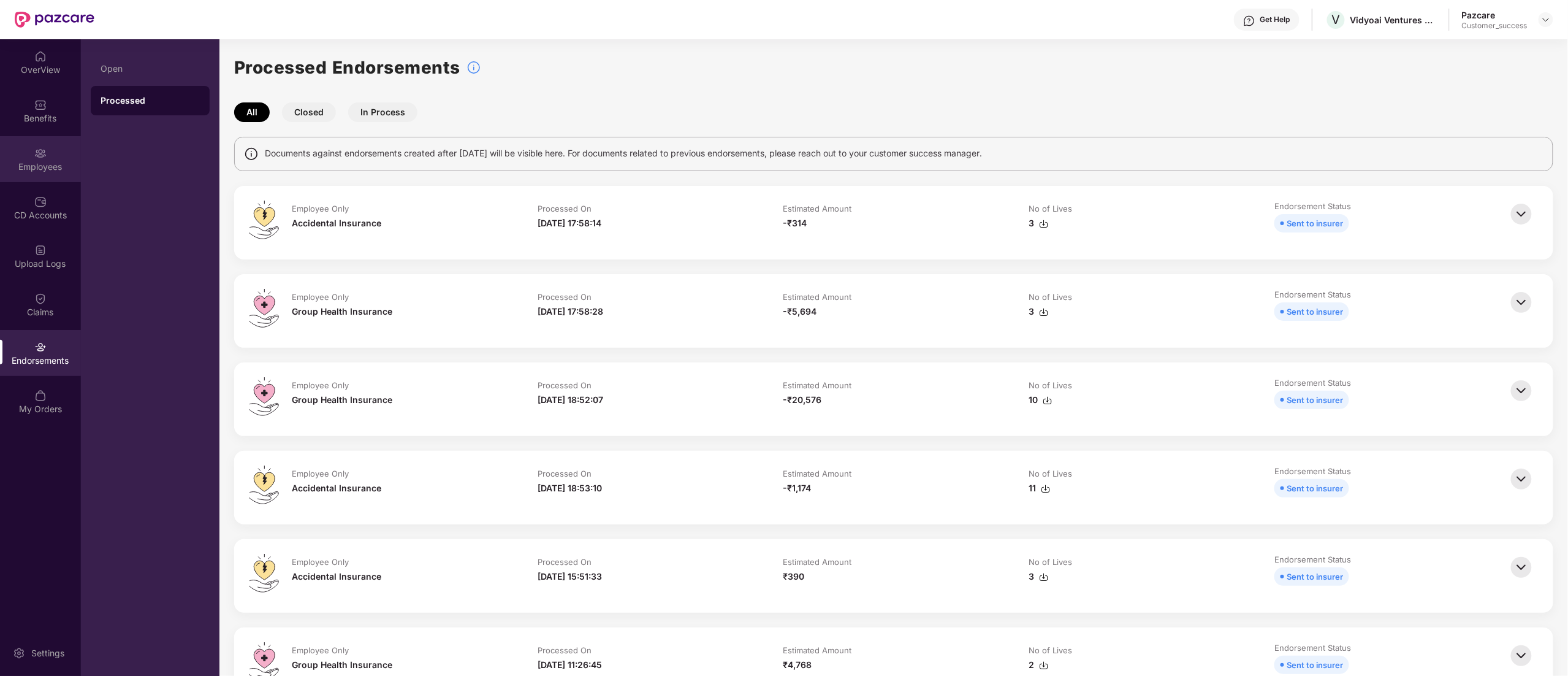
click at [23, 163] on div "Employees" at bounding box center [40, 167] width 81 height 12
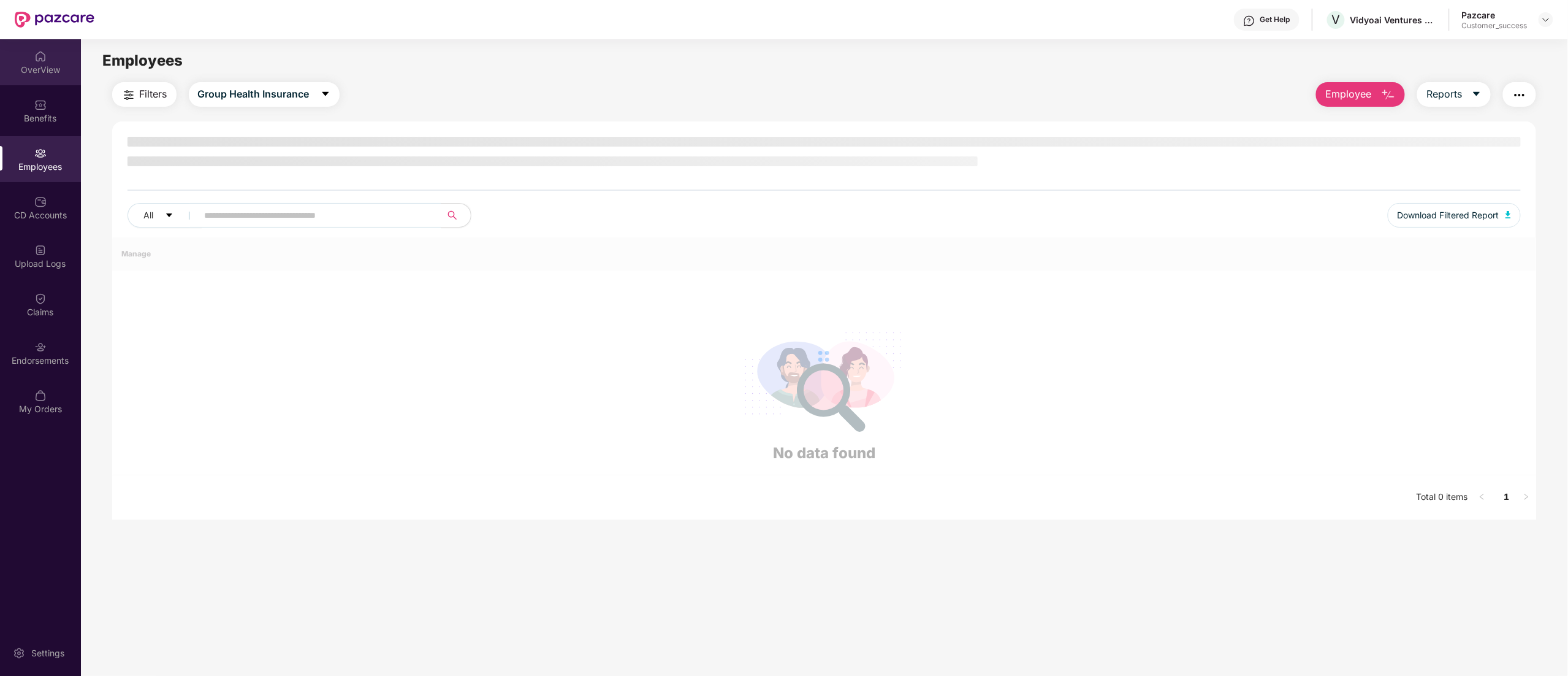
click at [16, 81] on div "OverView" at bounding box center [40, 62] width 81 height 46
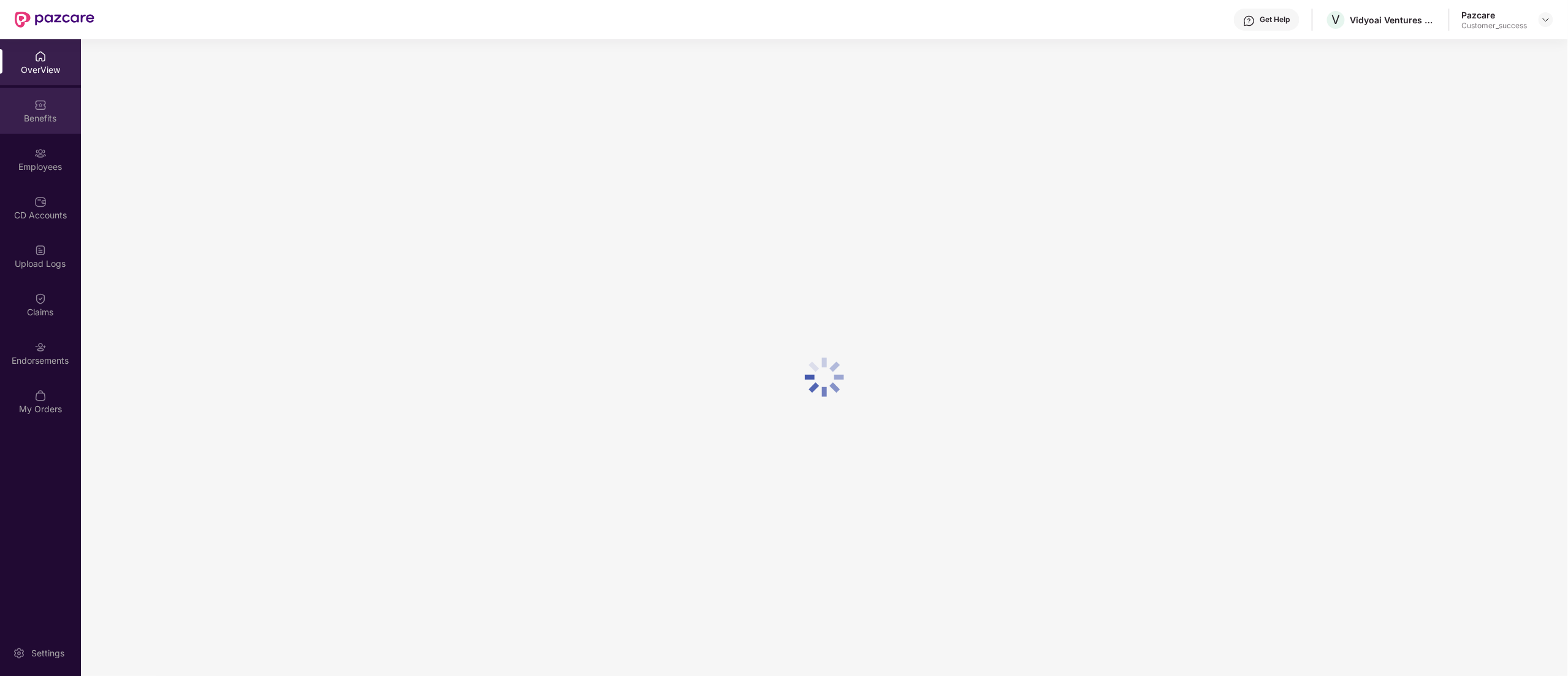
click at [29, 112] on div "Benefits" at bounding box center [40, 118] width 81 height 12
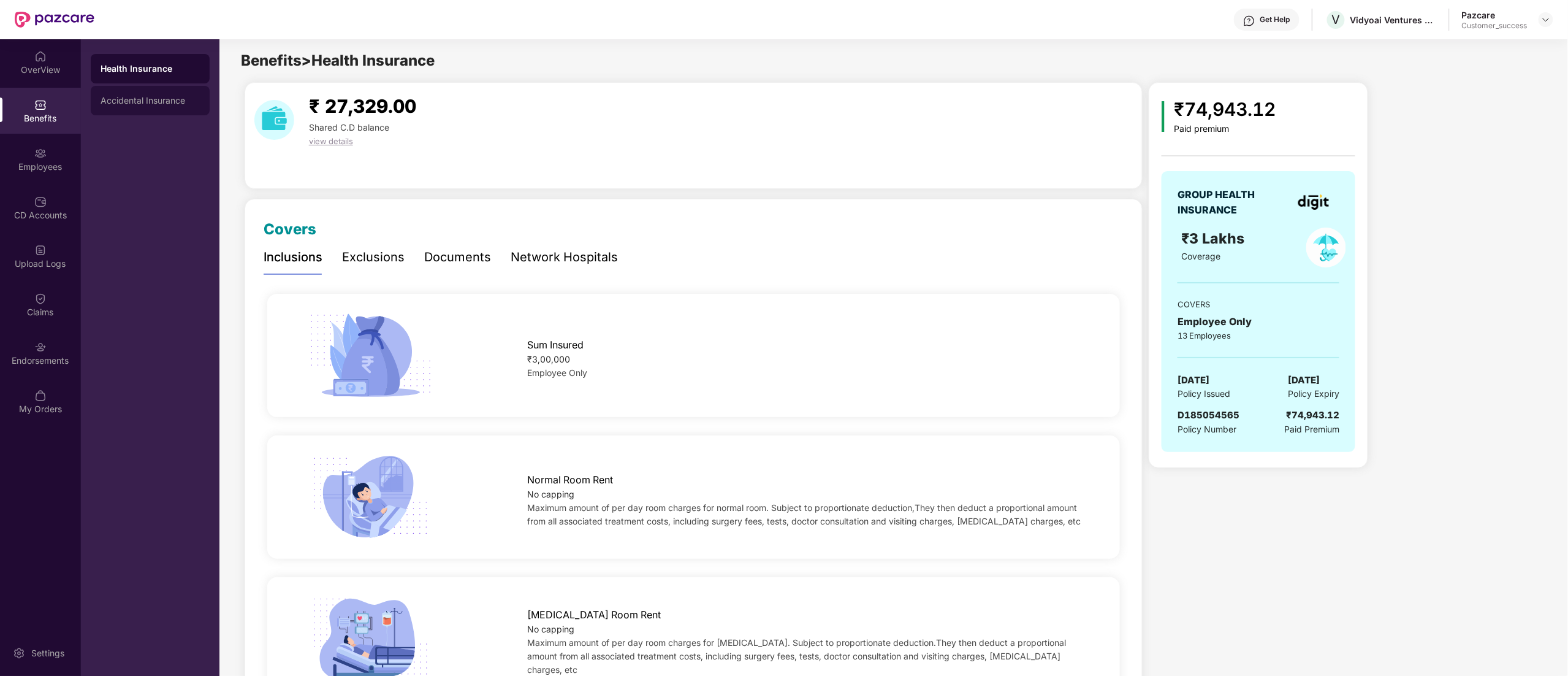
click at [108, 104] on div "Accidental Insurance" at bounding box center [150, 101] width 99 height 10
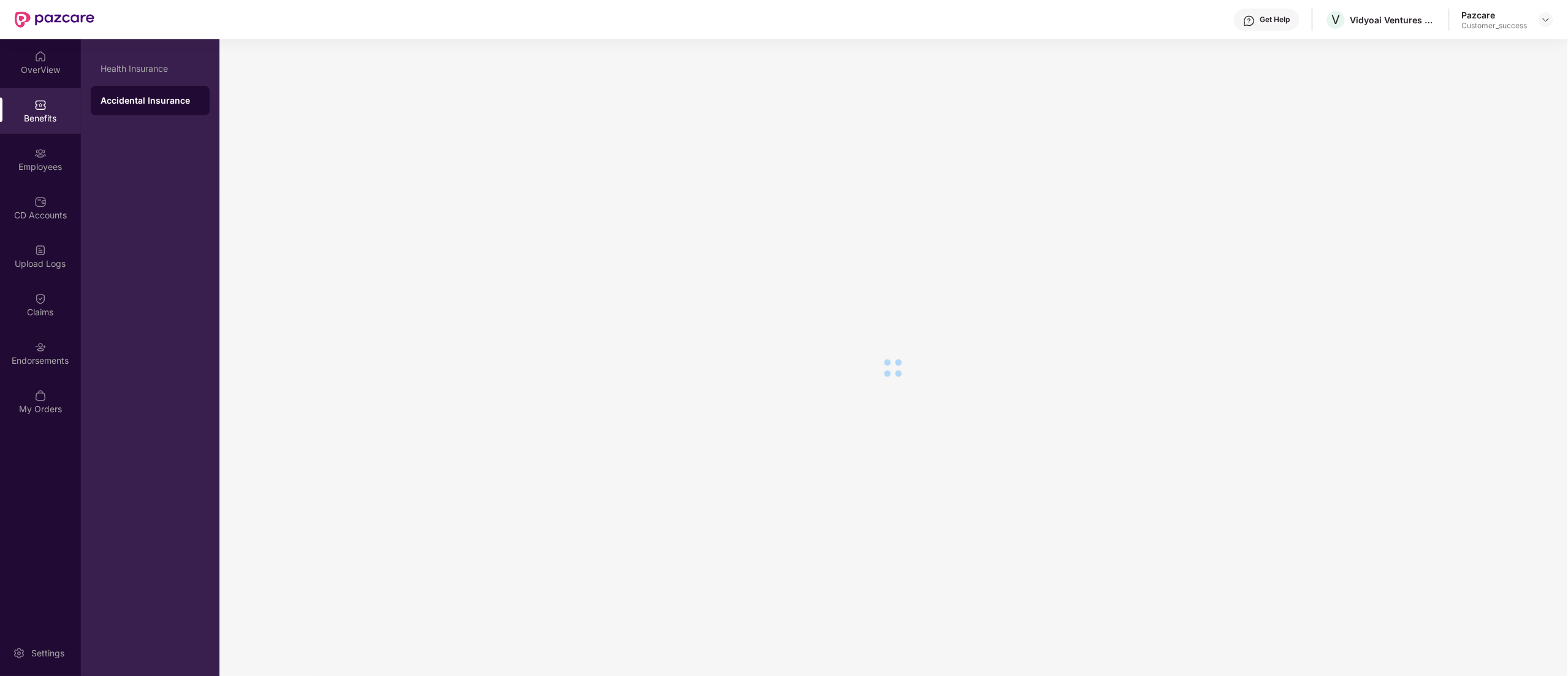
click at [32, 110] on div "Benefits" at bounding box center [40, 110] width 81 height 46
click at [142, 97] on div "Accidental Insurance" at bounding box center [150, 101] width 99 height 10
click at [49, 114] on div "Benefits" at bounding box center [40, 118] width 81 height 12
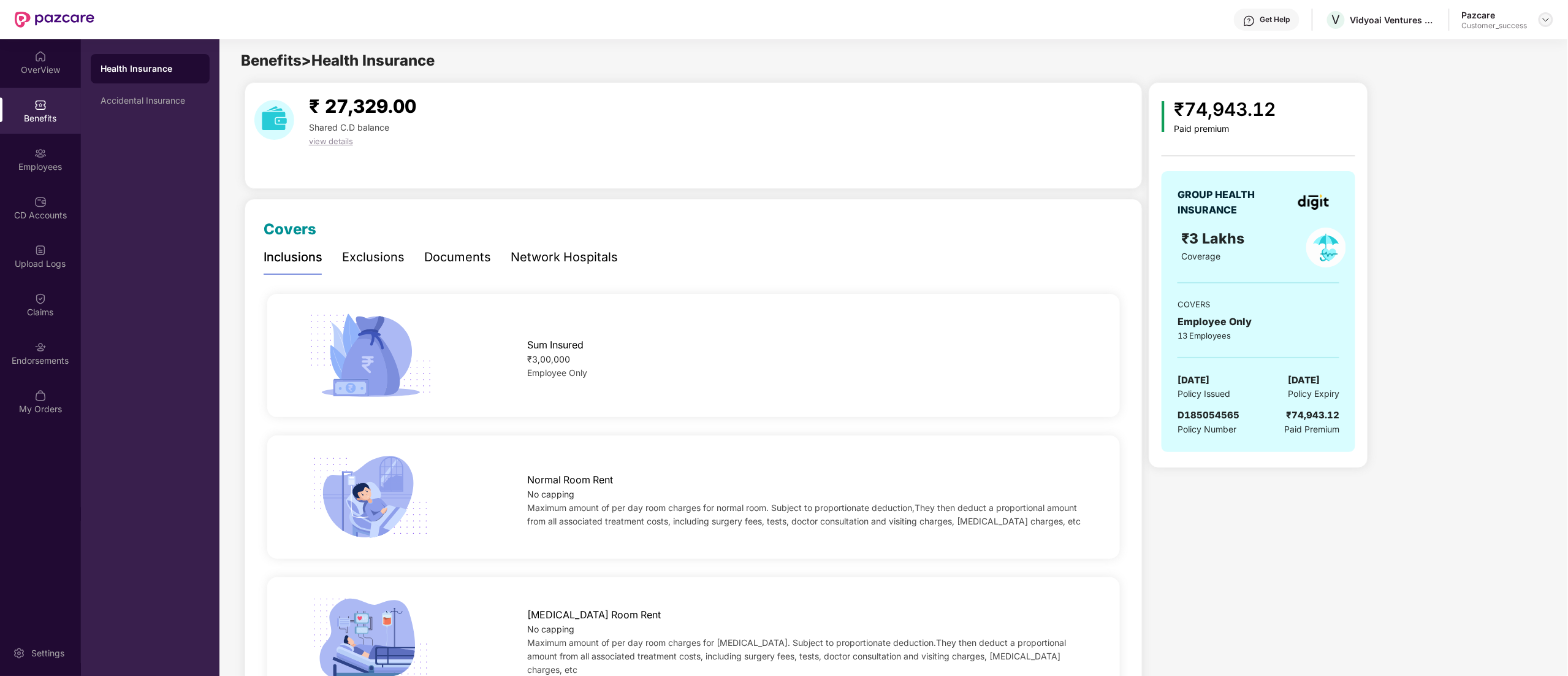
click at [1545, 20] on img at bounding box center [1546, 19] width 10 height 10
click at [1497, 51] on div "Switch to partner view" at bounding box center [1488, 48] width 160 height 24
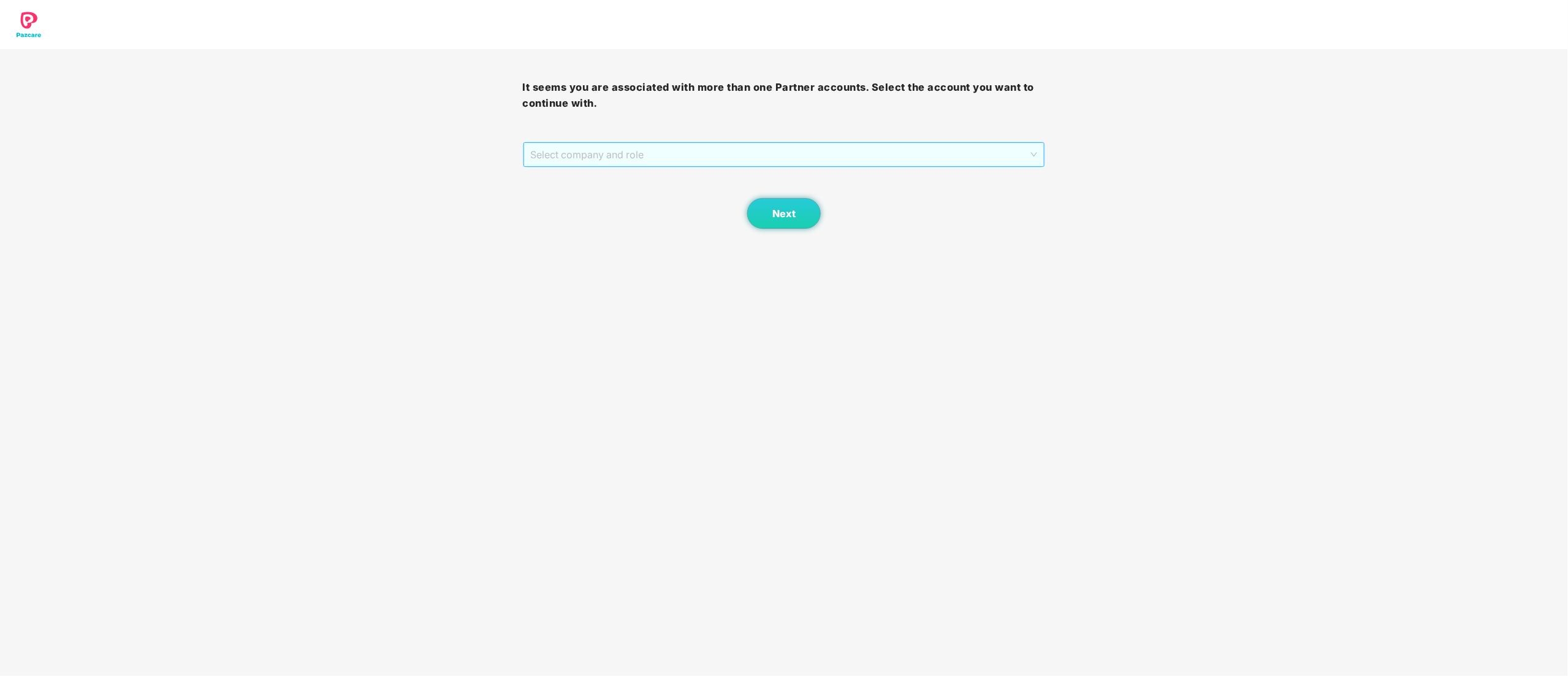
click at [582, 147] on span "Select company and role" at bounding box center [784, 154] width 507 height 23
click at [575, 201] on div "Pazcare - CUSTOMER_SUCCESS" at bounding box center [785, 199] width 508 height 14
click at [782, 209] on span "Next" at bounding box center [784, 213] width 23 height 12
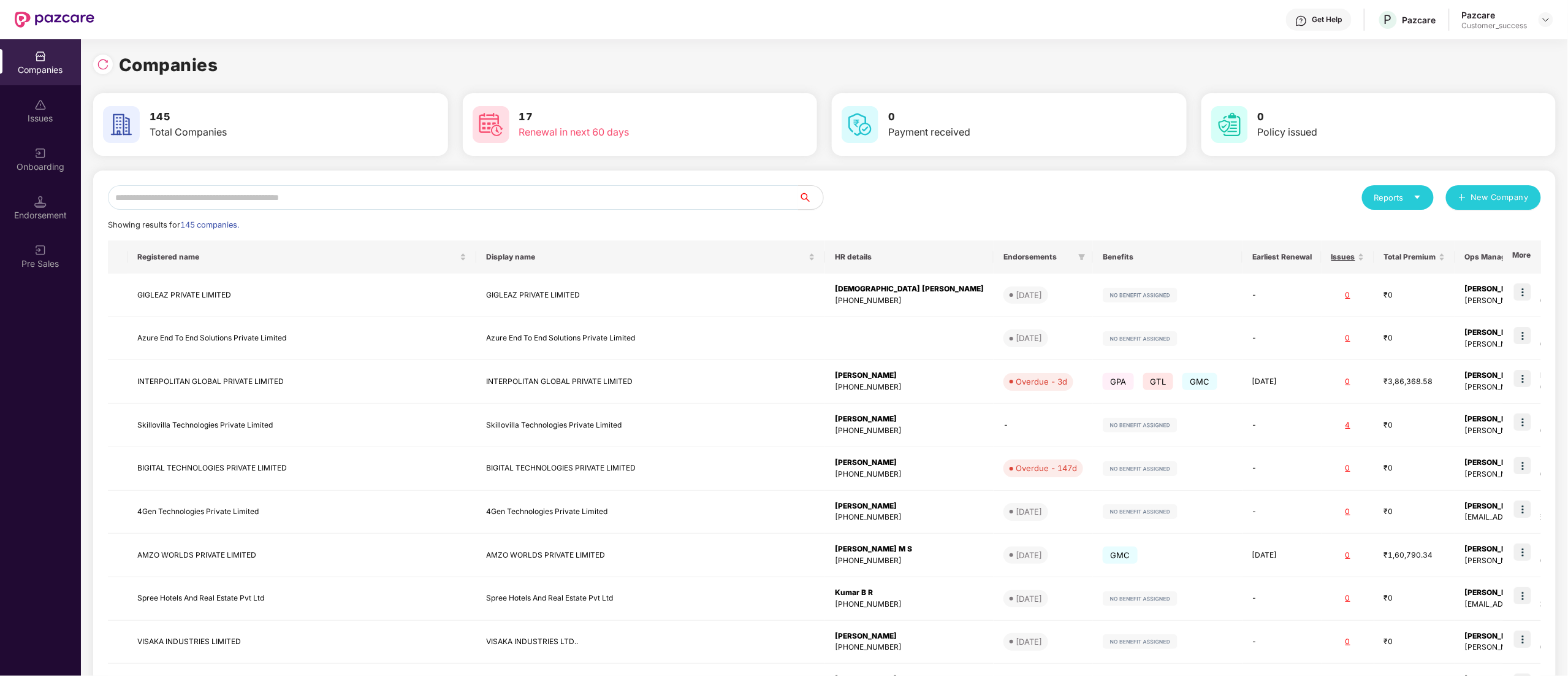
click at [53, 176] on div "Onboarding" at bounding box center [40, 159] width 81 height 46
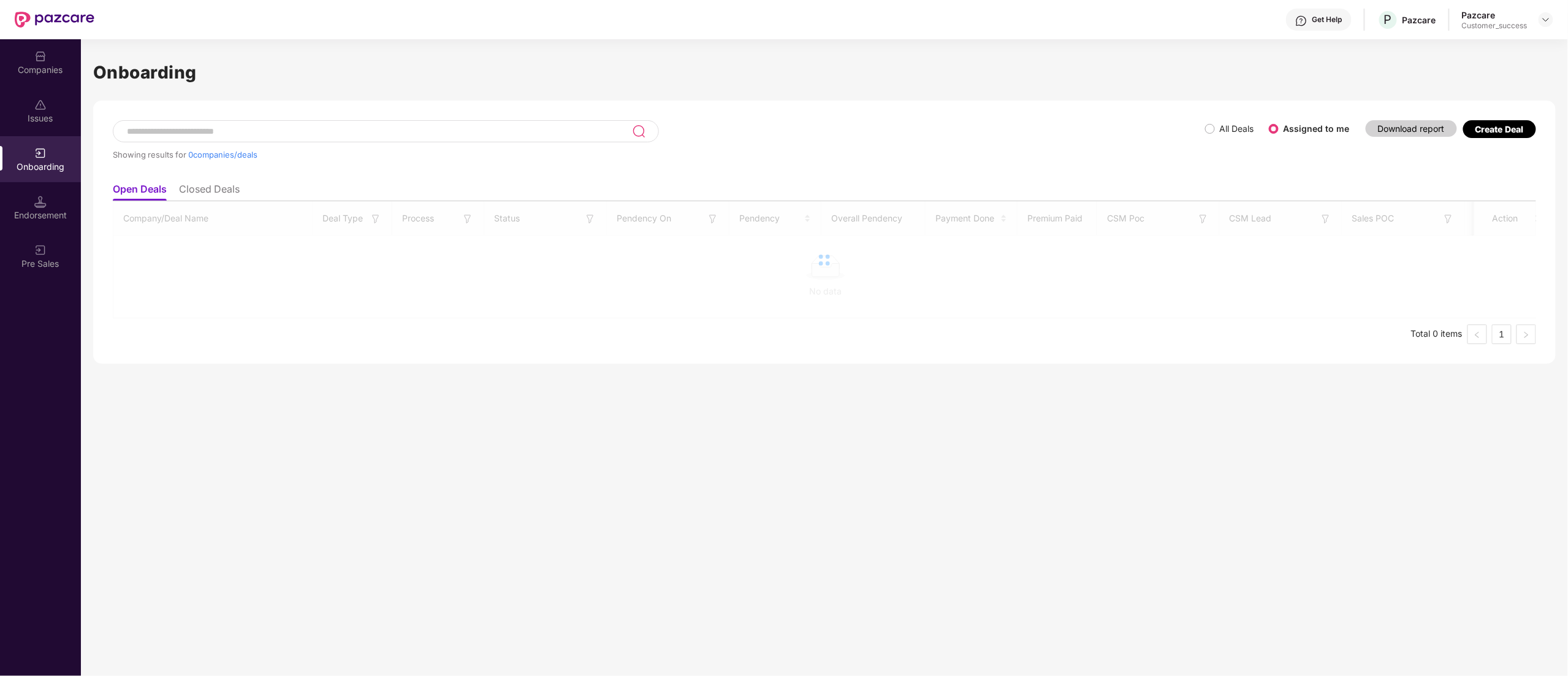
click at [209, 183] on li "Closed Deals" at bounding box center [209, 191] width 61 height 18
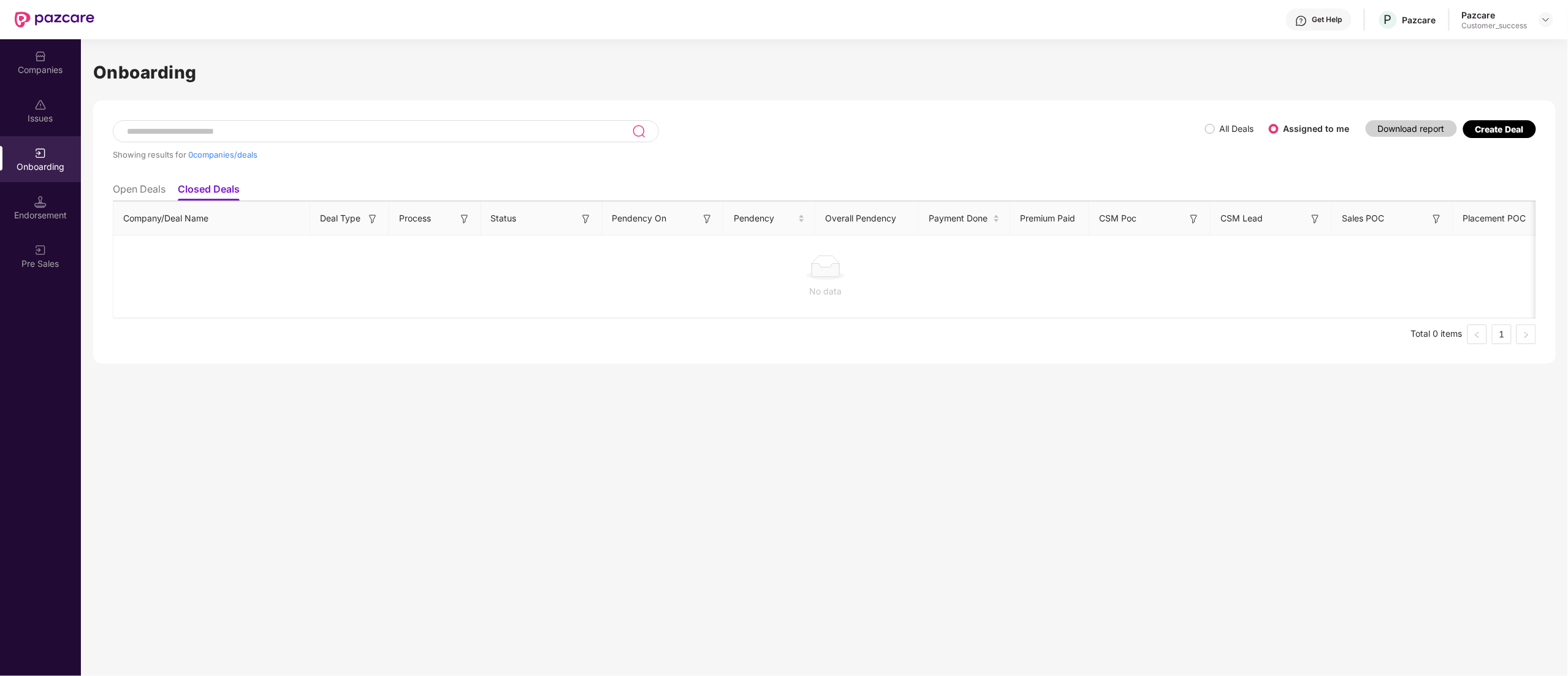
click at [130, 193] on li "Open Deals" at bounding box center [139, 191] width 53 height 18
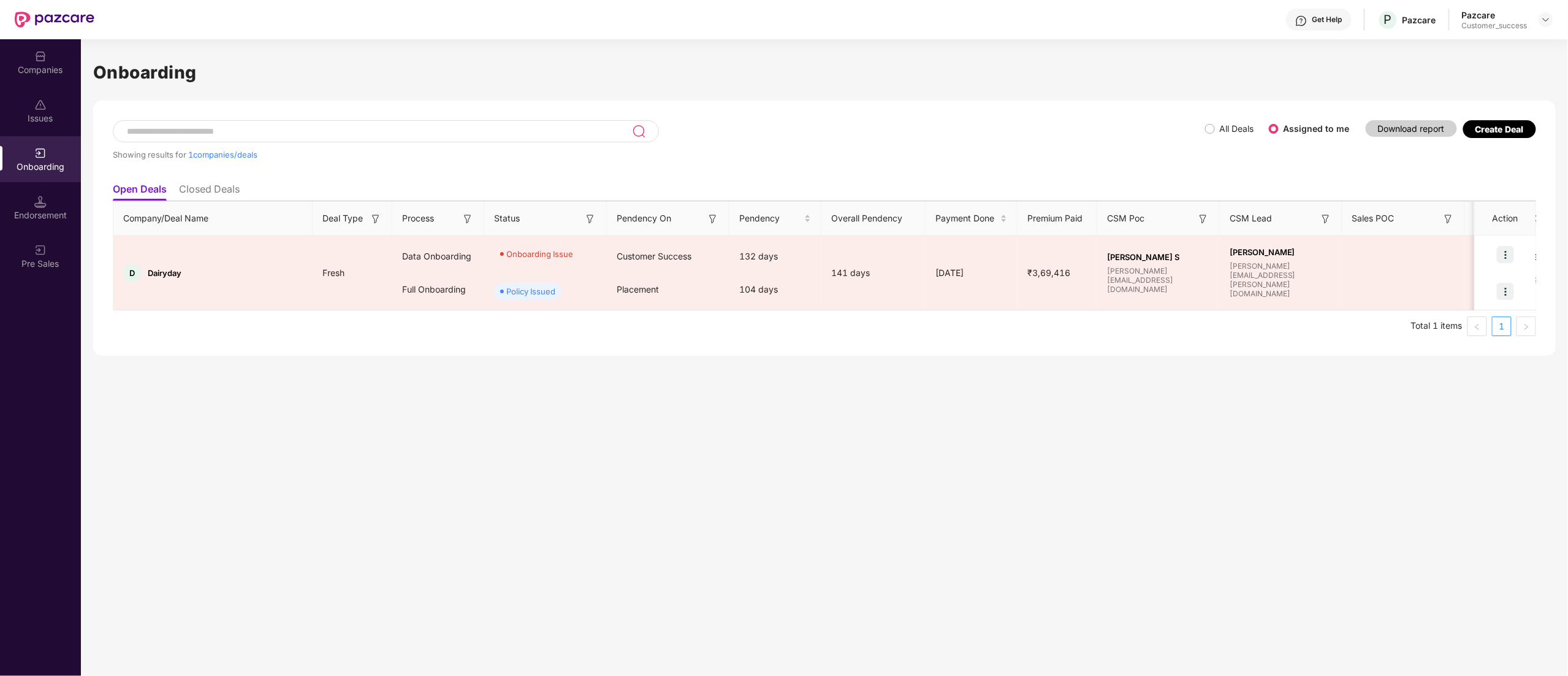
click at [211, 193] on li "Closed Deals" at bounding box center [209, 191] width 61 height 18
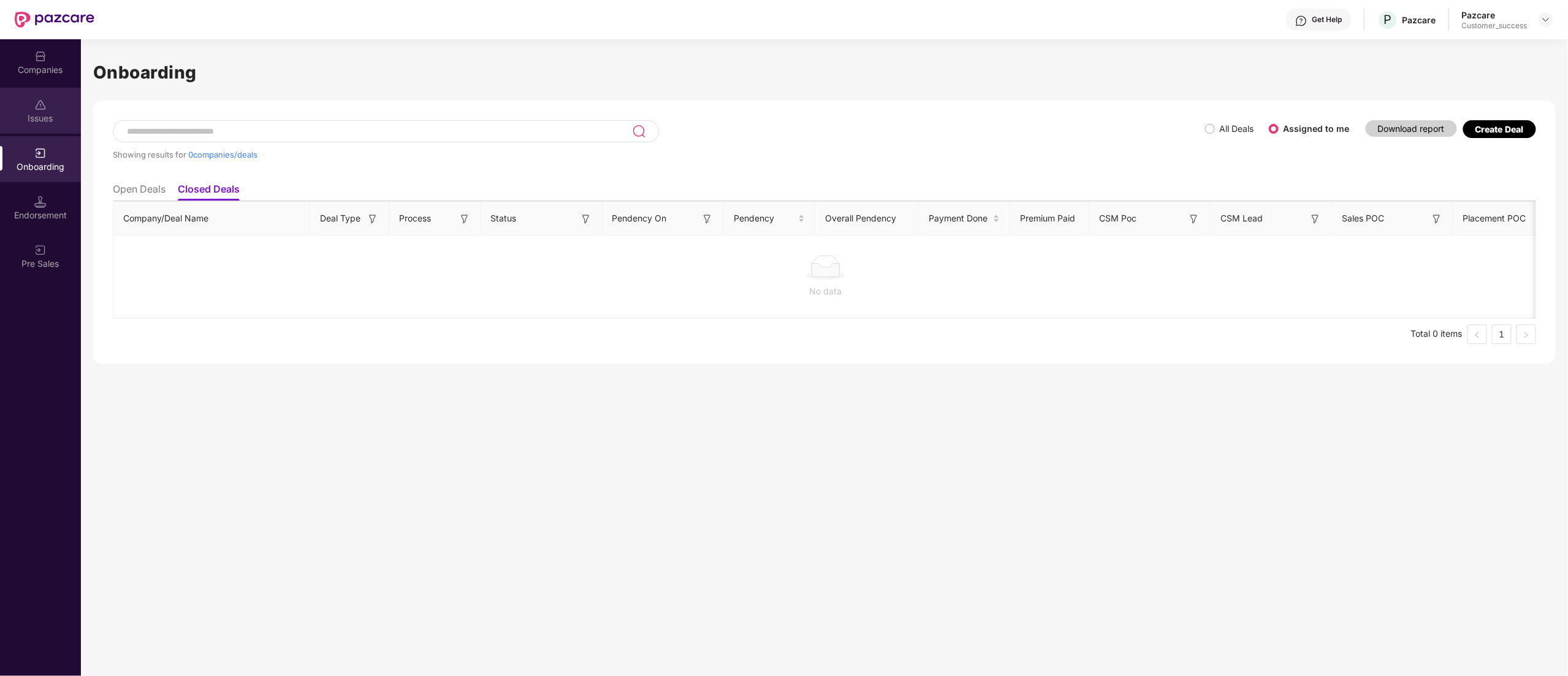
click at [32, 114] on div "Issues" at bounding box center [40, 118] width 81 height 12
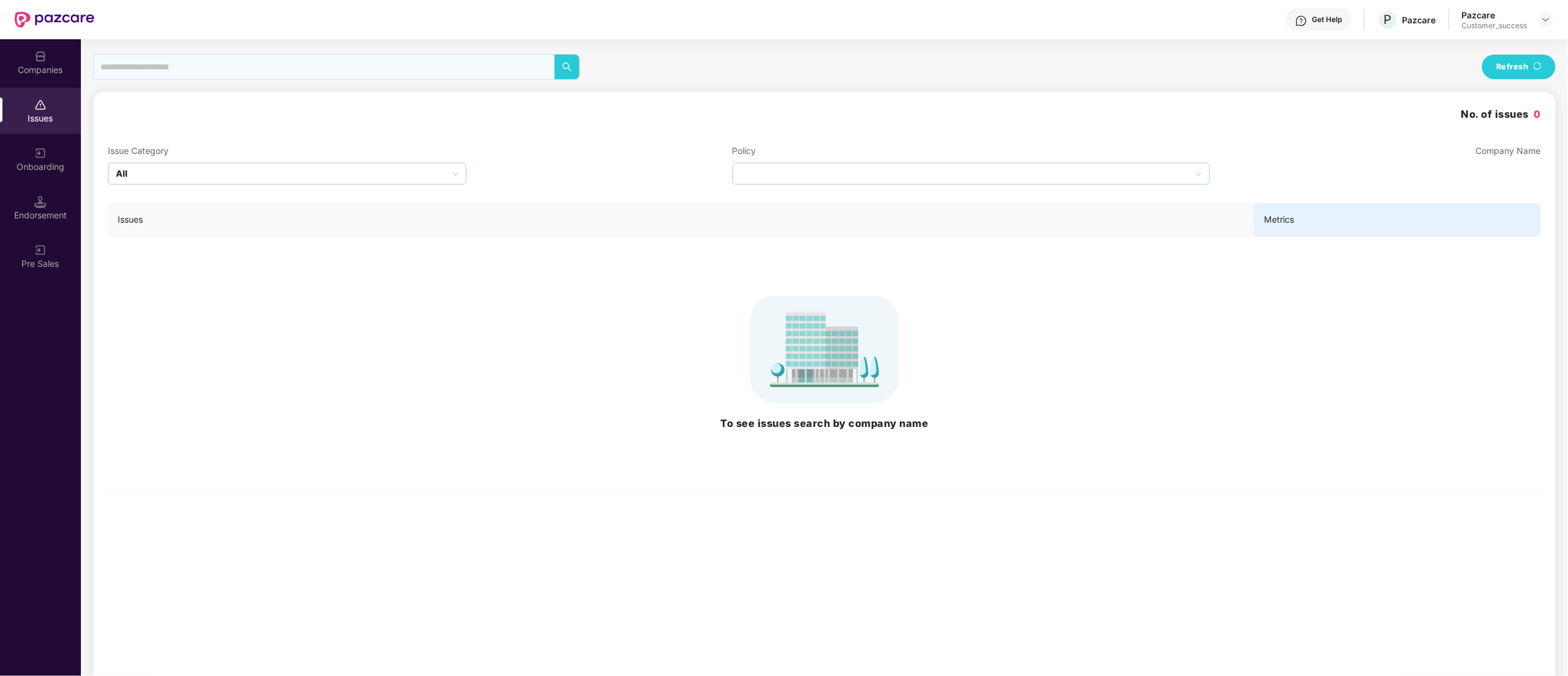
click at [38, 64] on div "Companies" at bounding box center [40, 70] width 81 height 12
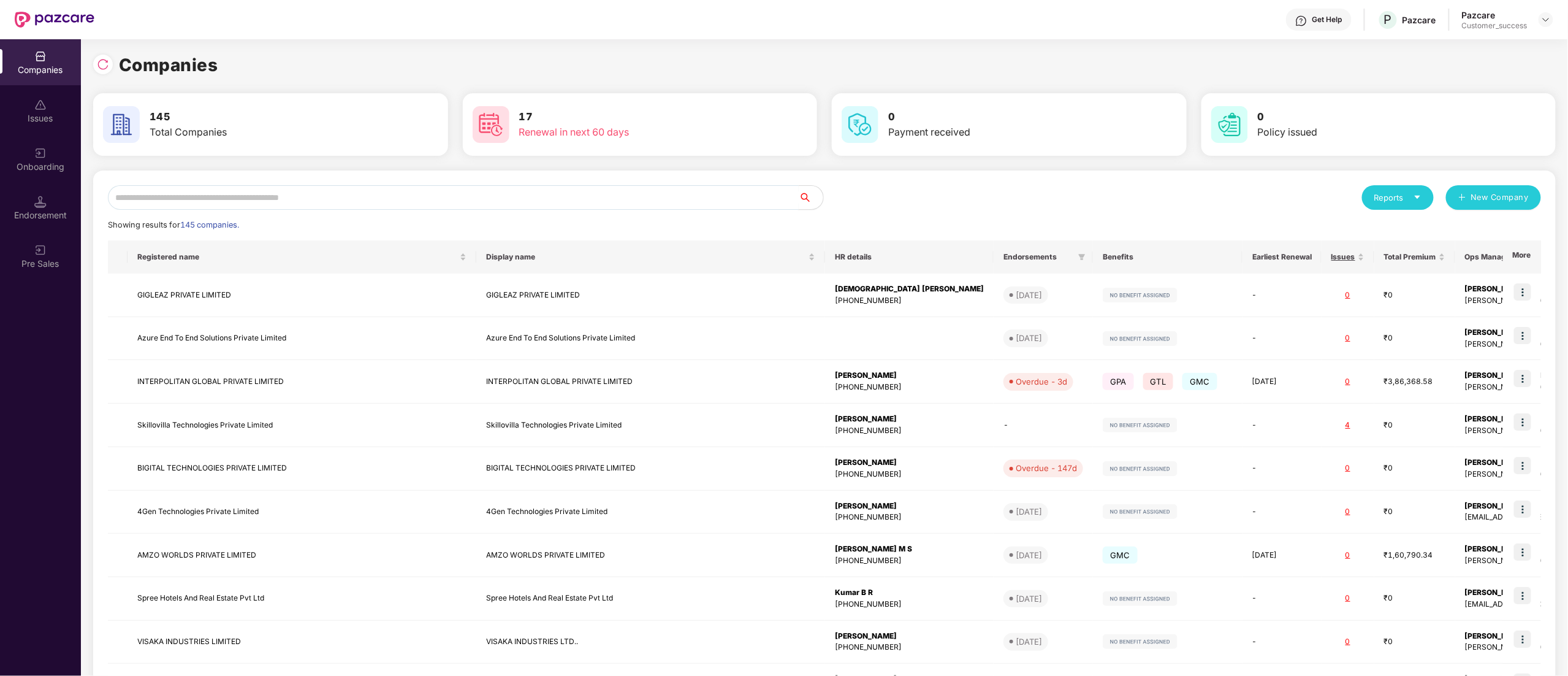
click at [199, 196] on input "text" at bounding box center [453, 197] width 691 height 25
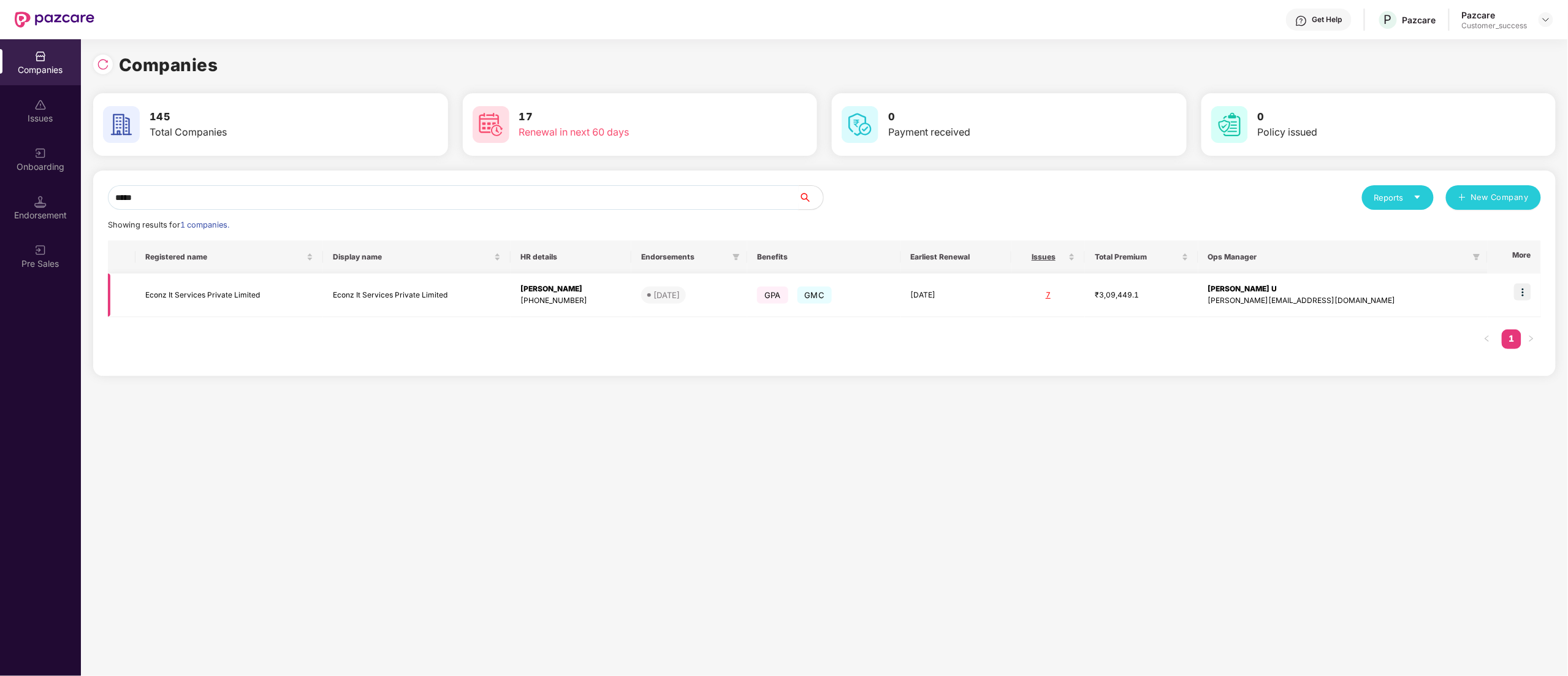
type input "*****"
drag, startPoint x: 1525, startPoint y: 284, endPoint x: 1527, endPoint y: 292, distance: 8.2
click at [1525, 284] on img at bounding box center [1523, 292] width 17 height 17
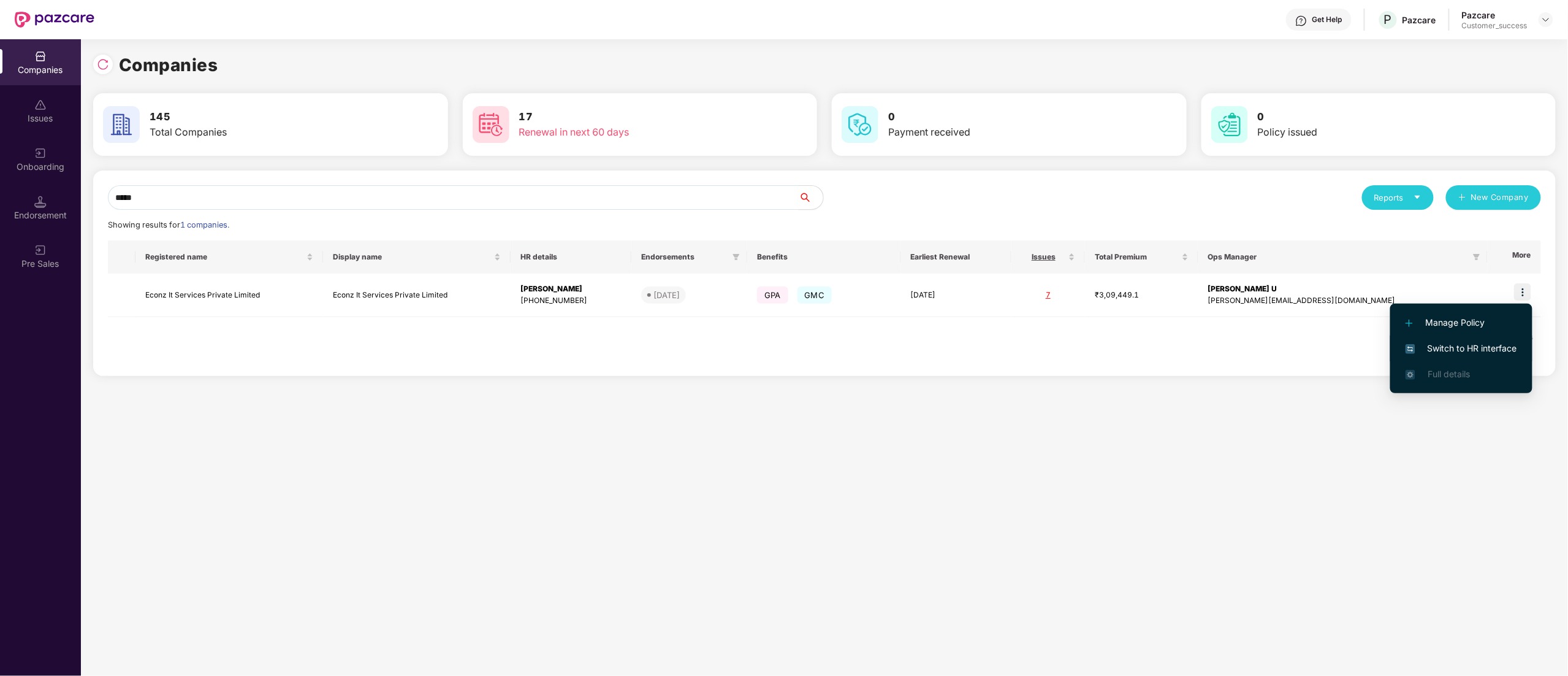
click at [1468, 346] on span "Switch to HR interface" at bounding box center [1461, 348] width 111 height 14
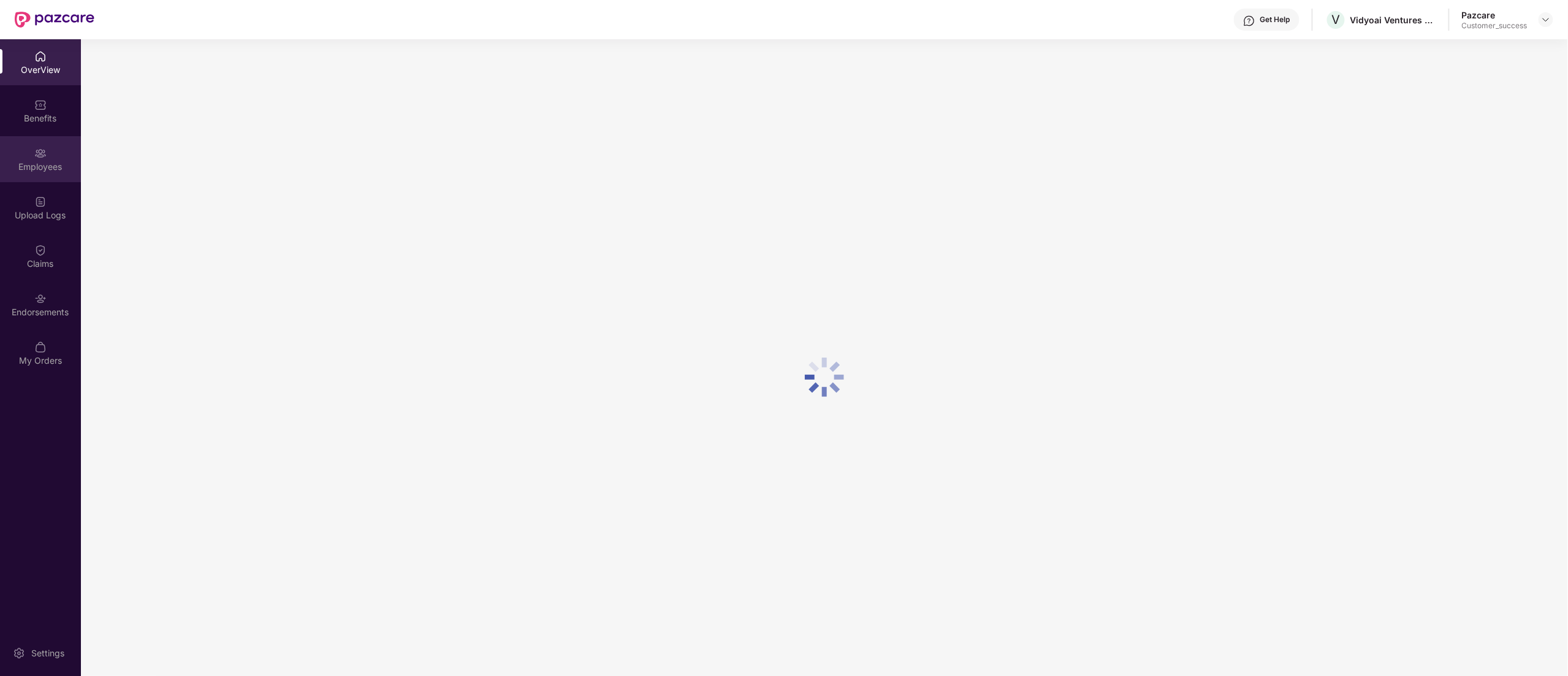
click at [37, 166] on div "Employees" at bounding box center [40, 167] width 81 height 12
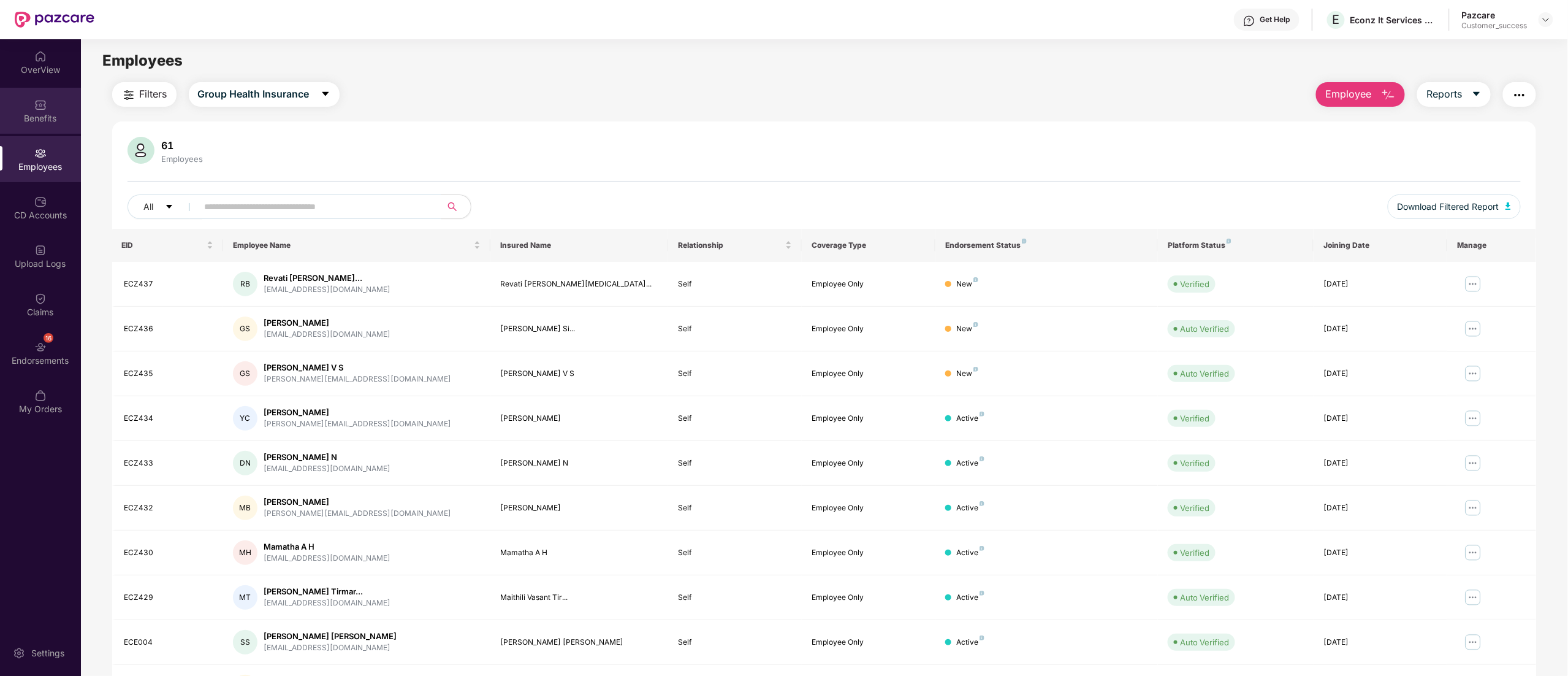
click at [52, 115] on div "Benefits" at bounding box center [40, 118] width 81 height 12
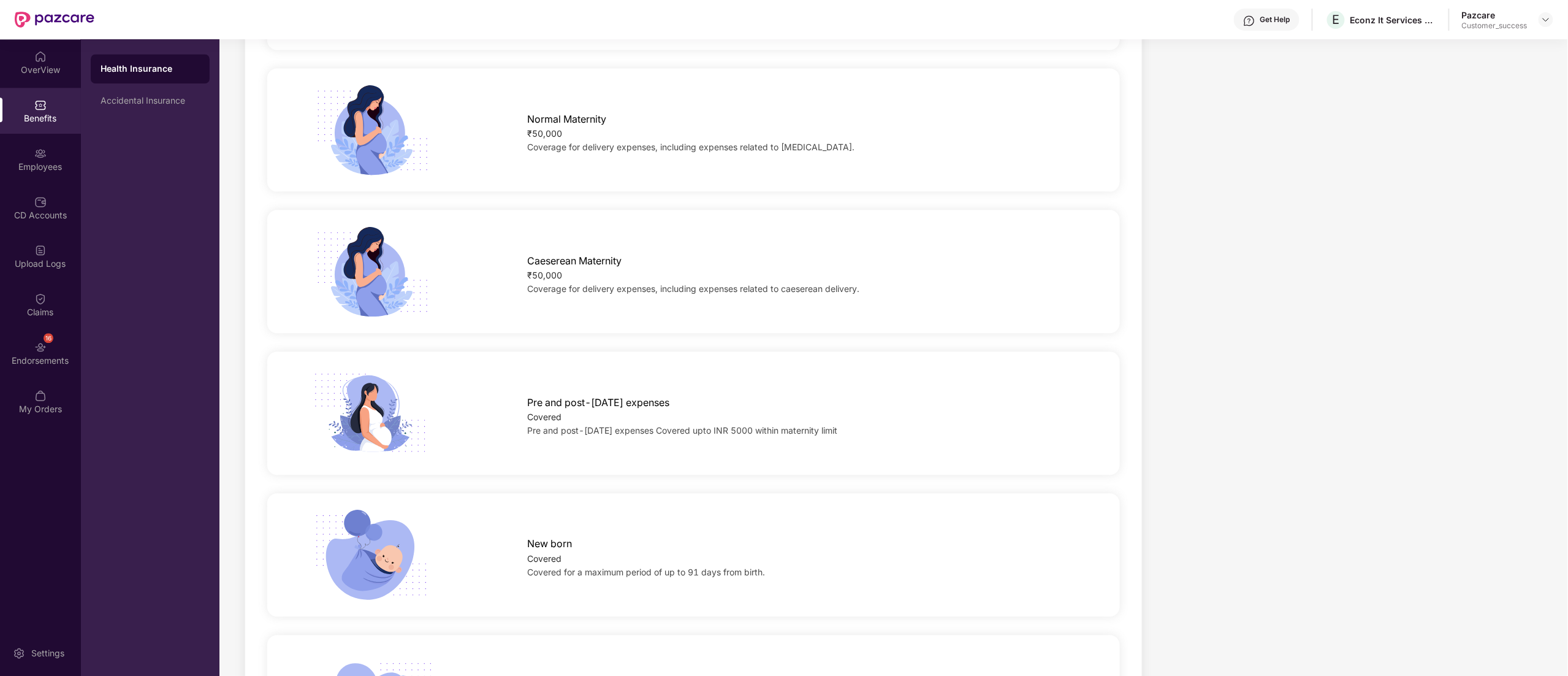
scroll to position [1594, 0]
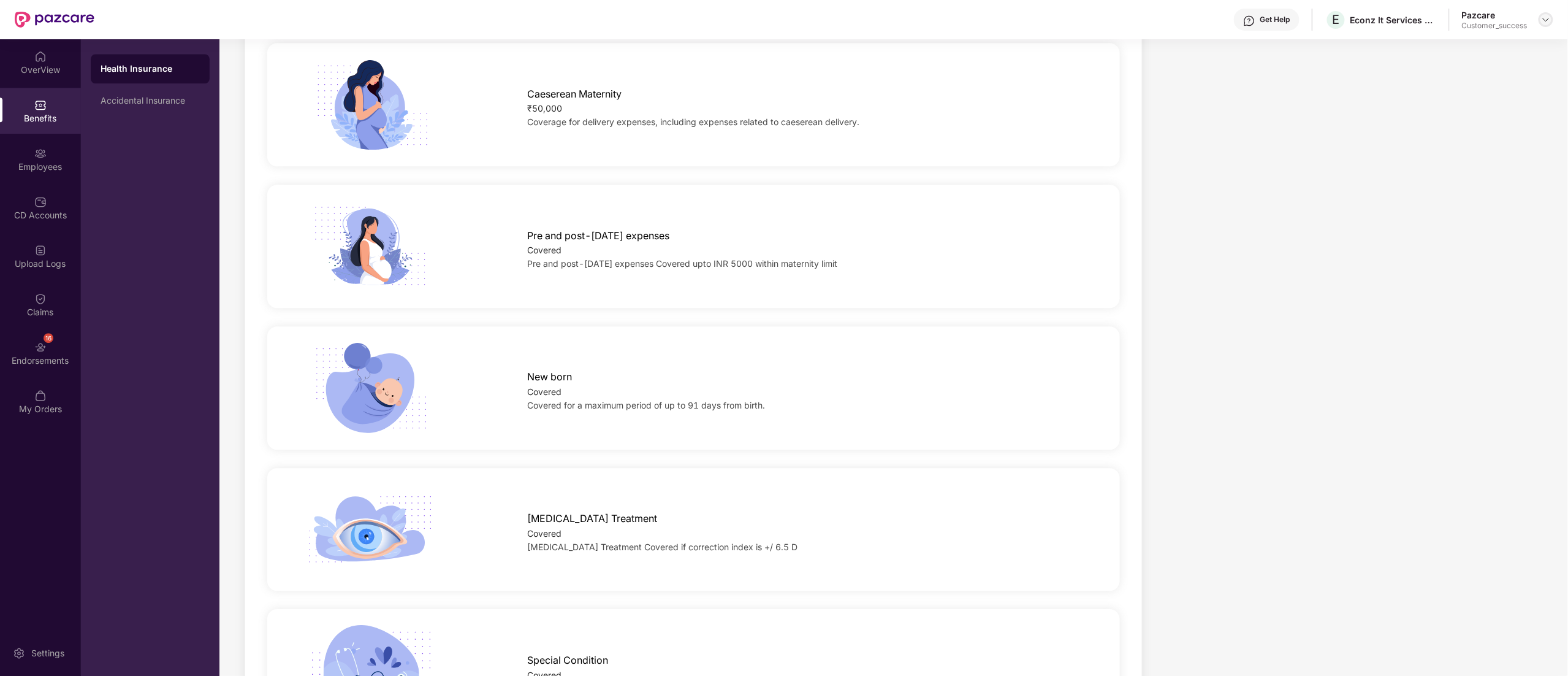
click at [1548, 18] on img at bounding box center [1546, 19] width 10 height 10
click at [1480, 43] on div "Switch to partner view" at bounding box center [1488, 48] width 160 height 24
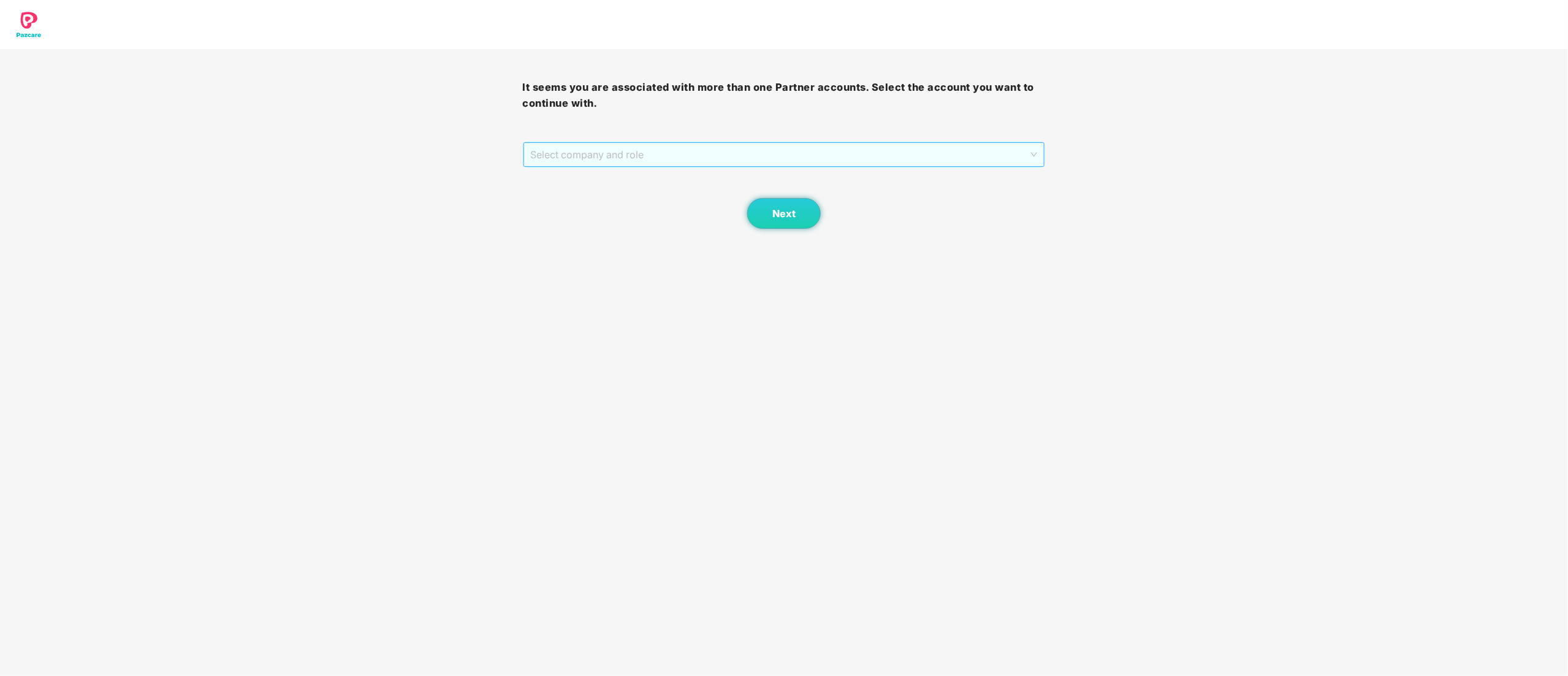
click at [548, 157] on span "Select company and role" at bounding box center [784, 154] width 507 height 23
click at [567, 199] on div "Pazcare - CUSTOMER_SUCCESS" at bounding box center [785, 199] width 508 height 14
click at [776, 228] on button "Next" at bounding box center [784, 213] width 74 height 31
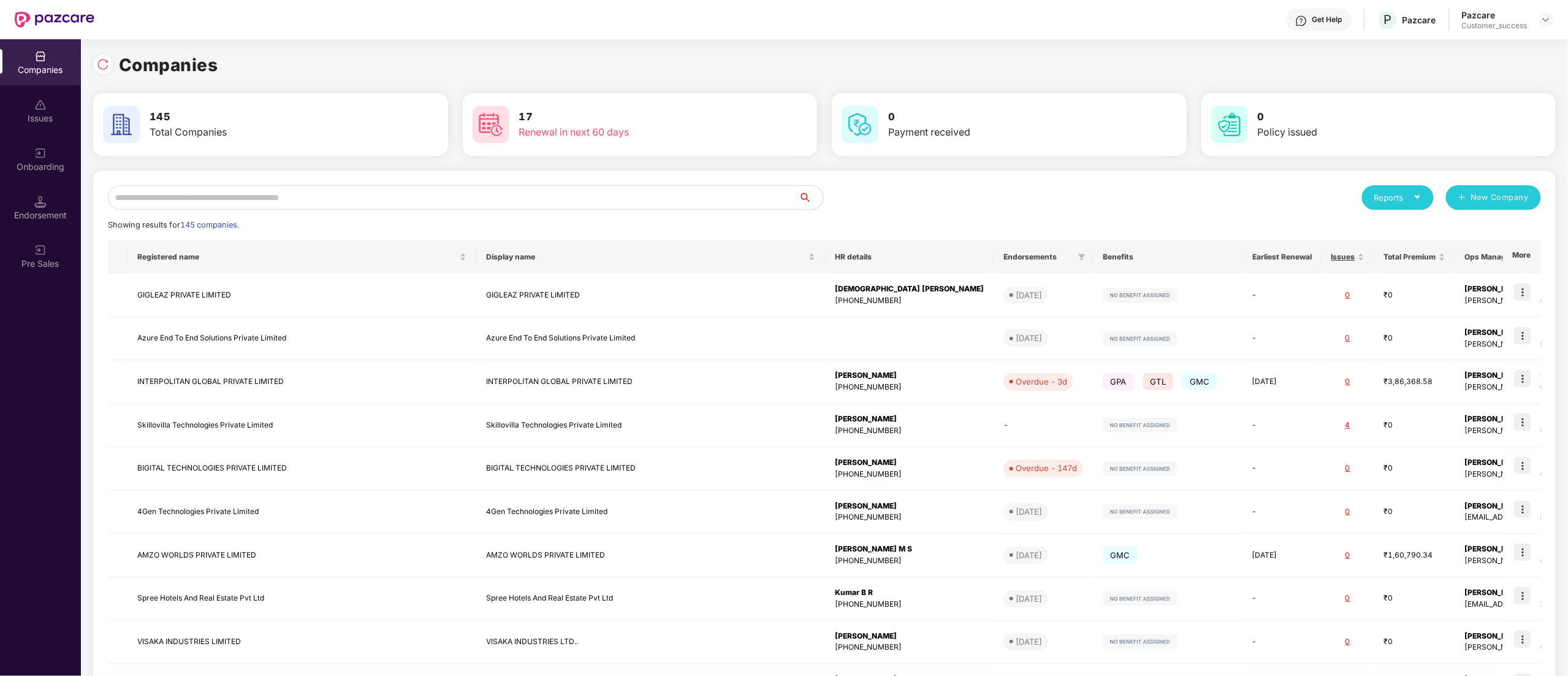
click at [179, 191] on input "text" at bounding box center [453, 197] width 691 height 25
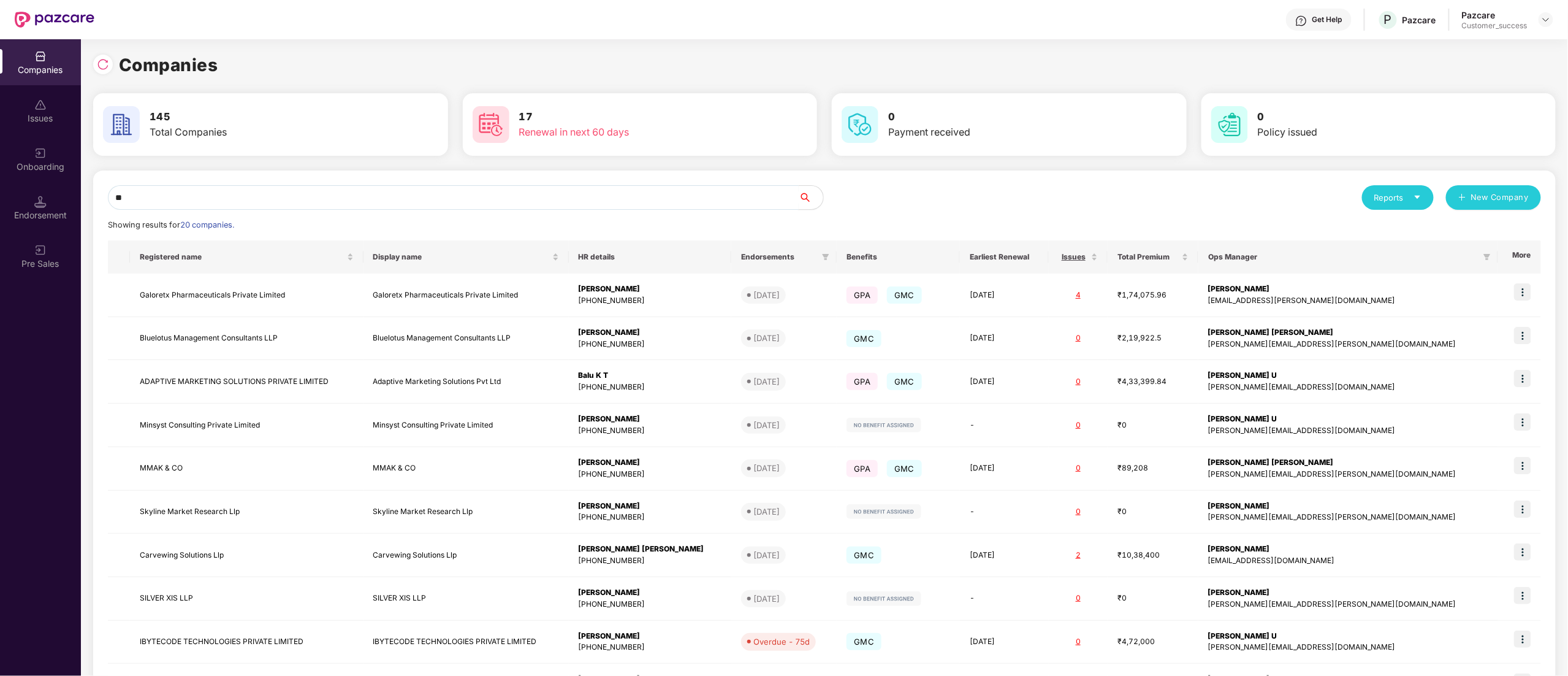
type input "*"
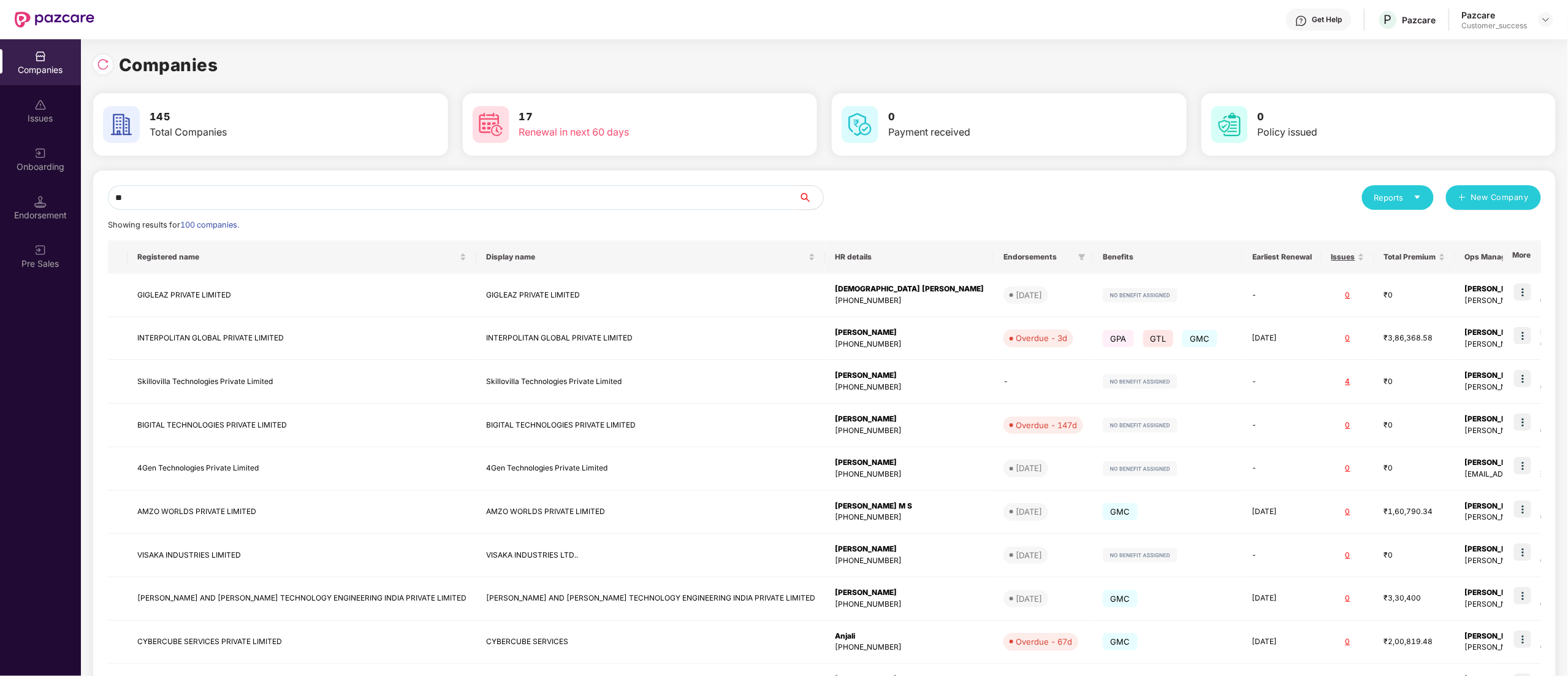
type input "*"
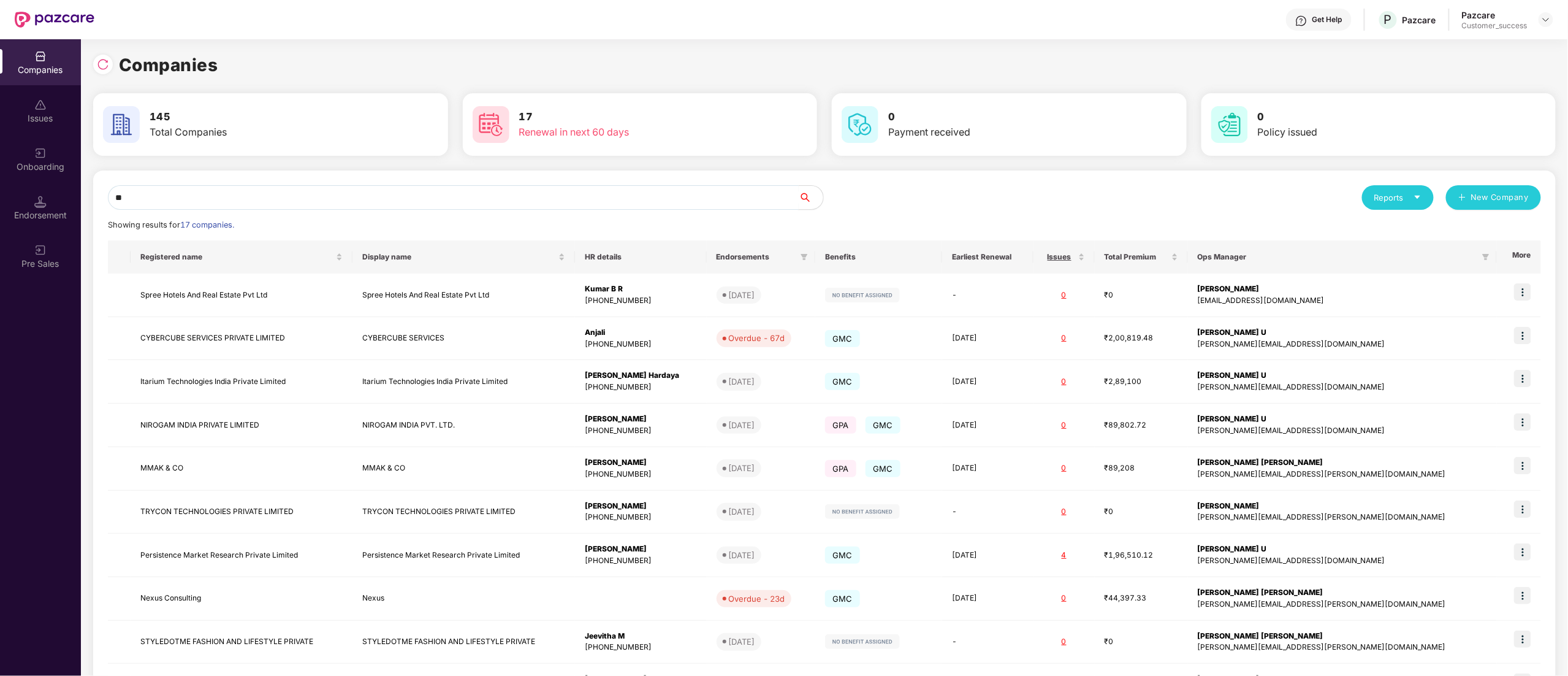
type input "*"
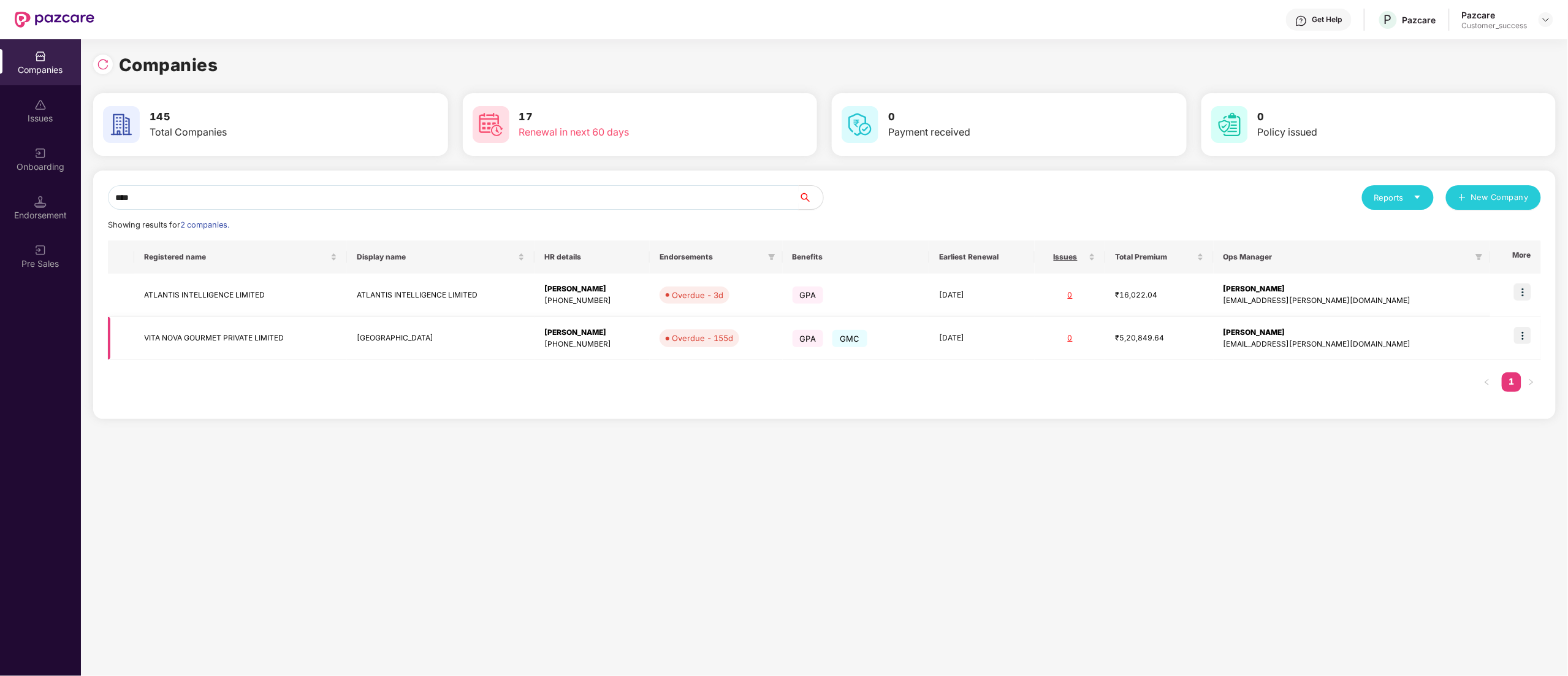
type input "****"
click at [1524, 335] on img at bounding box center [1523, 335] width 17 height 17
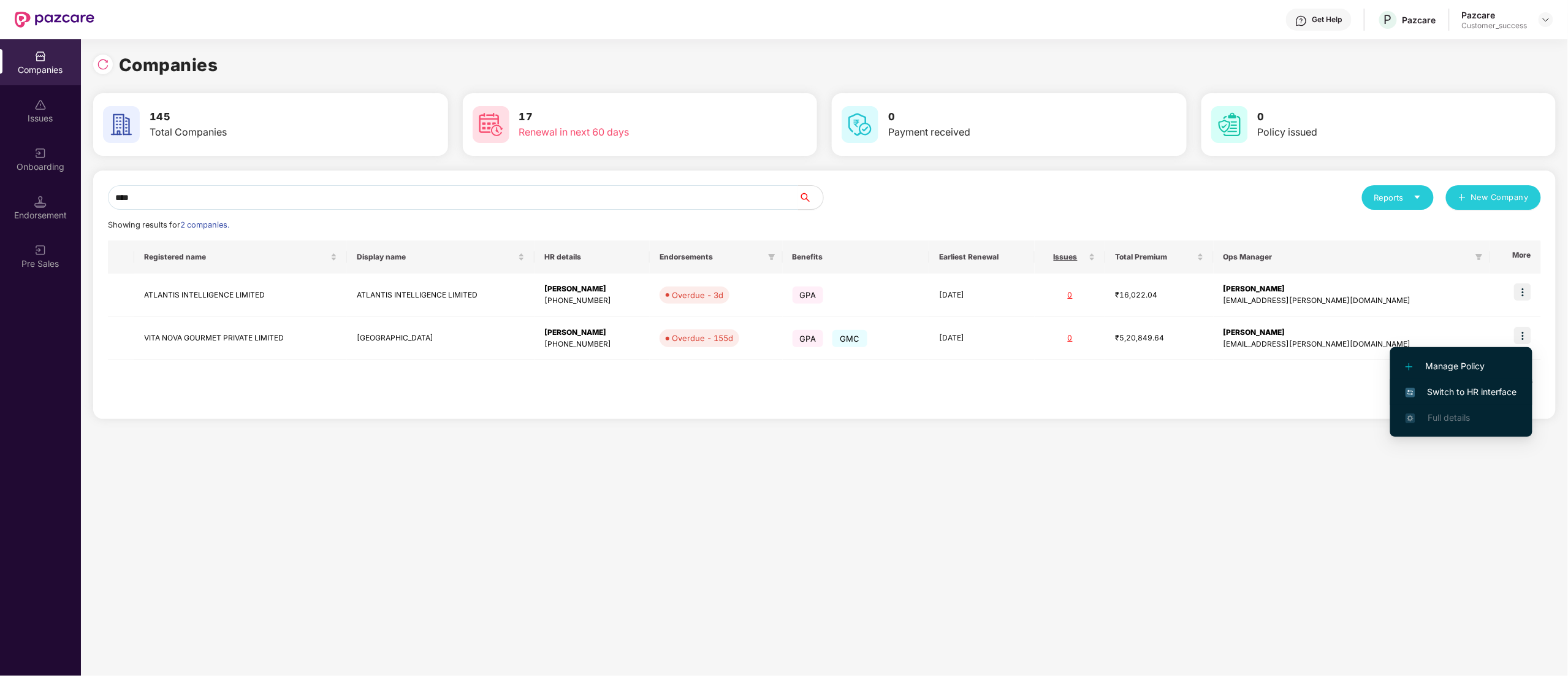
click at [1490, 394] on span "Switch to HR interface" at bounding box center [1461, 392] width 111 height 14
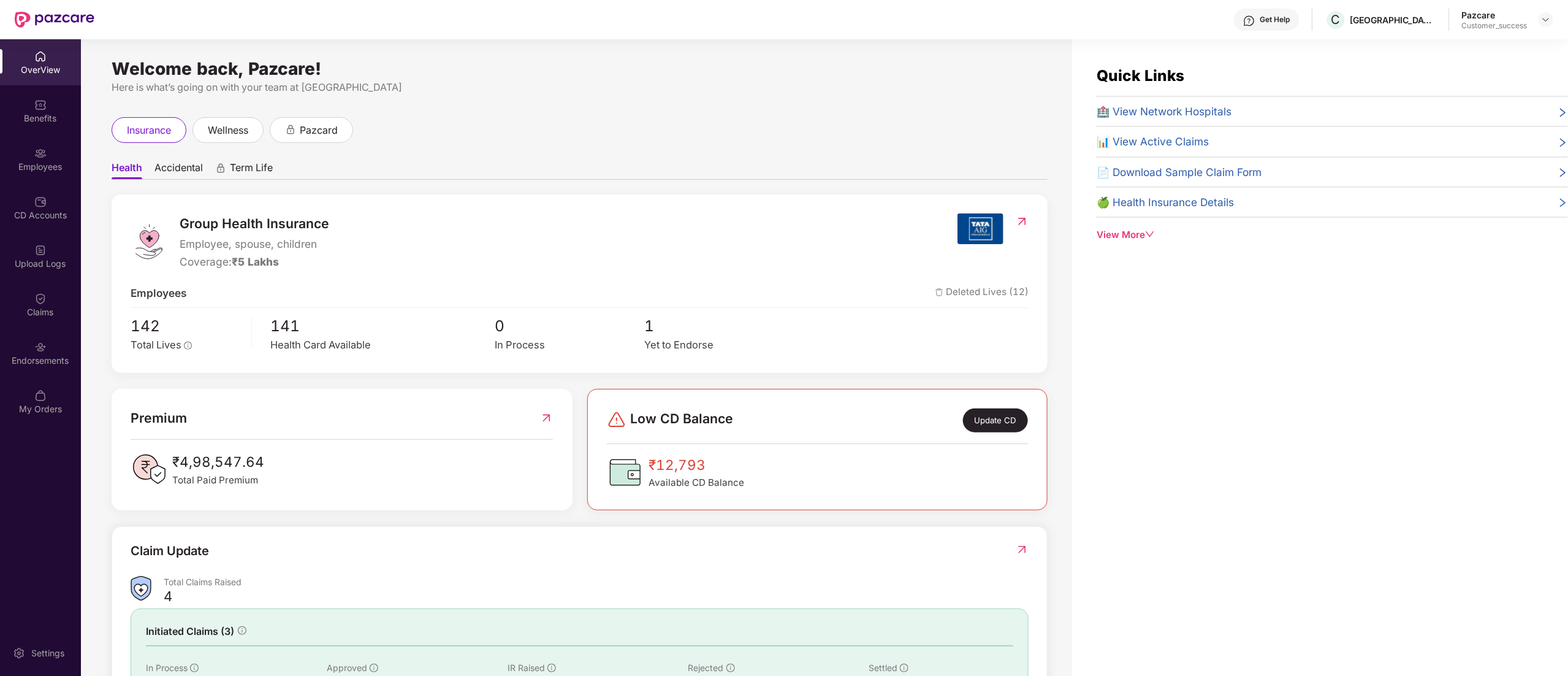
click at [18, 176] on div "Employees" at bounding box center [40, 159] width 81 height 46
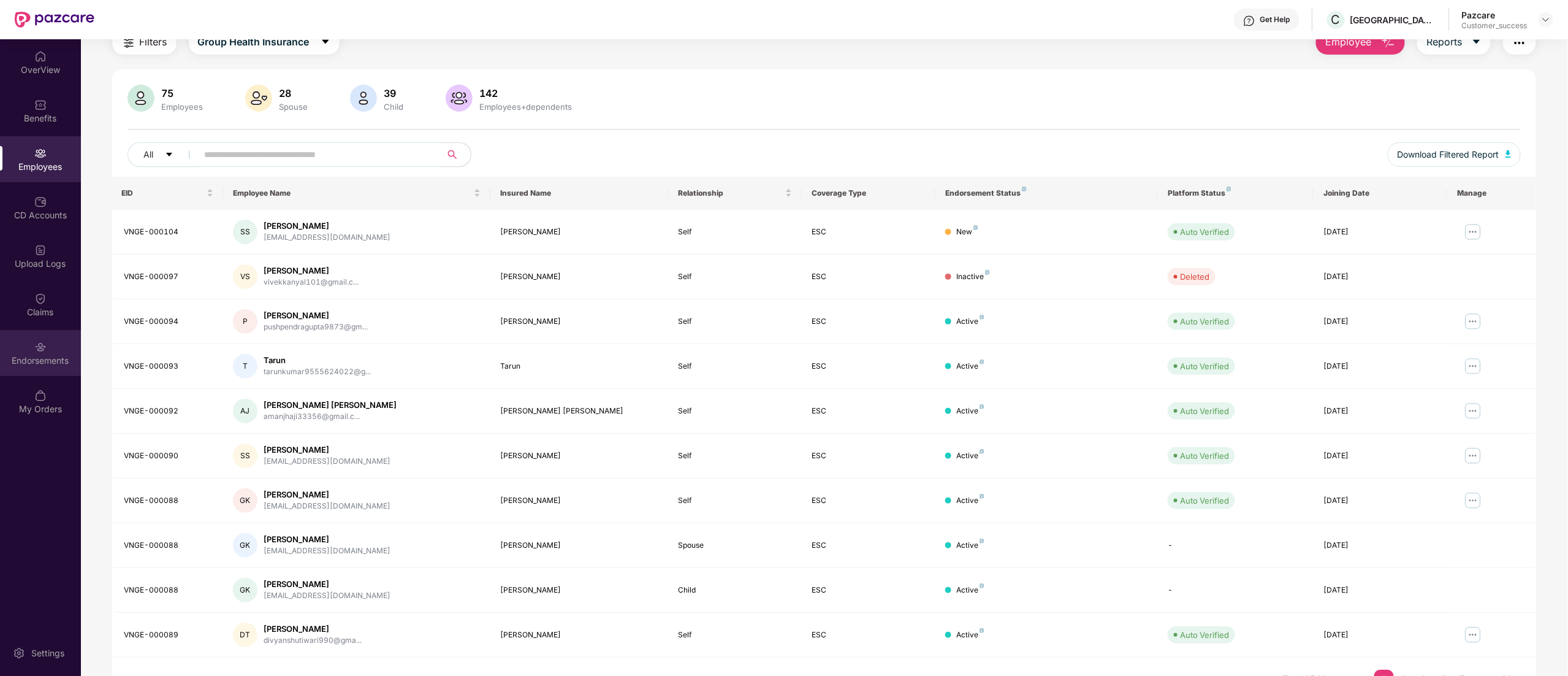
scroll to position [80, 0]
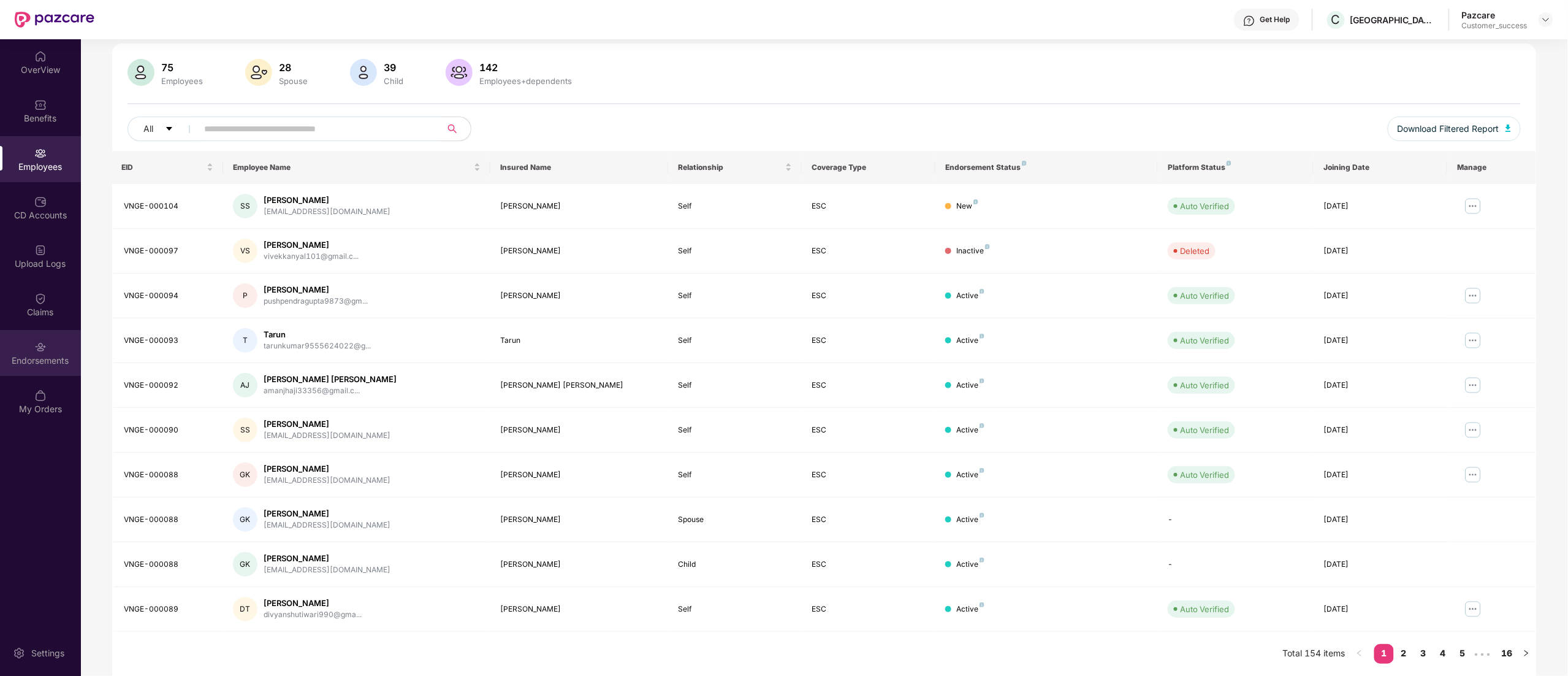
click at [53, 348] on div "Endorsements" at bounding box center [40, 353] width 81 height 46
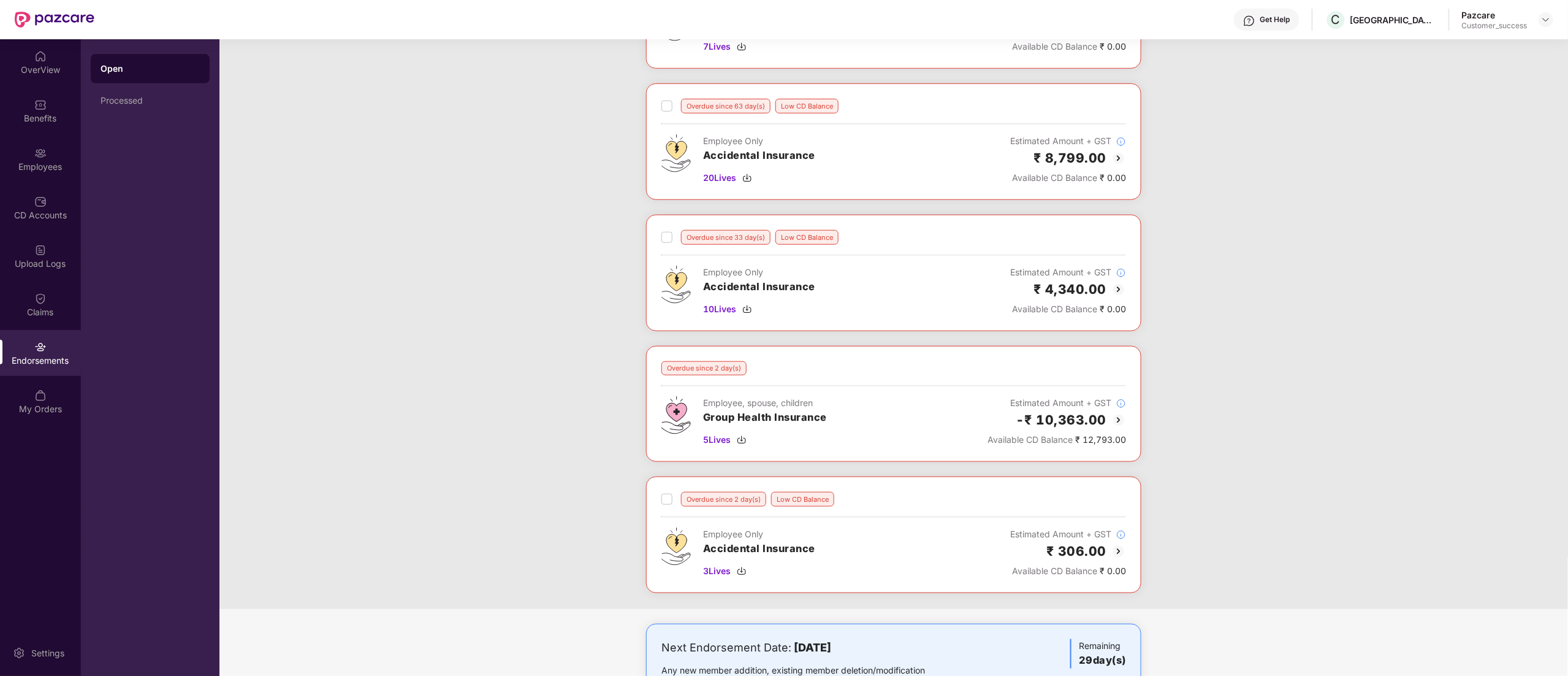
scroll to position [482, 0]
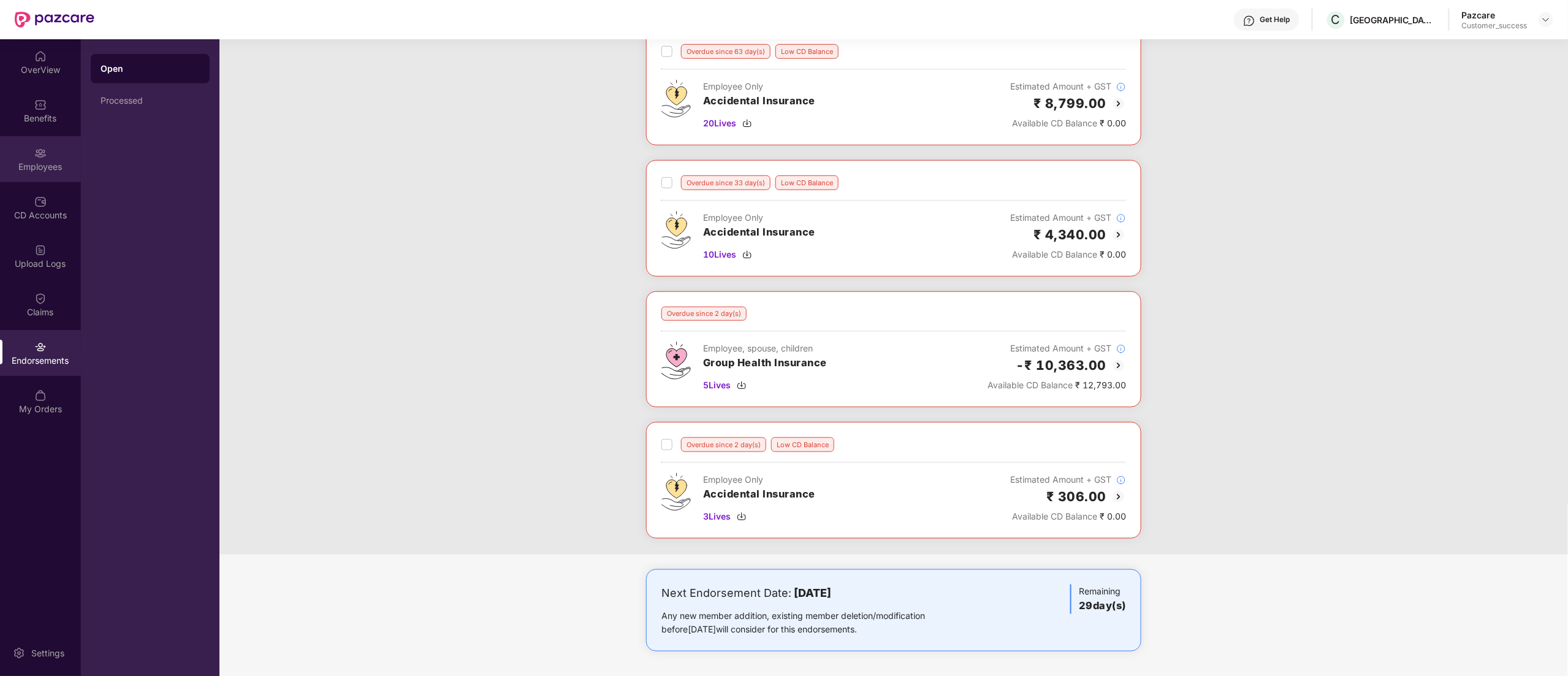
click at [32, 152] on div "Employees" at bounding box center [40, 159] width 81 height 46
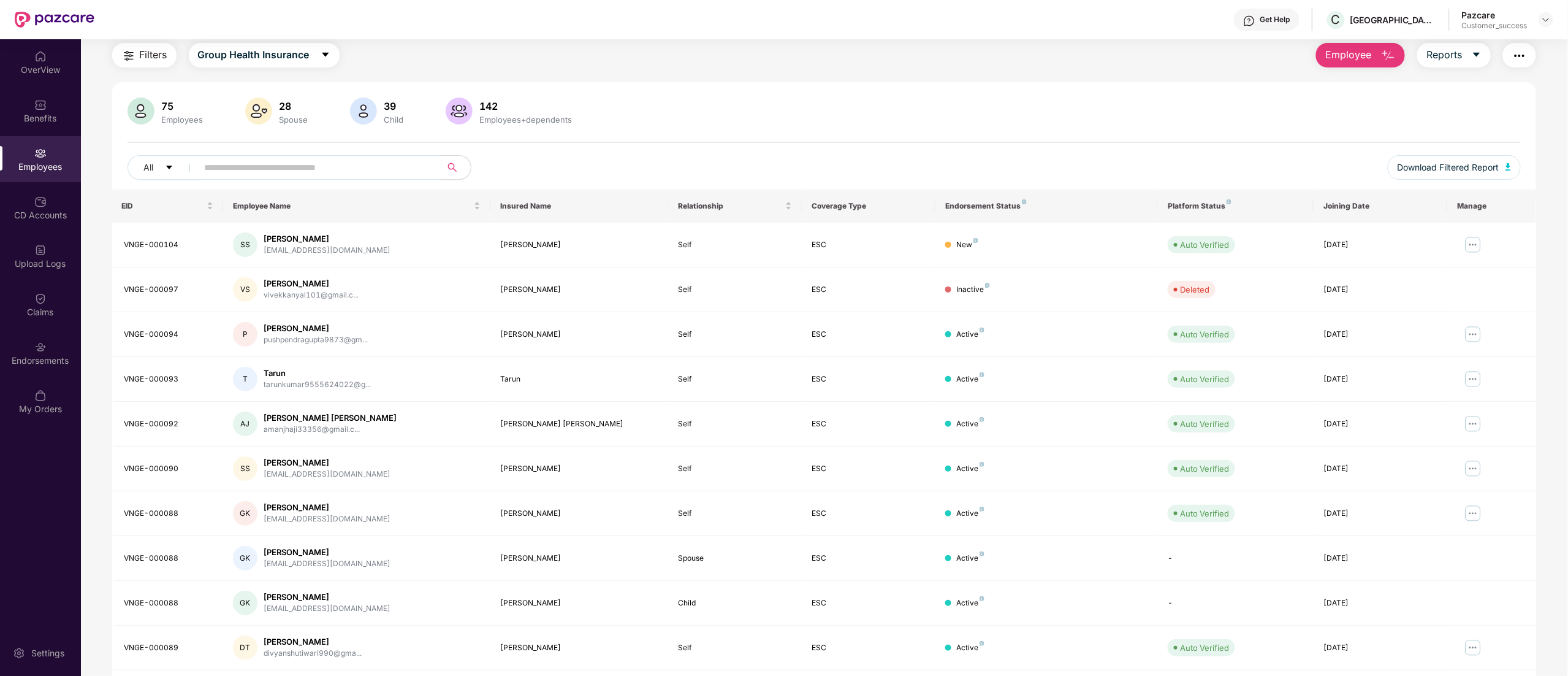
scroll to position [80, 0]
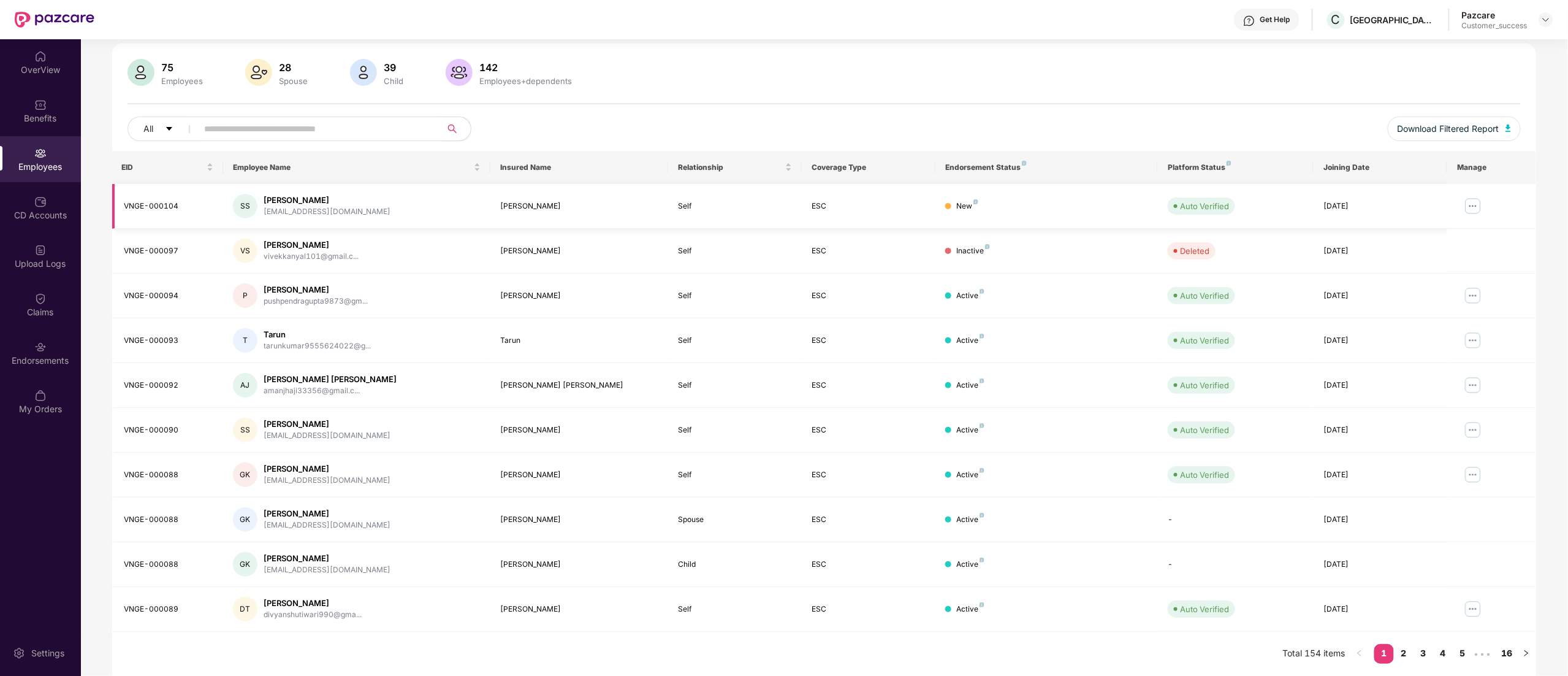
click at [1472, 200] on img at bounding box center [1473, 206] width 20 height 20
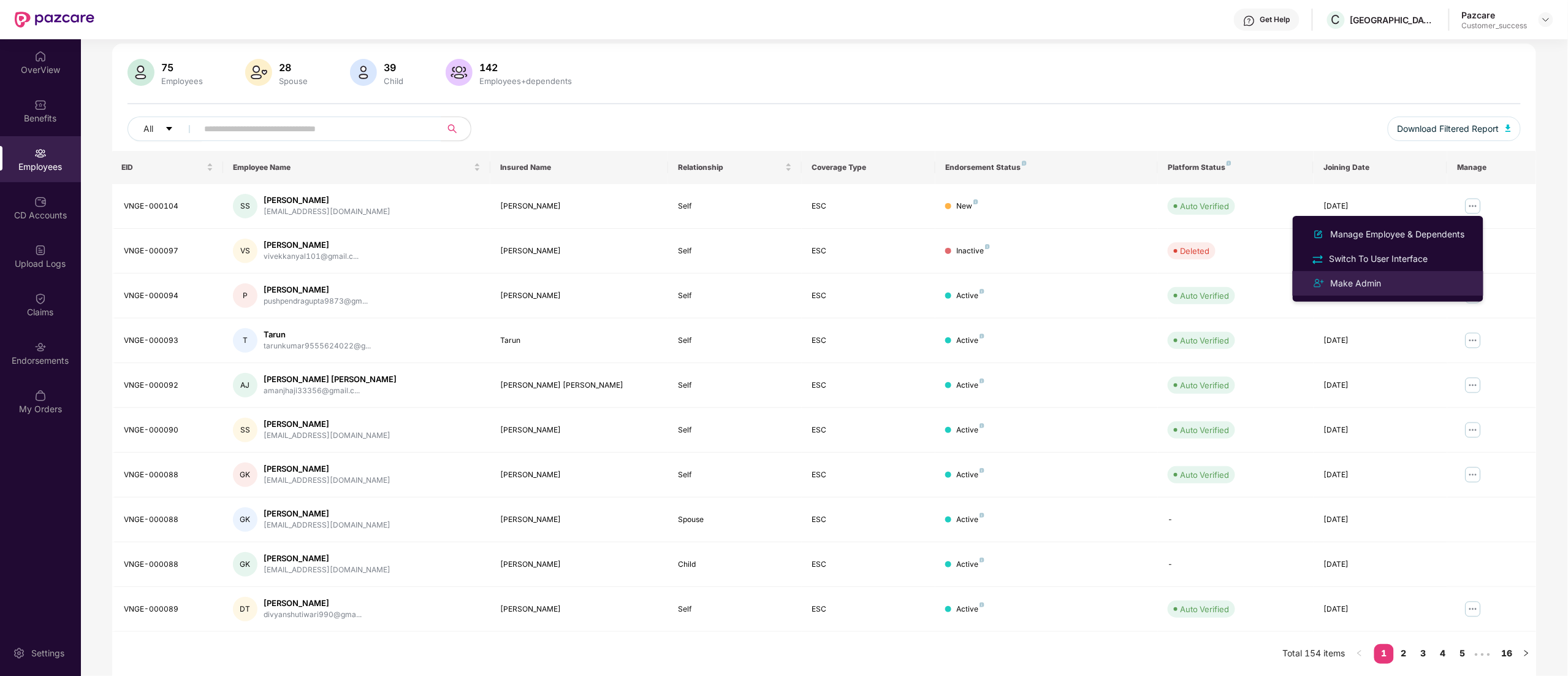
click at [1352, 279] on div "Make Admin" at bounding box center [1356, 283] width 56 height 14
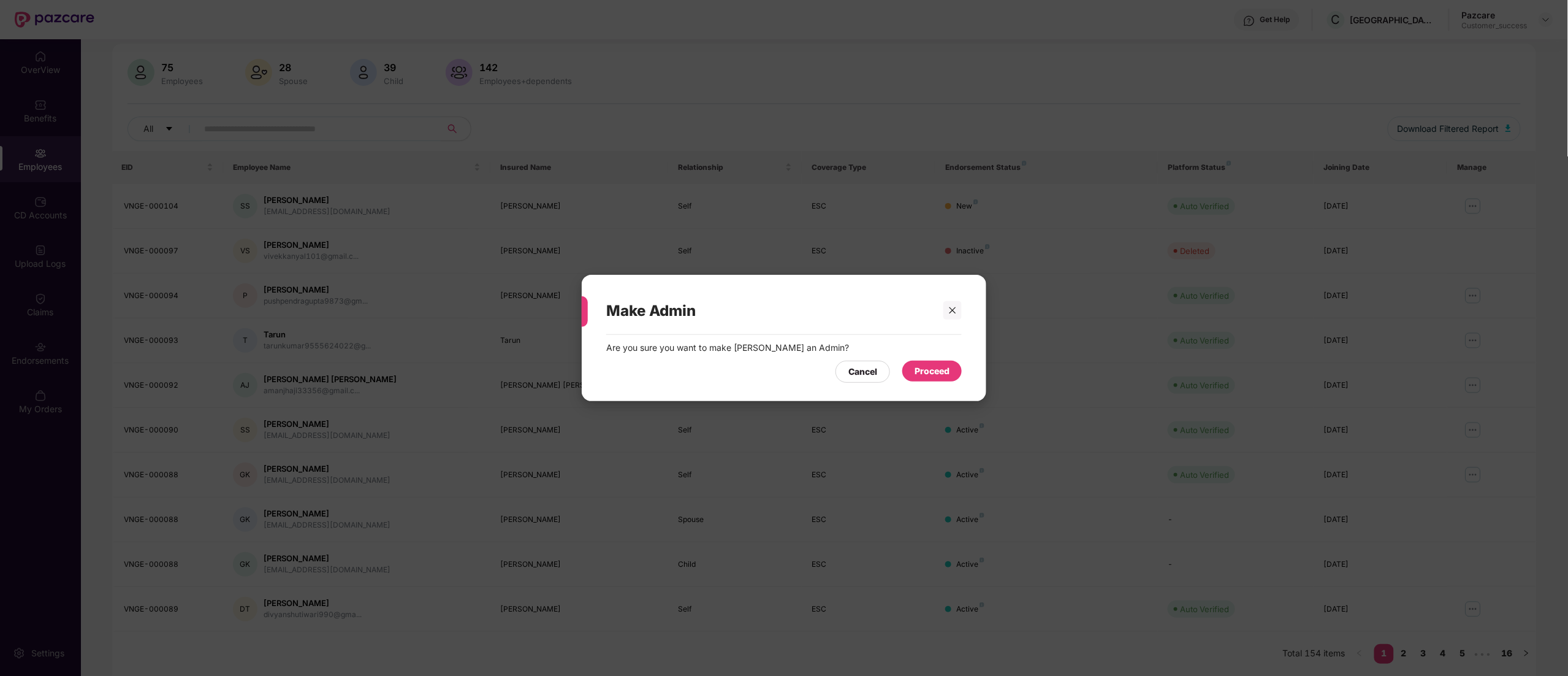
click at [937, 367] on div "Proceed" at bounding box center [932, 371] width 35 height 14
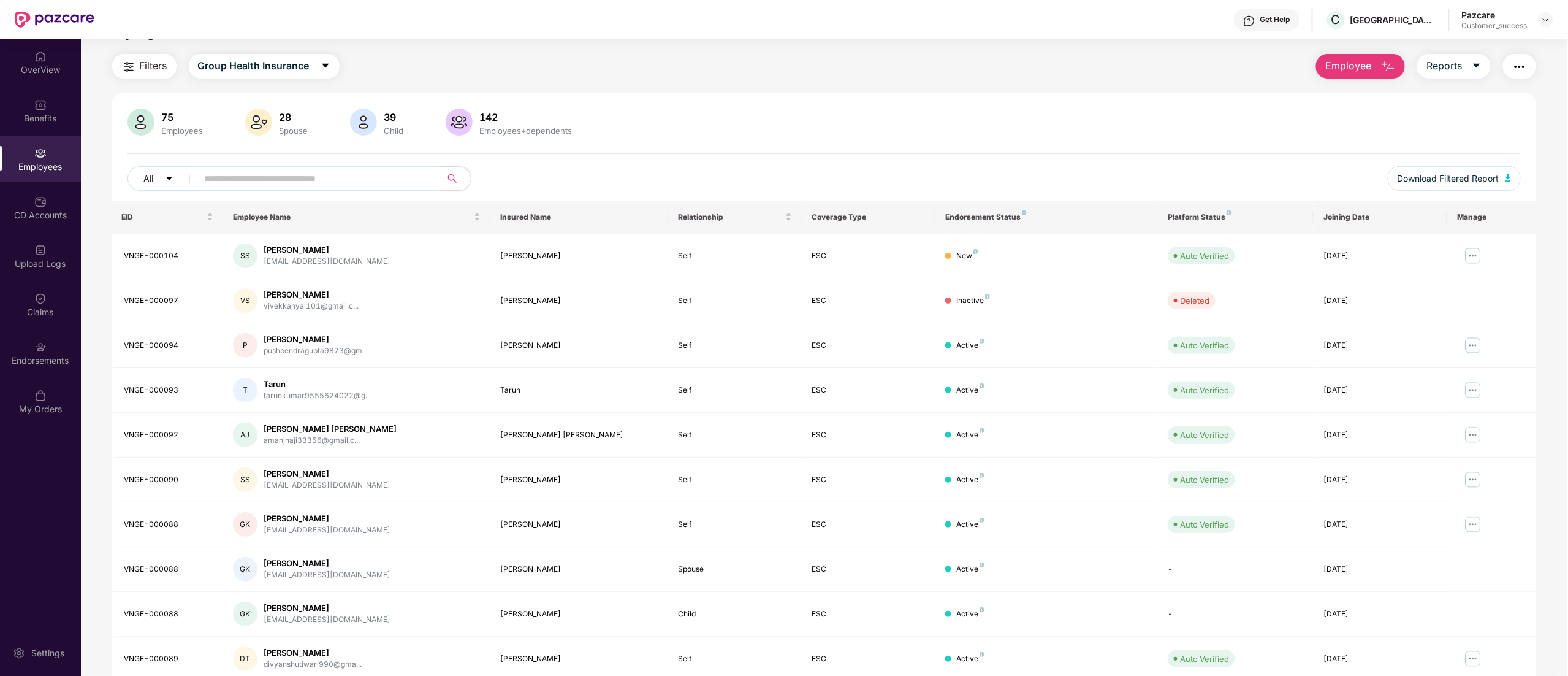
scroll to position [0, 0]
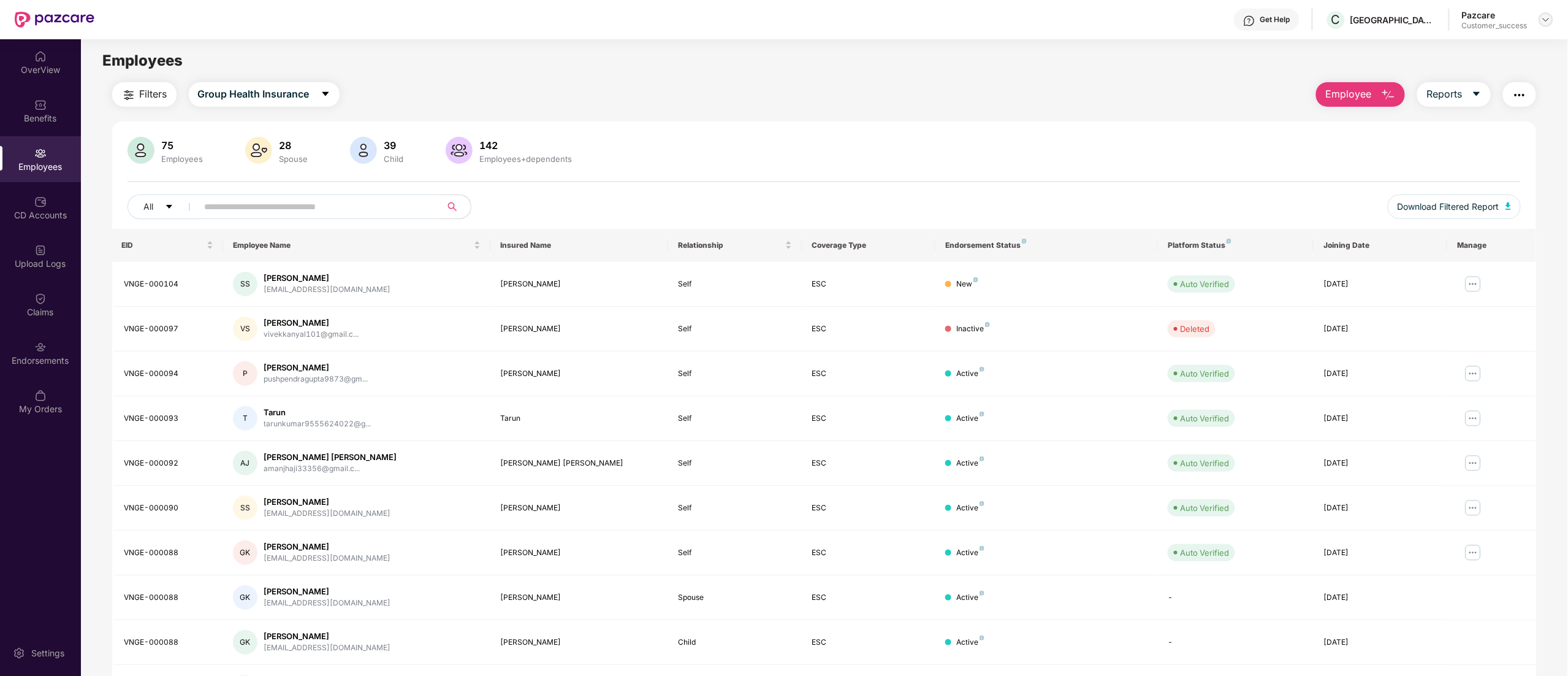
click at [1547, 15] on img at bounding box center [1546, 19] width 10 height 10
click at [1500, 38] on div "Switch to partner view" at bounding box center [1488, 48] width 160 height 24
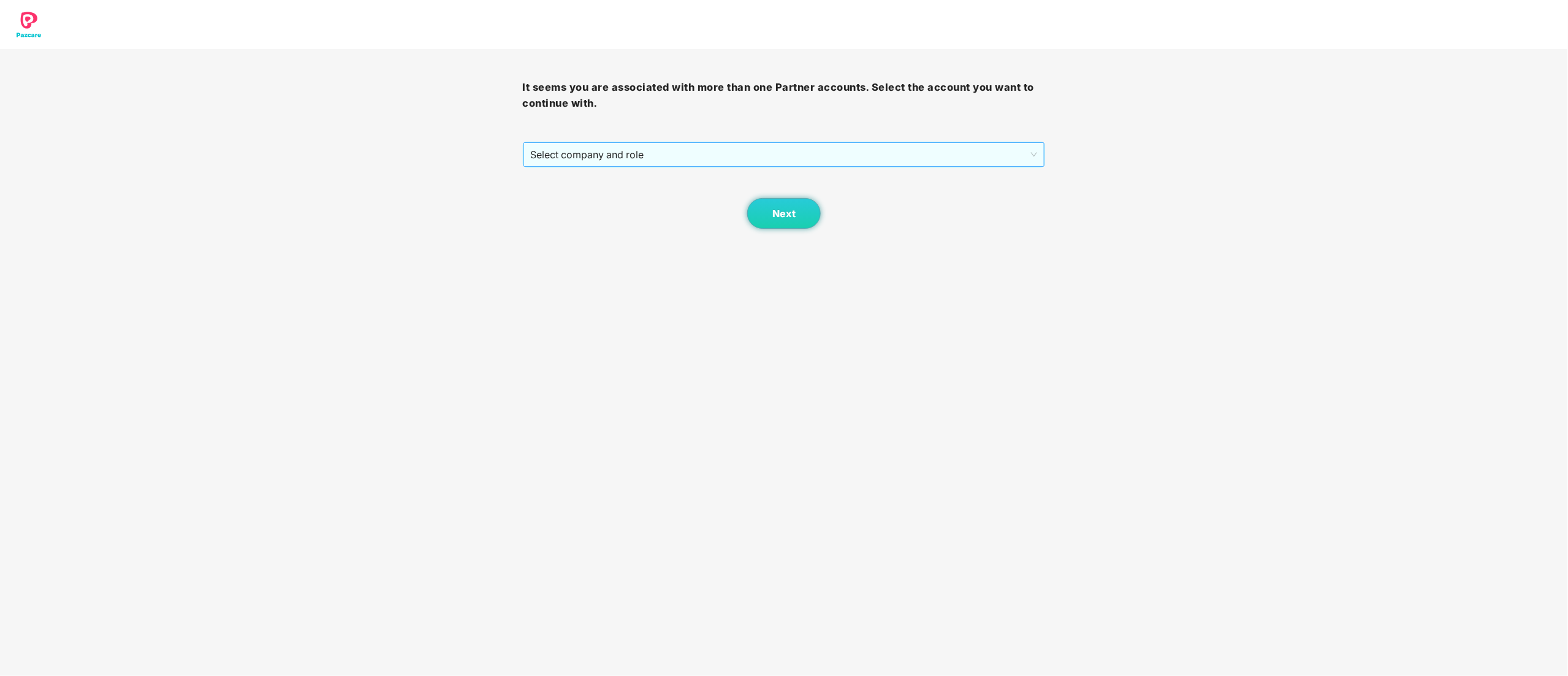
click at [629, 158] on span "Select company and role" at bounding box center [784, 154] width 507 height 23
click at [633, 200] on div "Pazcare - CUSTOMER_SUCCESS" at bounding box center [785, 199] width 508 height 14
click at [797, 218] on button "Next" at bounding box center [784, 213] width 74 height 31
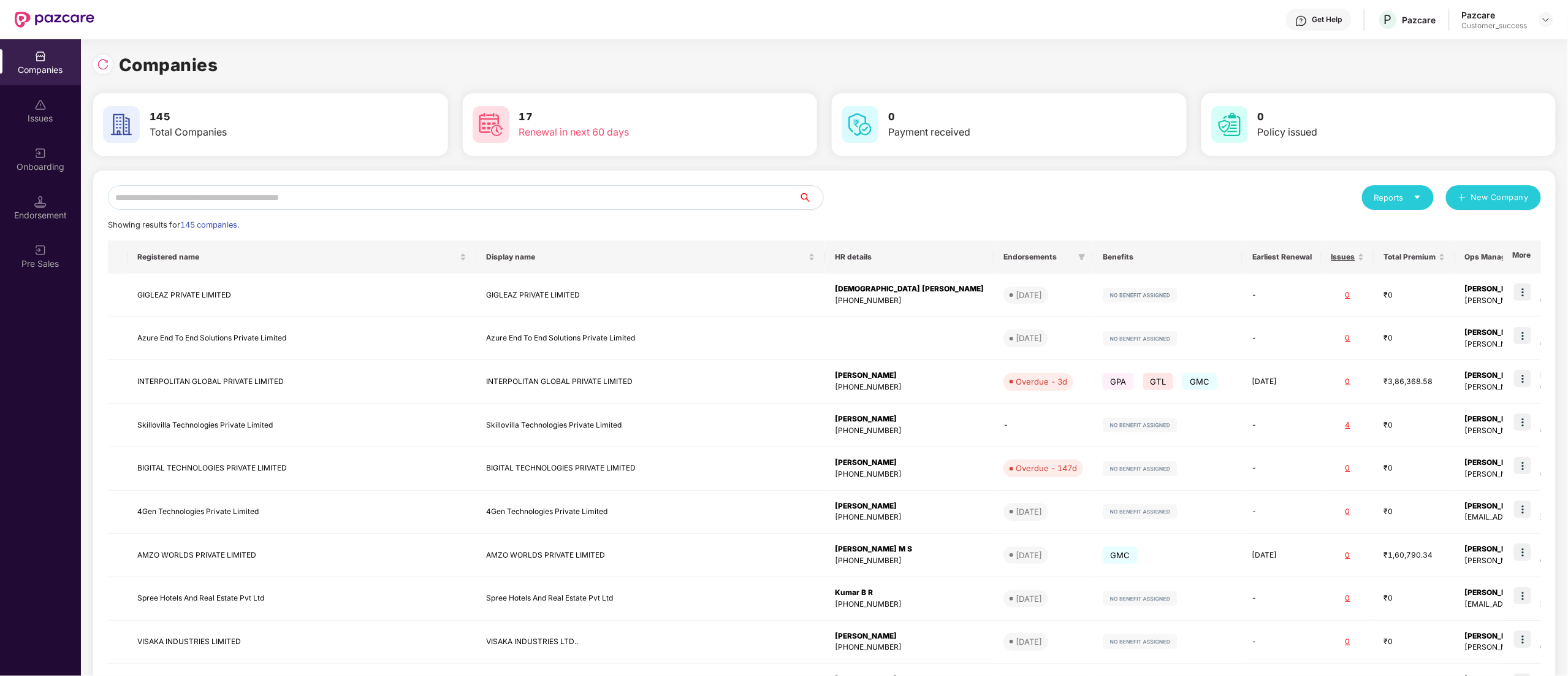
click at [251, 201] on input "text" at bounding box center [453, 197] width 691 height 25
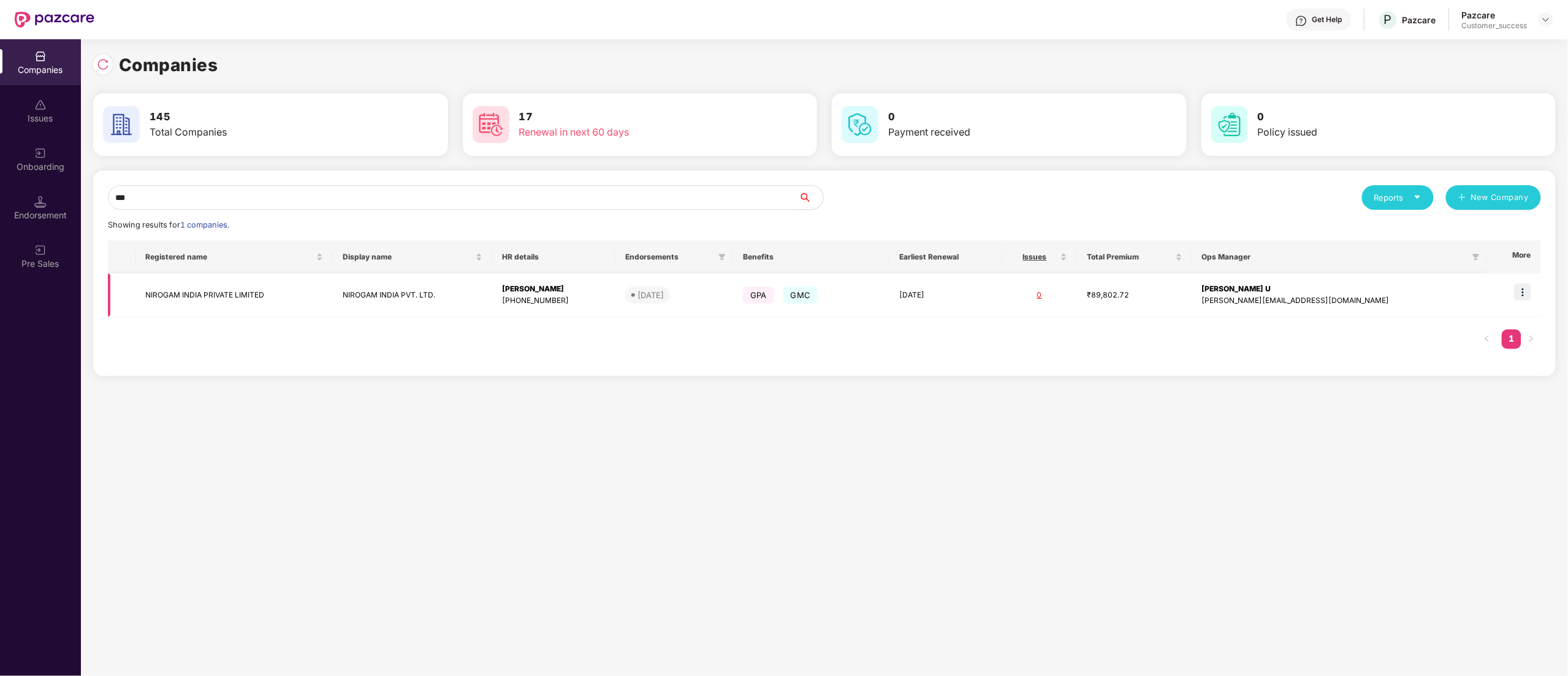
type input "***"
click at [1533, 289] on td at bounding box center [1514, 295] width 54 height 44
click at [1521, 295] on img at bounding box center [1523, 292] width 17 height 17
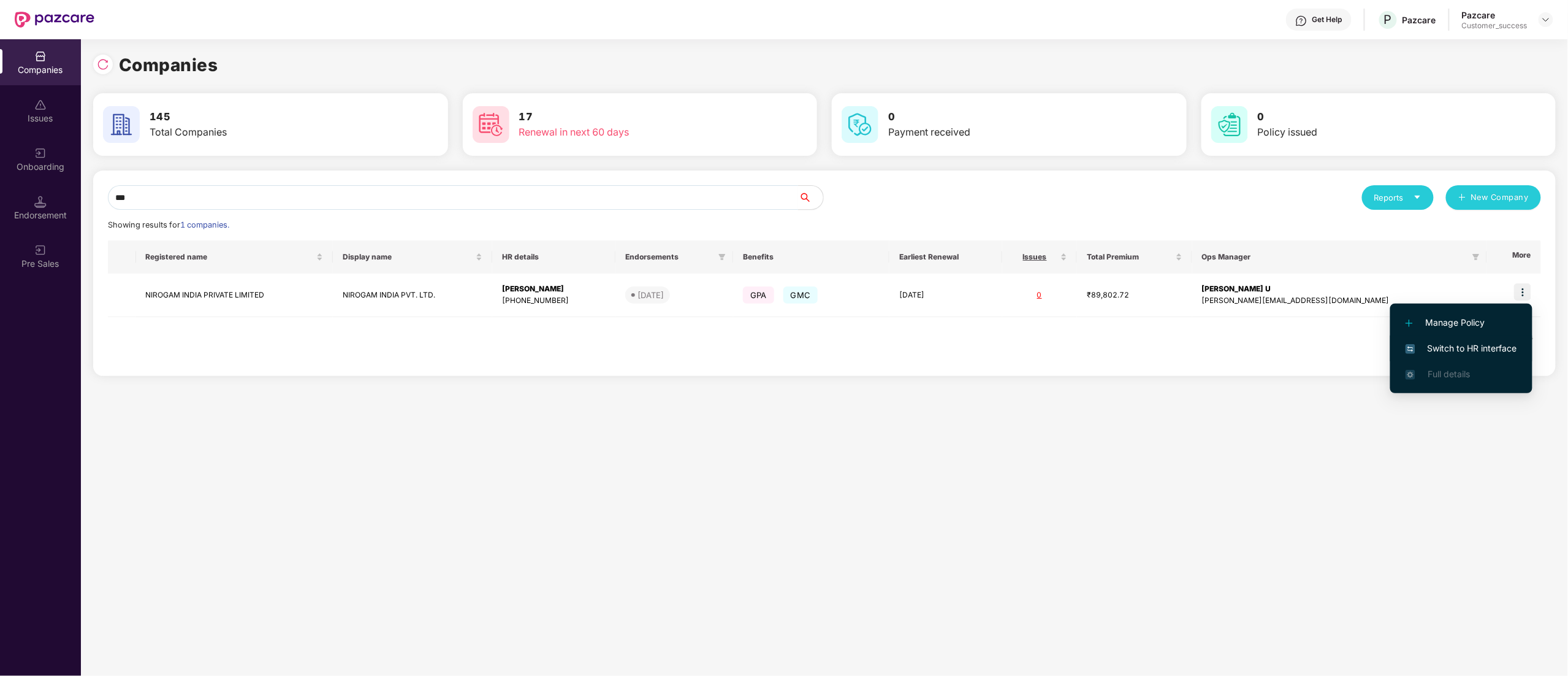
click at [1465, 343] on span "Switch to HR interface" at bounding box center [1461, 348] width 111 height 14
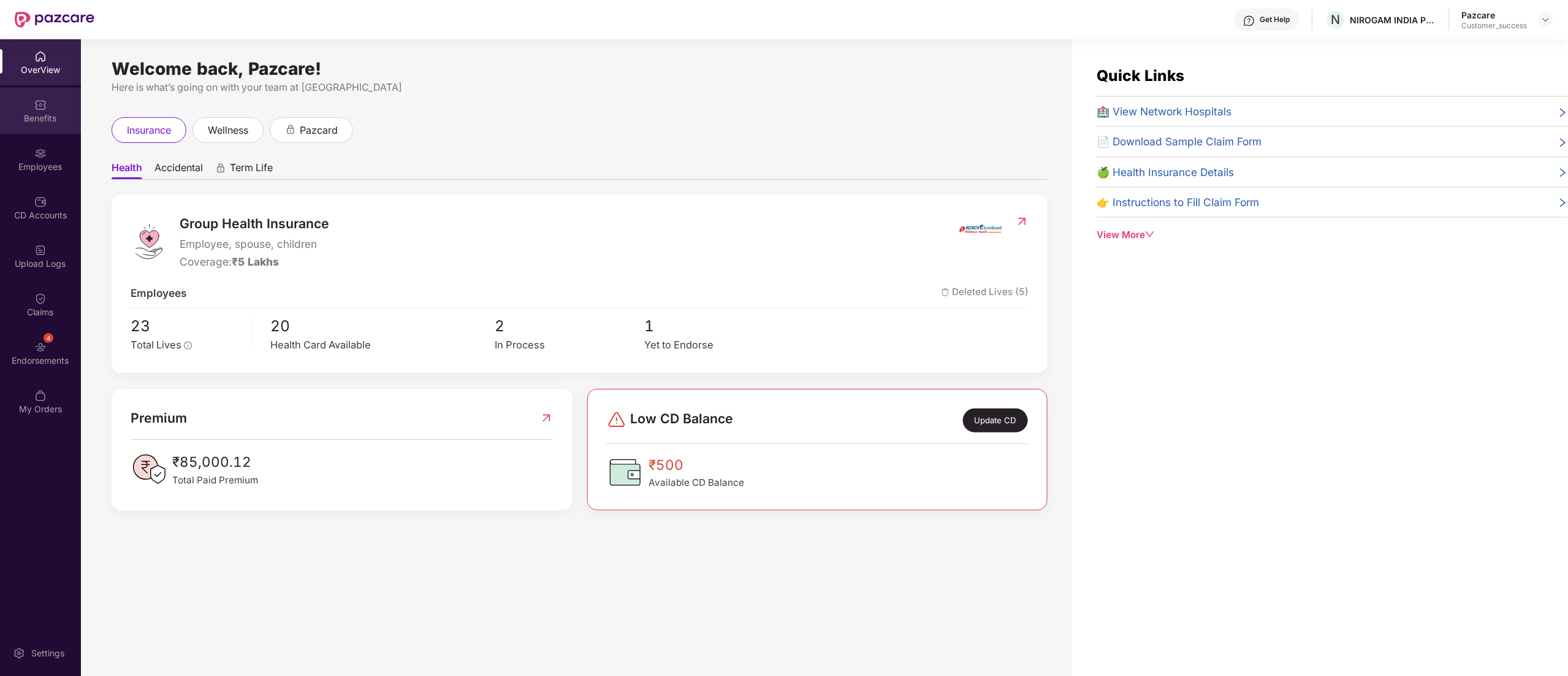
click at [38, 117] on div "Benefits" at bounding box center [40, 118] width 81 height 12
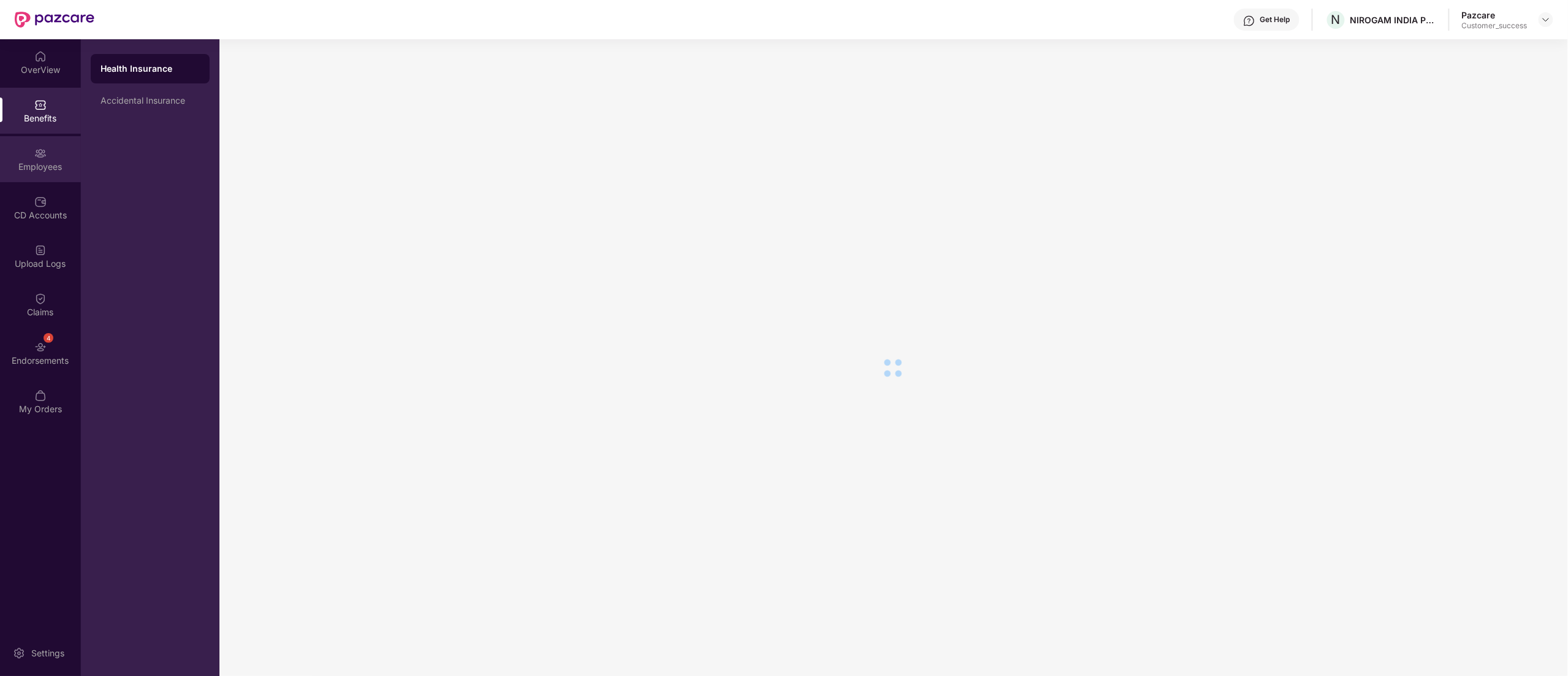
click at [38, 160] on div "Employees" at bounding box center [40, 167] width 81 height 12
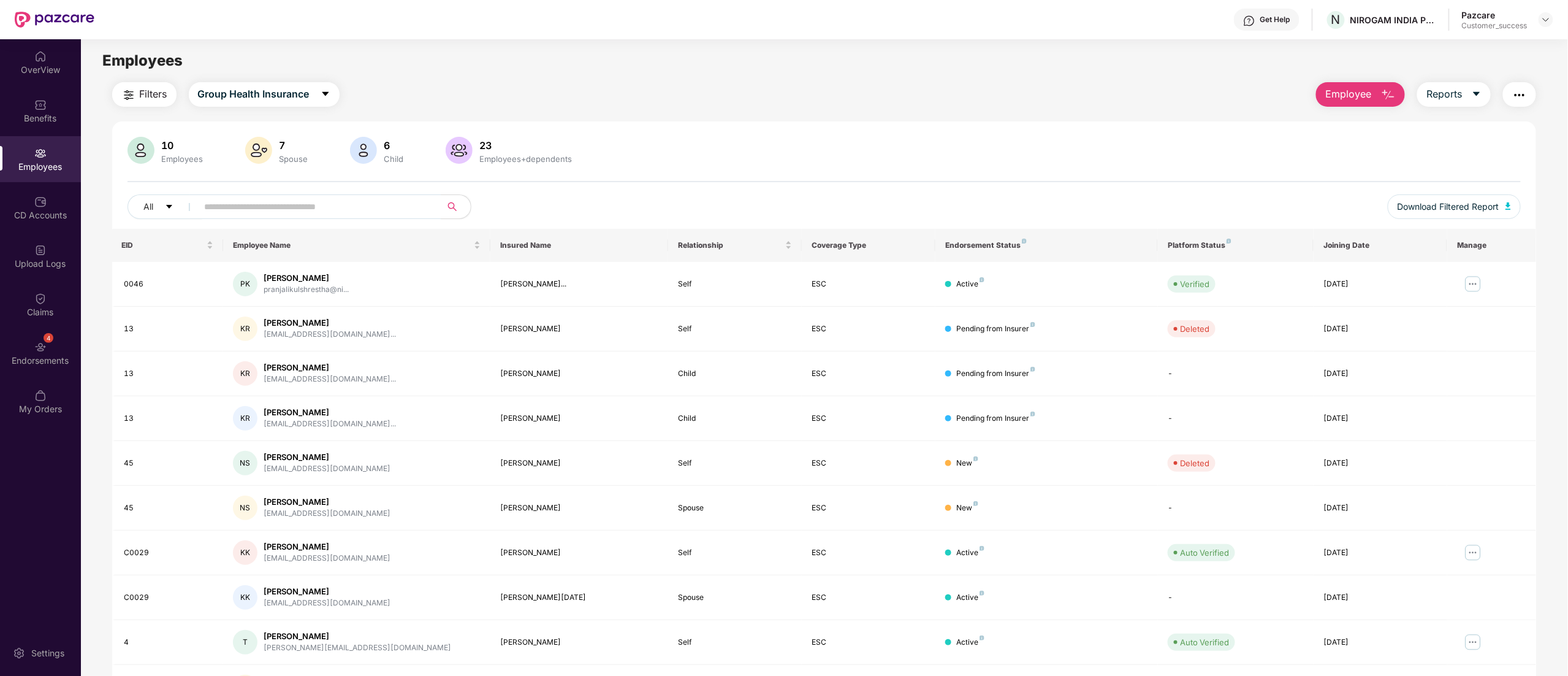
click at [152, 93] on span "Filters" at bounding box center [153, 94] width 28 height 15
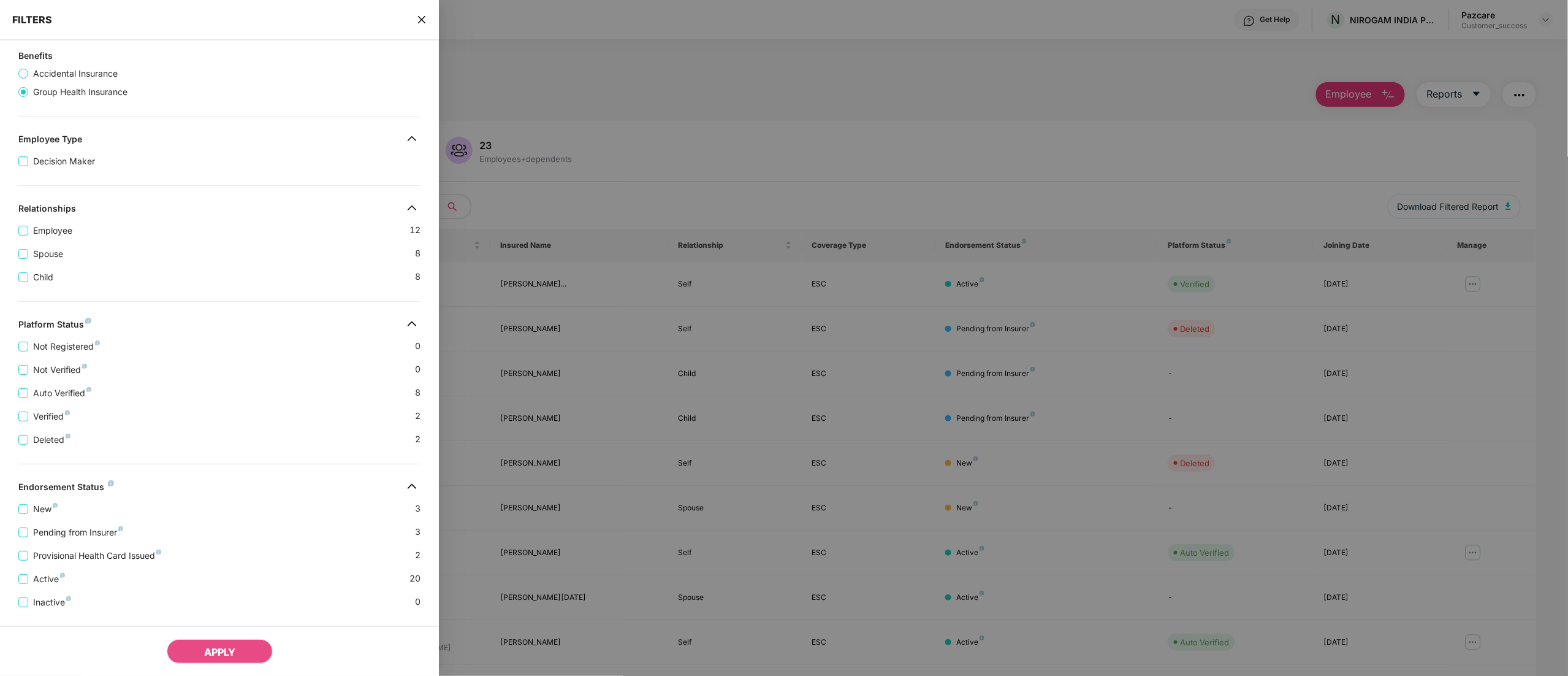
scroll to position [133, 0]
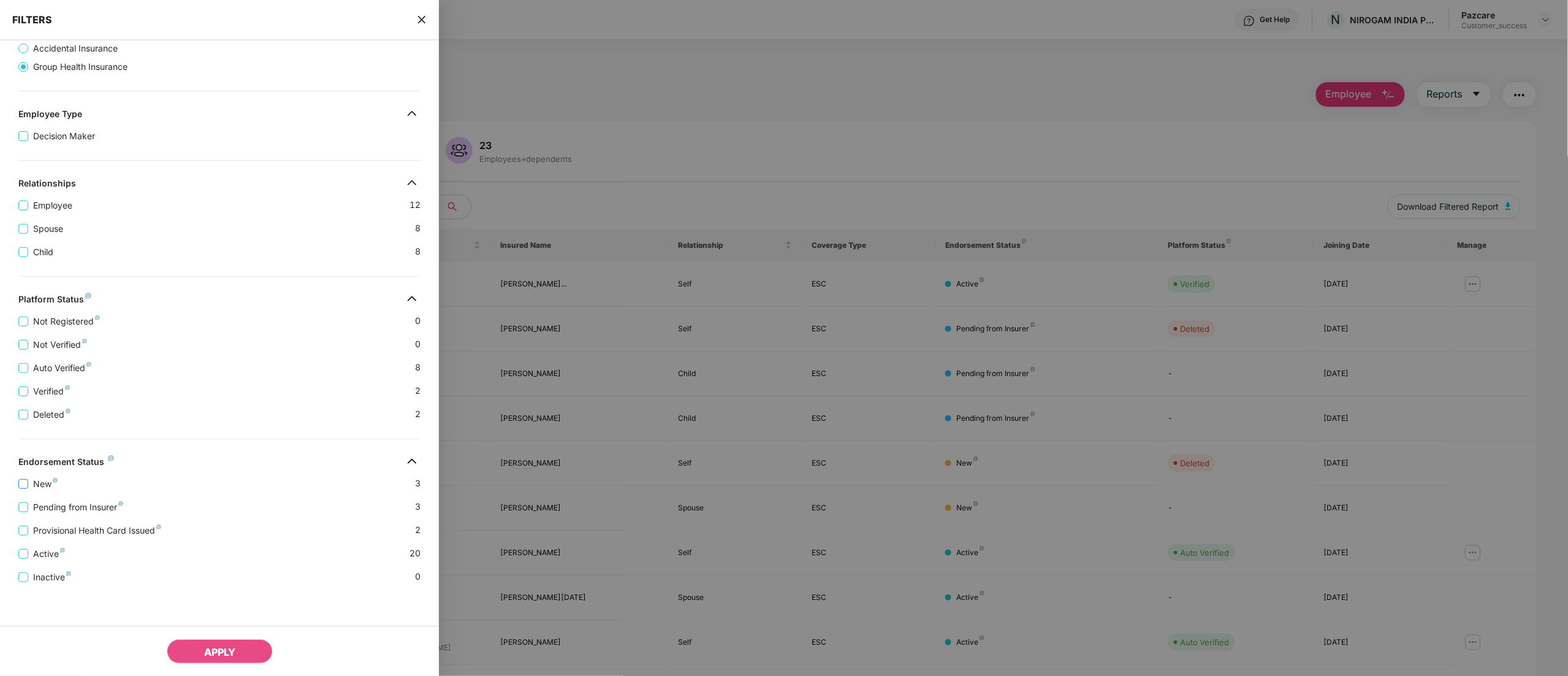
click at [39, 486] on span "New" at bounding box center [45, 484] width 35 height 14
click at [239, 647] on button "APPLY" at bounding box center [219, 651] width 106 height 25
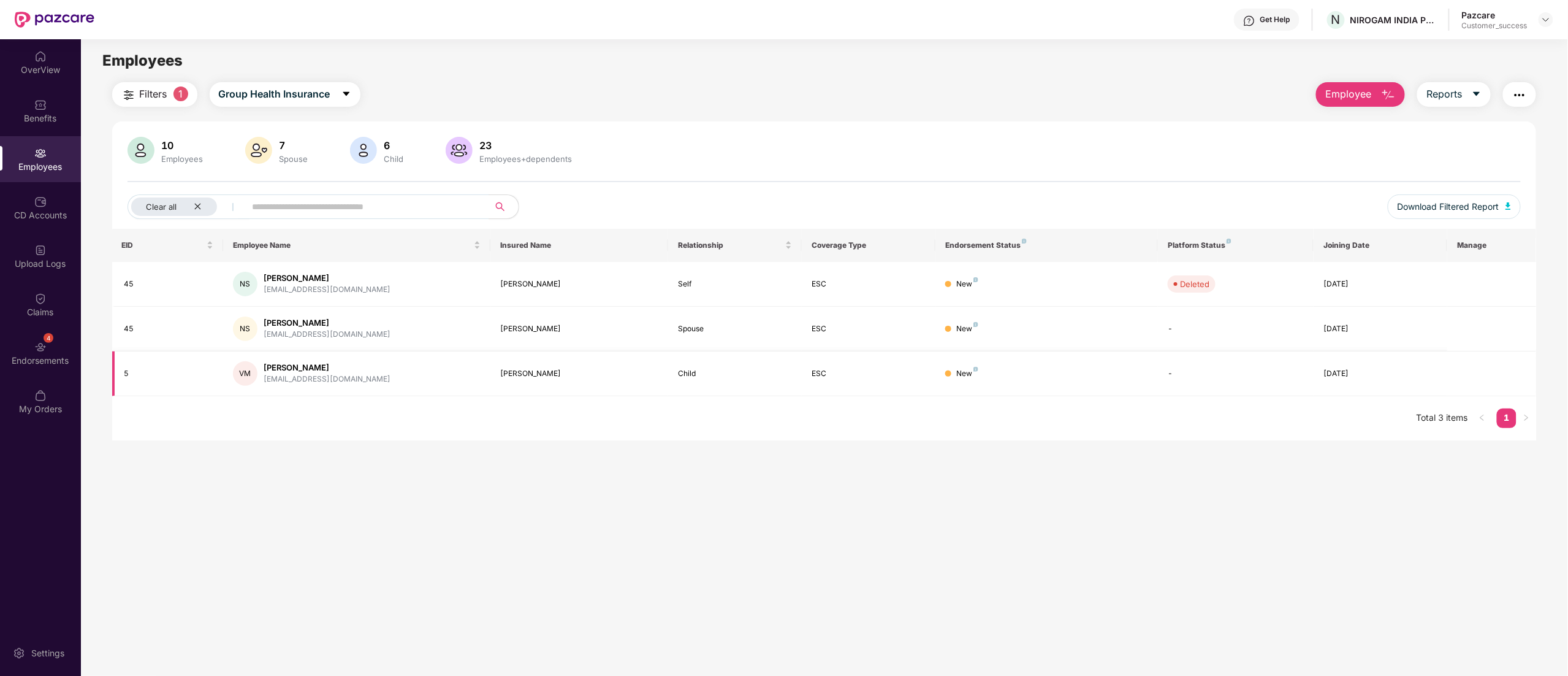
click at [523, 378] on div "[PERSON_NAME]" at bounding box center [579, 373] width 158 height 12
click at [127, 368] on div "5" at bounding box center [169, 373] width 90 height 12
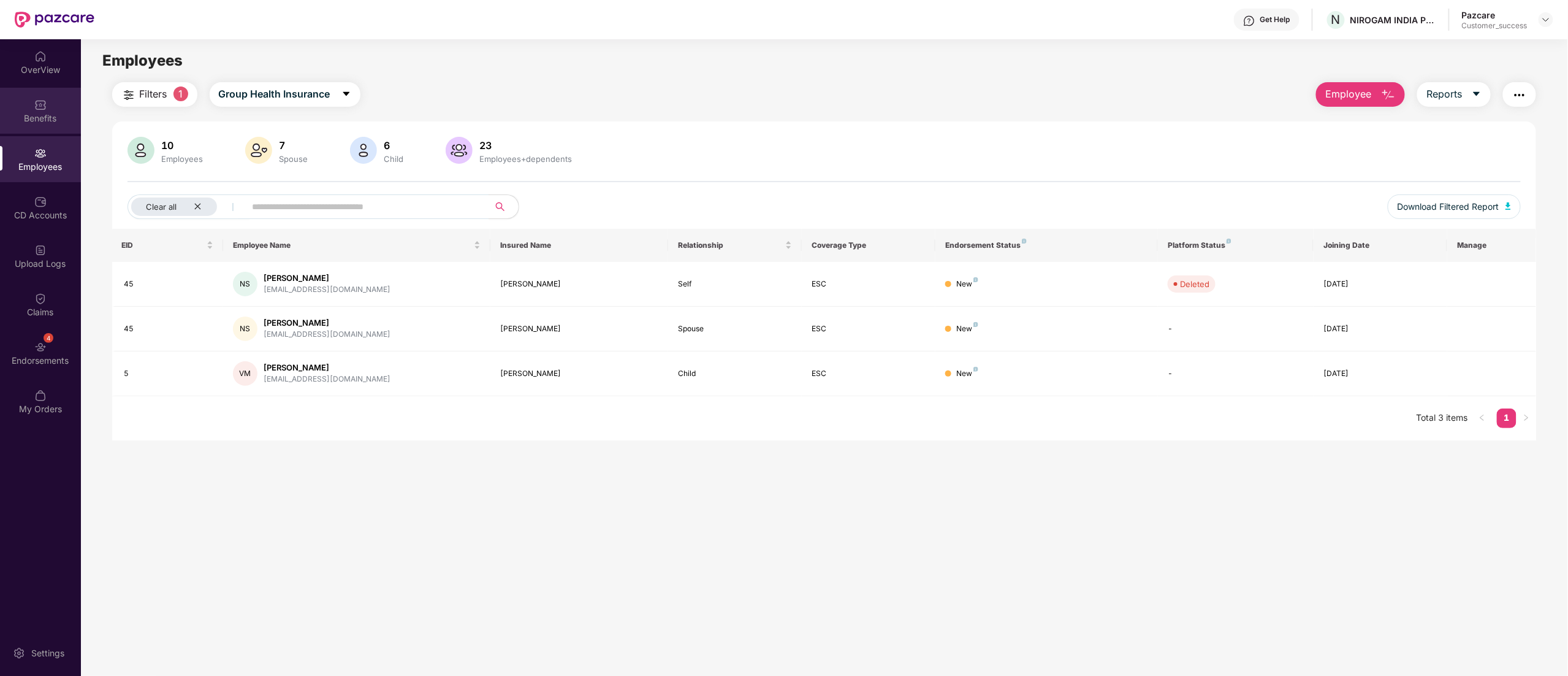
click at [55, 103] on div "Benefits" at bounding box center [40, 110] width 81 height 46
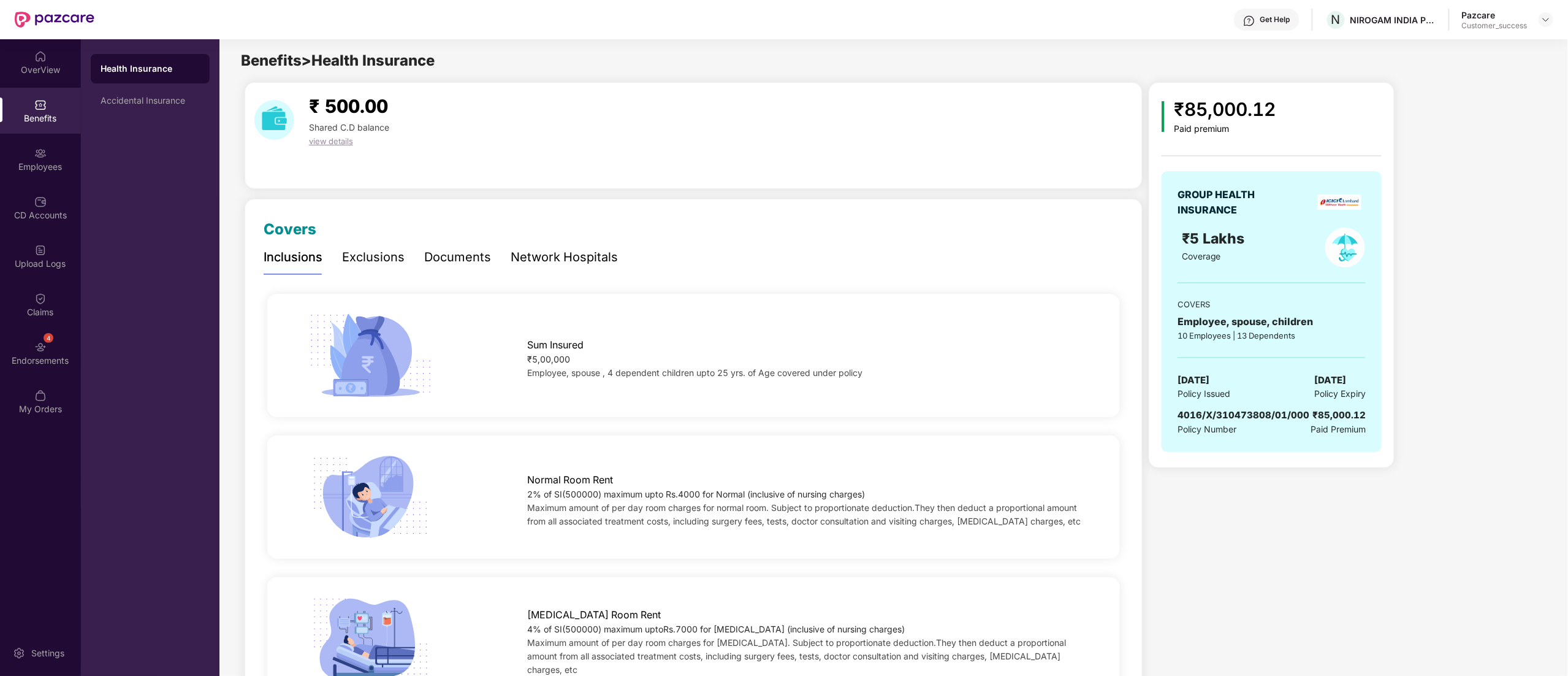
click at [1240, 410] on span "4016/X/310473808/01/000" at bounding box center [1244, 414] width 132 height 12
copy span "4016/X/310473808/01/000"
click at [35, 157] on img at bounding box center [41, 153] width 12 height 12
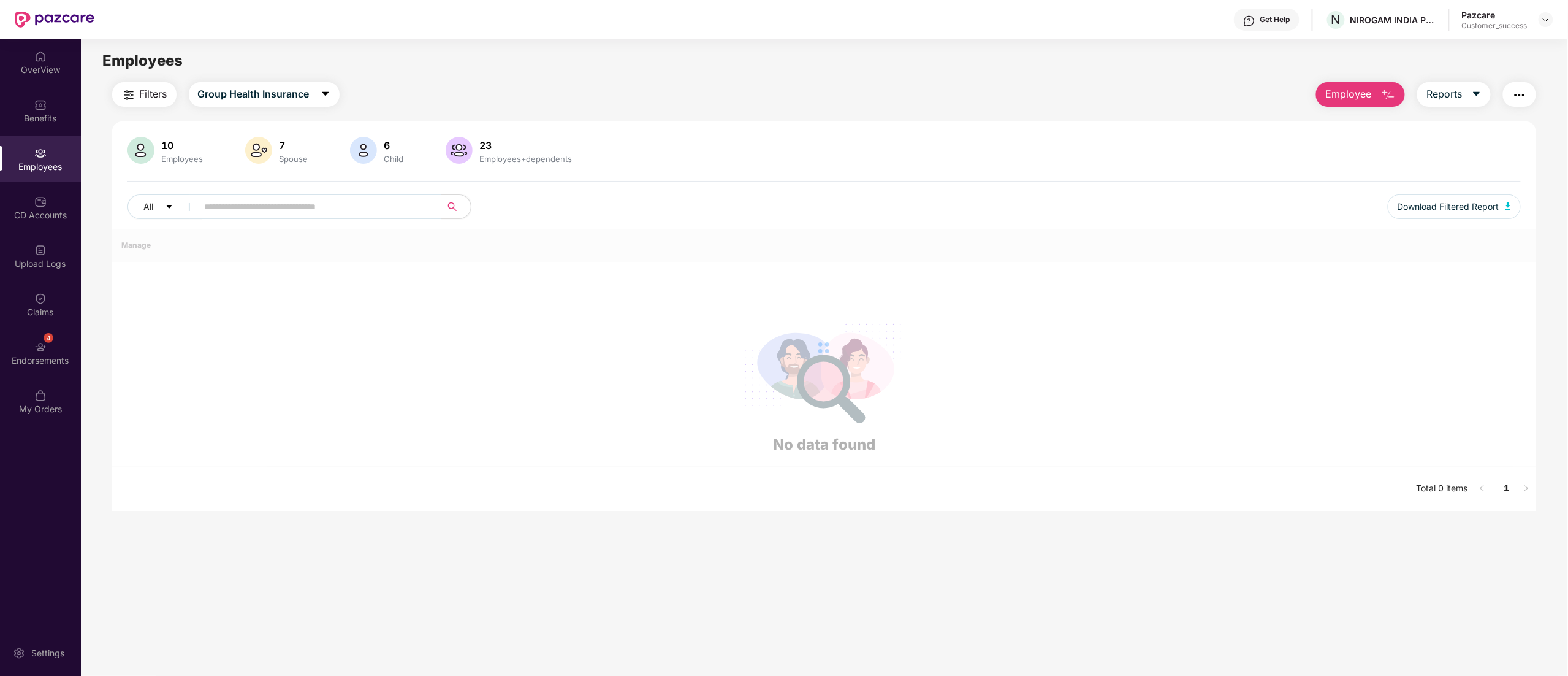
click at [224, 201] on input "text" at bounding box center [315, 206] width 220 height 18
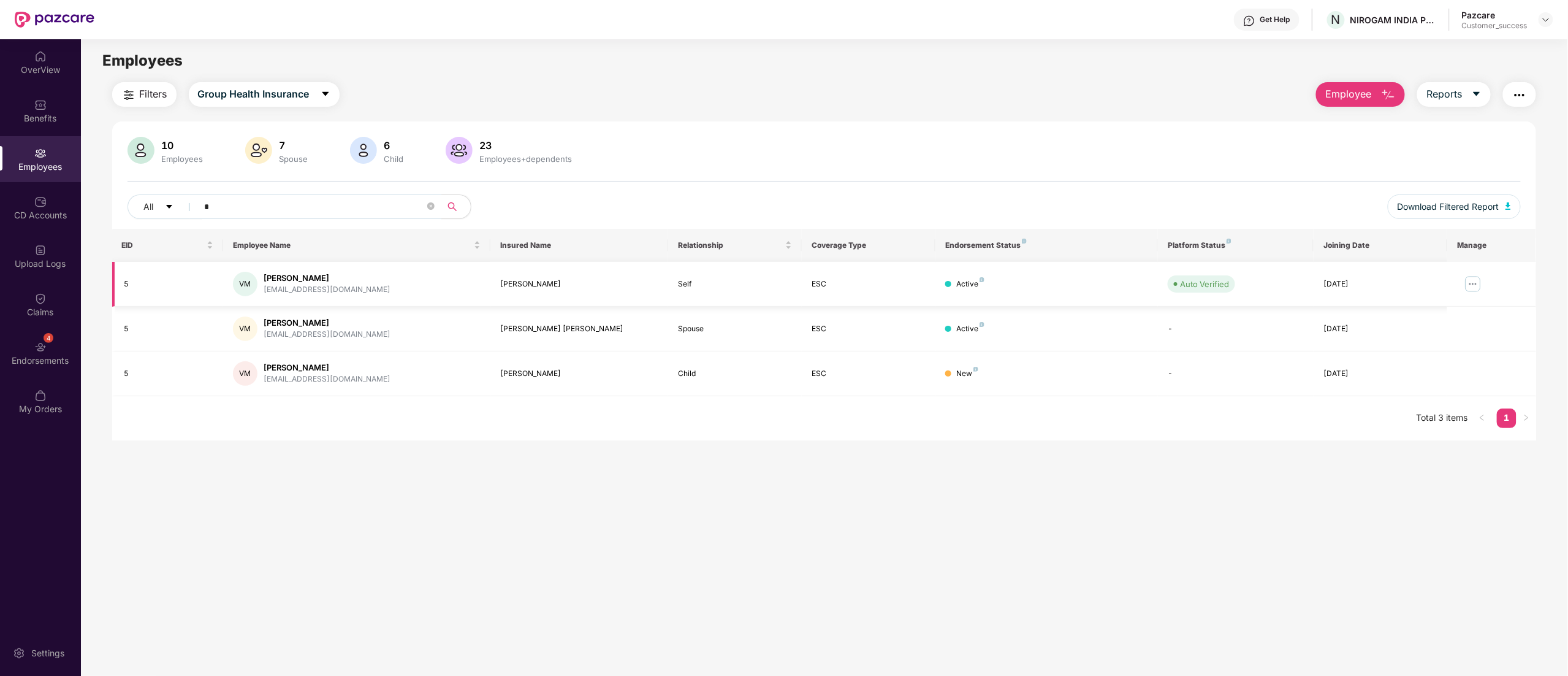
type input "*"
click at [1474, 279] on img at bounding box center [1473, 284] width 20 height 20
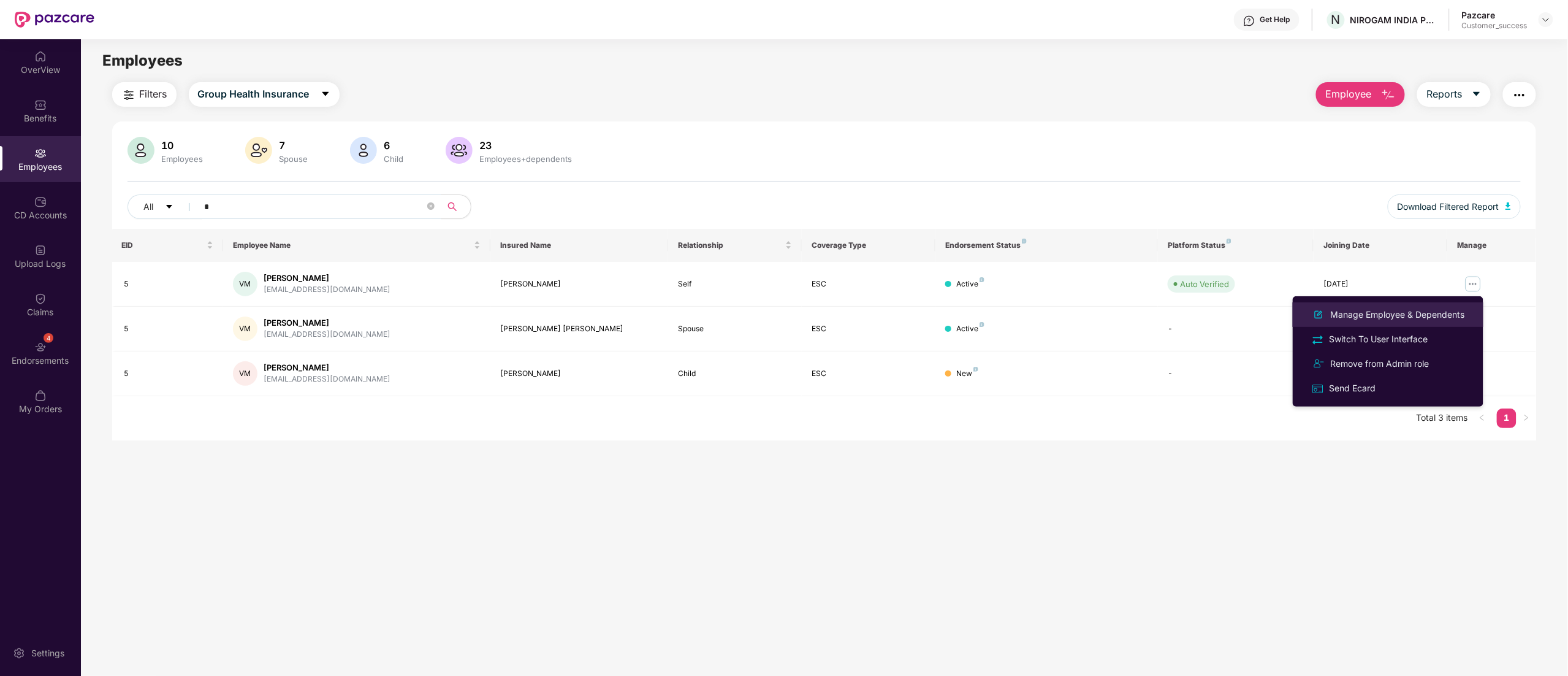
click at [1406, 308] on div "Manage Employee & Dependents" at bounding box center [1398, 315] width 139 height 14
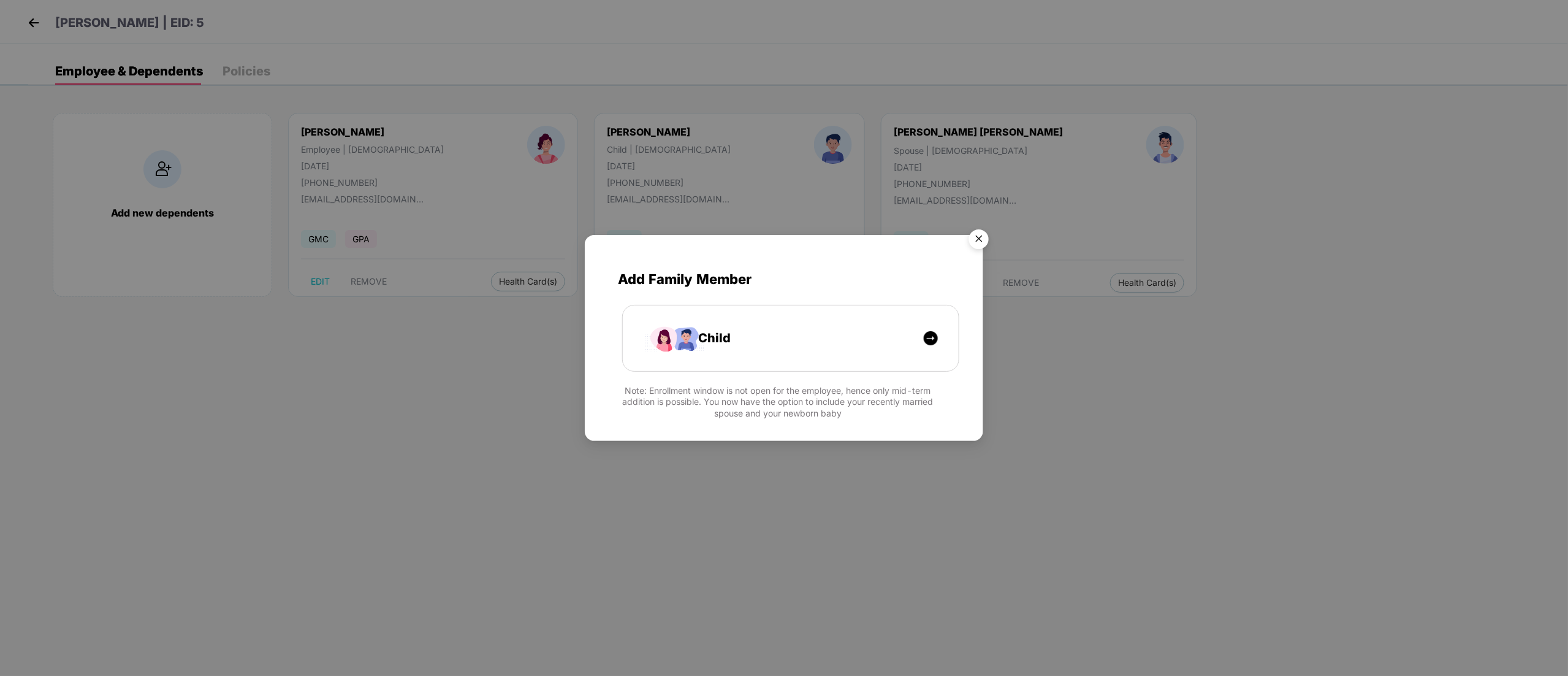
click at [981, 237] on img "Close" at bounding box center [979, 241] width 35 height 35
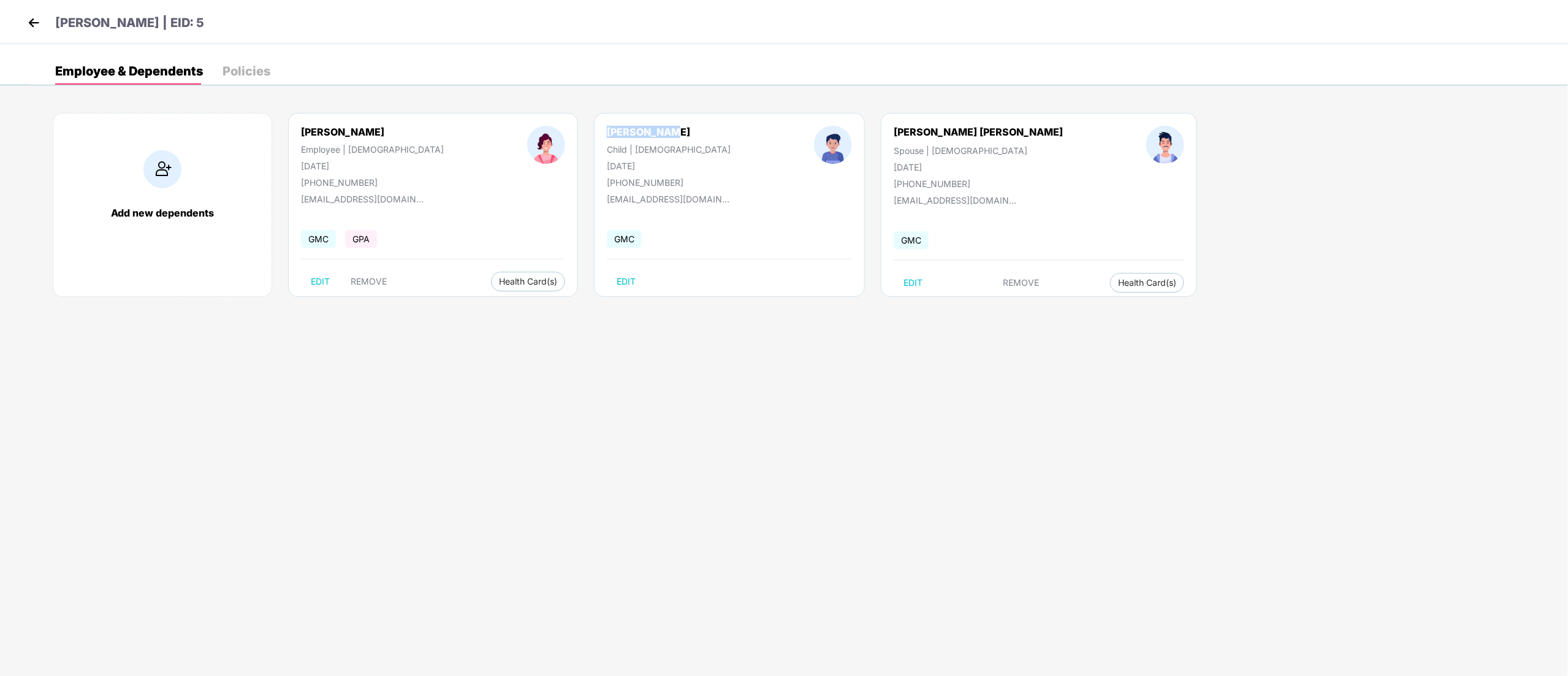
drag, startPoint x: 552, startPoint y: 130, endPoint x: 609, endPoint y: 132, distance: 57.0
click at [609, 132] on div "[PERSON_NAME] Child | [DEMOGRAPHIC_DATA] [DATE] [PHONE_NUMBER]" at bounding box center [669, 157] width 207 height 62
copy div "[PERSON_NAME]"
click at [41, 26] on img at bounding box center [34, 23] width 18 height 18
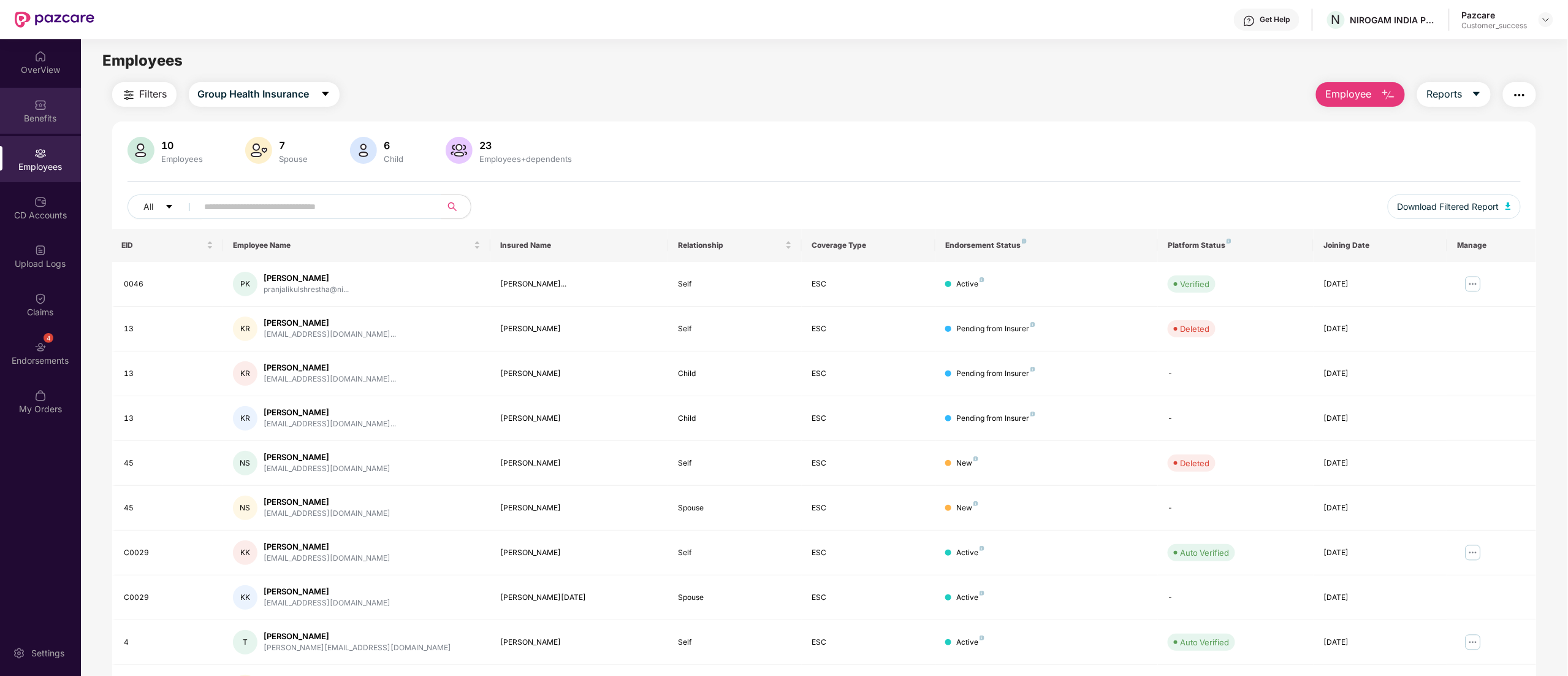
click at [40, 102] on img at bounding box center [41, 105] width 12 height 12
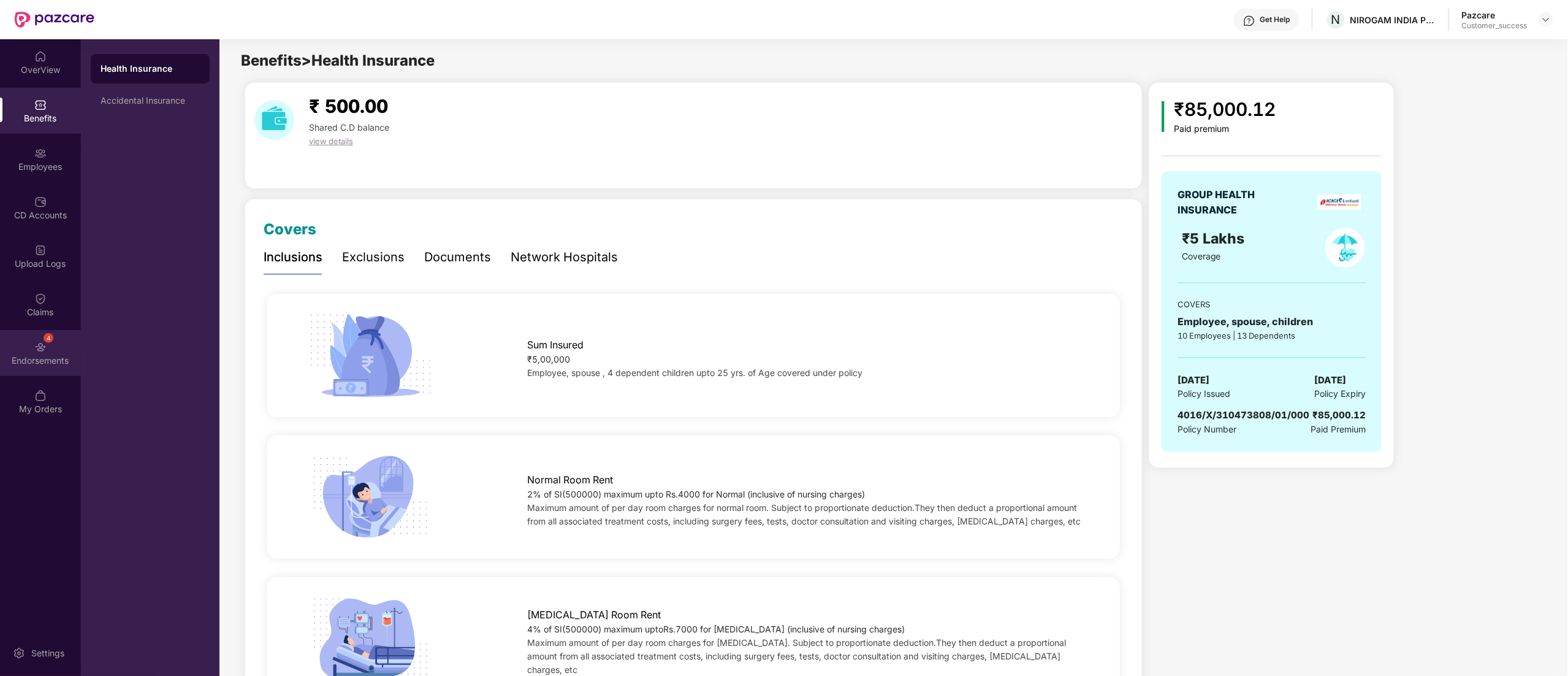
click at [35, 350] on div "4 Endorsements" at bounding box center [40, 353] width 81 height 46
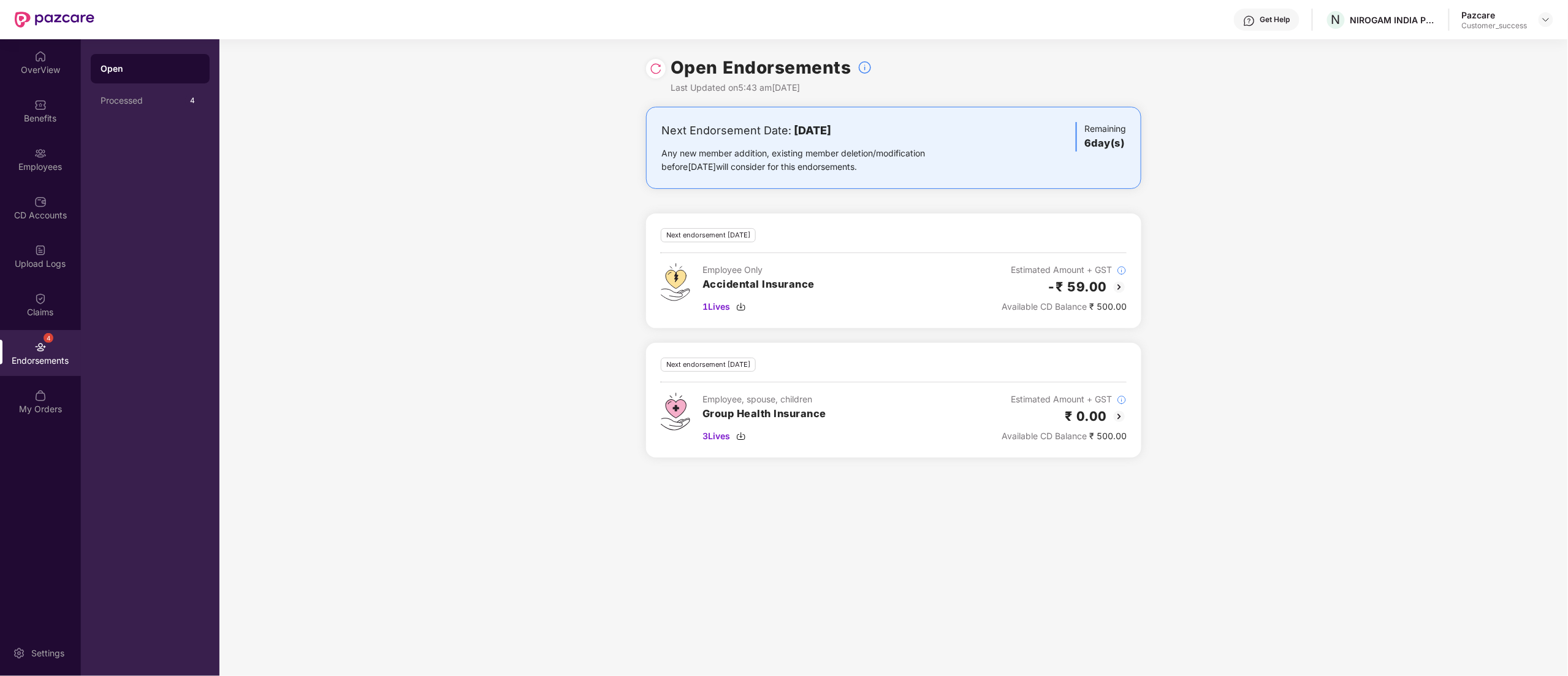
click at [656, 61] on div at bounding box center [656, 69] width 20 height 20
click at [660, 66] on img at bounding box center [656, 69] width 12 height 12
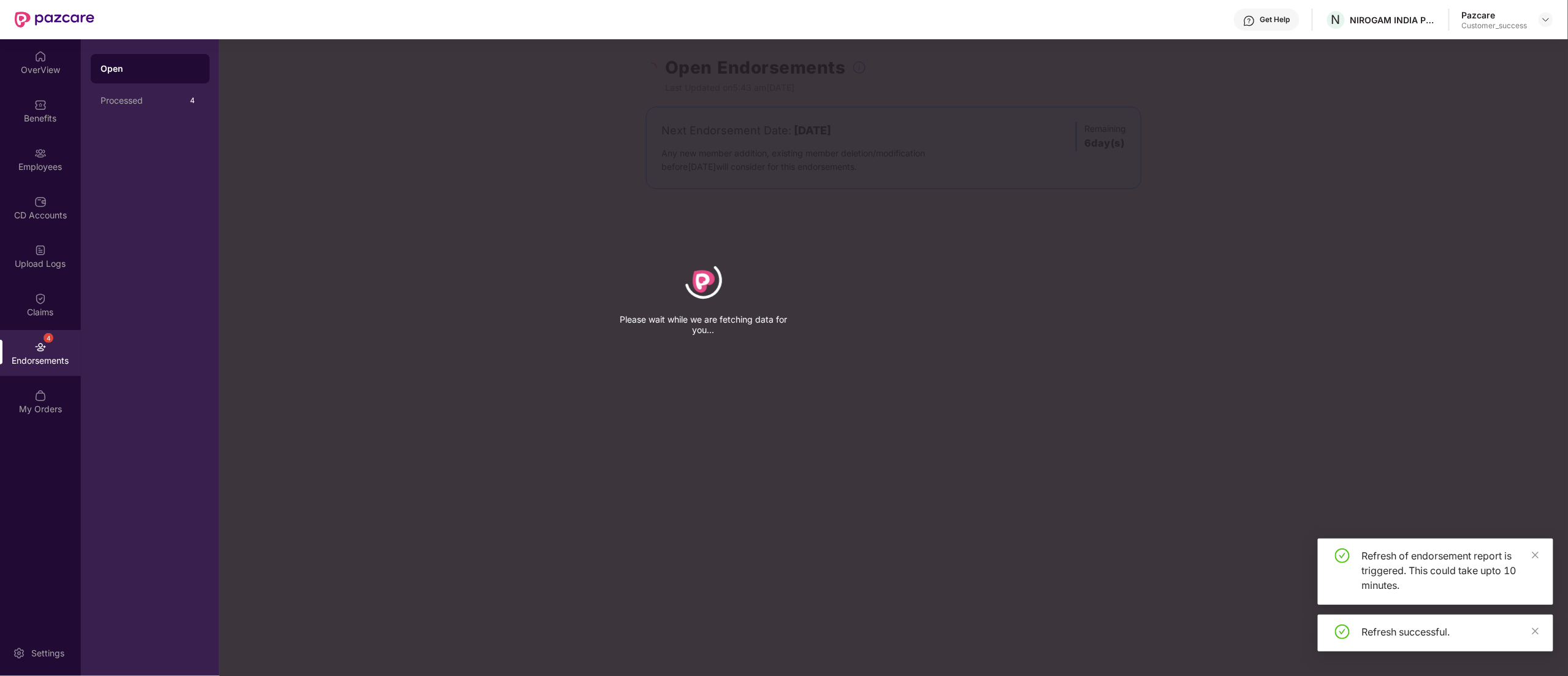
click at [1533, 600] on div "Refresh of endorsement report is triggered. This could take upto 10 minutes." at bounding box center [1435, 572] width 236 height 66
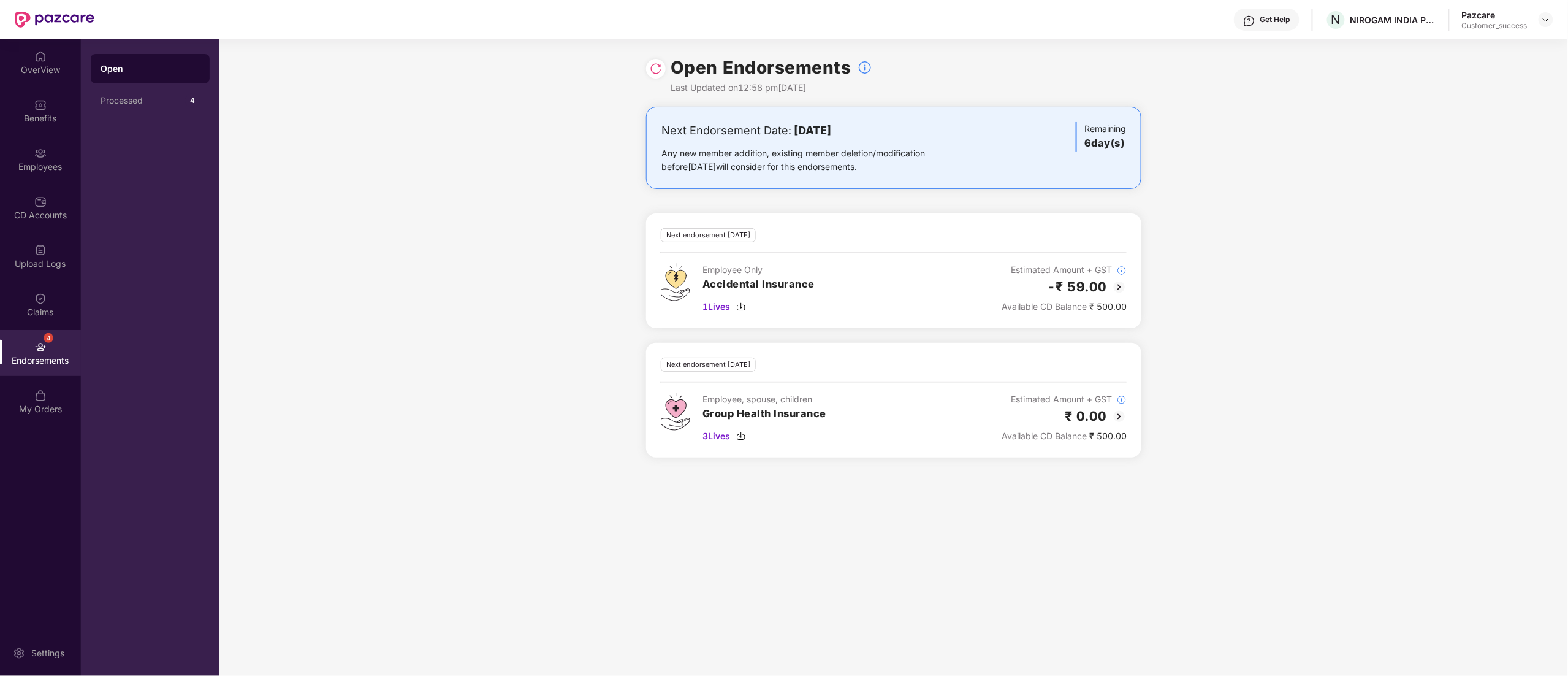
click at [1119, 418] on img at bounding box center [1119, 416] width 15 height 15
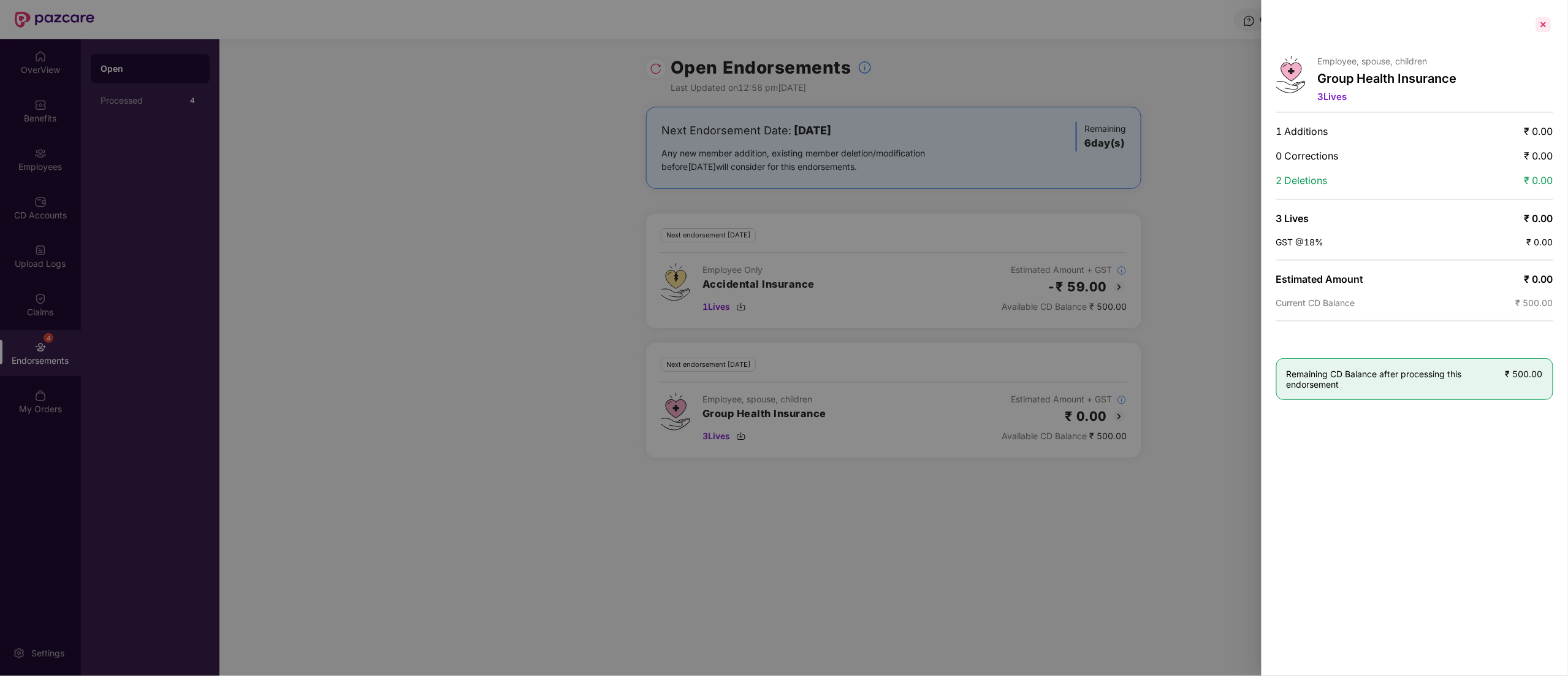
click at [1540, 29] on div at bounding box center [1543, 25] width 20 height 20
